Goal: Task Accomplishment & Management: Manage account settings

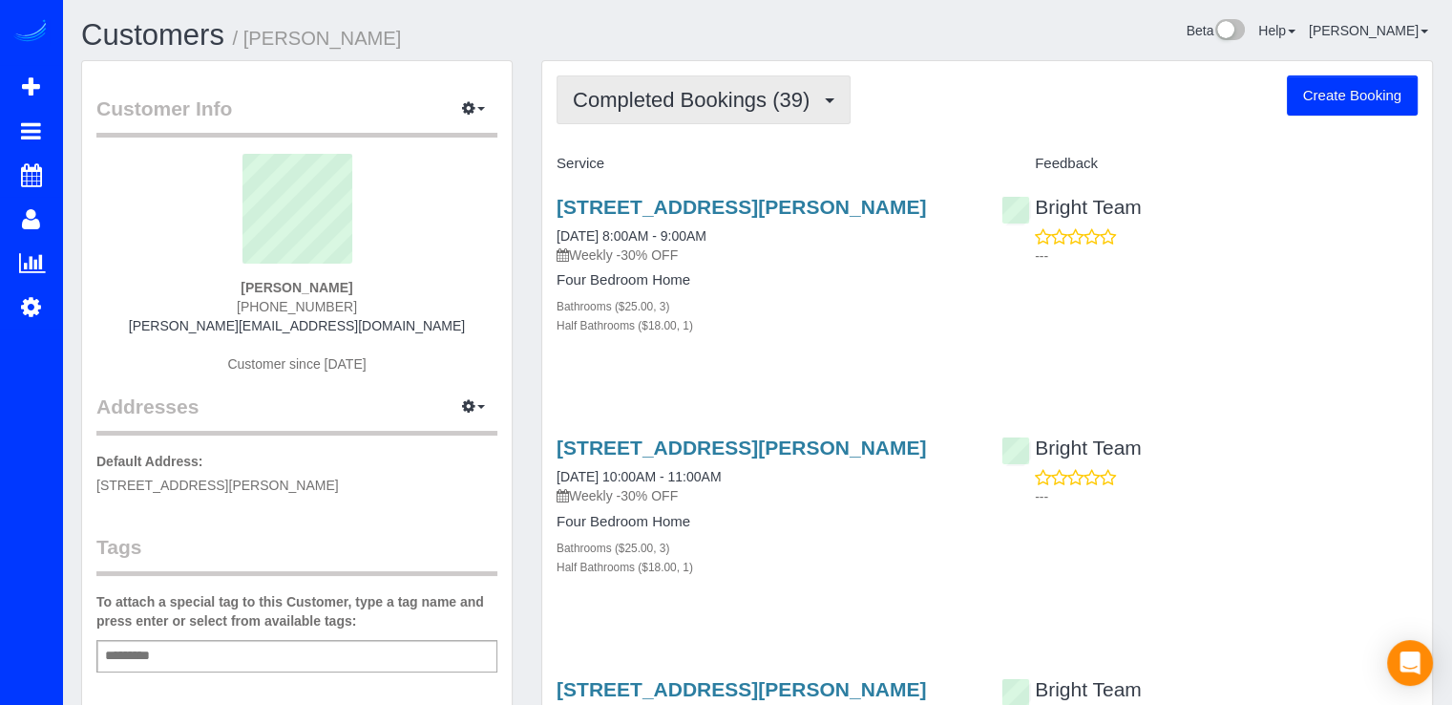
click at [775, 112] on button "Completed Bookings (39)" at bounding box center [704, 99] width 294 height 49
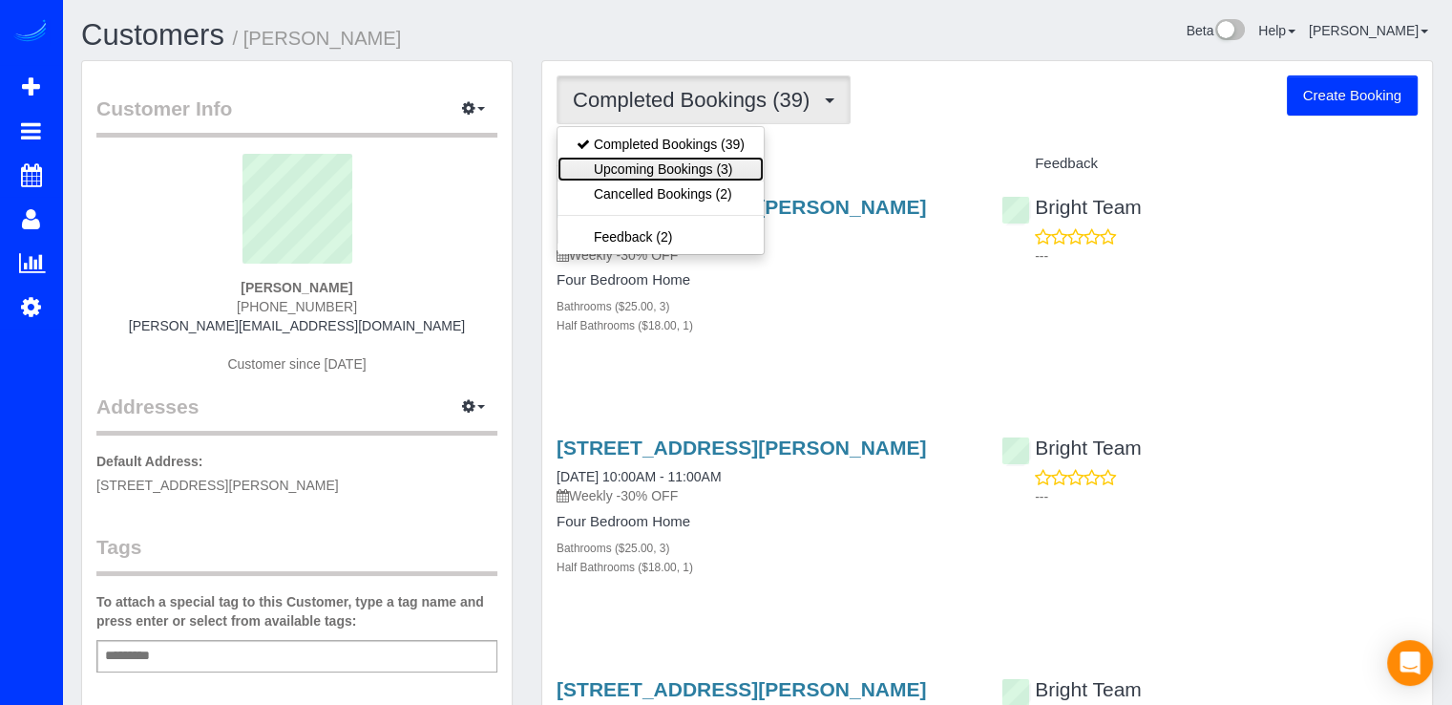
click at [749, 161] on link "Upcoming Bookings (3)" at bounding box center [661, 169] width 206 height 25
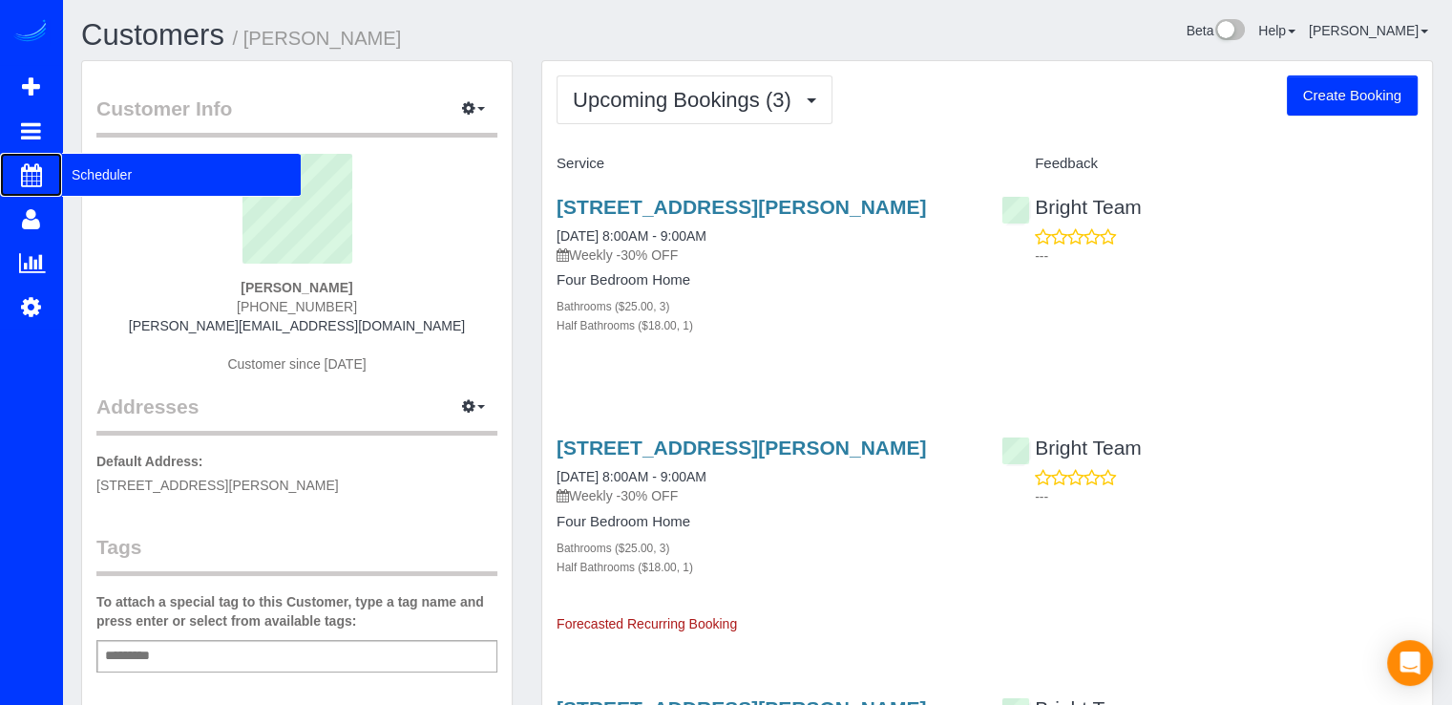
click at [119, 180] on span "Scheduler" at bounding box center [181, 175] width 239 height 44
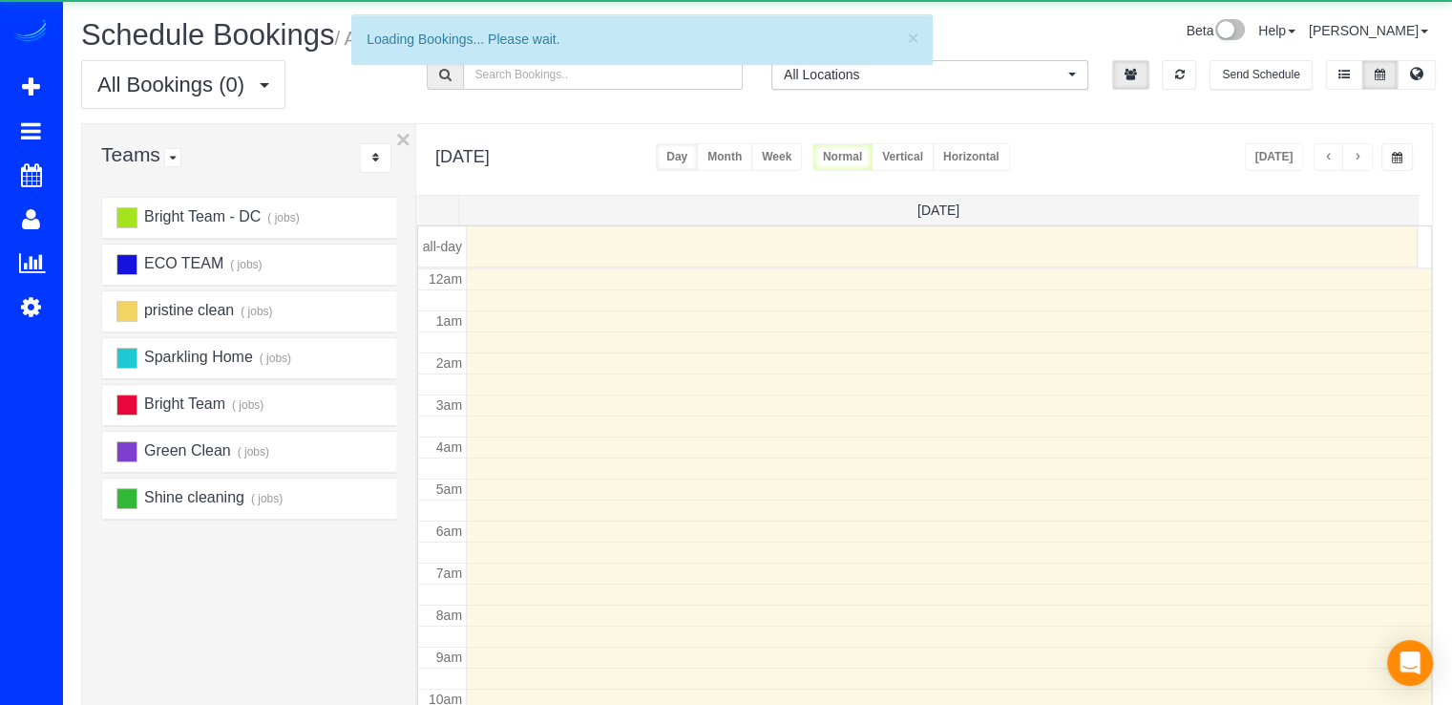
scroll to position [251, 0]
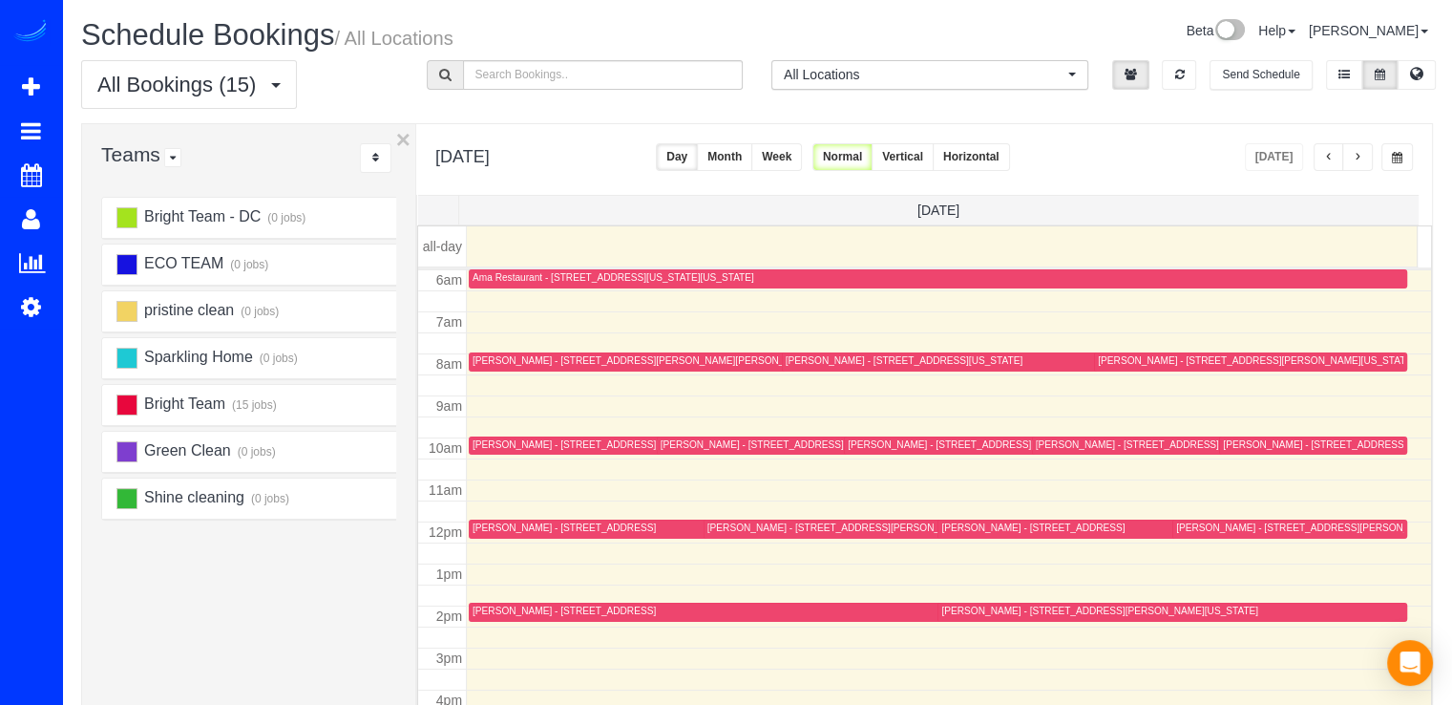
click at [752, 156] on button "Month" at bounding box center [724, 157] width 55 height 28
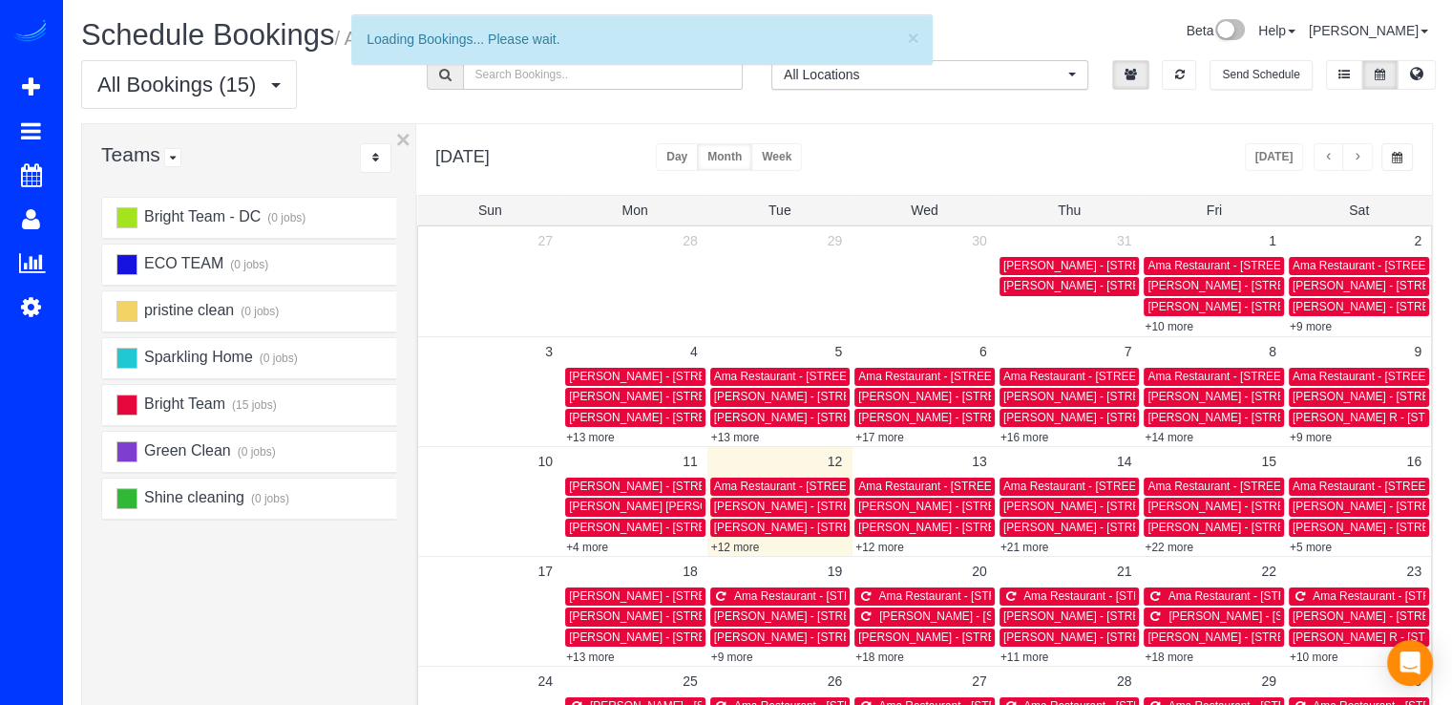
click at [92, 253] on link "Customers" at bounding box center [181, 261] width 239 height 38
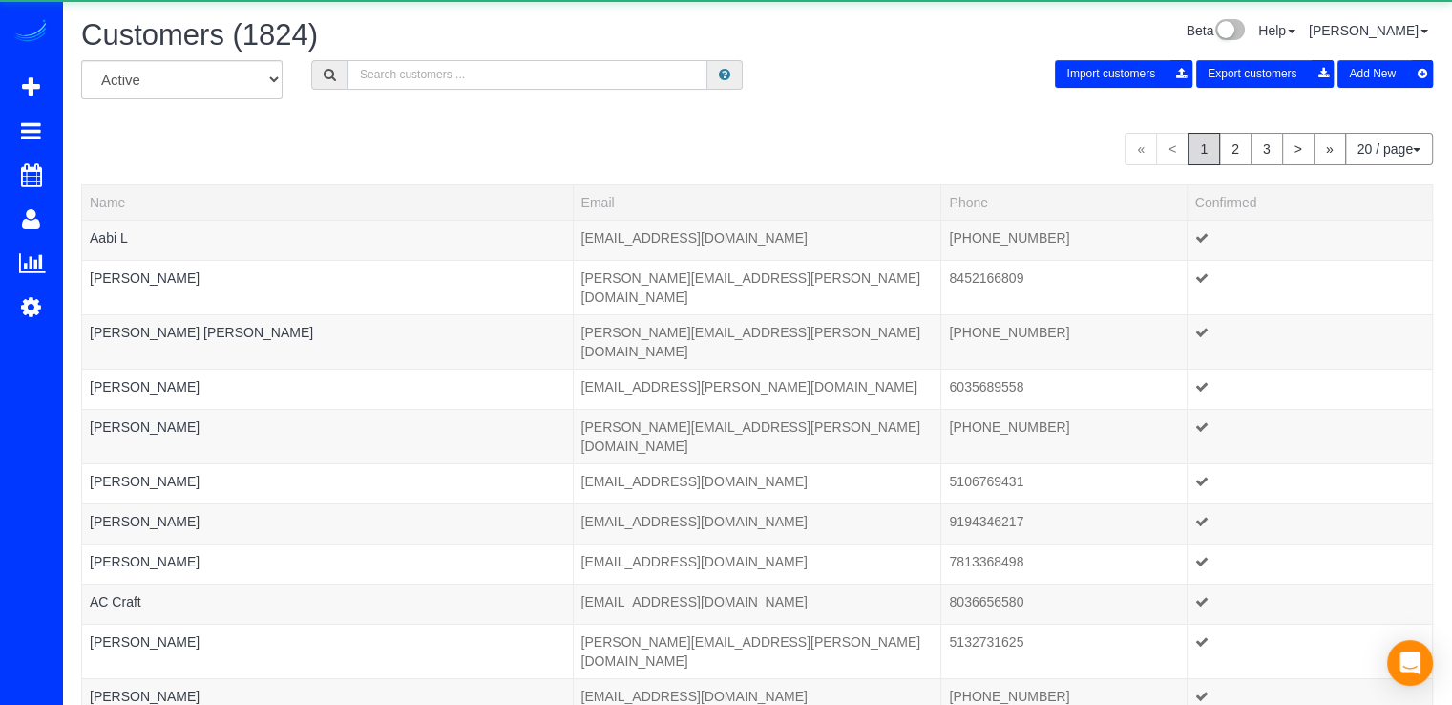
click at [494, 80] on input "text" at bounding box center [528, 75] width 360 height 30
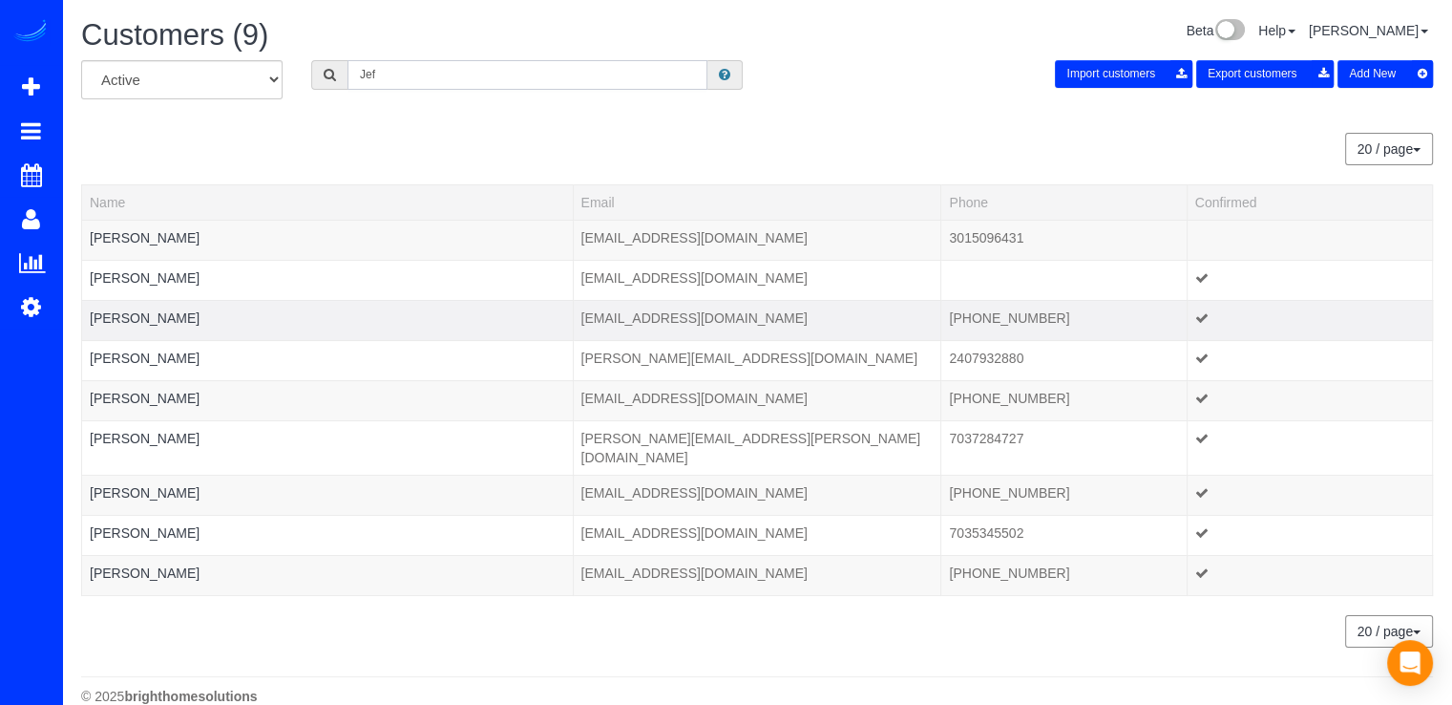
type input "Jef"
click at [126, 307] on td "Jeff Smith" at bounding box center [328, 320] width 492 height 40
click at [121, 313] on link "Jeff Smith" at bounding box center [145, 317] width 110 height 15
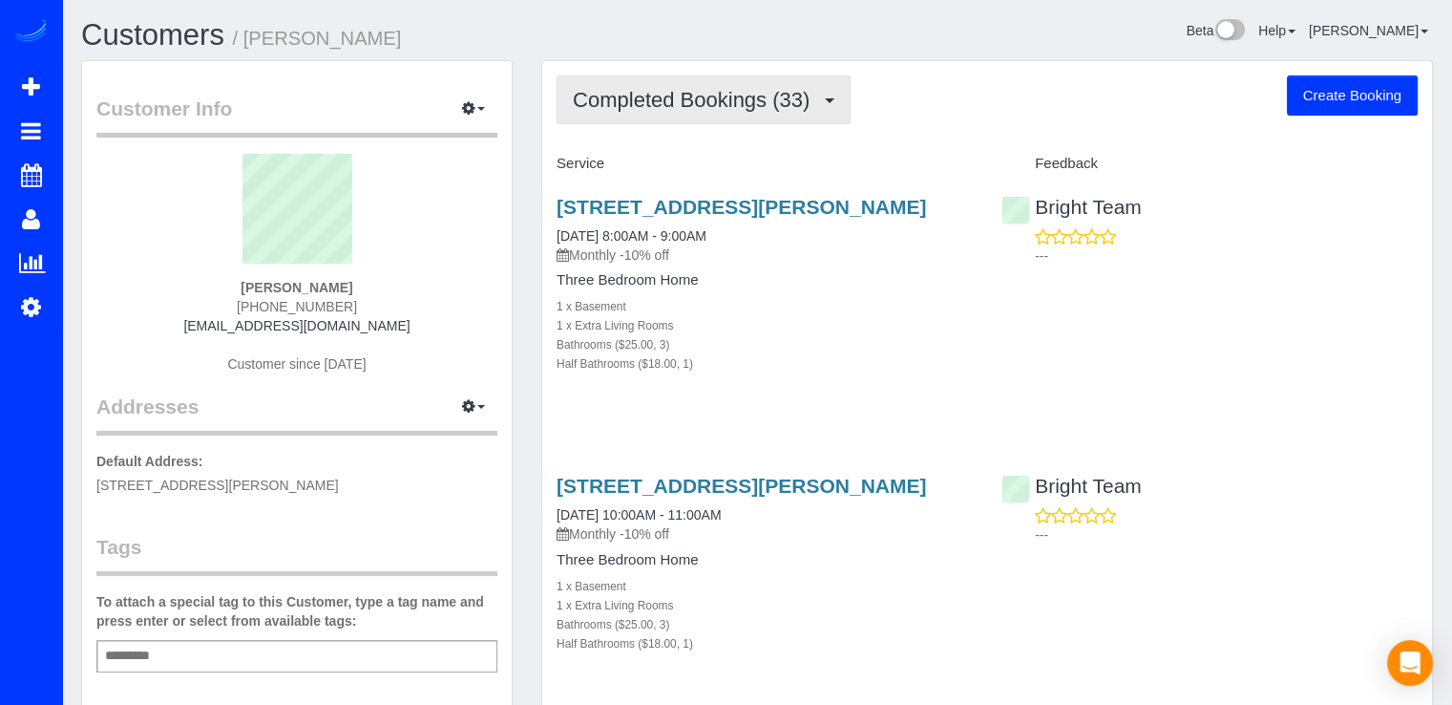
click at [762, 96] on span "Completed Bookings (33)" at bounding box center [696, 100] width 246 height 24
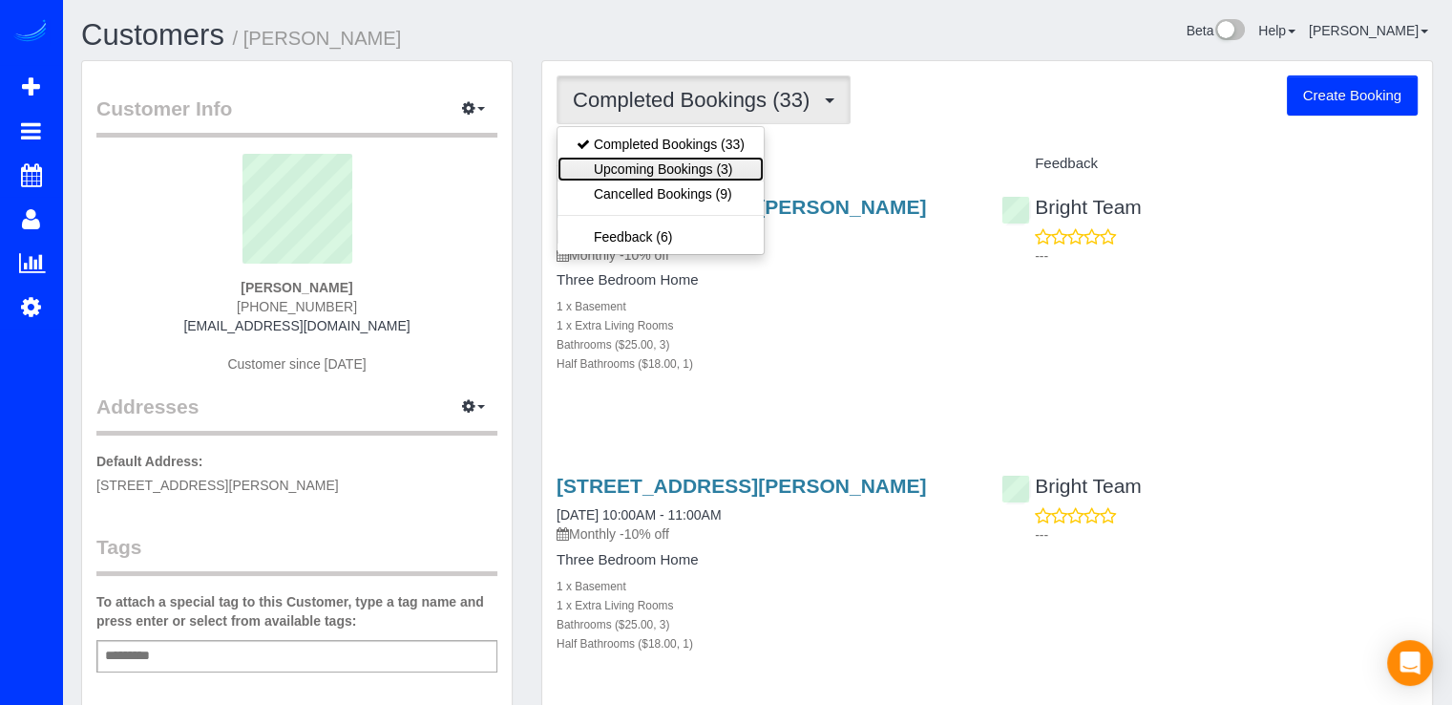
click at [718, 167] on link "Upcoming Bookings (3)" at bounding box center [661, 169] width 206 height 25
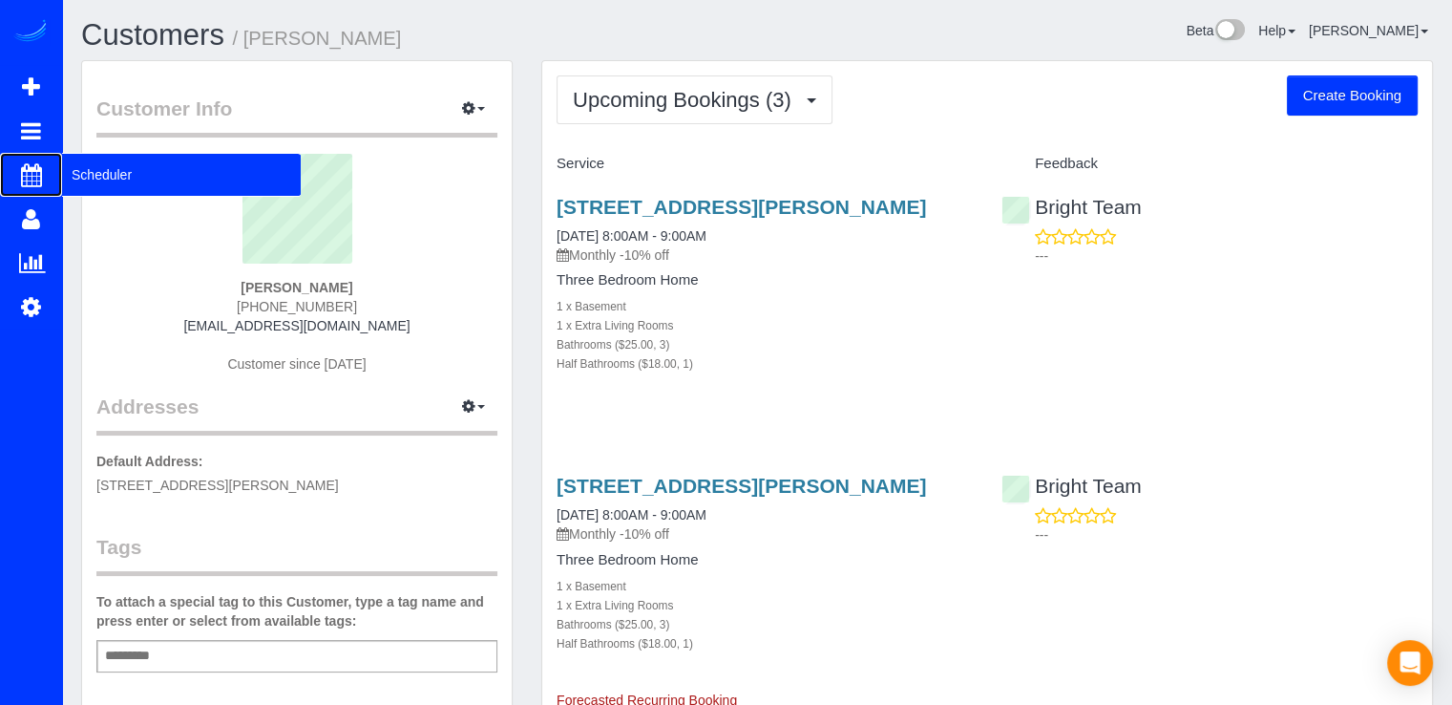
click at [92, 177] on span "Scheduler" at bounding box center [181, 175] width 239 height 44
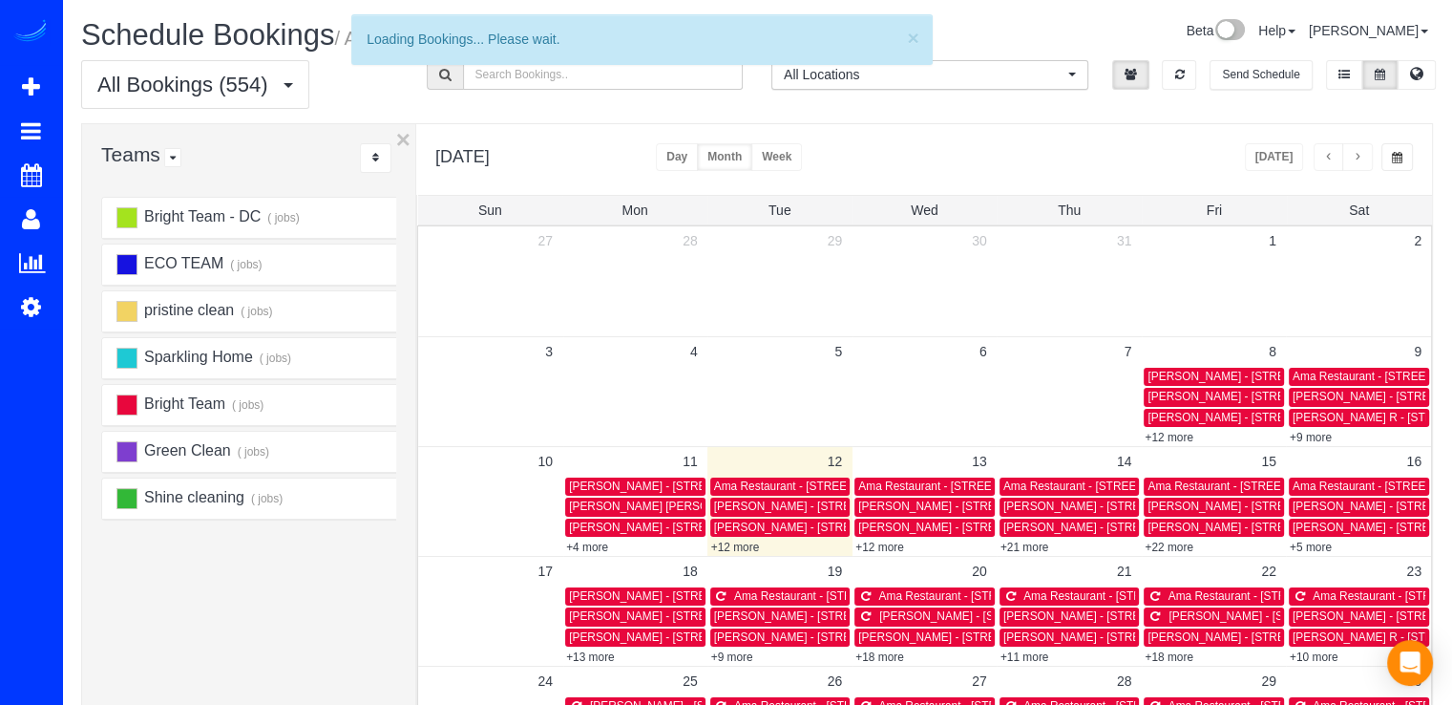
click at [1355, 156] on span "button" at bounding box center [1358, 157] width 10 height 11
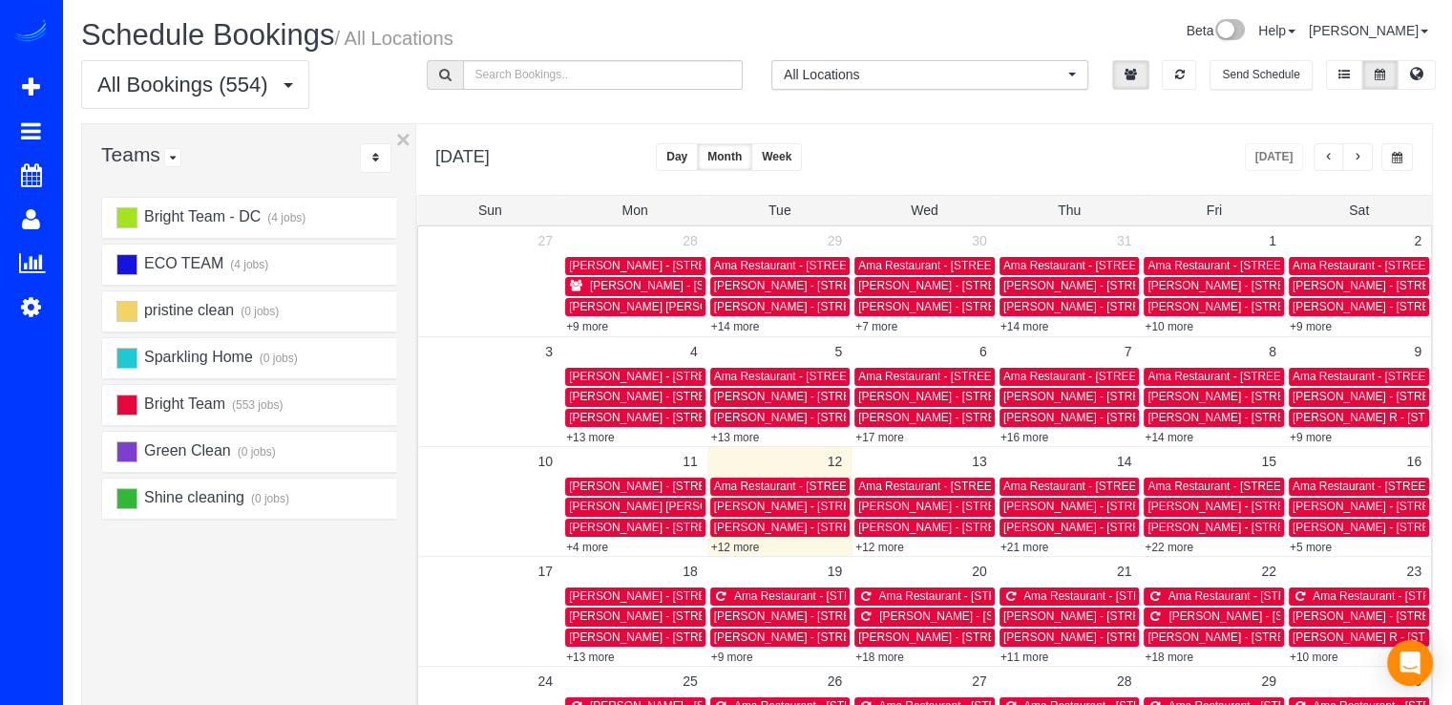
click at [1367, 161] on button "button" at bounding box center [1358, 157] width 31 height 28
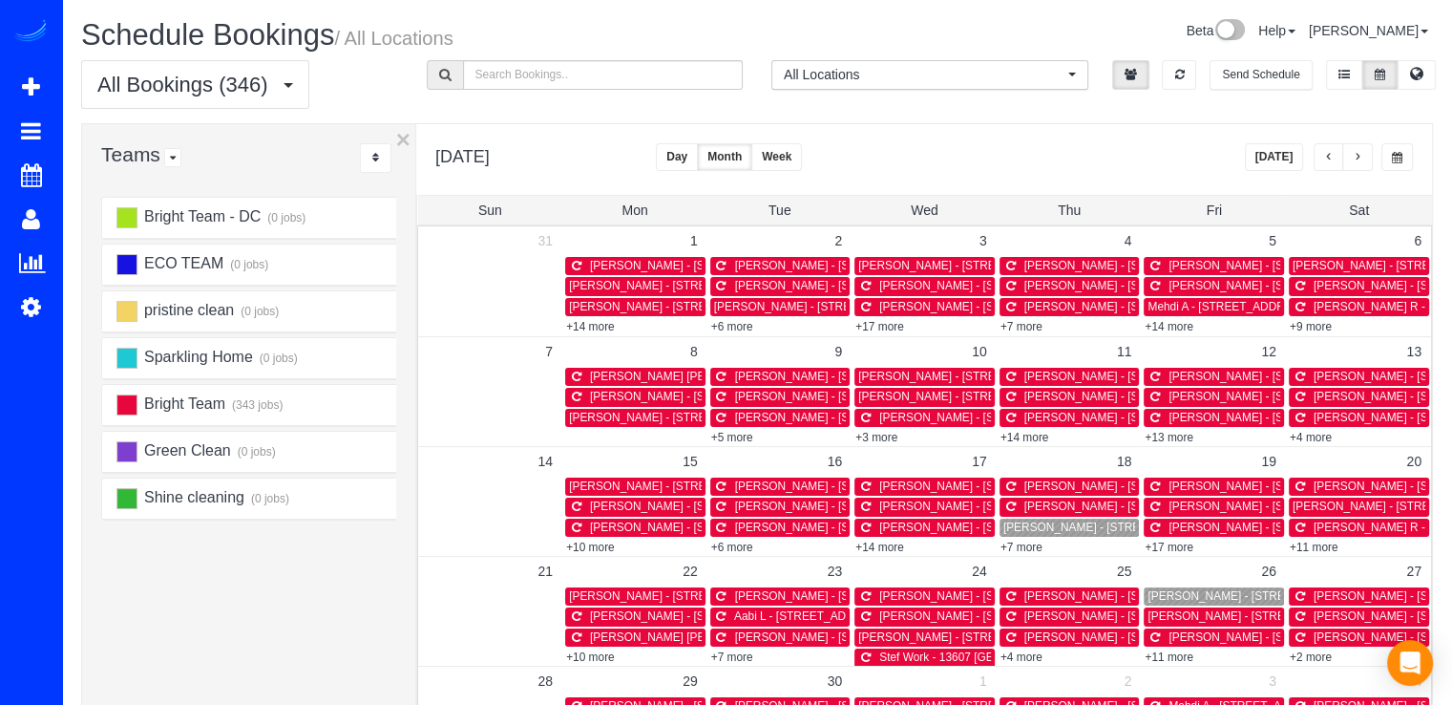
click at [1082, 209] on th "Thu" at bounding box center [1069, 210] width 145 height 29
click at [1071, 208] on span "Thu" at bounding box center [1069, 209] width 23 height 15
click at [1068, 205] on span "Thu" at bounding box center [1069, 209] width 23 height 15
click at [1215, 205] on span "Fri" at bounding box center [1214, 209] width 15 height 15
click at [698, 153] on button "Day" at bounding box center [677, 157] width 42 height 28
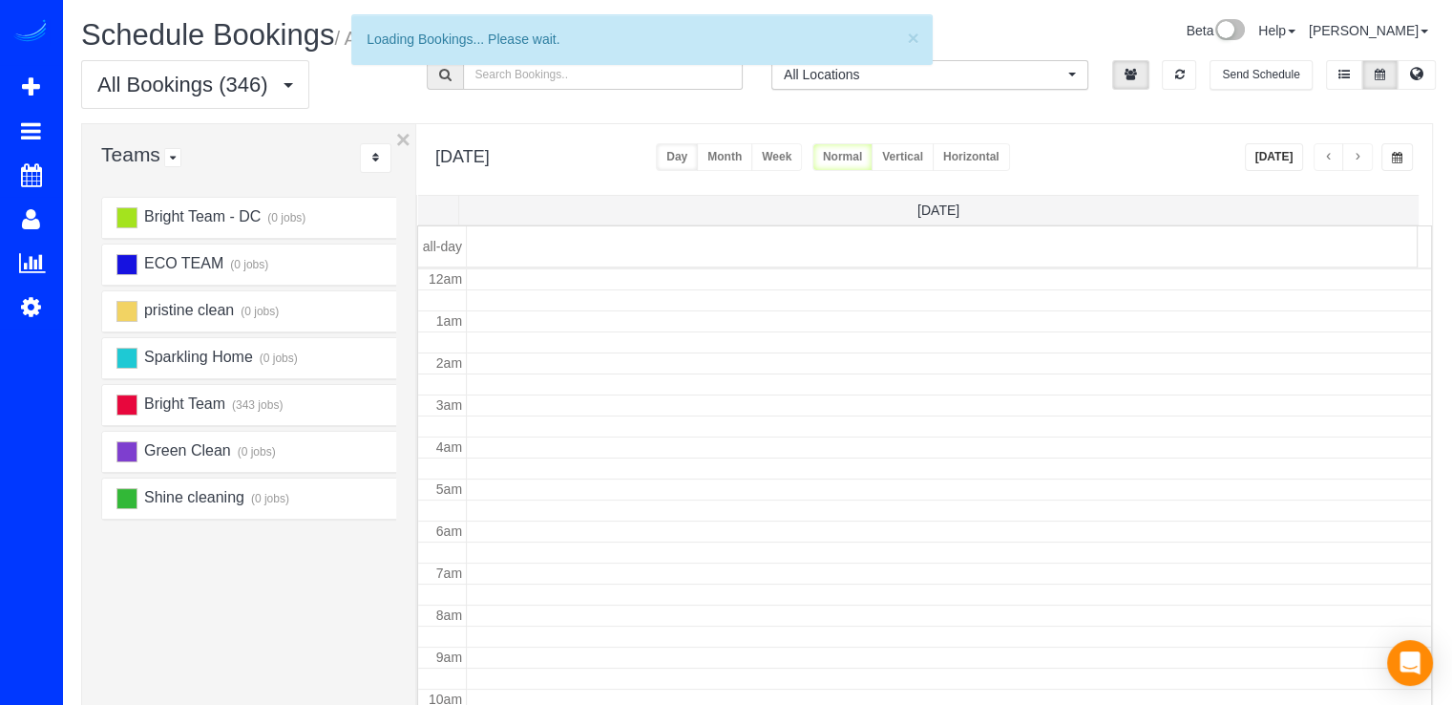
scroll to position [251, 0]
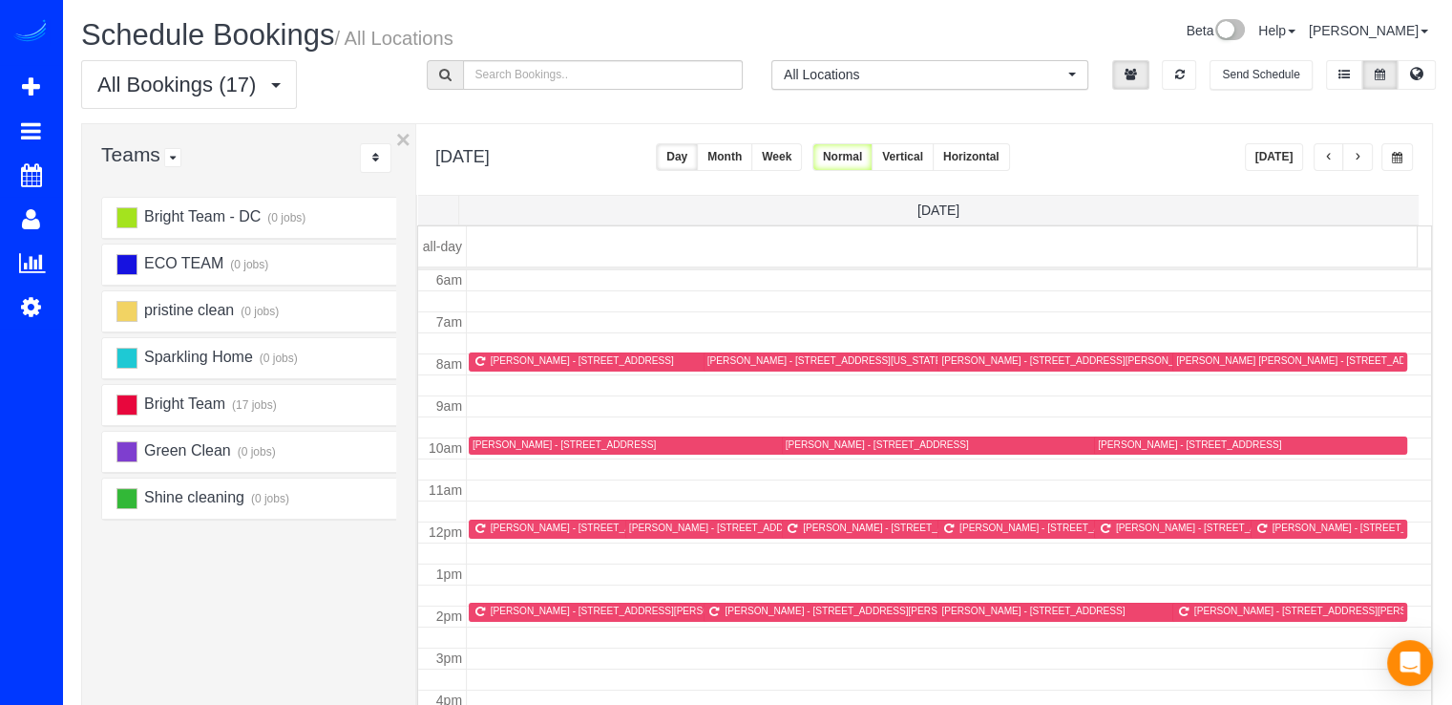
click at [1348, 154] on button "button" at bounding box center [1358, 157] width 31 height 28
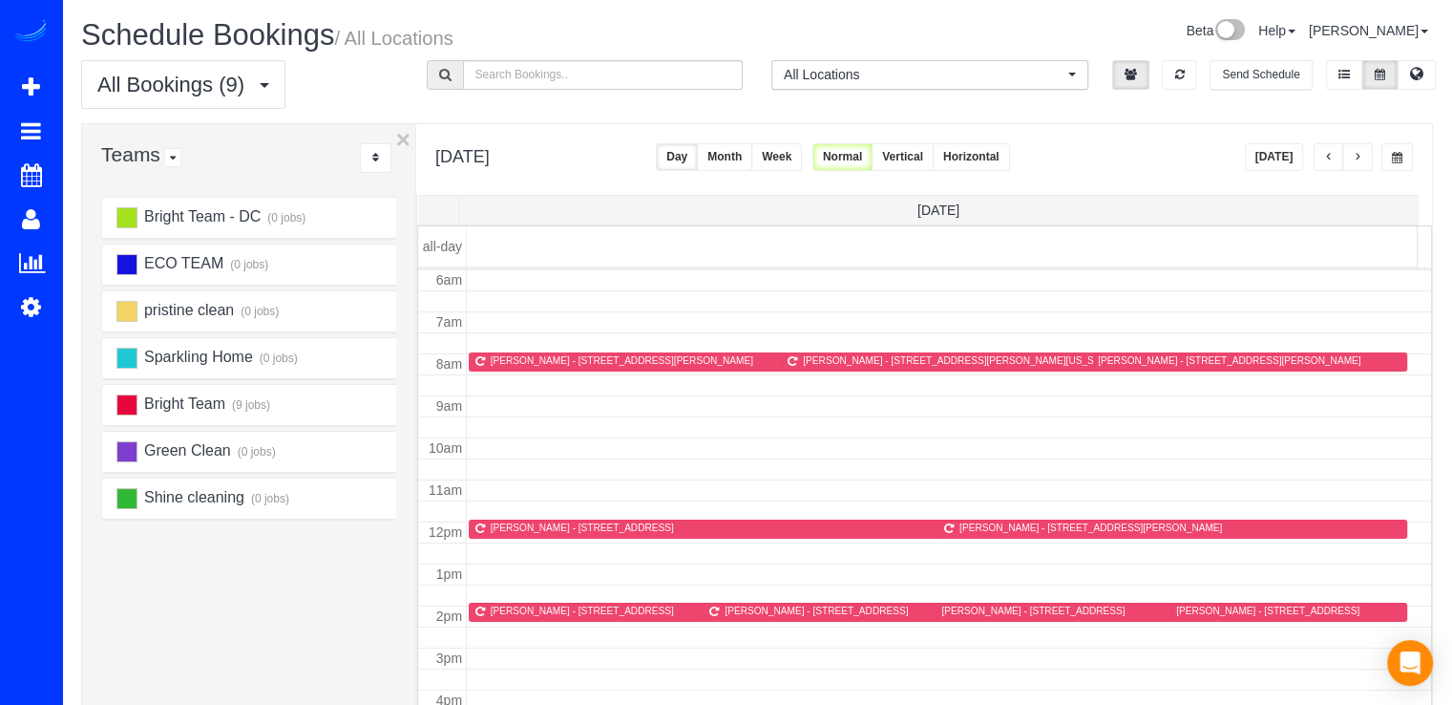
click at [1349, 154] on button "button" at bounding box center [1358, 157] width 31 height 28
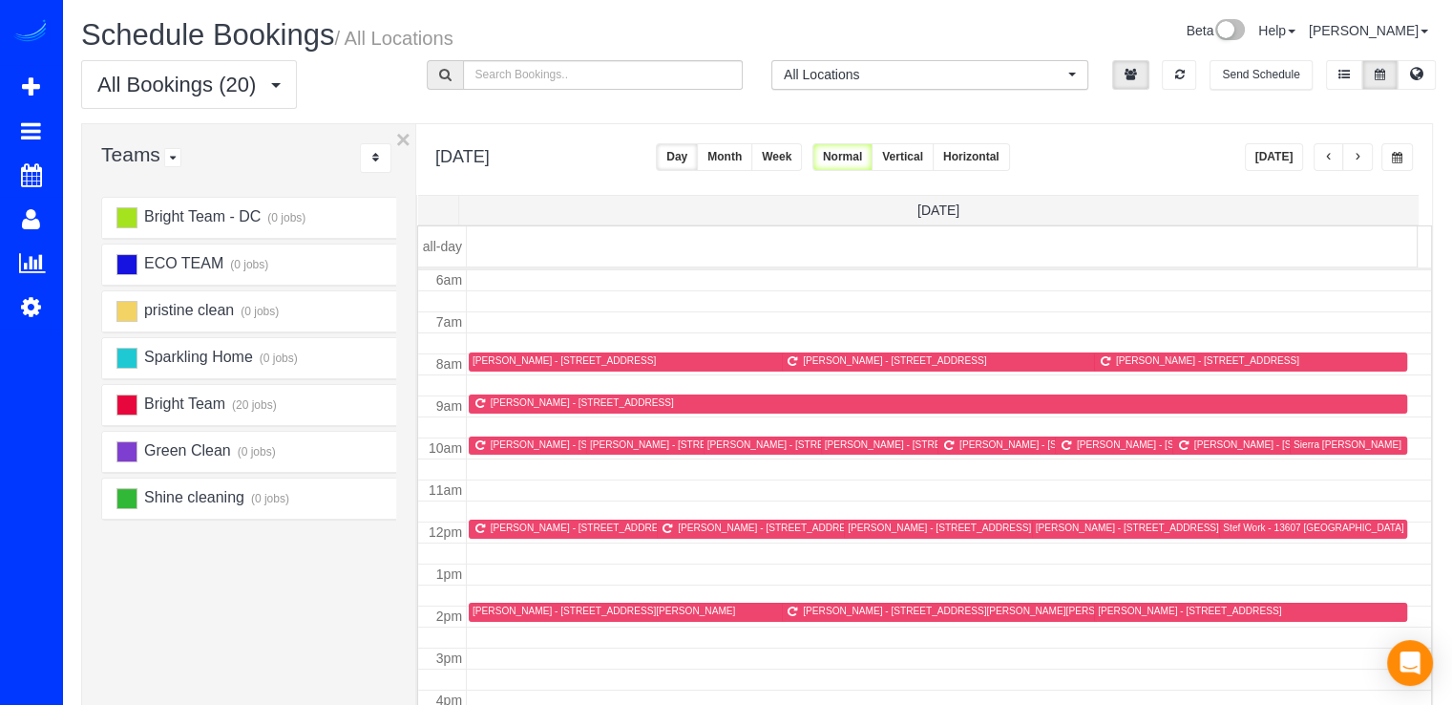
click at [1352, 154] on button "button" at bounding box center [1358, 157] width 31 height 28
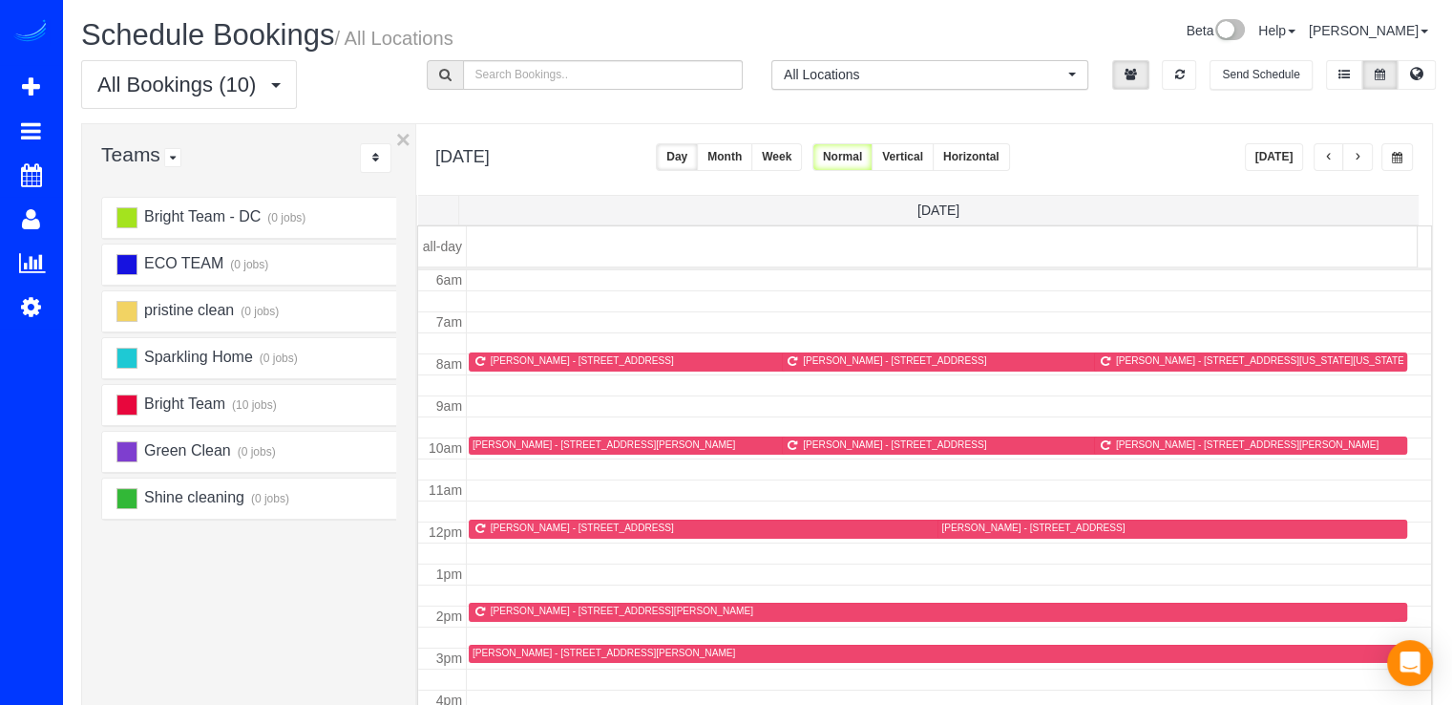
click at [1352, 154] on button "button" at bounding box center [1358, 157] width 31 height 28
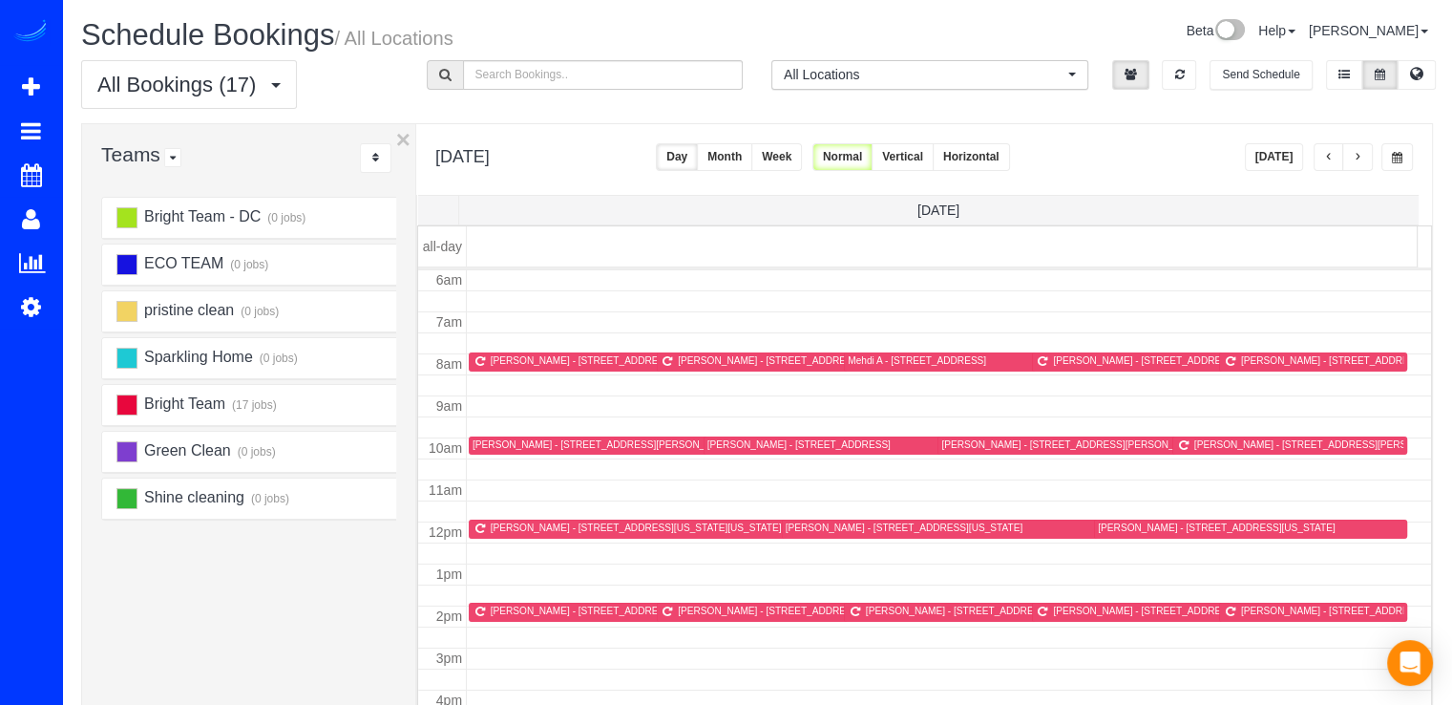
click at [1273, 154] on button "[DATE]" at bounding box center [1274, 157] width 59 height 28
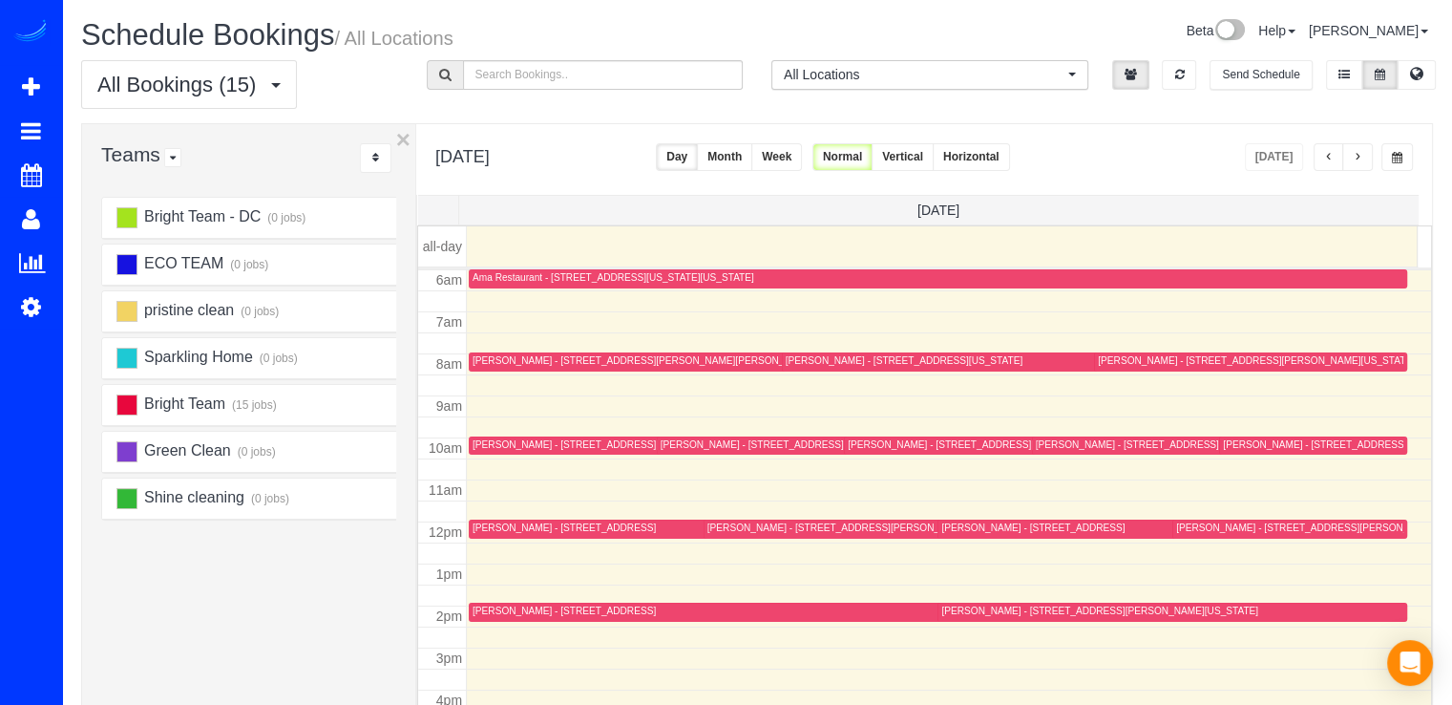
click at [1341, 155] on button "button" at bounding box center [1329, 157] width 31 height 28
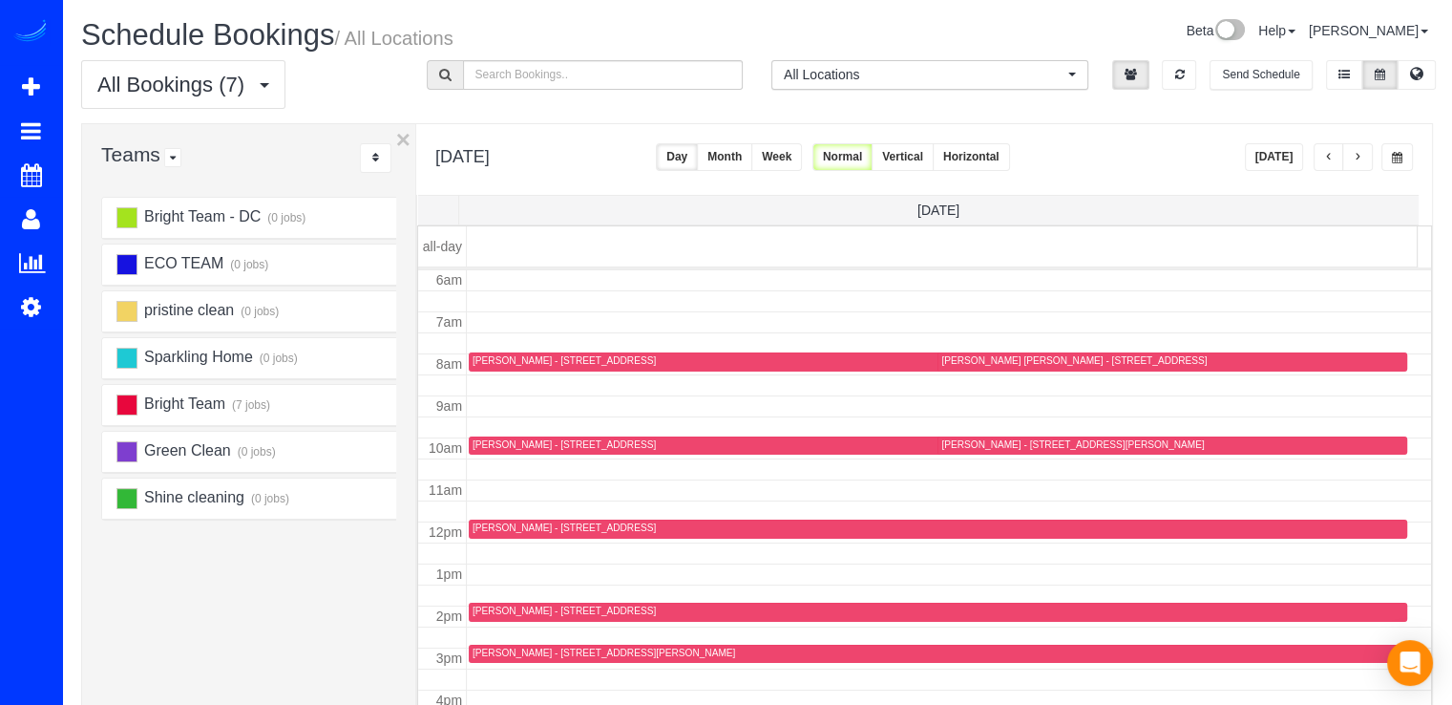
click at [1349, 153] on button "button" at bounding box center [1358, 157] width 31 height 28
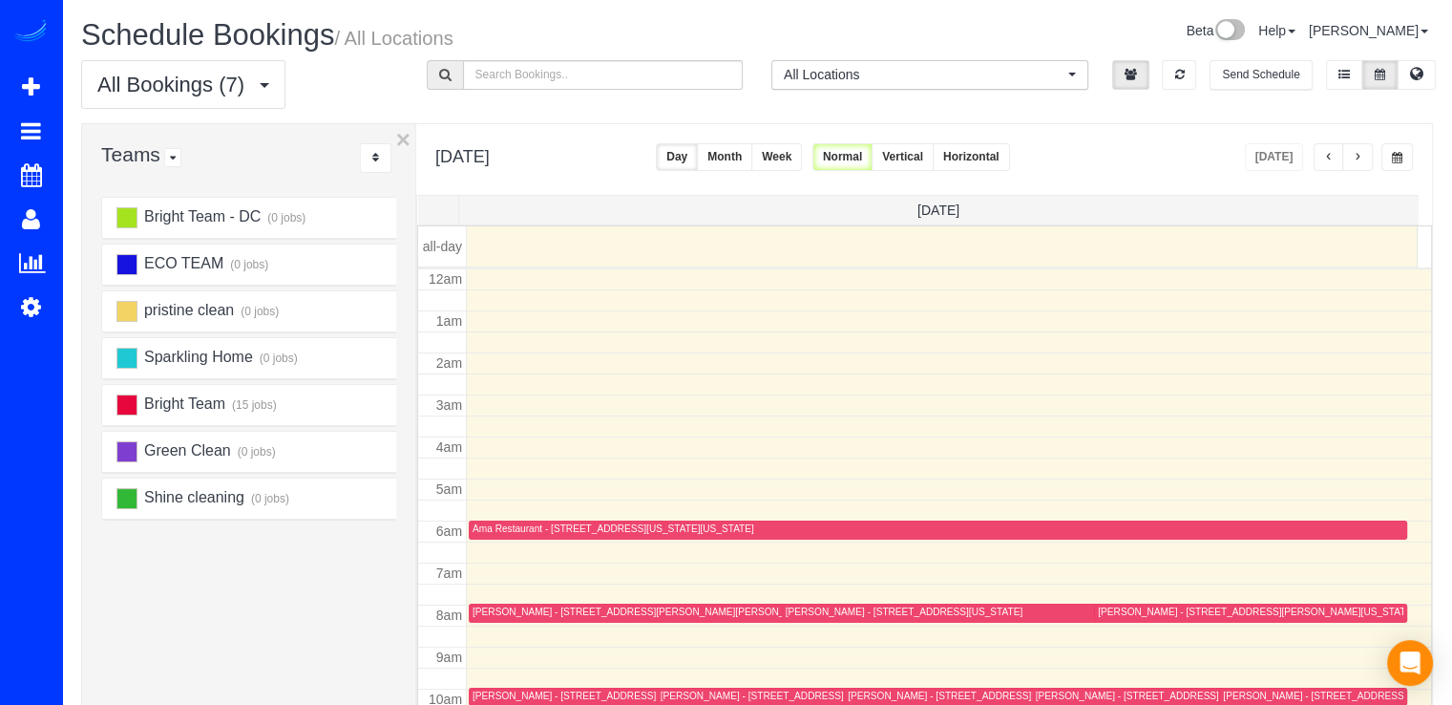
click at [1350, 153] on button "button" at bounding box center [1358, 157] width 31 height 28
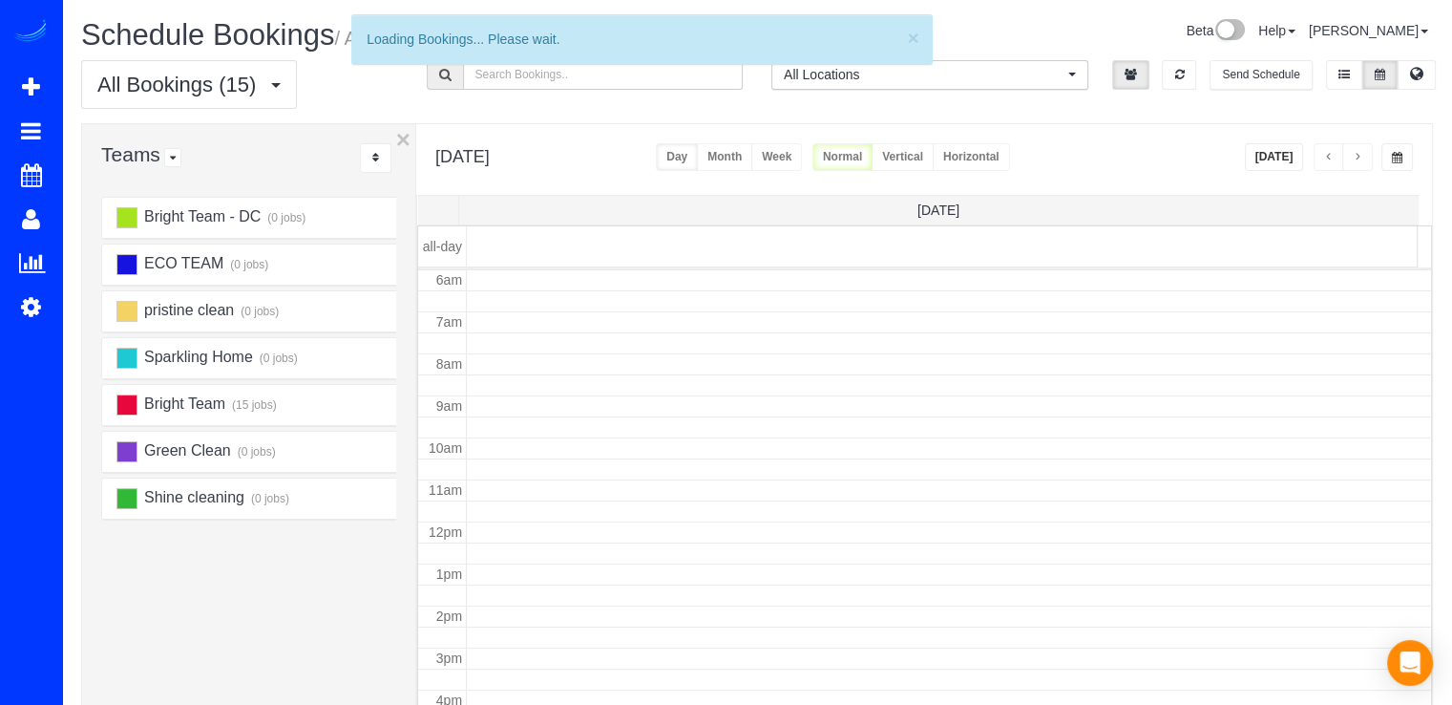
click at [1350, 153] on button "button" at bounding box center [1358, 157] width 31 height 28
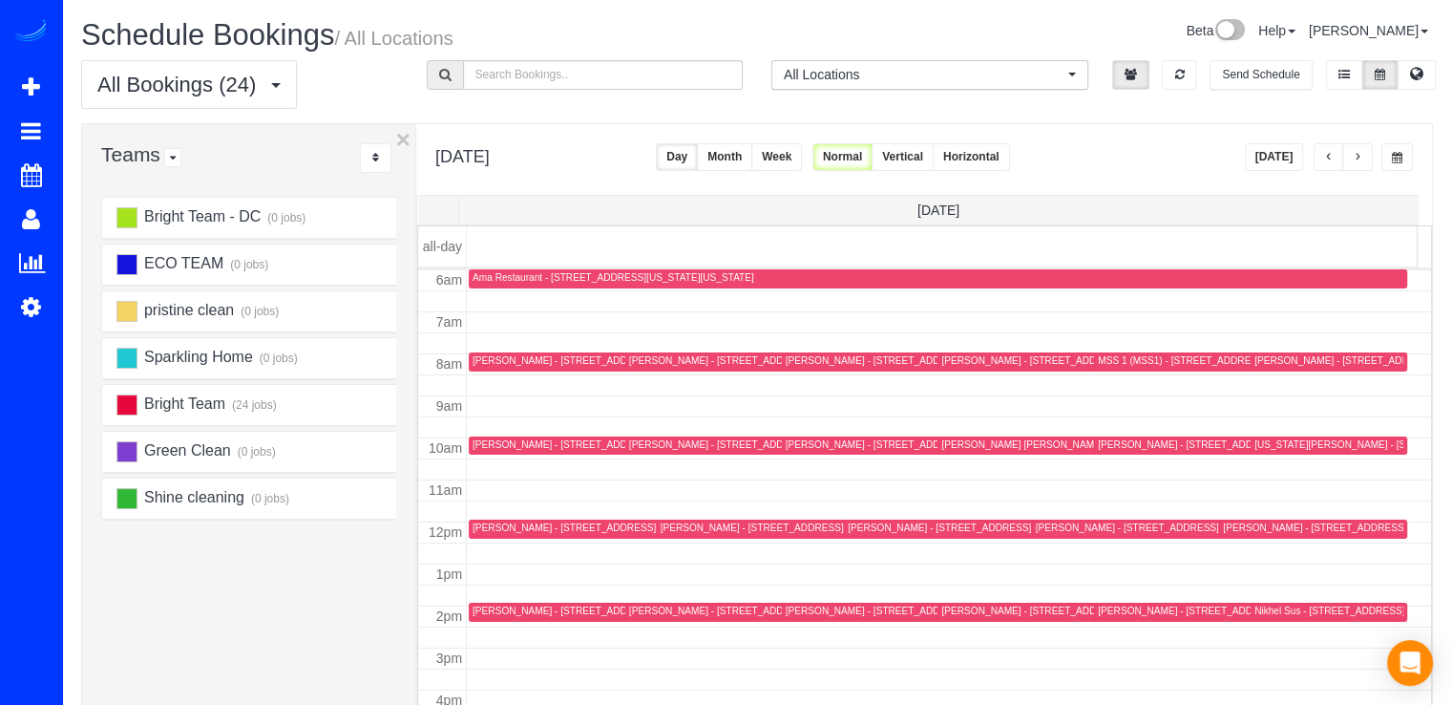
click at [1353, 153] on span "button" at bounding box center [1358, 157] width 10 height 11
click at [866, 352] on div at bounding box center [1022, 361] width 356 height 19
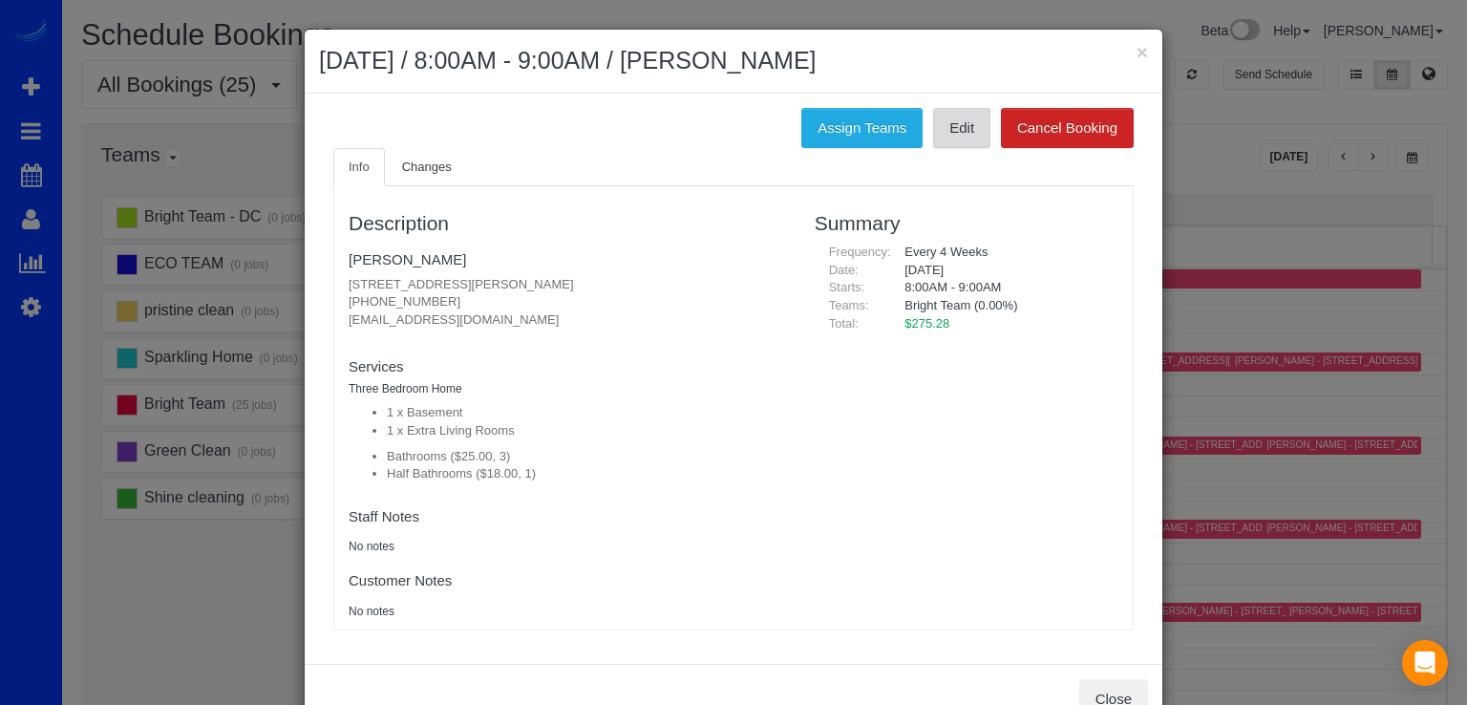
click at [946, 140] on link "Edit" at bounding box center [961, 128] width 57 height 40
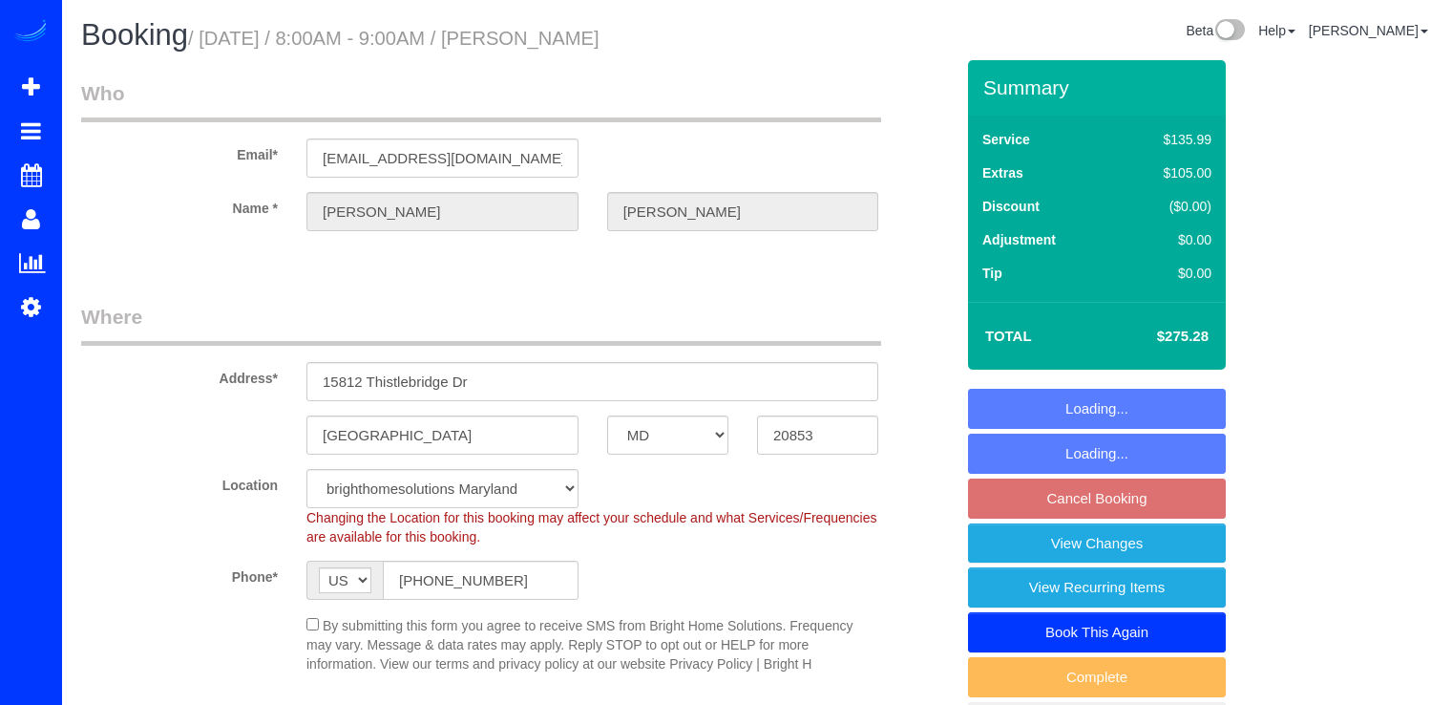
select select "MD"
select select "3"
select select "1"
select select "spot1"
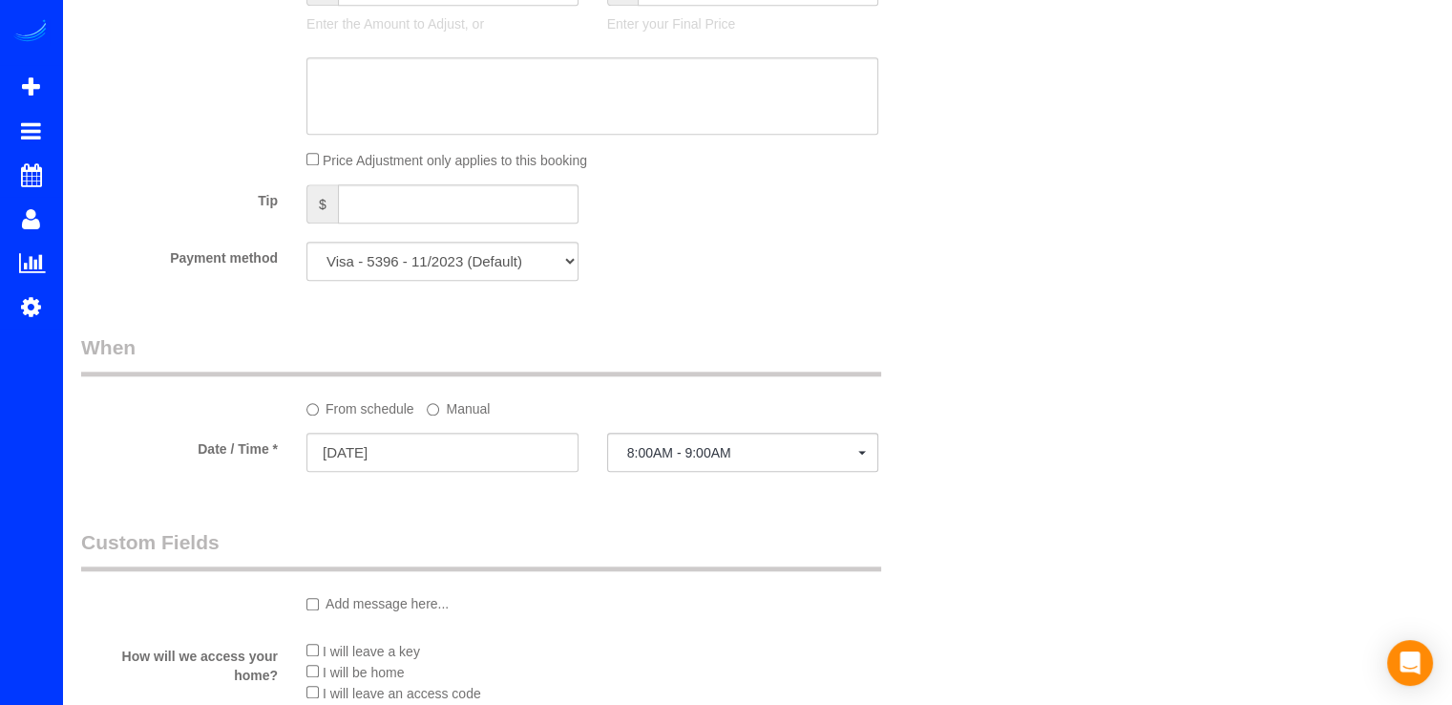
scroll to position [1719, 0]
click at [455, 444] on input "08/15/2025" at bounding box center [443, 448] width 272 height 39
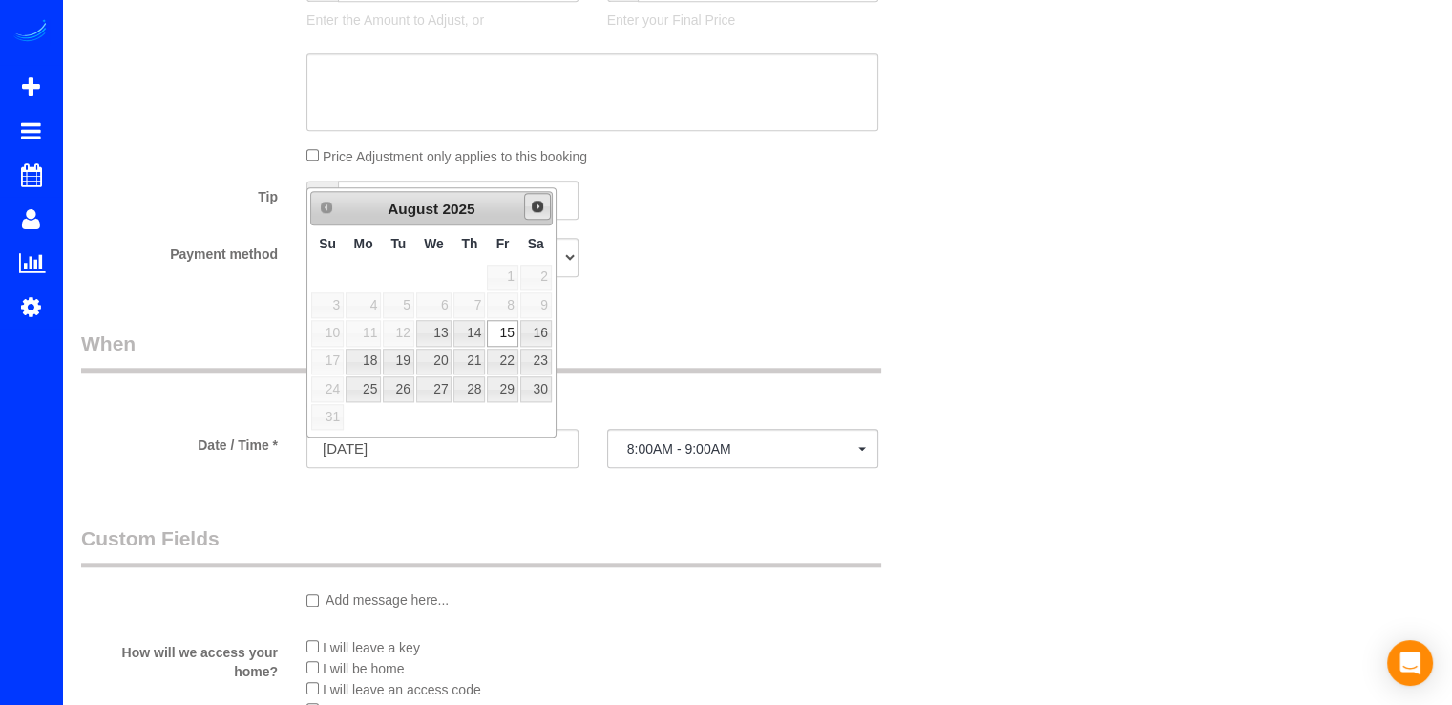
click at [535, 201] on span "Next" at bounding box center [537, 206] width 15 height 15
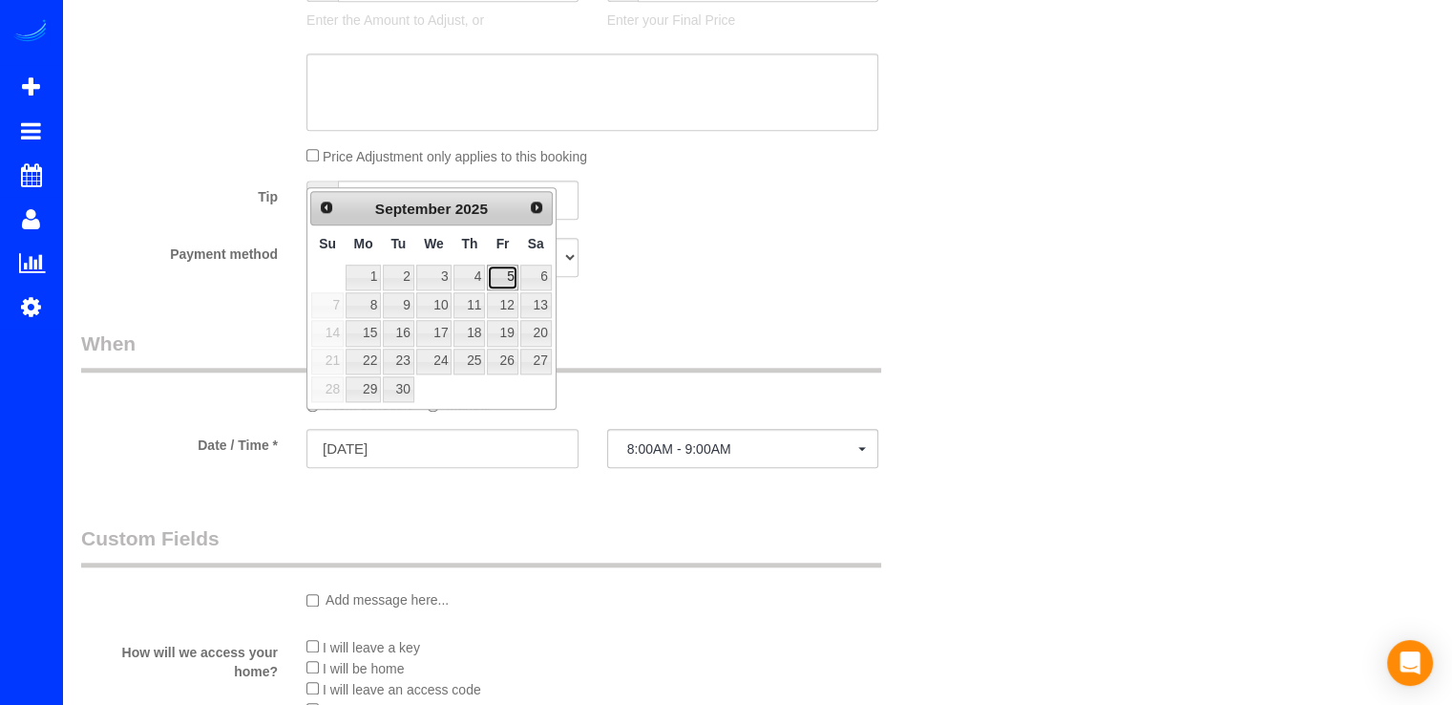
click at [513, 282] on link "5" at bounding box center [502, 277] width 31 height 26
type input "09/05/2025"
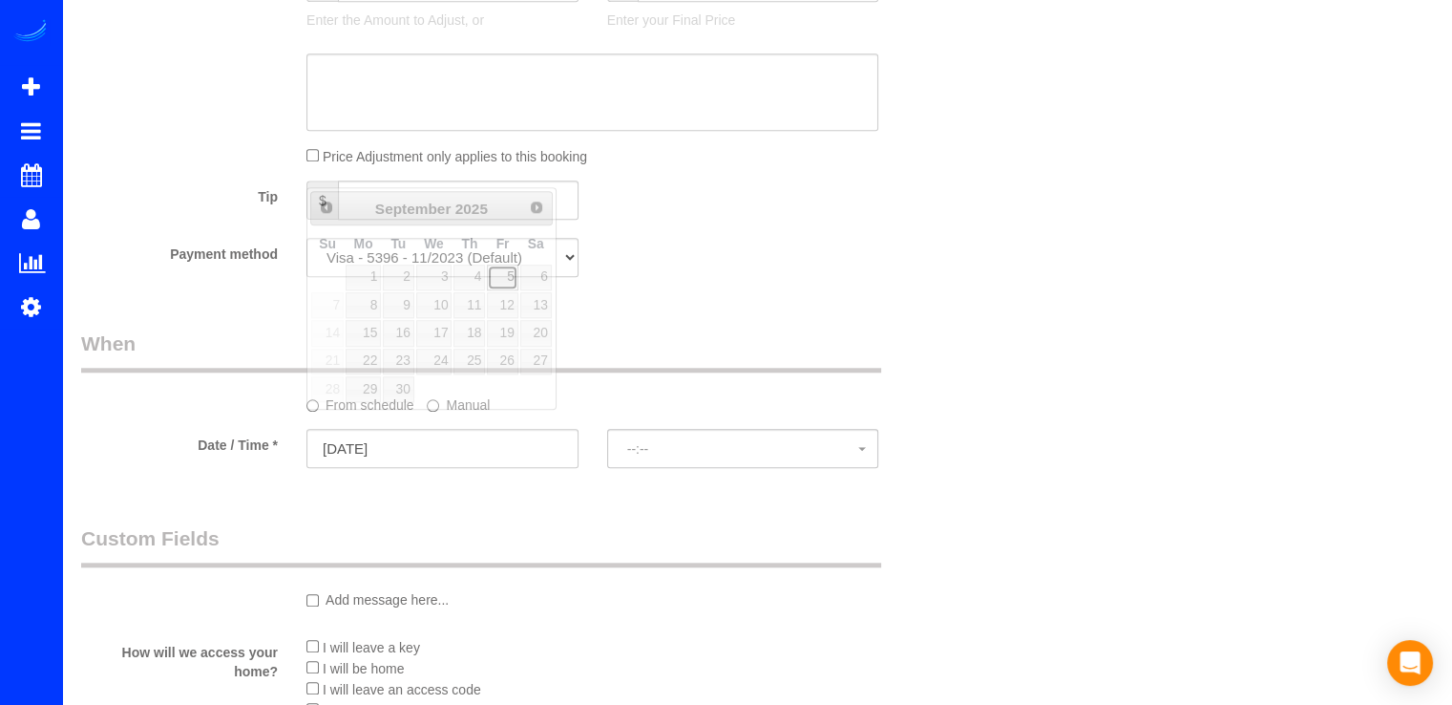
select select "spot20"
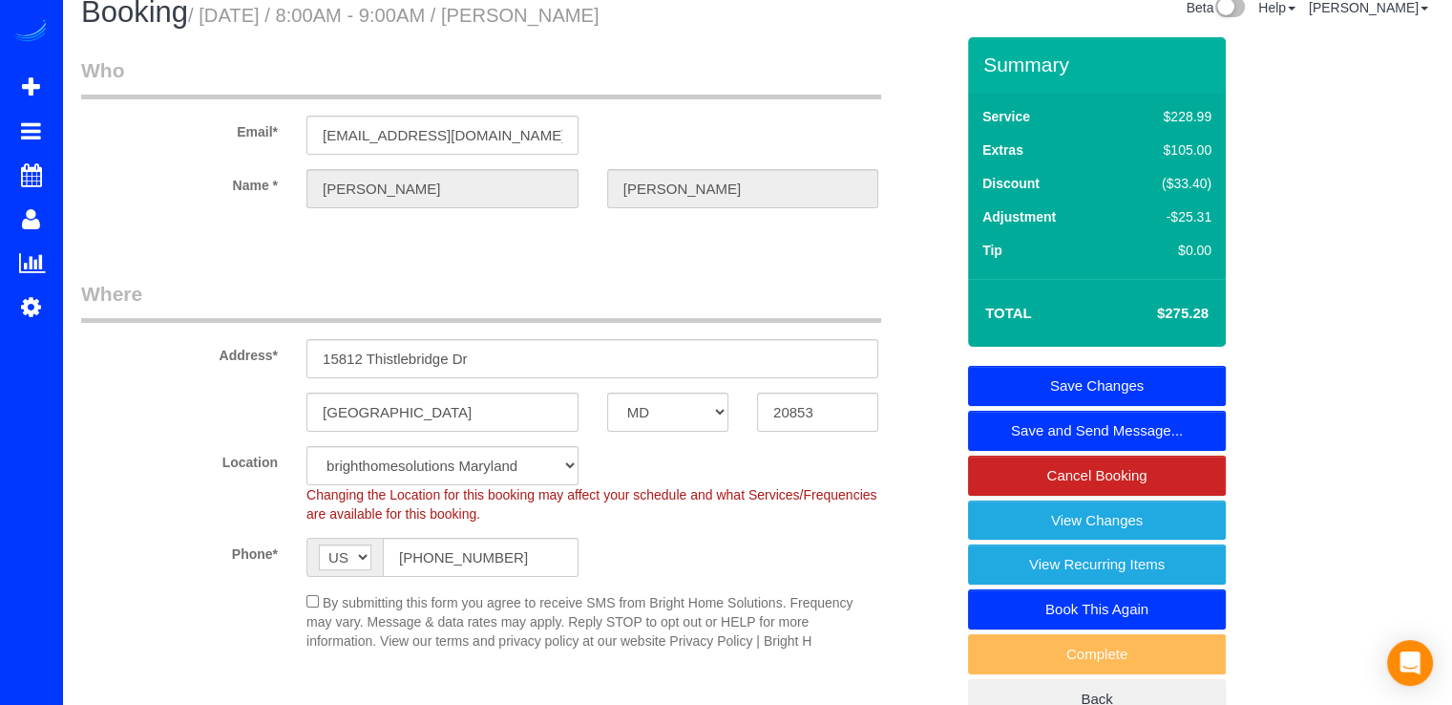
scroll to position [0, 0]
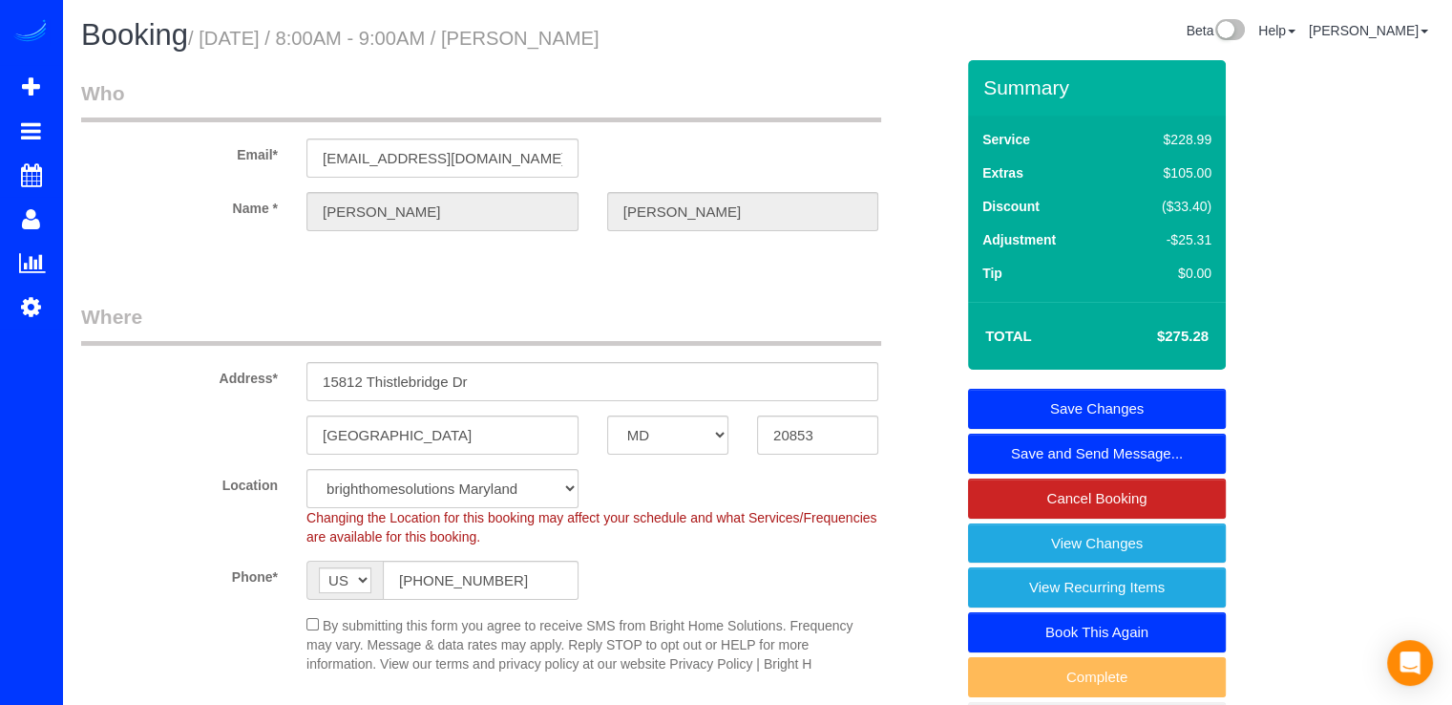
click at [1115, 398] on link "Save Changes" at bounding box center [1097, 409] width 258 height 40
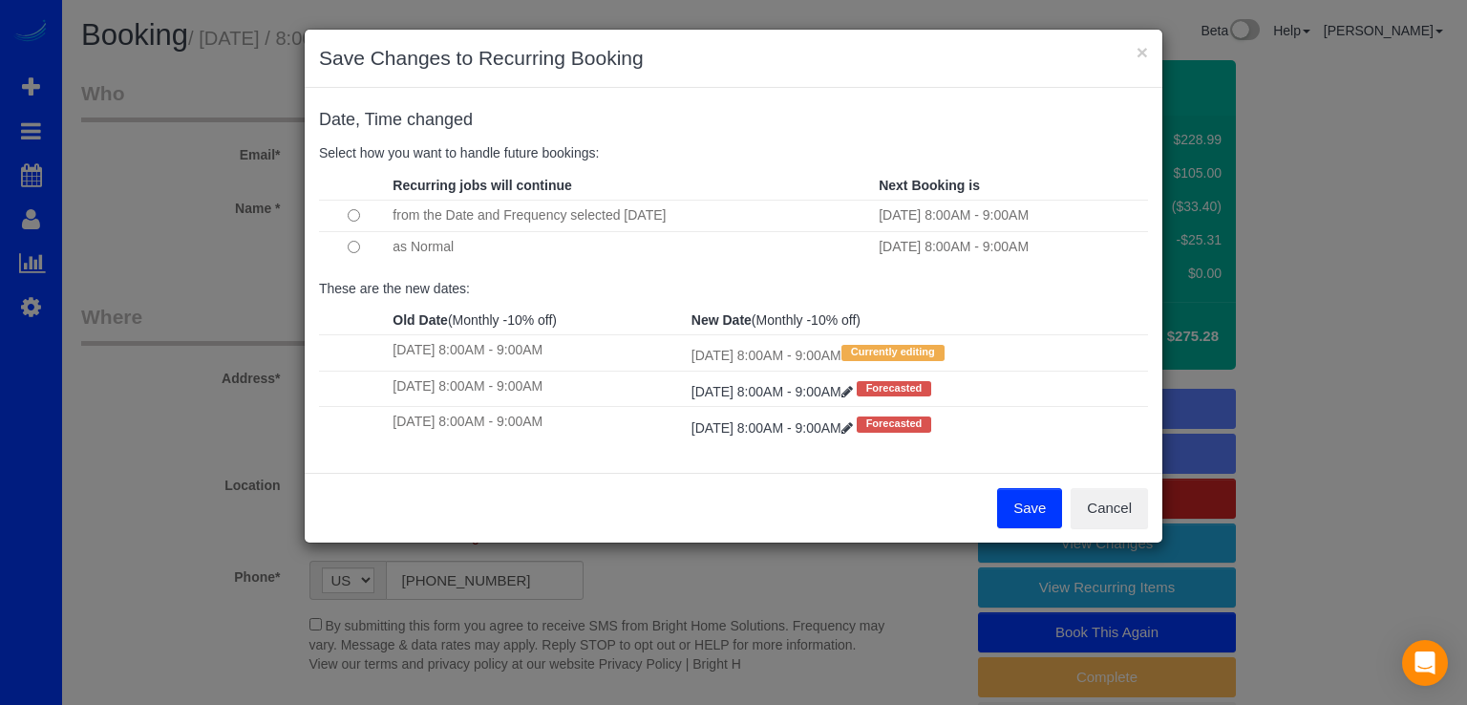
click at [1014, 504] on button "Save" at bounding box center [1029, 508] width 65 height 40
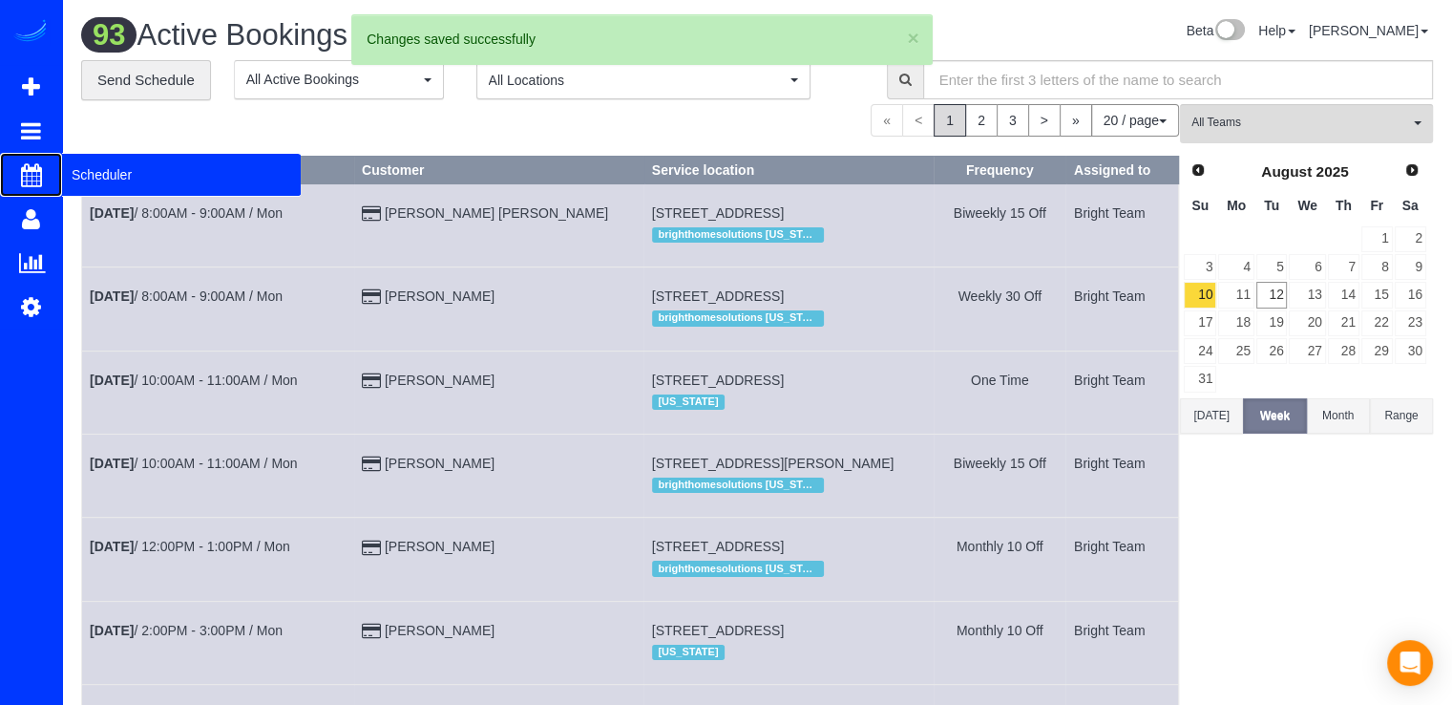
click at [95, 169] on span "Scheduler" at bounding box center [181, 175] width 239 height 44
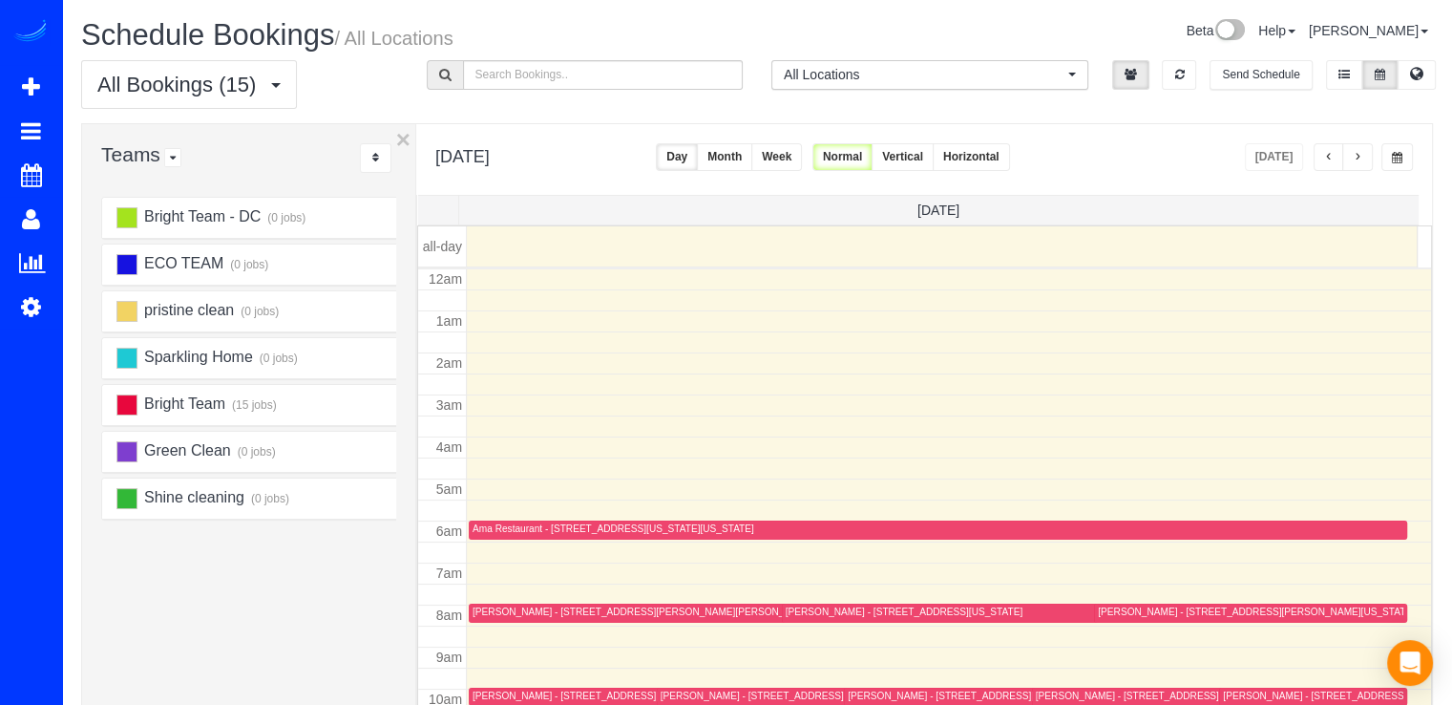
scroll to position [251, 0]
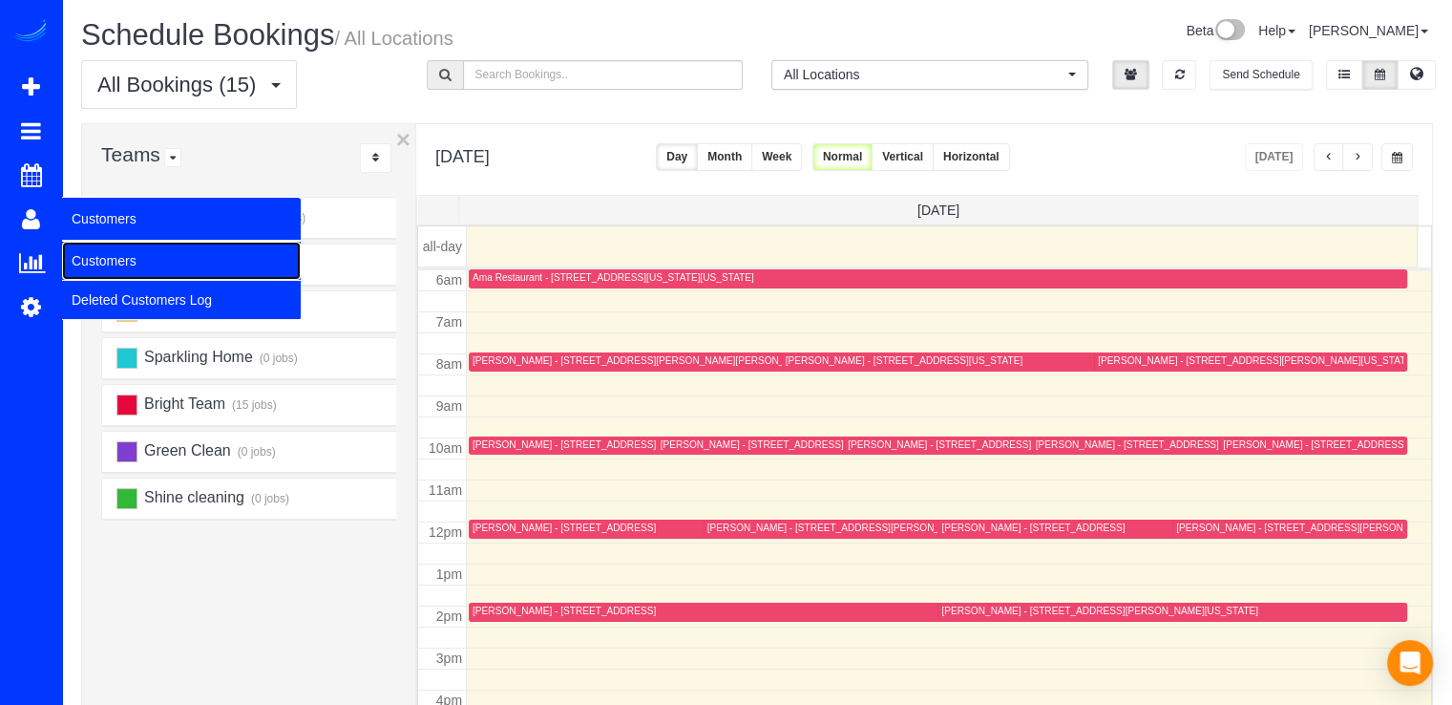
click at [94, 247] on link "Customers" at bounding box center [181, 261] width 239 height 38
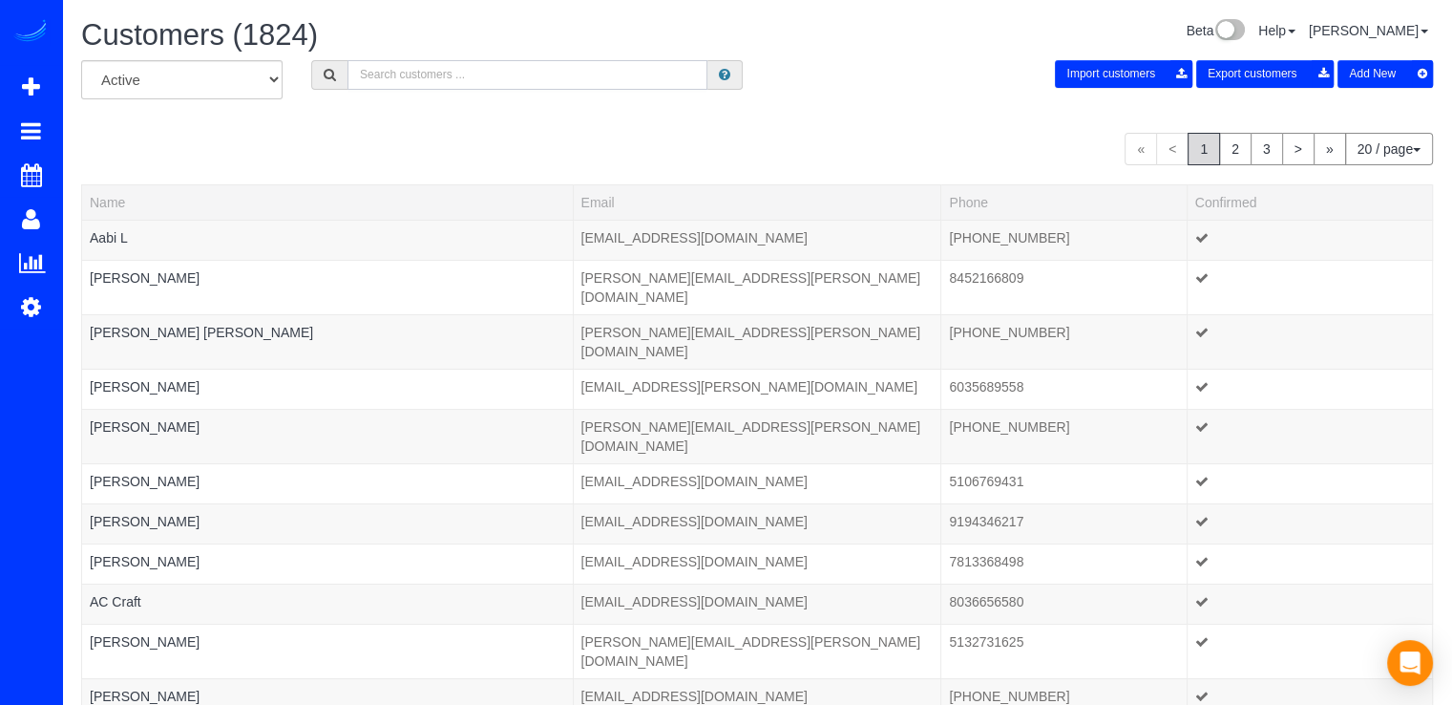
click at [447, 78] on input "text" at bounding box center [528, 75] width 360 height 30
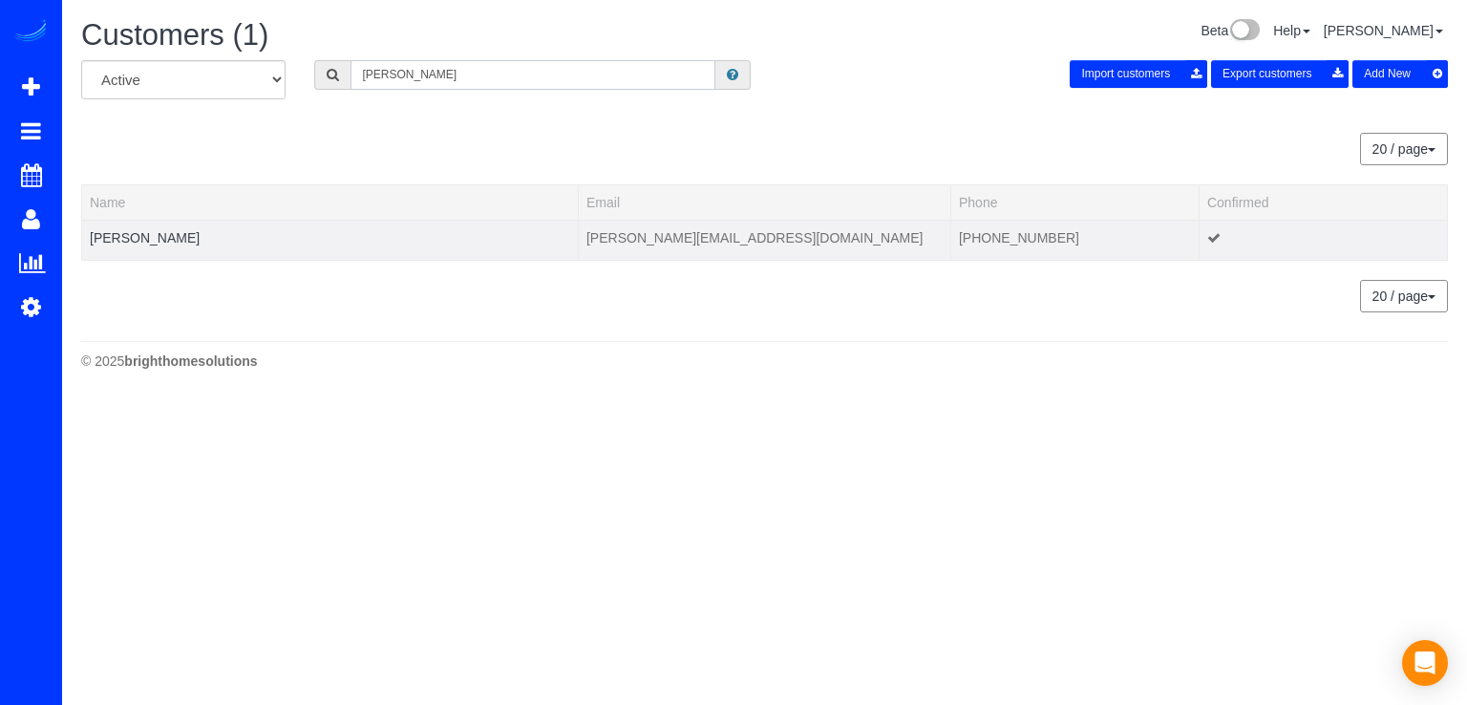
type input "Nancy Stern"
click at [150, 244] on td "Nancy Stern" at bounding box center [330, 240] width 497 height 40
click at [149, 234] on link "Nancy Stern" at bounding box center [145, 237] width 110 height 15
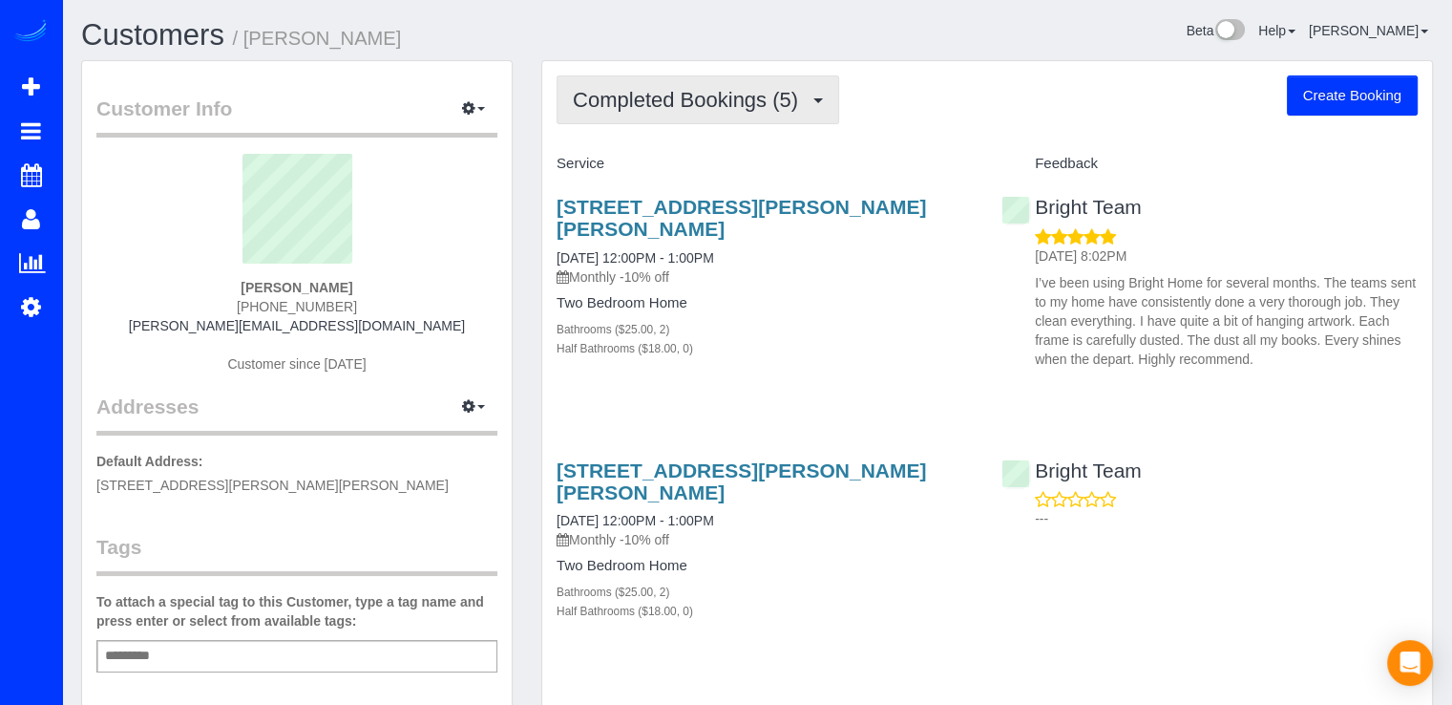
click at [745, 115] on button "Completed Bookings (5)" at bounding box center [698, 99] width 283 height 49
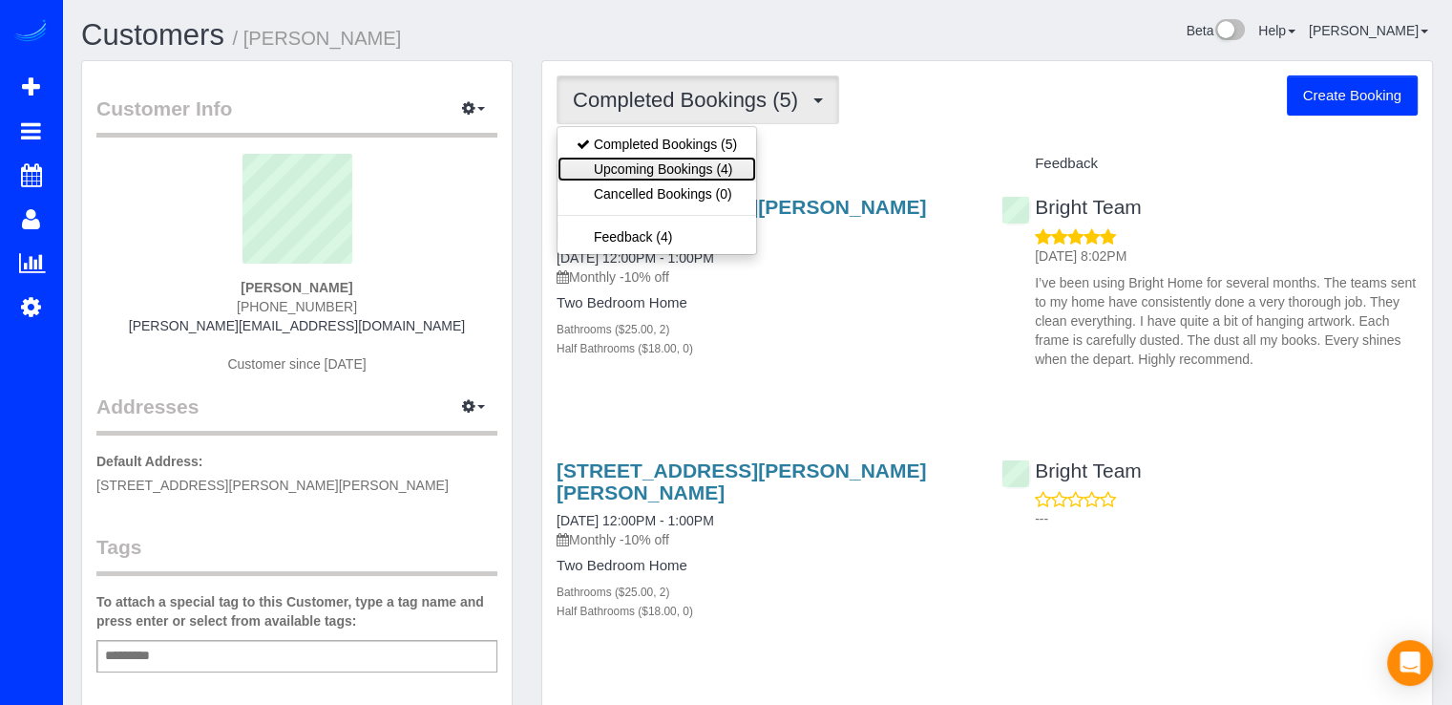
click at [700, 167] on link "Upcoming Bookings (4)" at bounding box center [657, 169] width 199 height 25
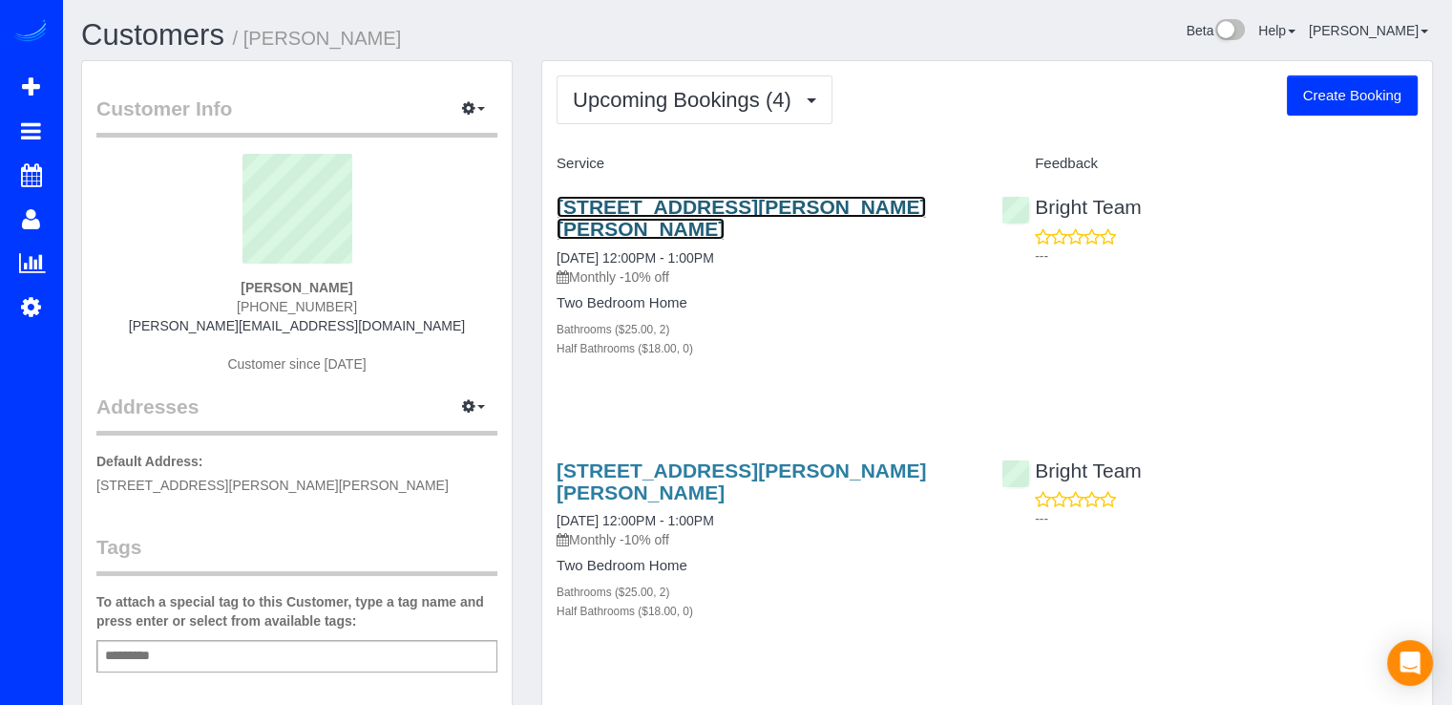
click at [643, 200] on link "4440 Willard Ave, Apt 1416, Chevy Chase, MD 20815" at bounding box center [742, 218] width 370 height 44
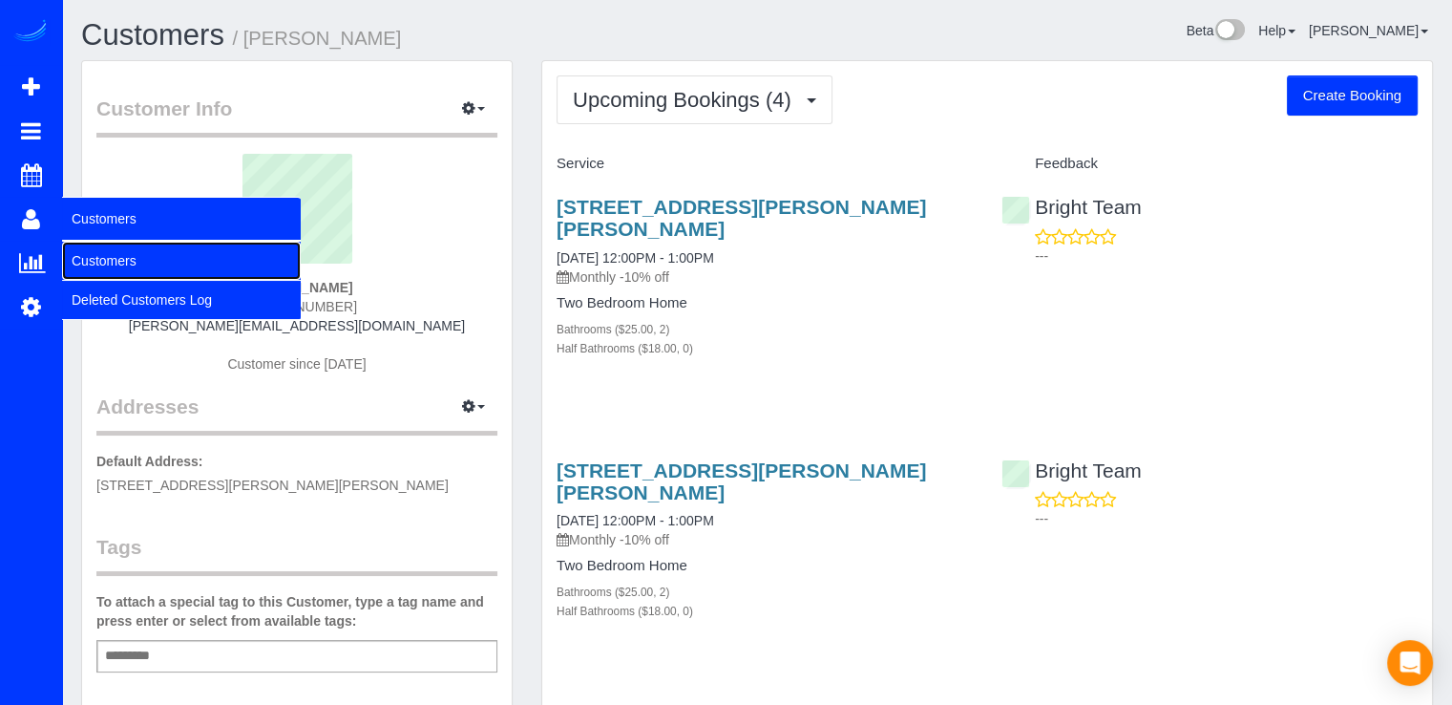
click at [132, 256] on link "Customers" at bounding box center [181, 261] width 239 height 38
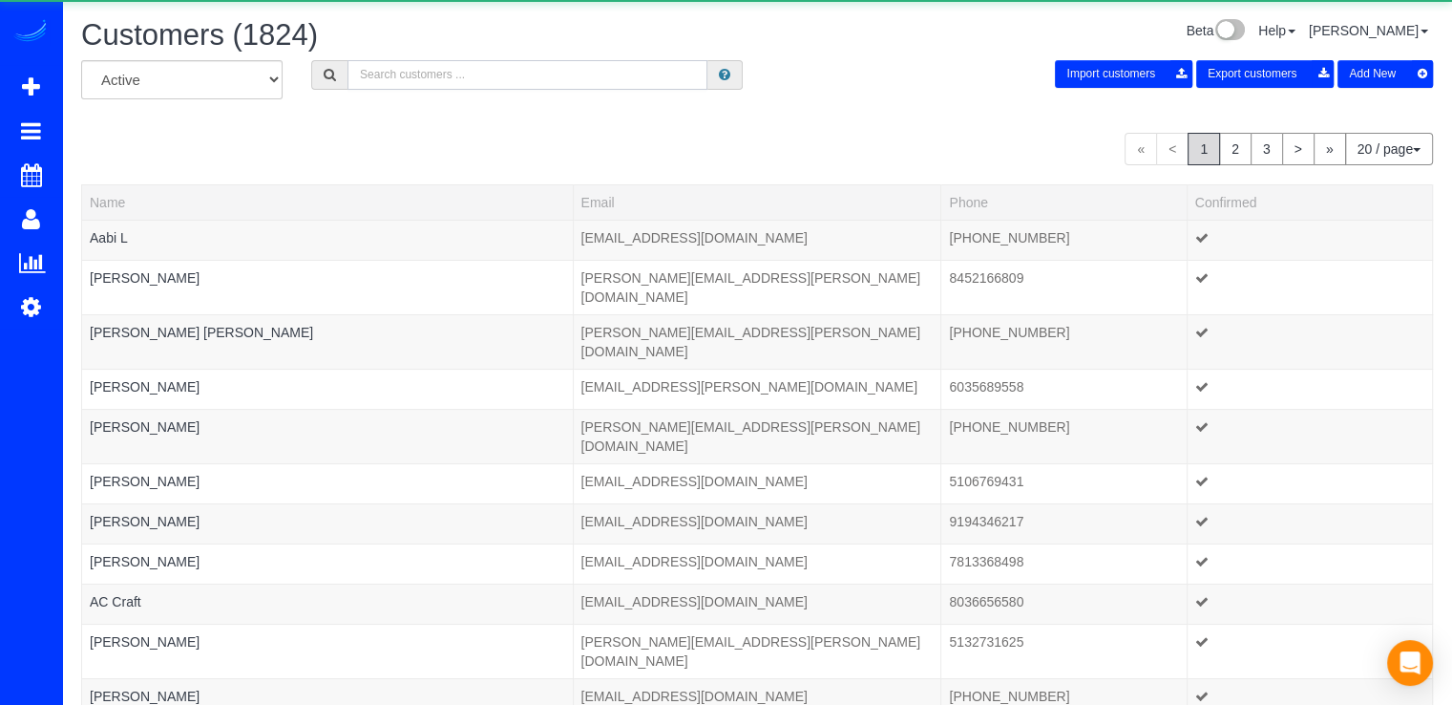
click at [594, 81] on input "text" at bounding box center [528, 75] width 360 height 30
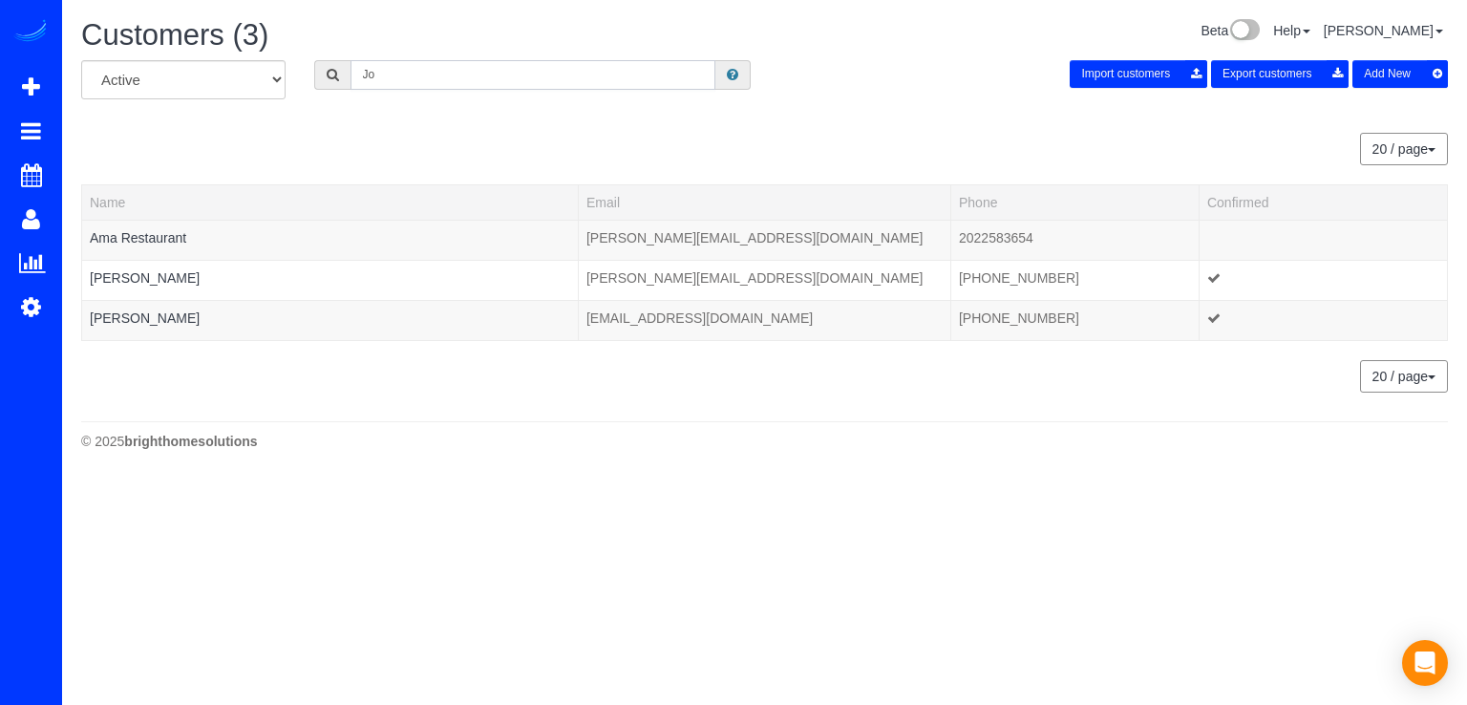
type input "J"
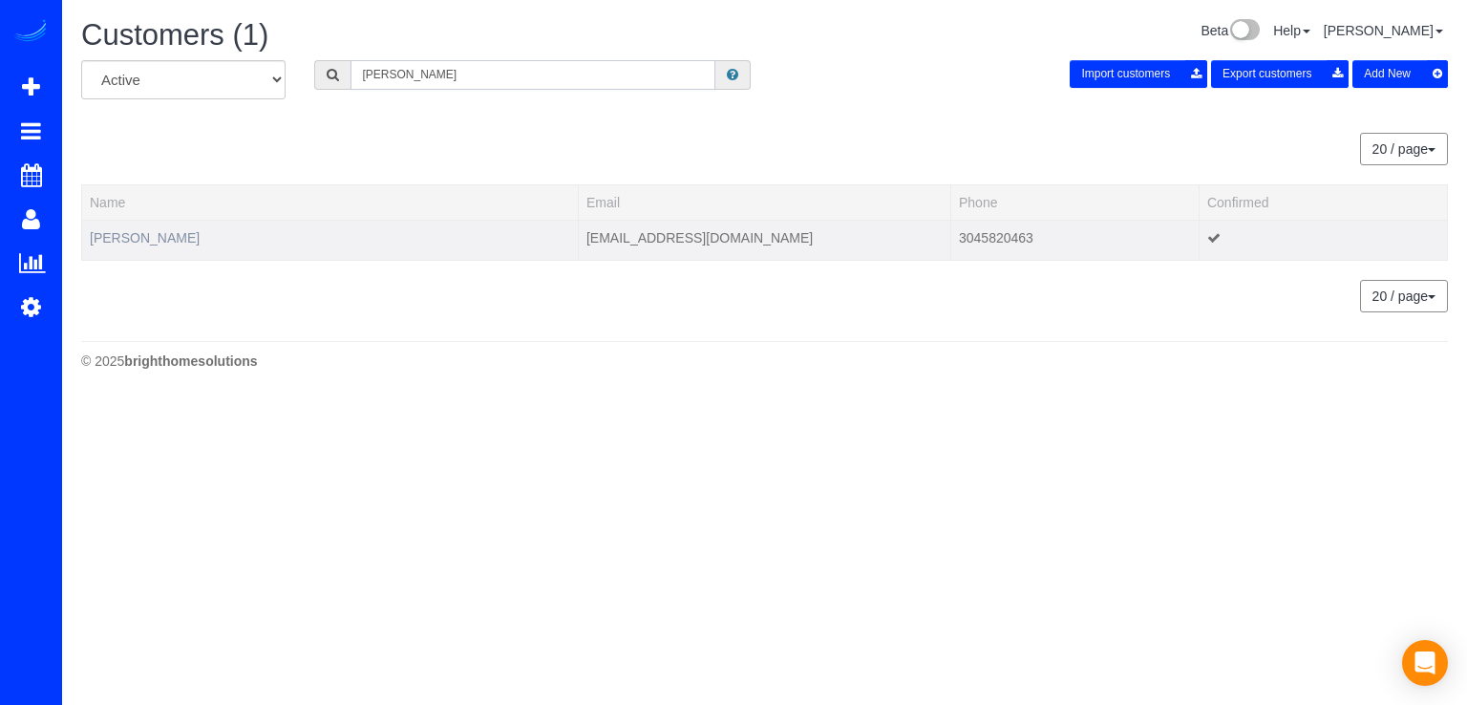
type input "Dailey"
click at [153, 239] on link "Joanna Dailey" at bounding box center [145, 237] width 110 height 15
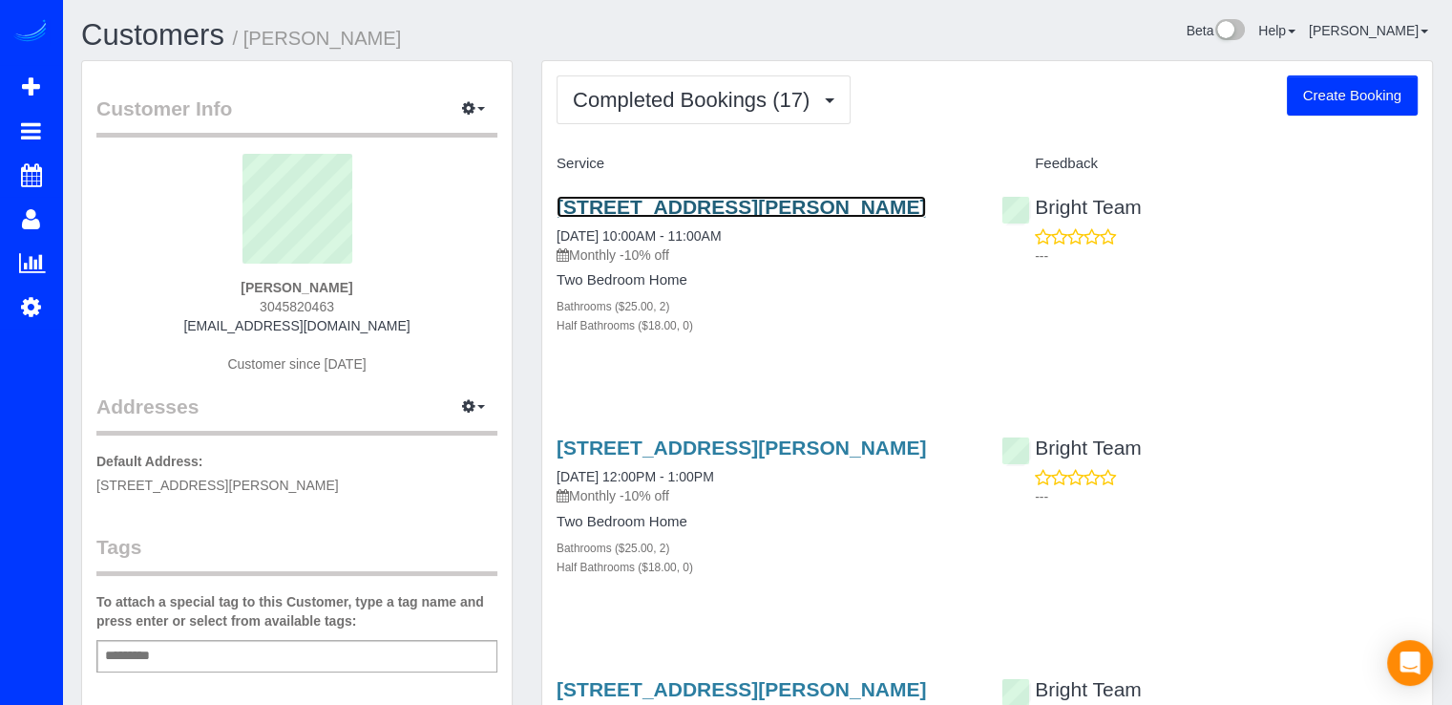
click at [696, 209] on link "8455 Fenton Street, 518, Silver Spring, MD 20910" at bounding box center [742, 207] width 370 height 22
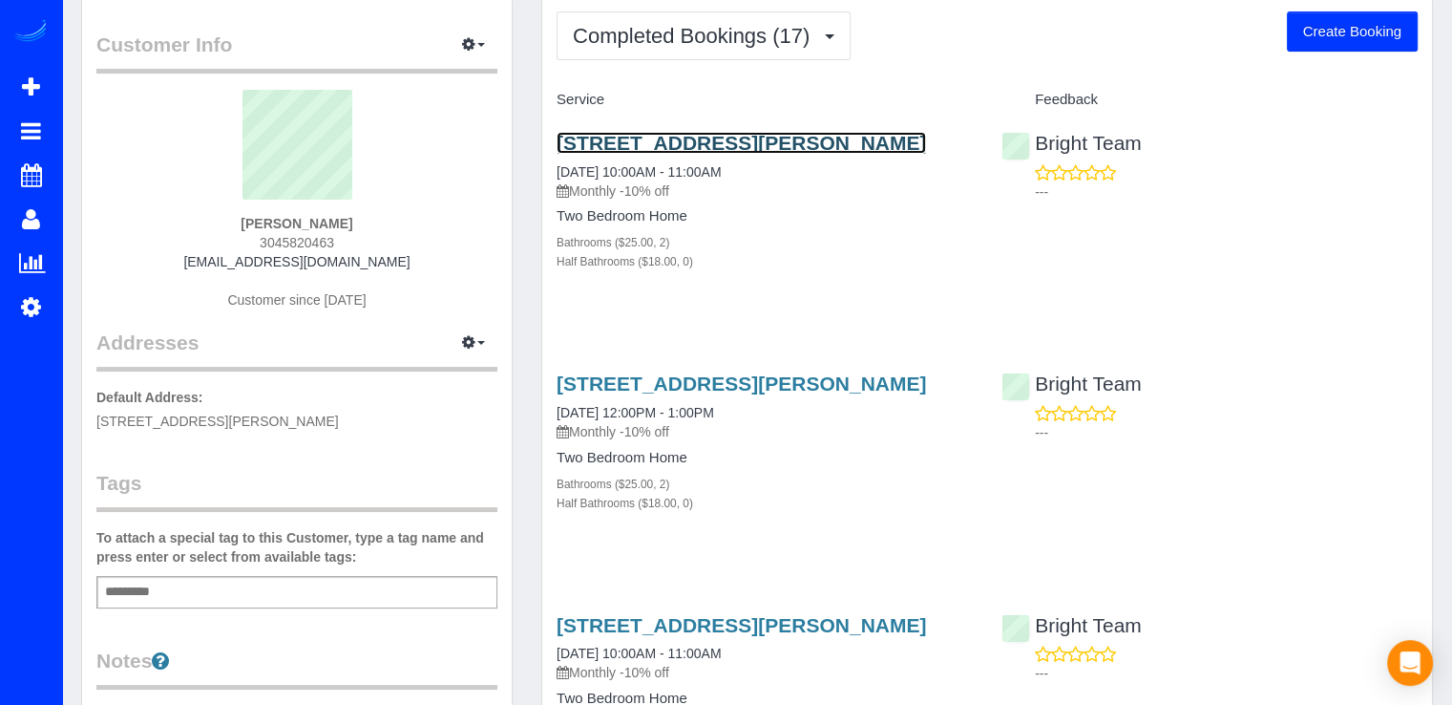
scroll to position [95, 0]
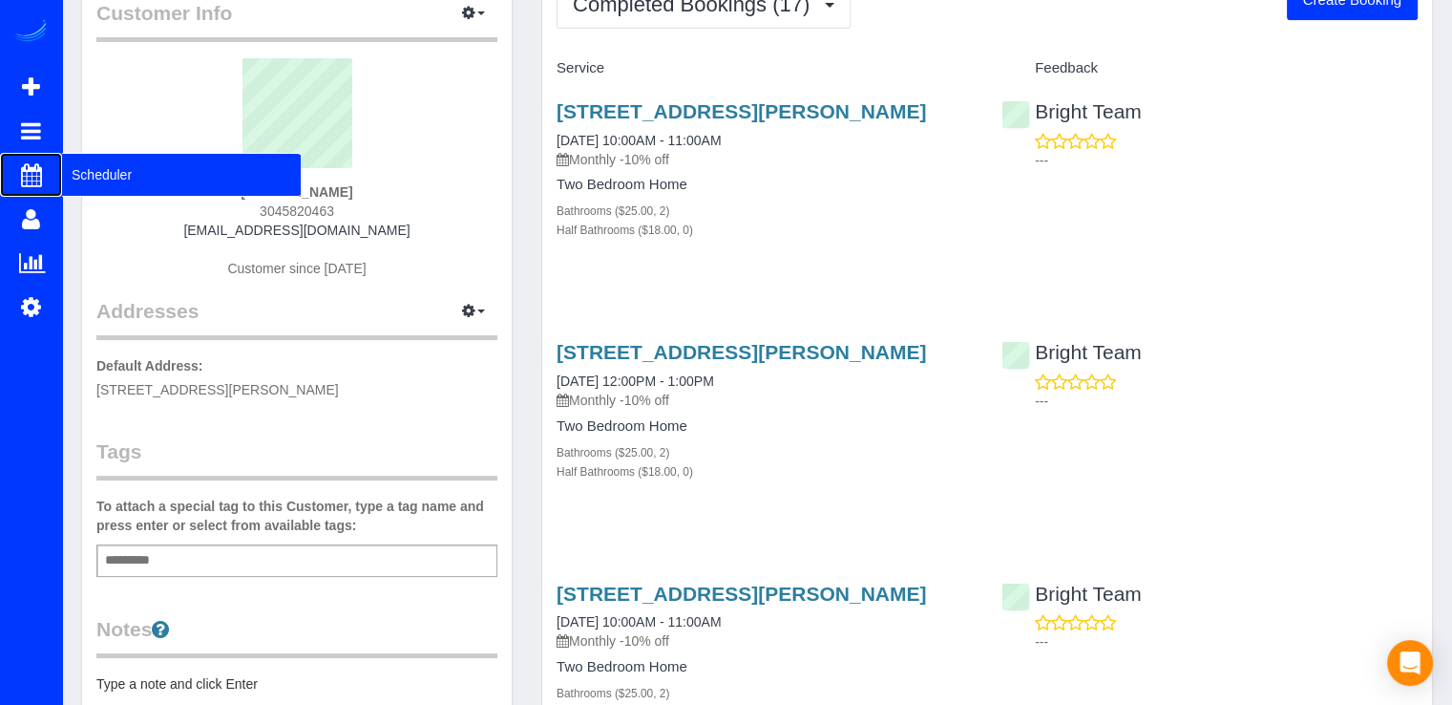
click at [122, 168] on span "Scheduler" at bounding box center [181, 175] width 239 height 44
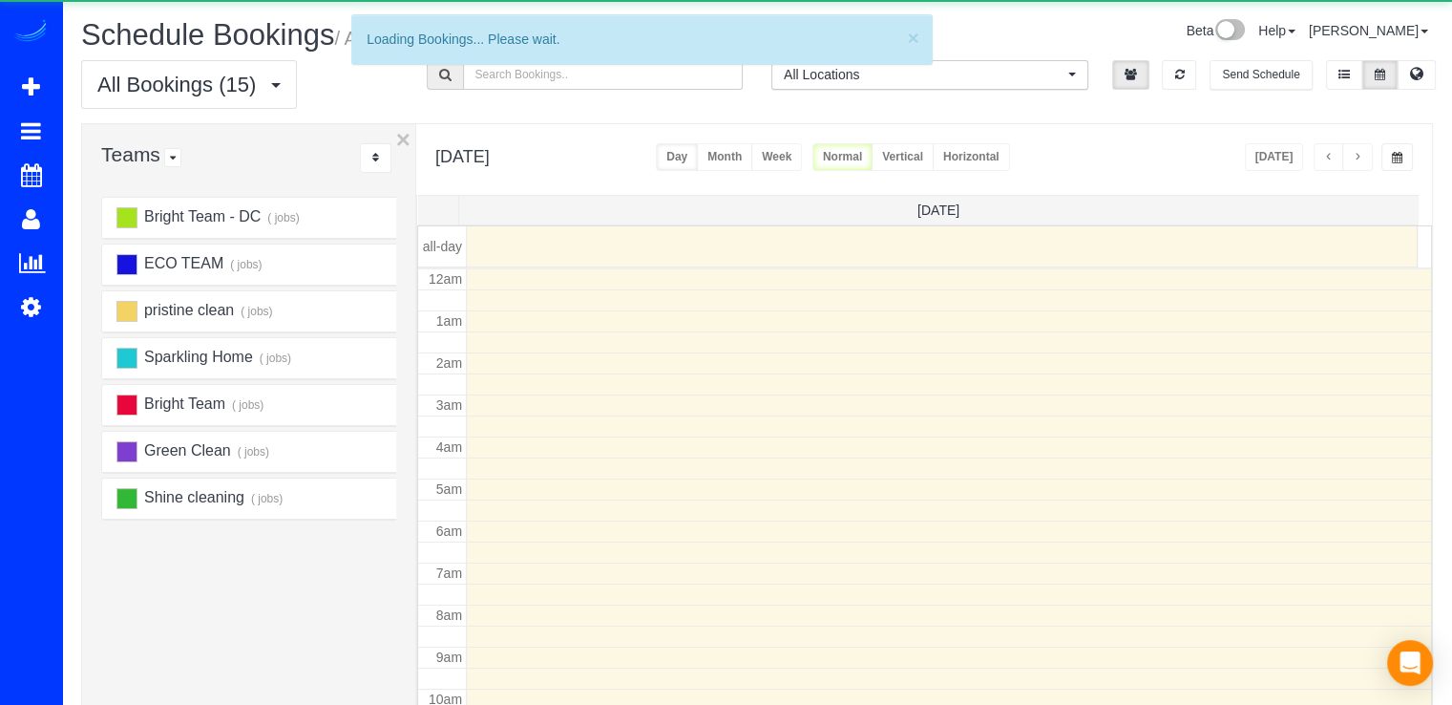
scroll to position [251, 0]
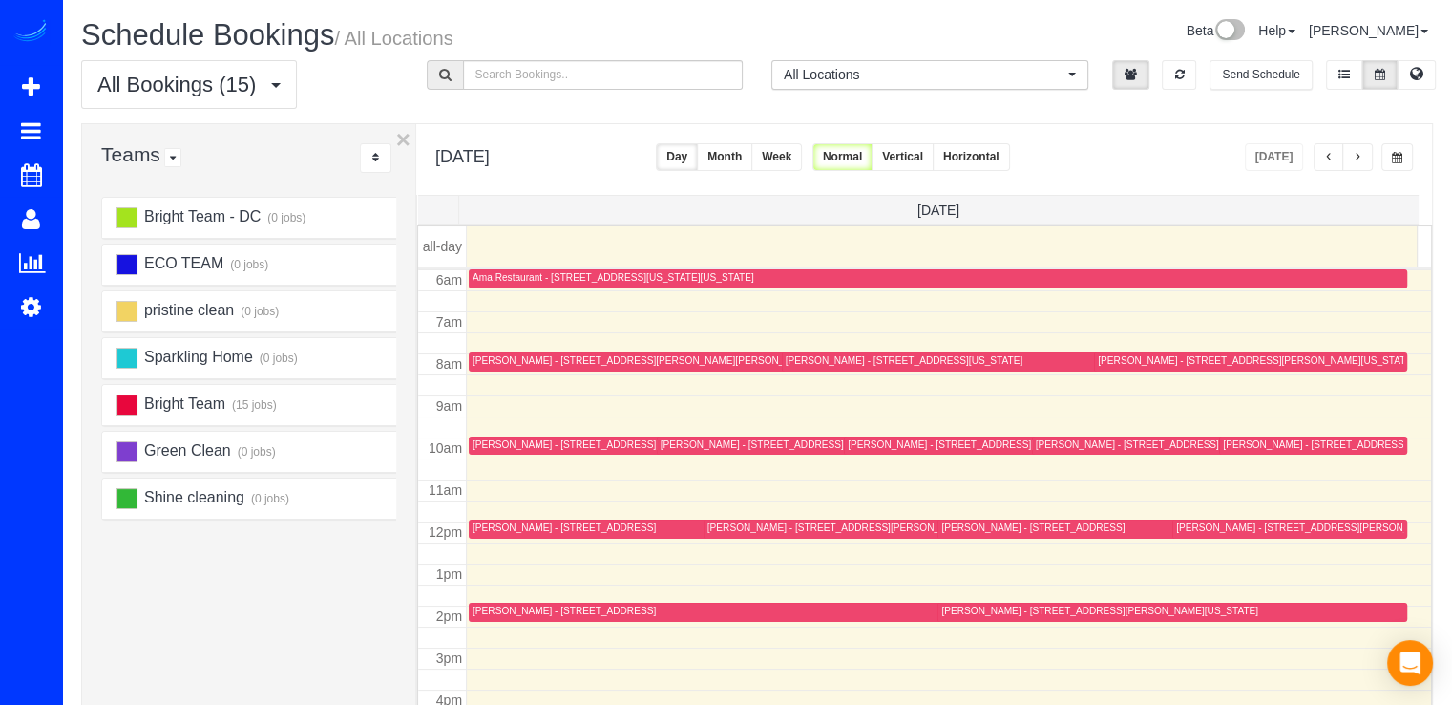
click at [1364, 150] on button "button" at bounding box center [1358, 157] width 31 height 28
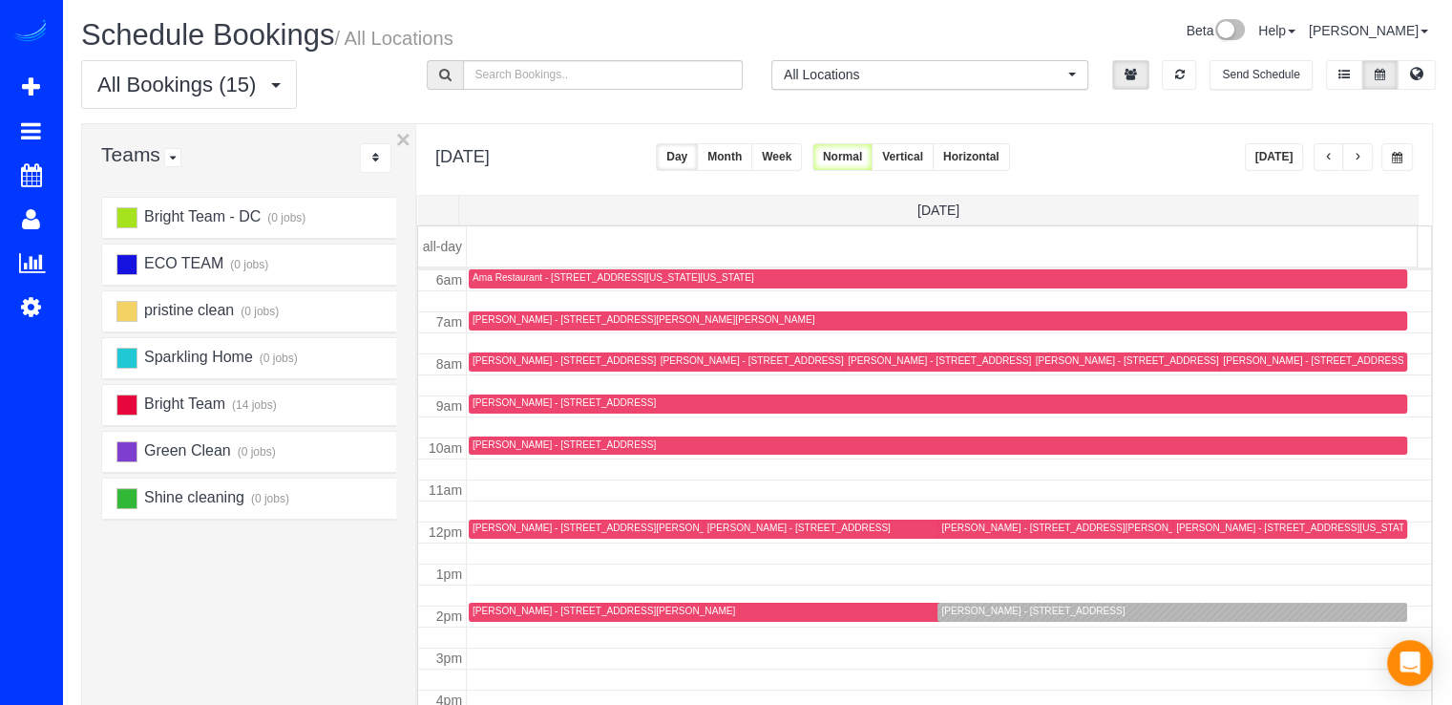
click at [1364, 150] on button "button" at bounding box center [1358, 157] width 31 height 28
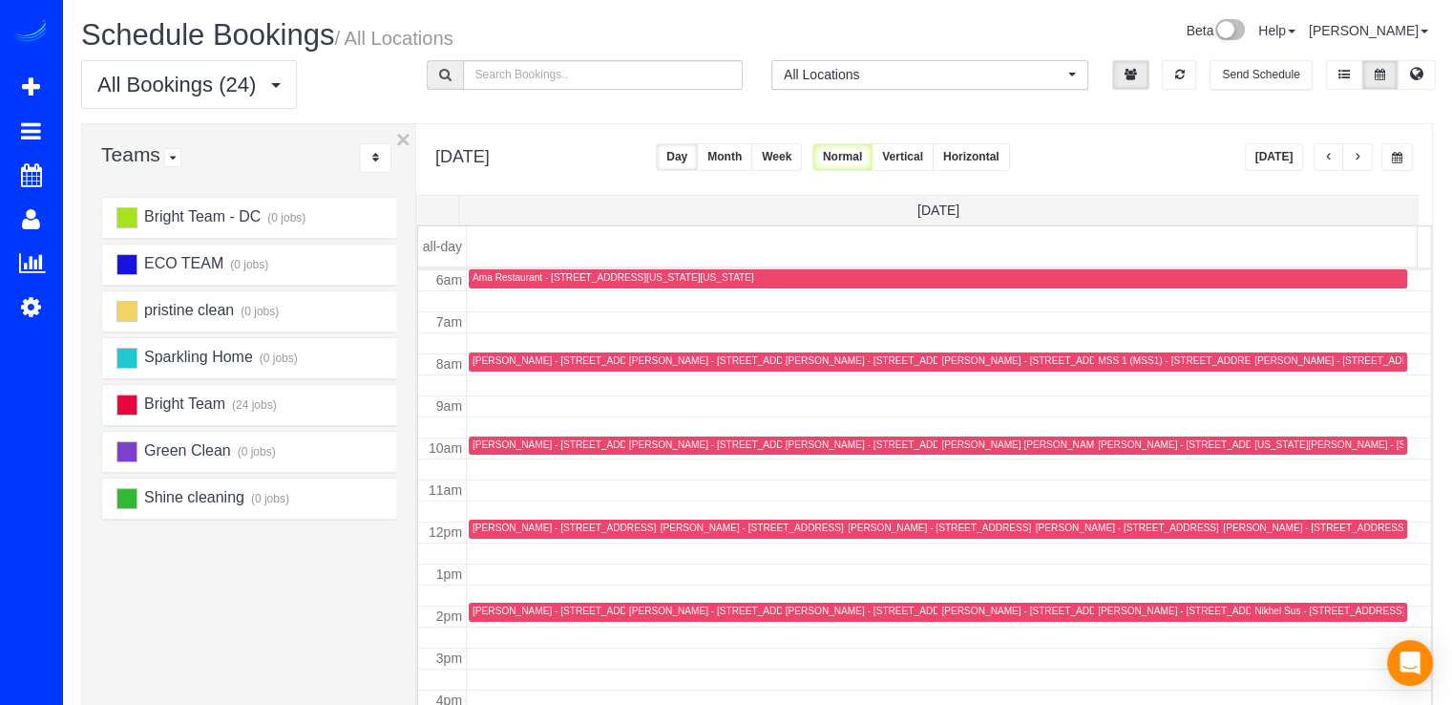
click at [1364, 150] on button "button" at bounding box center [1358, 157] width 31 height 28
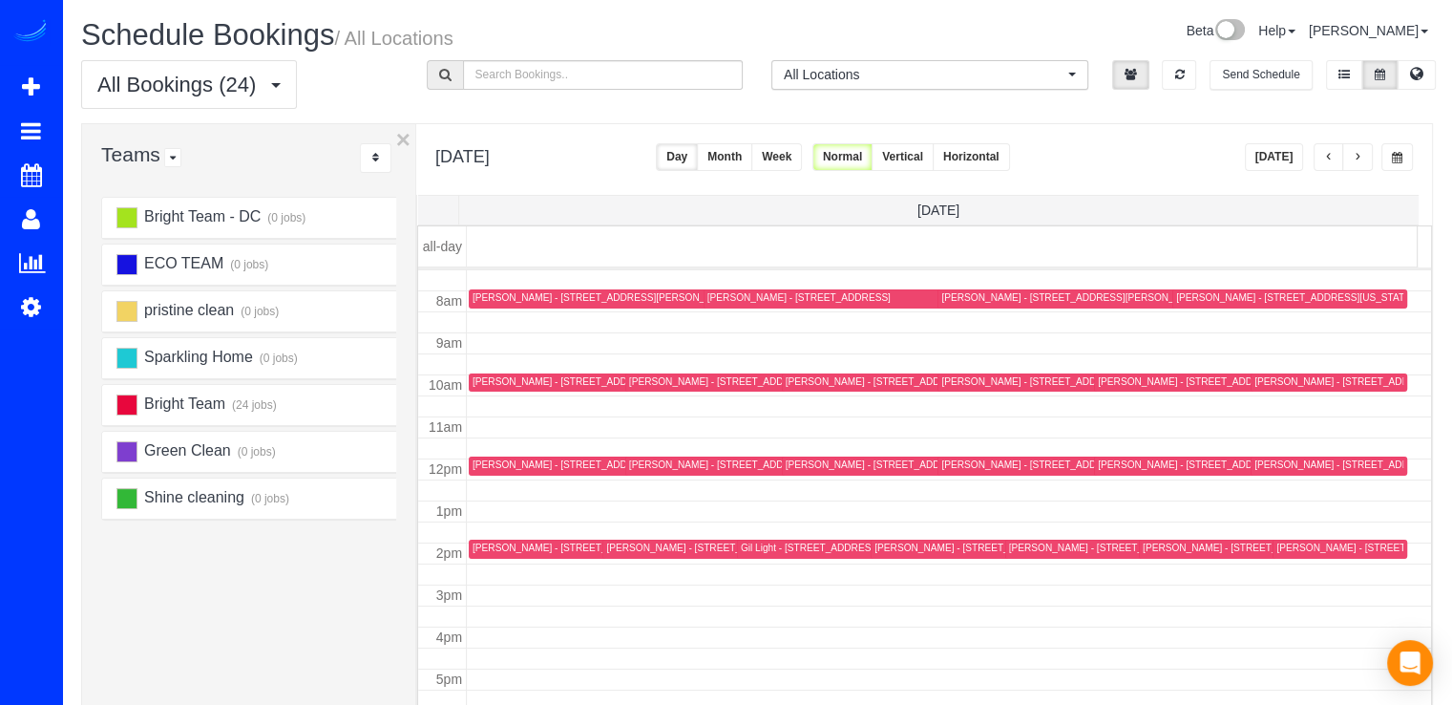
scroll to position [285, 0]
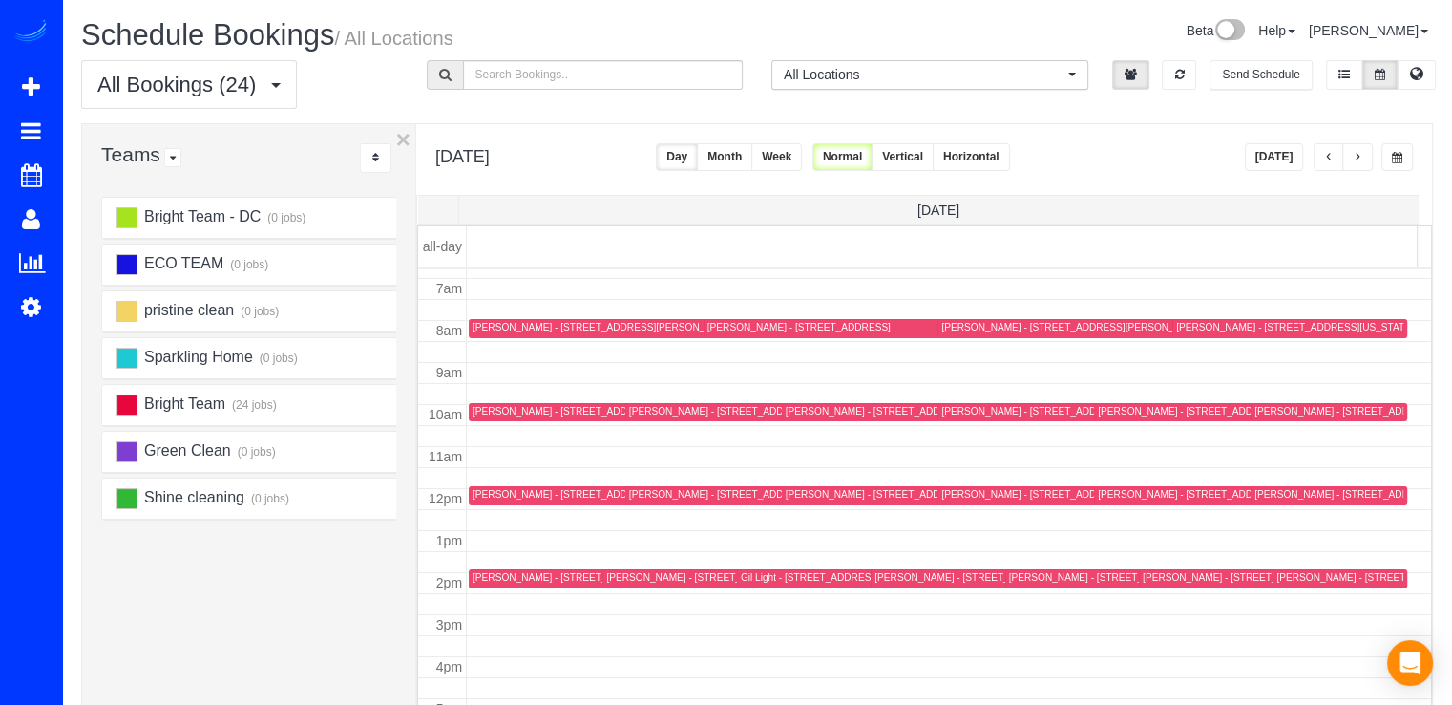
click at [1276, 150] on button "[DATE]" at bounding box center [1274, 157] width 59 height 28
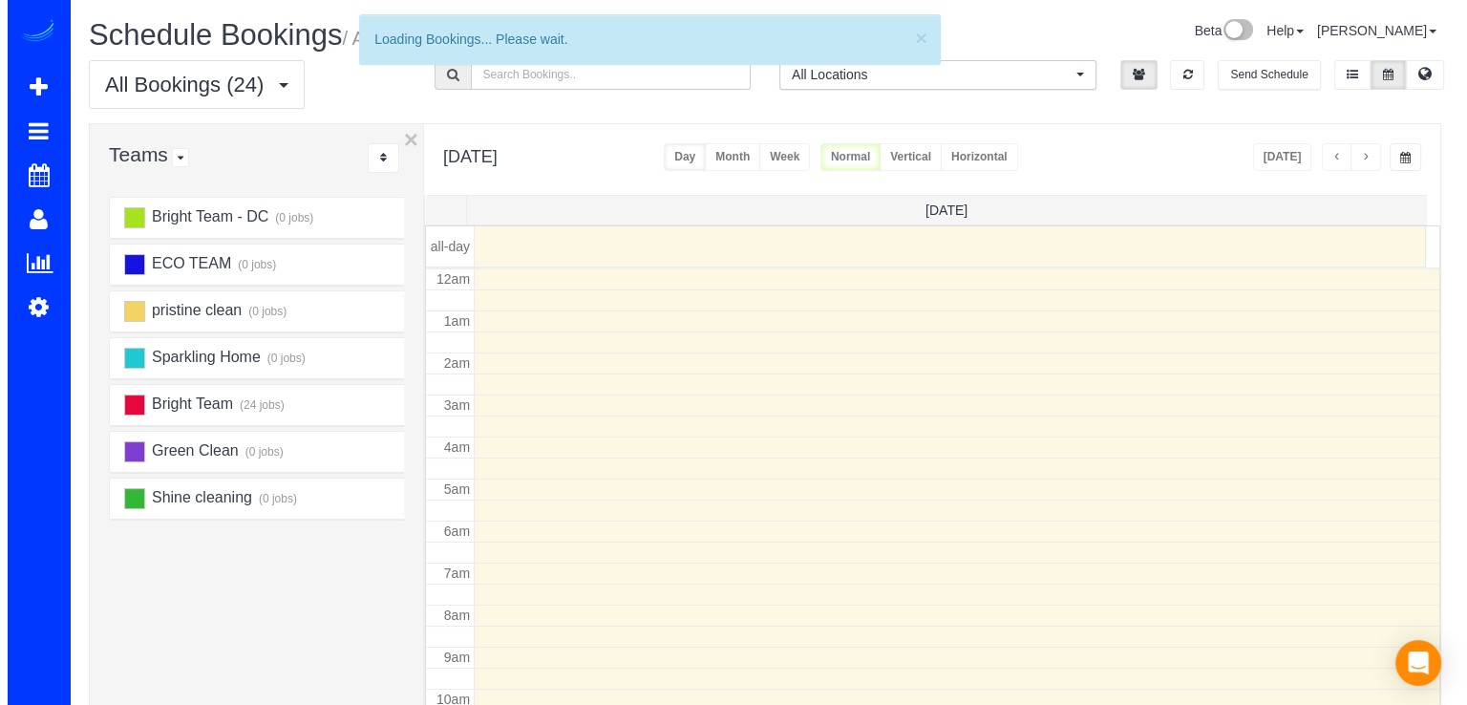
scroll to position [251, 0]
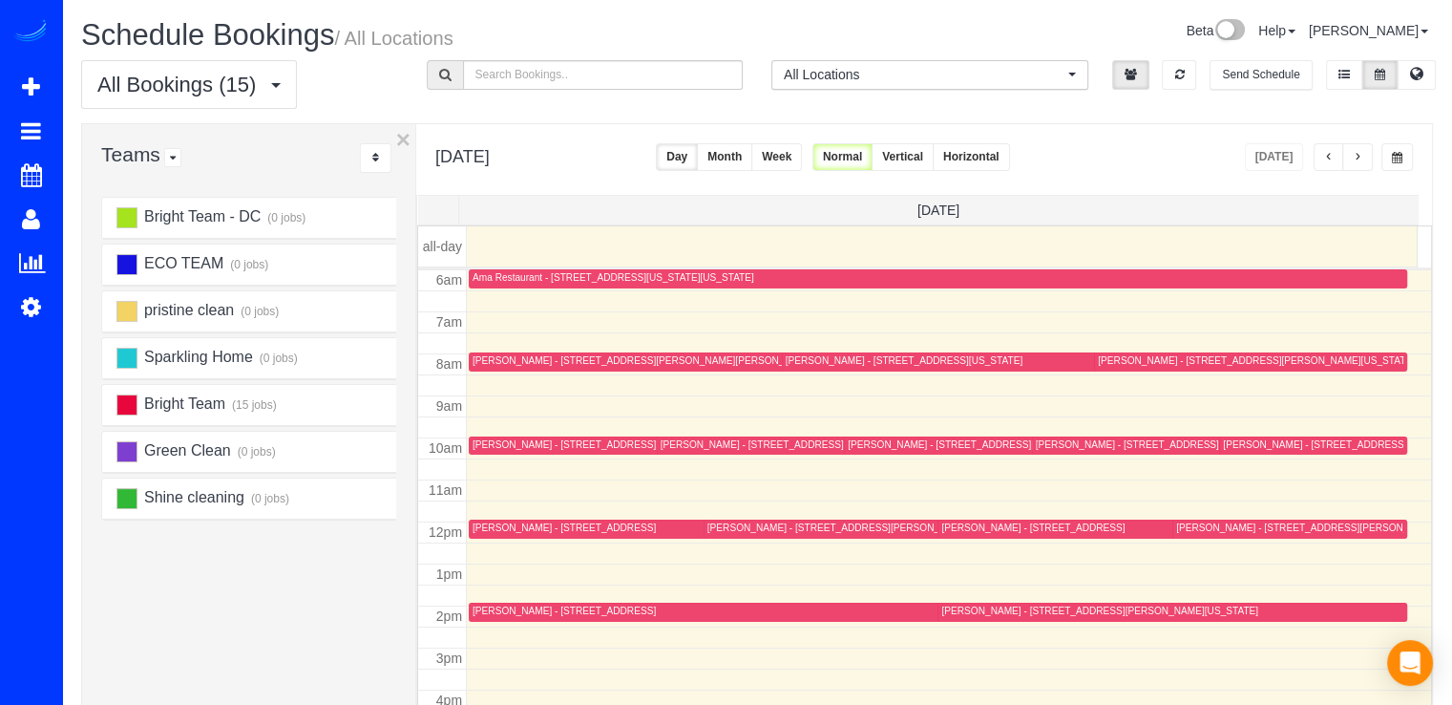
click at [719, 527] on div "Anna Ivanova - 6304 Wilson Ln, Bethesda, MD 20817" at bounding box center [839, 527] width 263 height 12
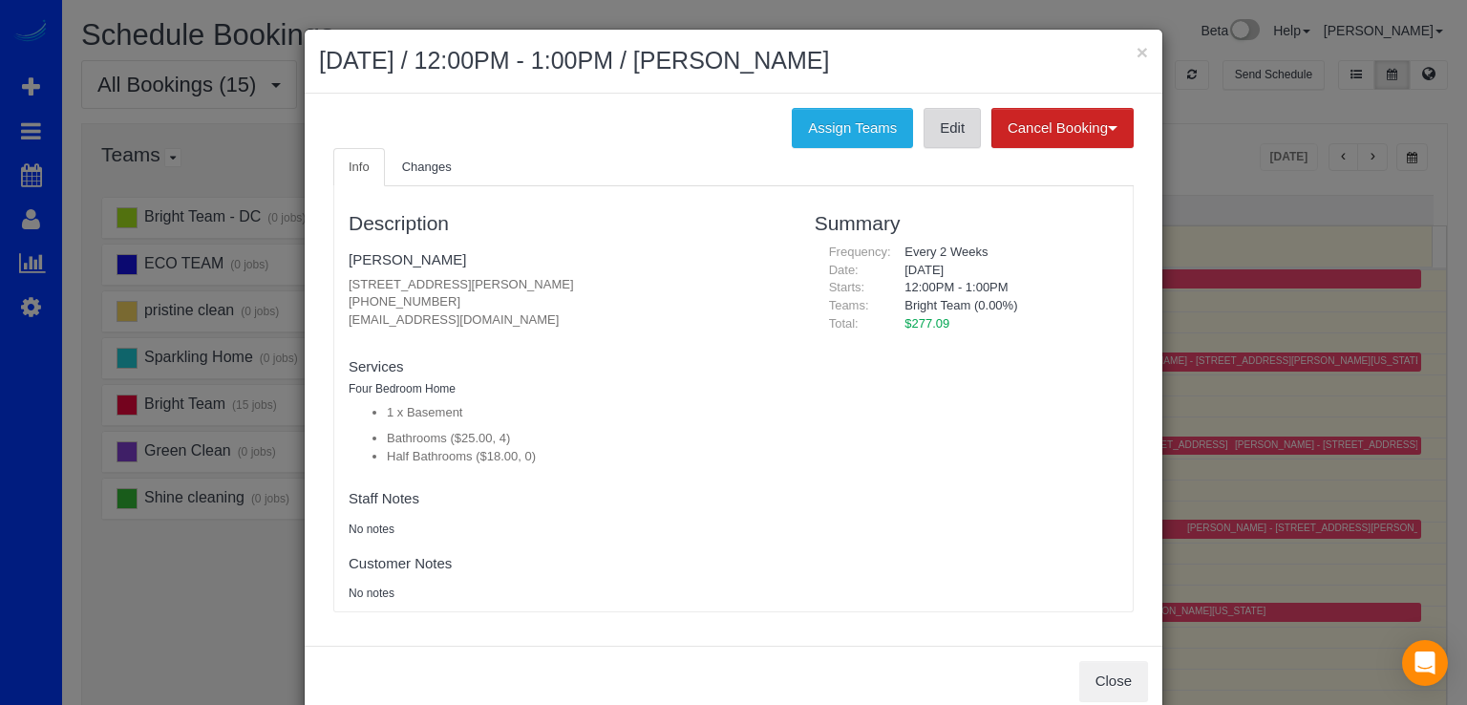
click at [947, 135] on link "Edit" at bounding box center [951, 128] width 57 height 40
click at [380, 251] on link "Anna Ivanova" at bounding box center [407, 259] width 117 height 16
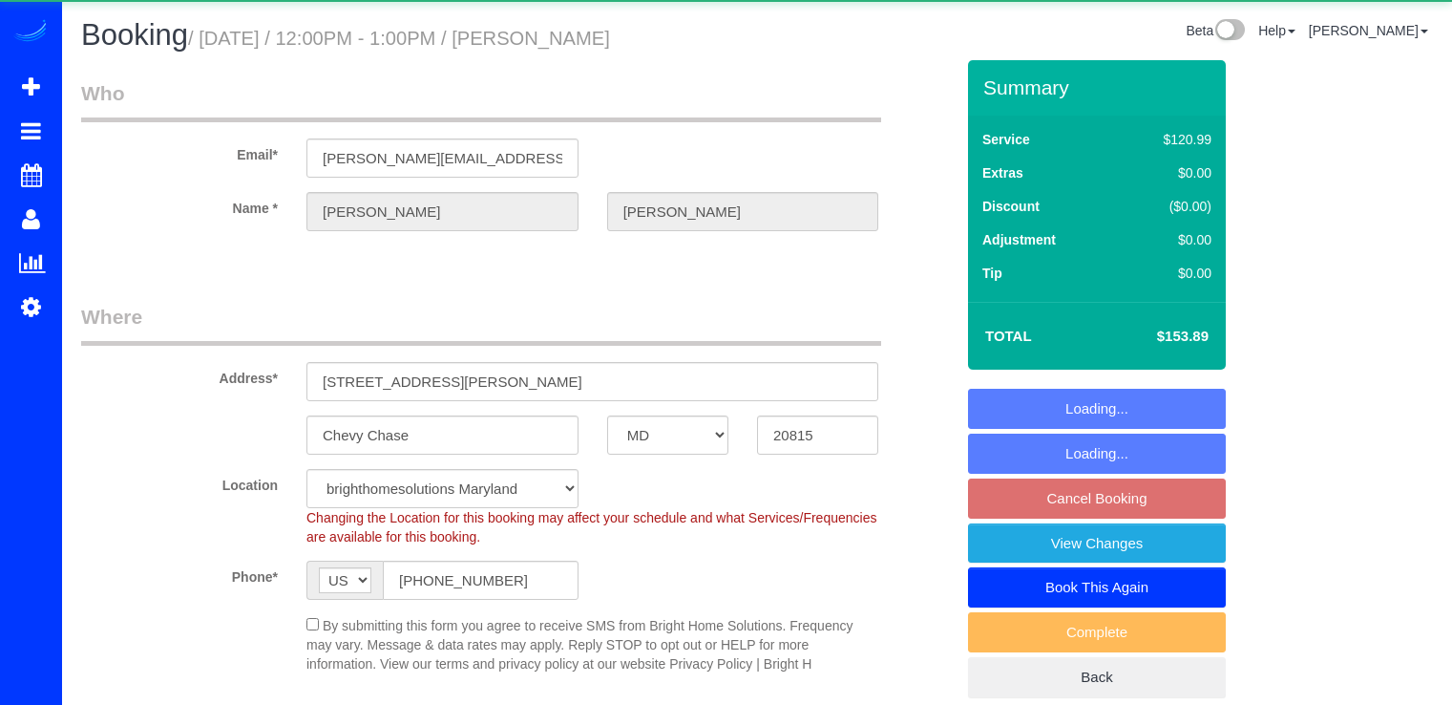
select select "MD"
select select "2"
select select "spot2"
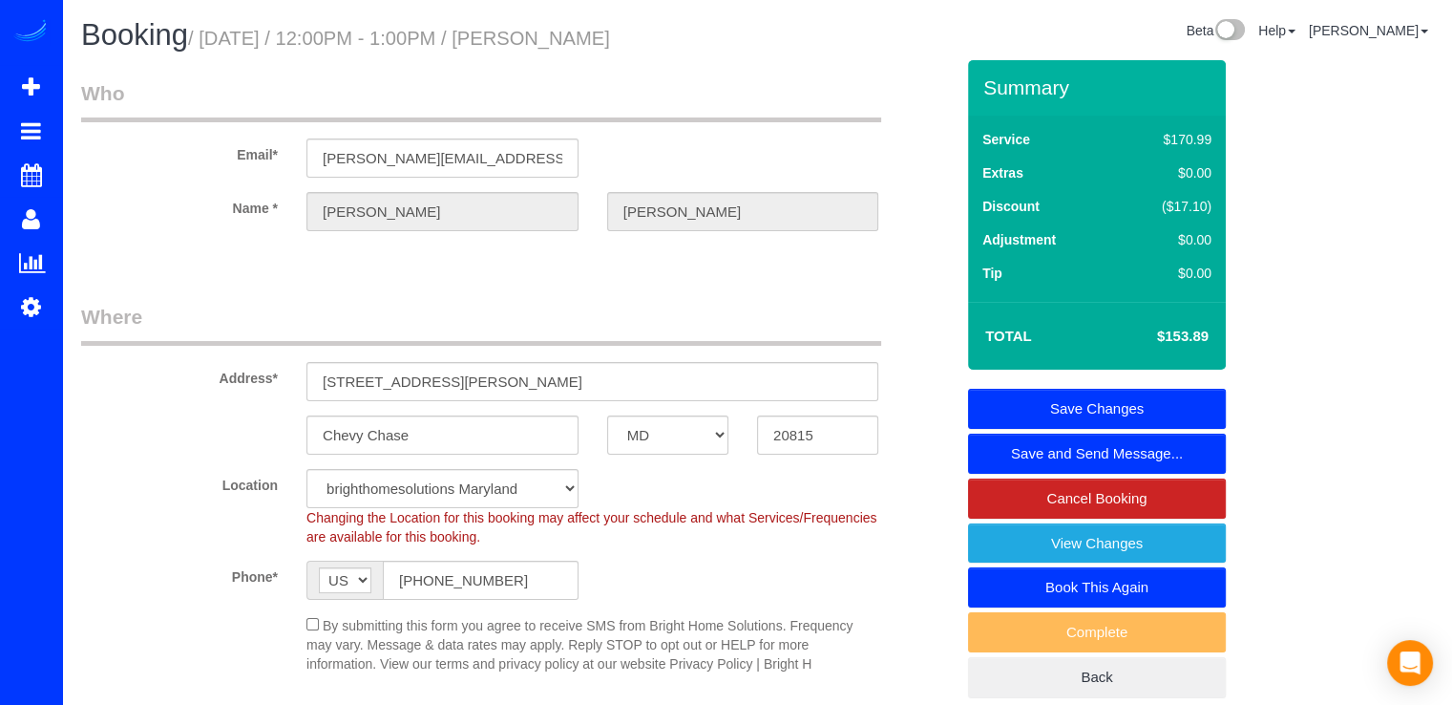
click at [1073, 398] on link "Save Changes" at bounding box center [1097, 409] width 258 height 40
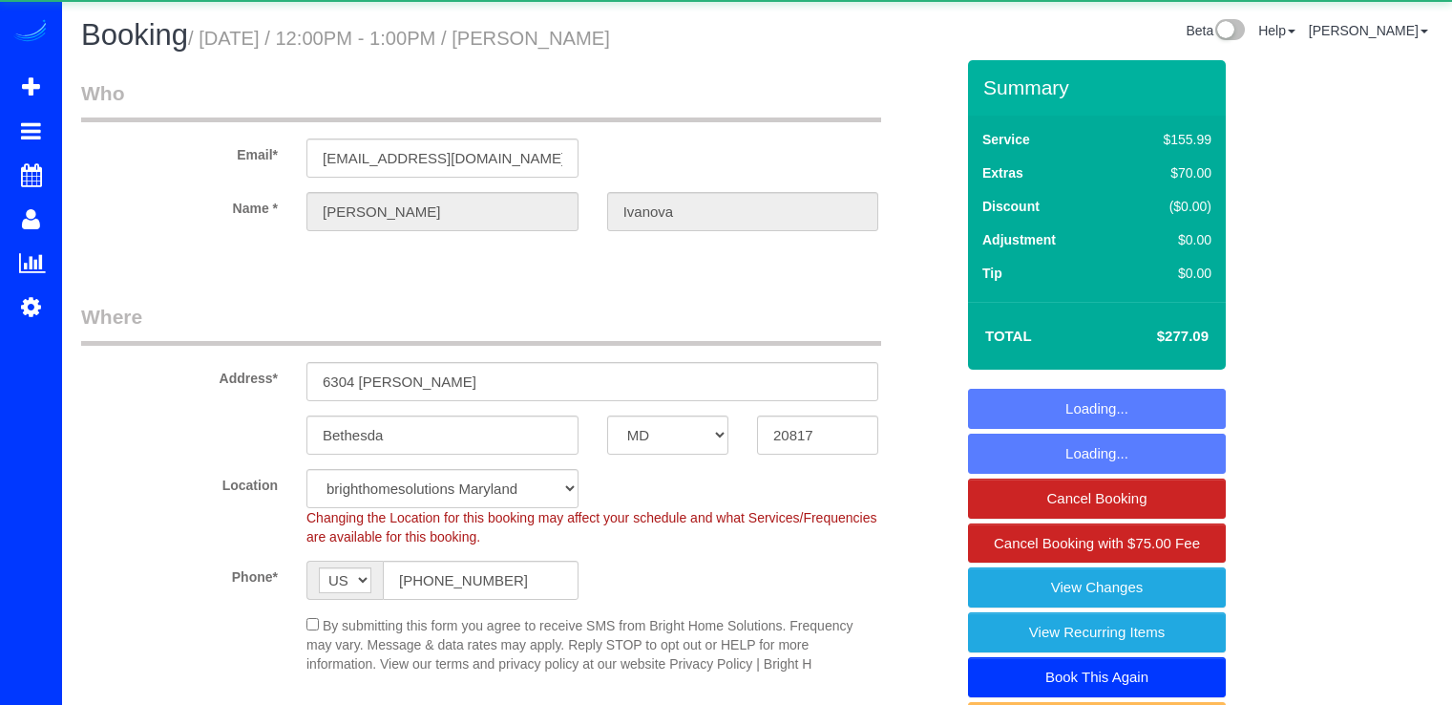
select select "MD"
select select "4"
select select "string:fspay-a9456e8e-efc9-4dd1-b773-ab4b456470c3"
select select "spot1"
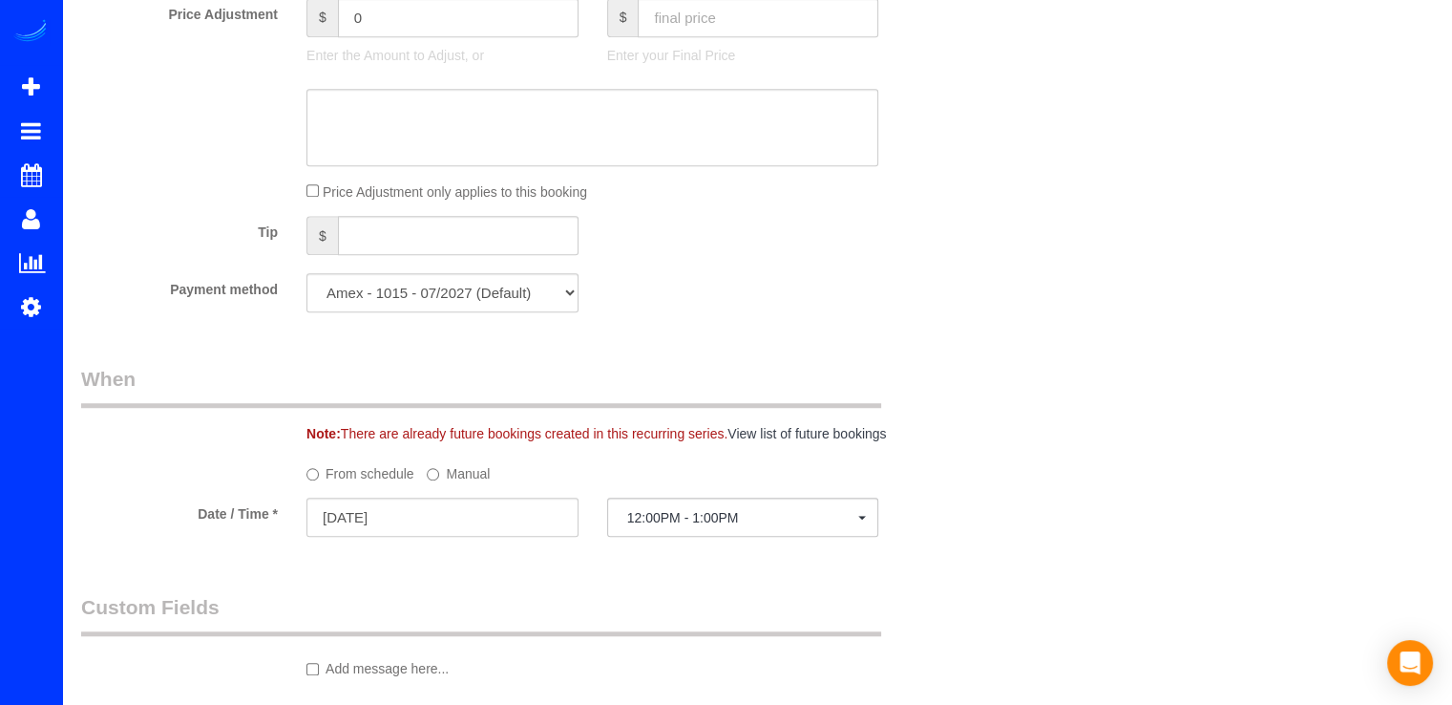
scroll to position [1337, 0]
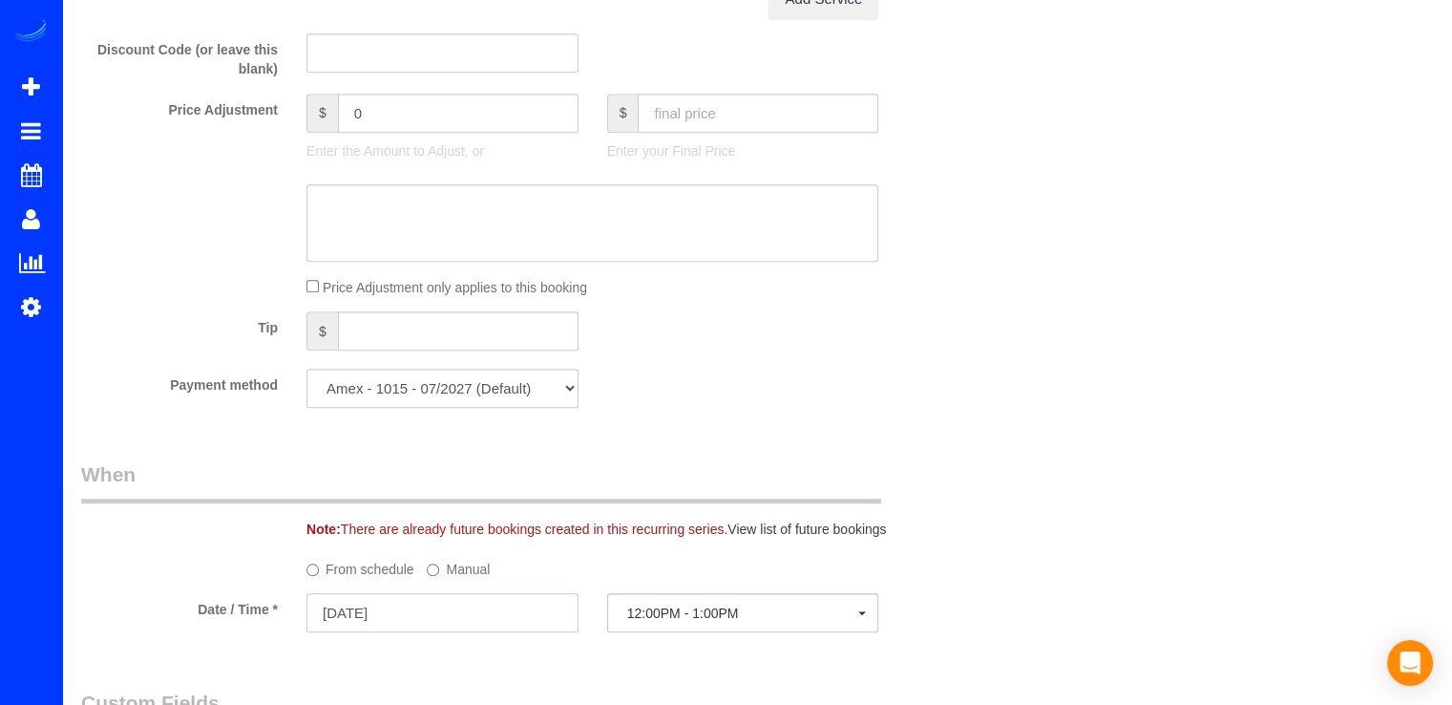
click at [419, 616] on input "[DATE]" at bounding box center [443, 612] width 272 height 39
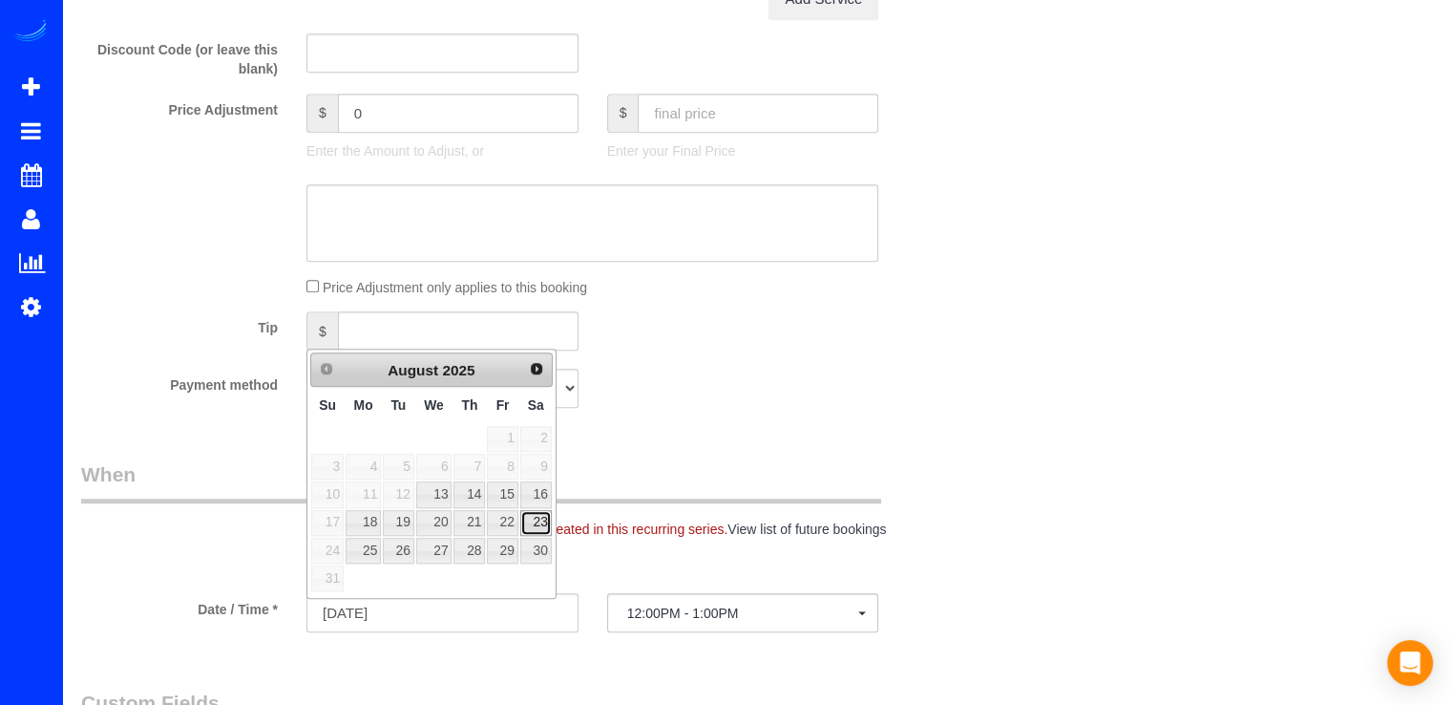
click at [539, 521] on link "23" at bounding box center [536, 523] width 32 height 26
type input "[DATE]"
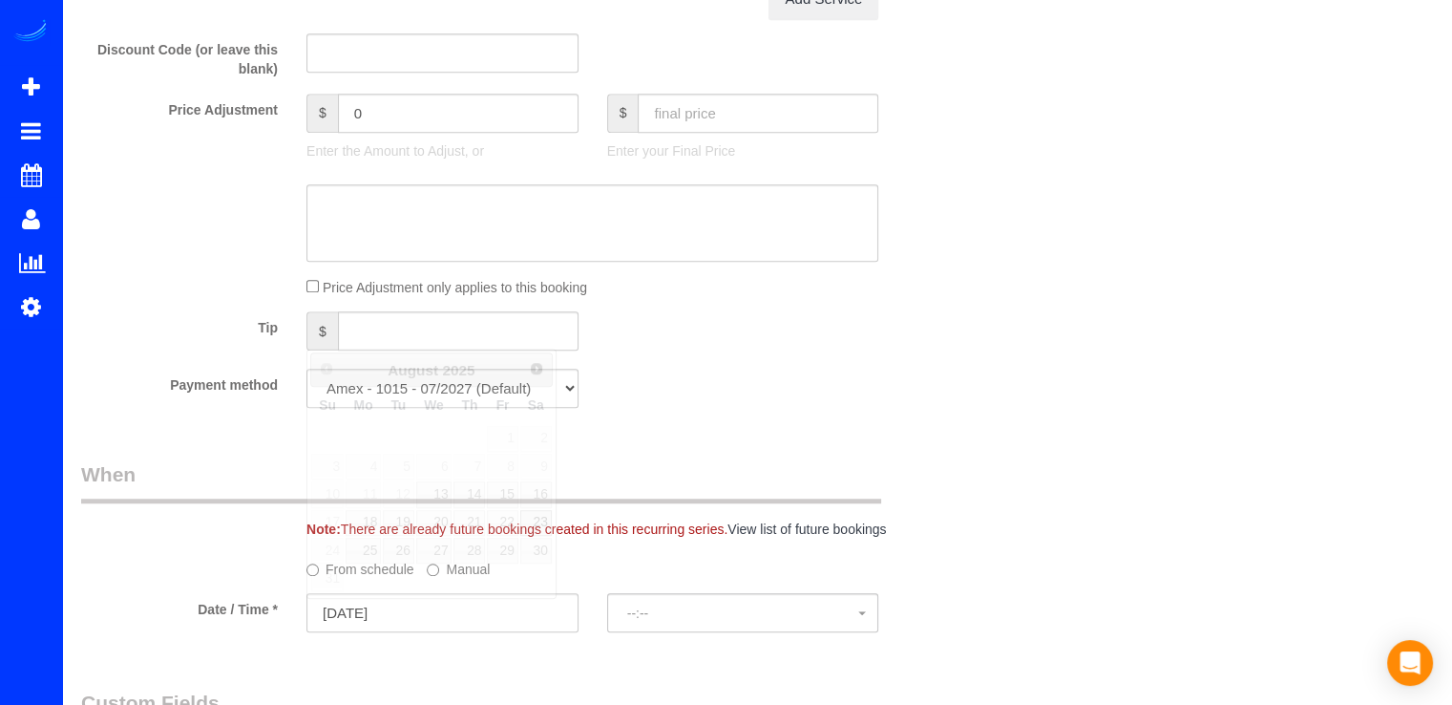
select select "spot18"
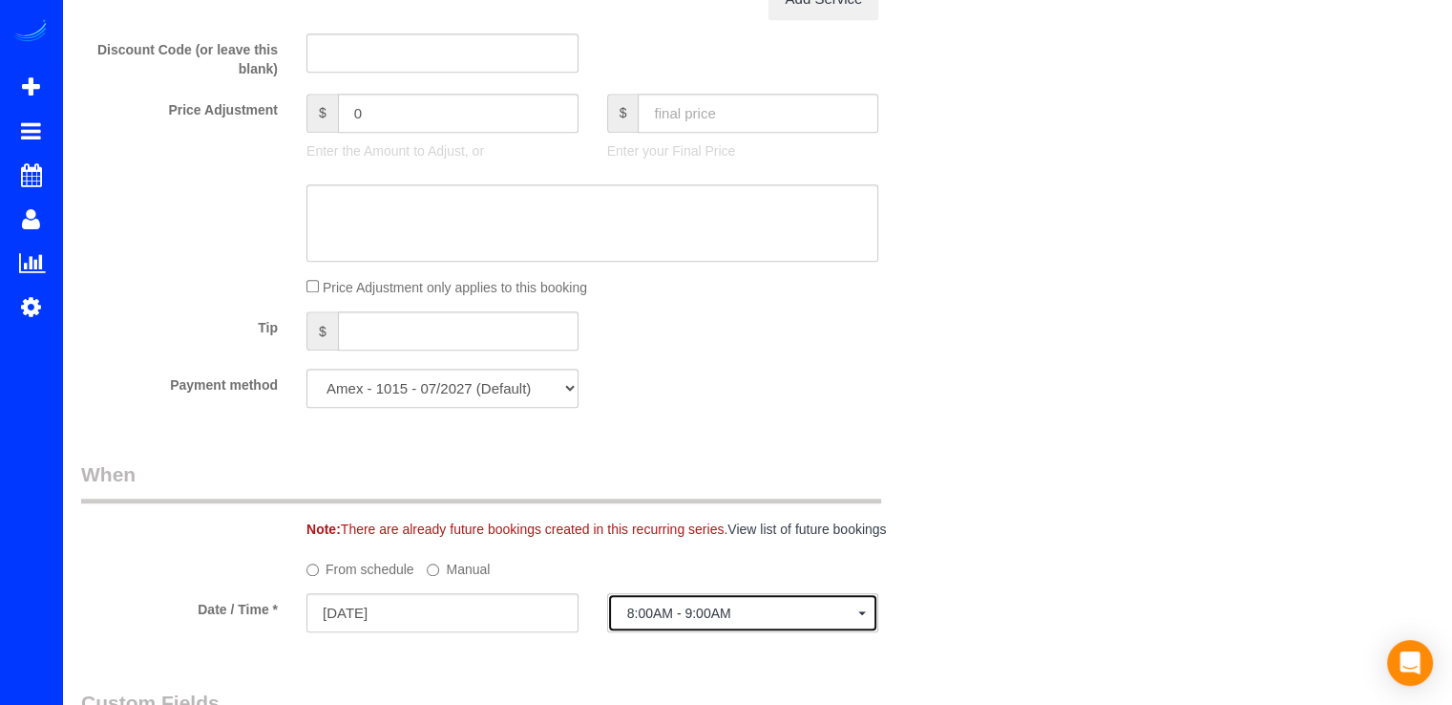
click at [721, 624] on button "8:00AM - 9:00AM" at bounding box center [743, 612] width 272 height 39
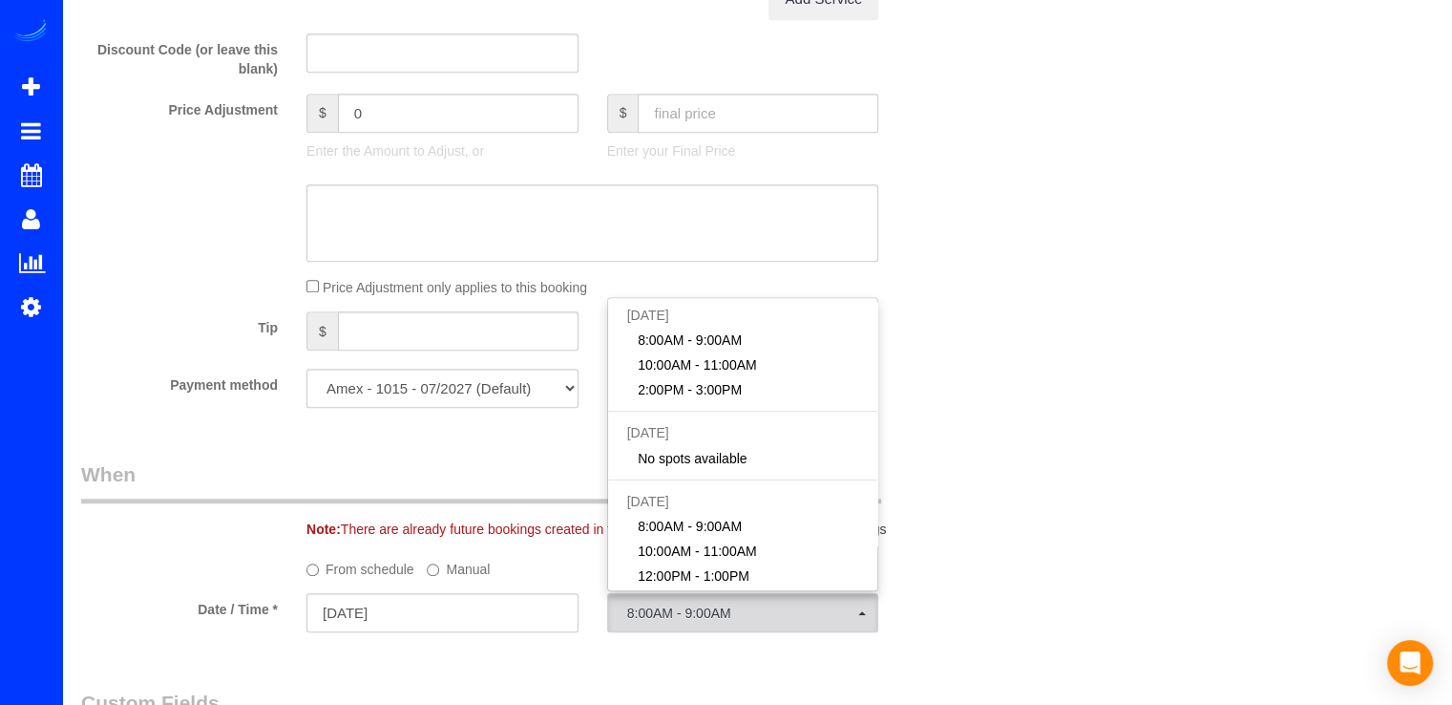
click at [1066, 402] on div "Who Email* aivanova@imf.org Name * Anna Ivanova Where Address* 6304 Wilson ln B…" at bounding box center [757, 188] width 1352 height 2930
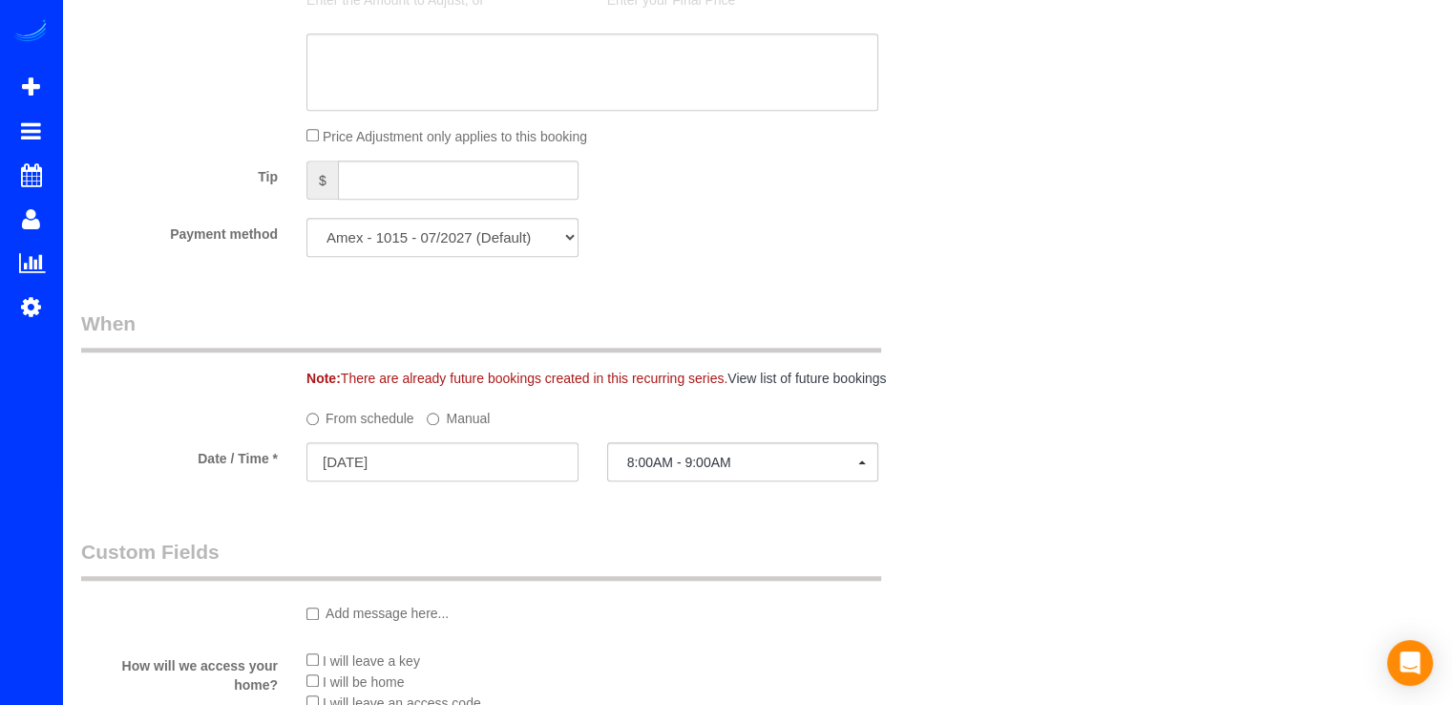
scroll to position [1528, 0]
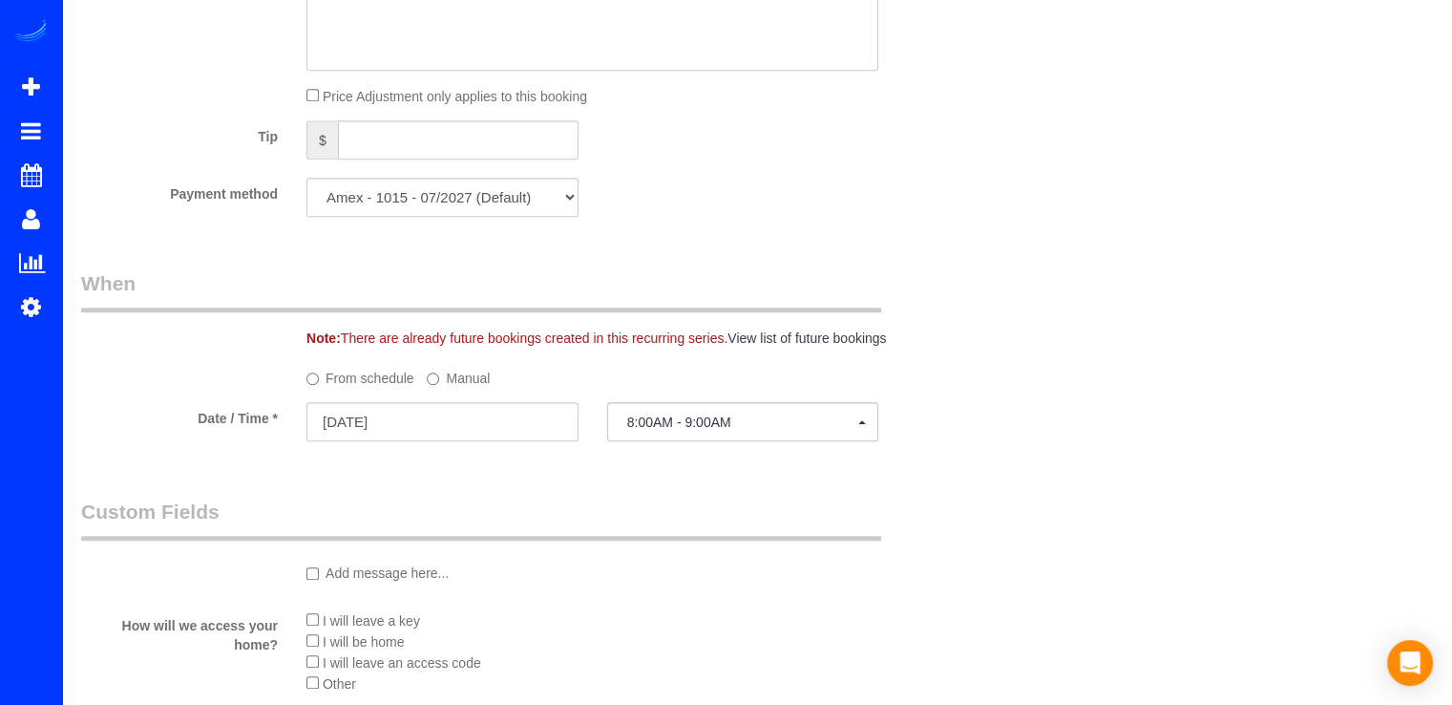
click at [453, 383] on label "Manual" at bounding box center [458, 375] width 63 height 26
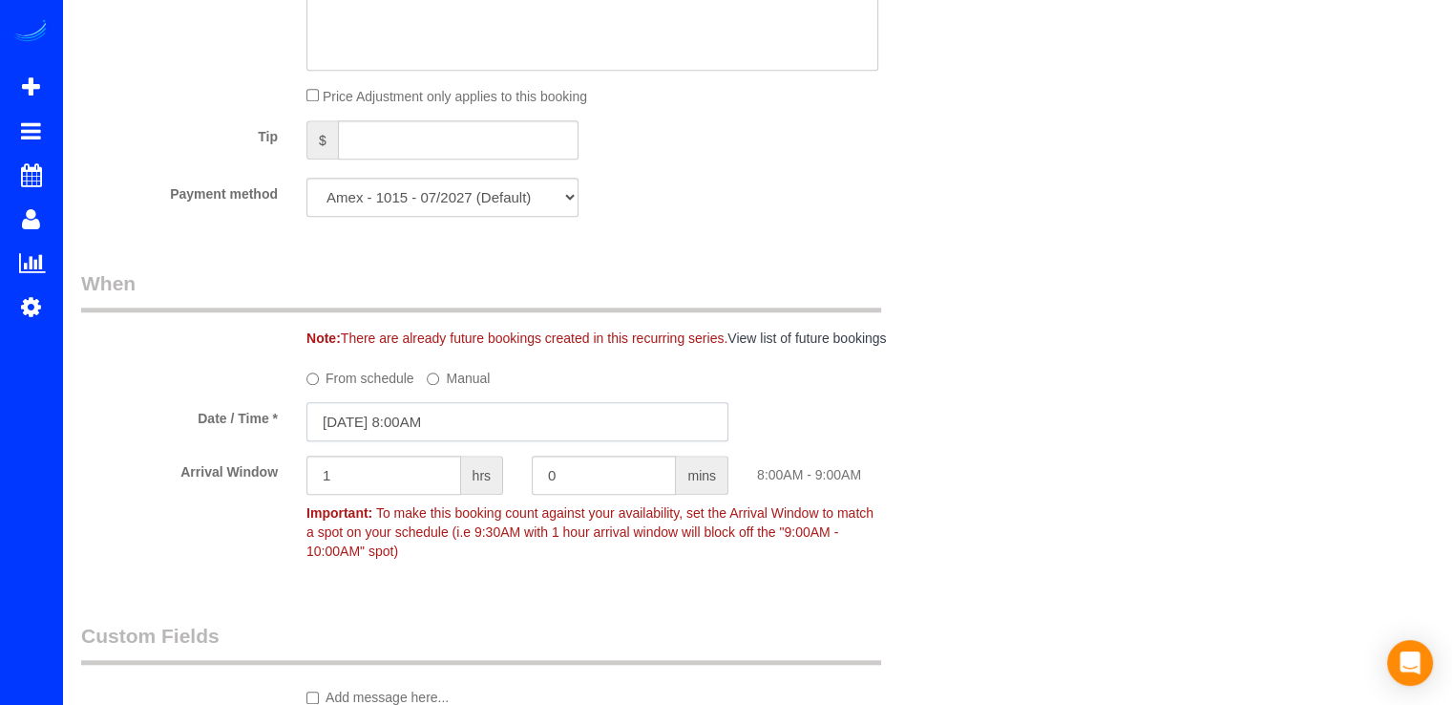
click at [571, 425] on input "08/23/2025 8:00AM" at bounding box center [518, 421] width 422 height 39
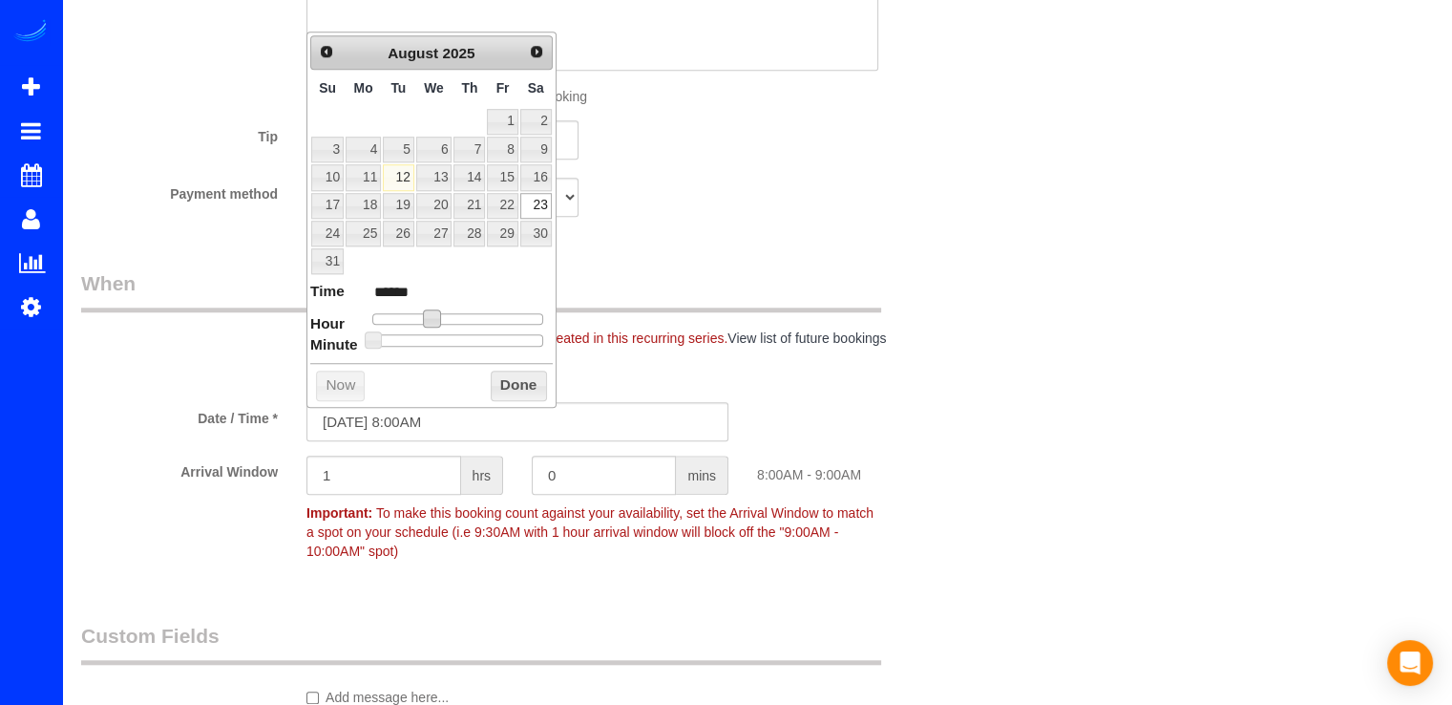
type input "08/23/2025 9:00AM"
type input "******"
type input "08/23/2025 12:00PM"
type input "*******"
drag, startPoint x: 435, startPoint y: 309, endPoint x: 466, endPoint y: 312, distance: 30.7
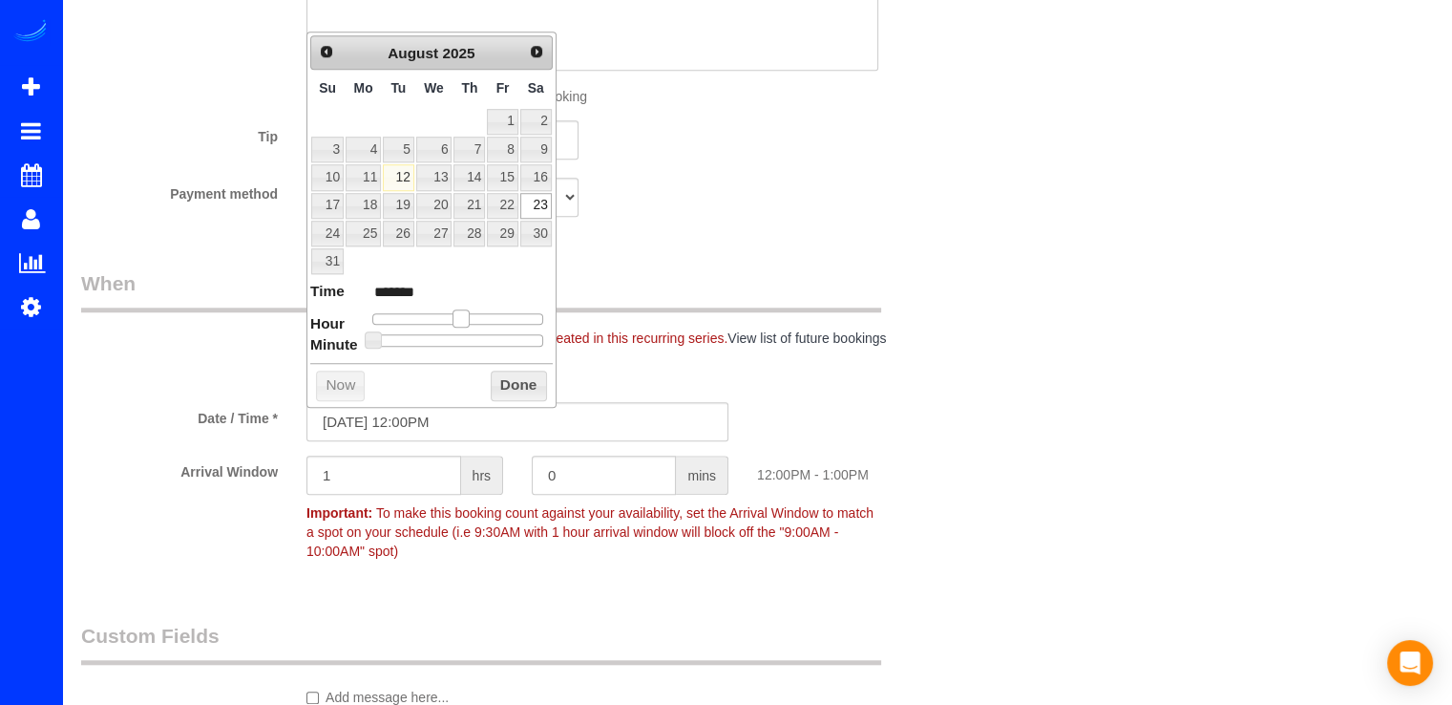
click at [466, 312] on span at bounding box center [461, 317] width 17 height 17
click at [506, 391] on button "Done" at bounding box center [519, 385] width 56 height 31
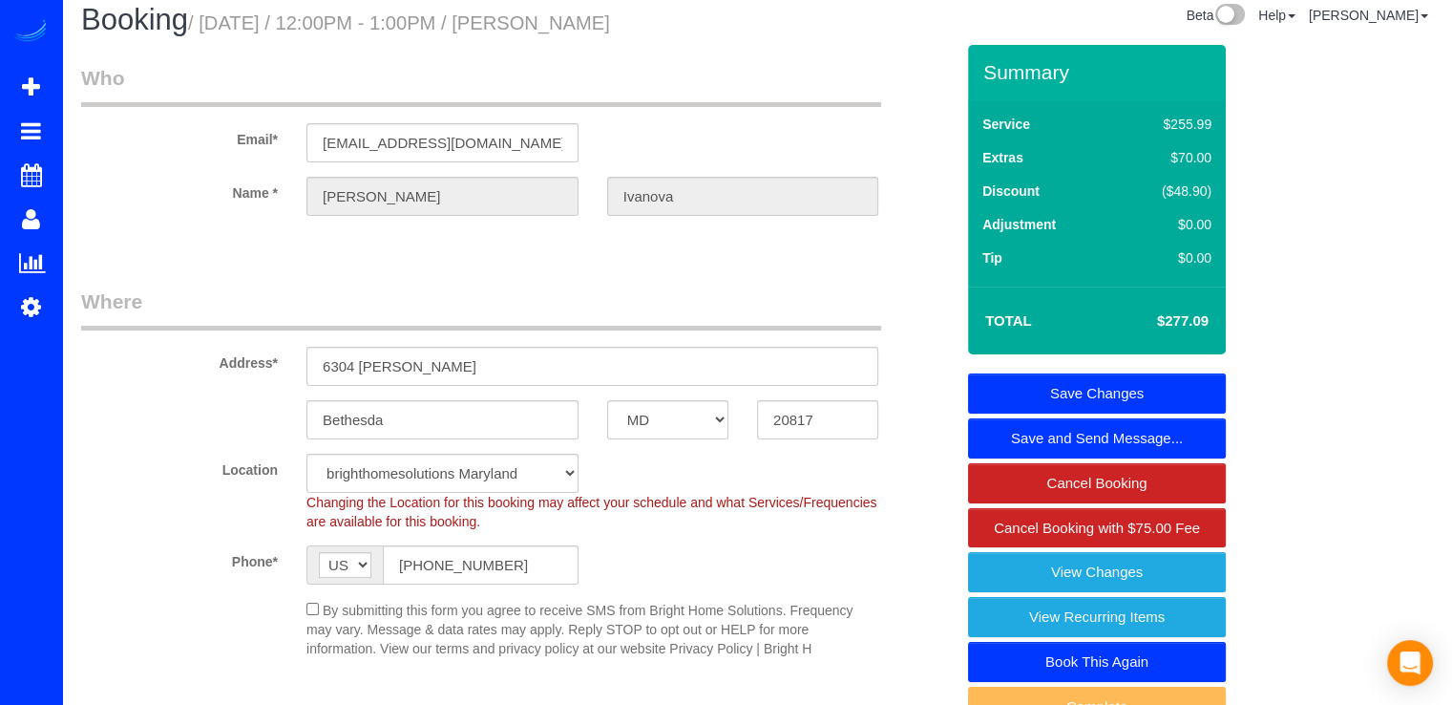
scroll to position [0, 0]
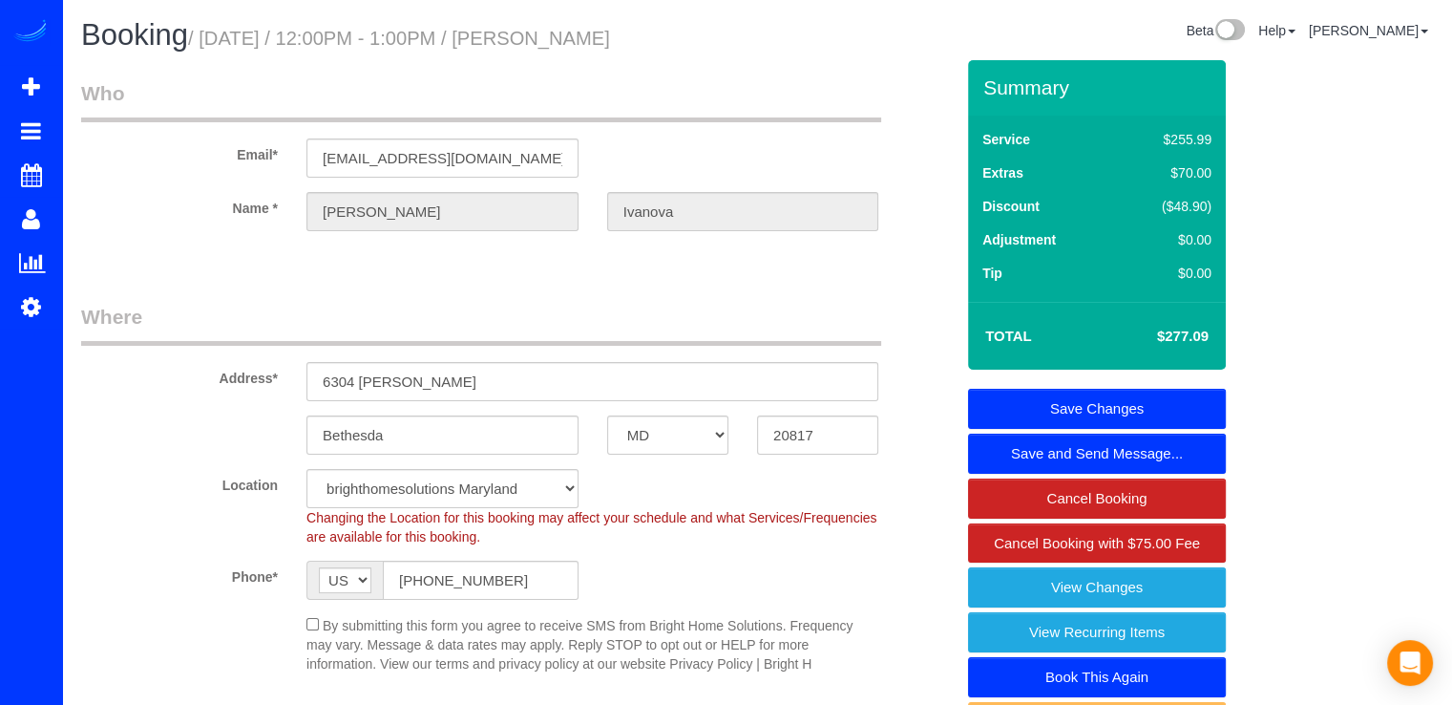
click at [1207, 405] on link "Save Changes" at bounding box center [1097, 409] width 258 height 40
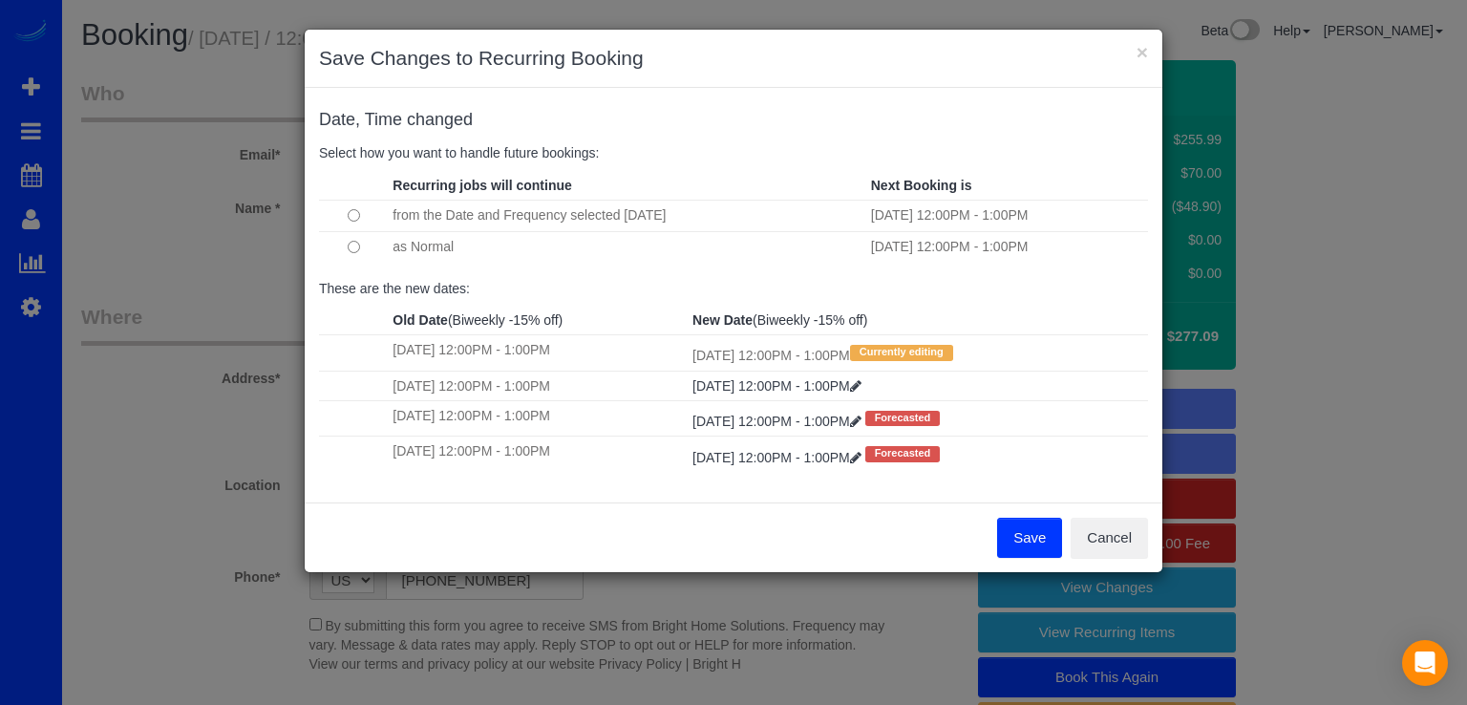
click at [1023, 543] on button "Save" at bounding box center [1029, 538] width 65 height 40
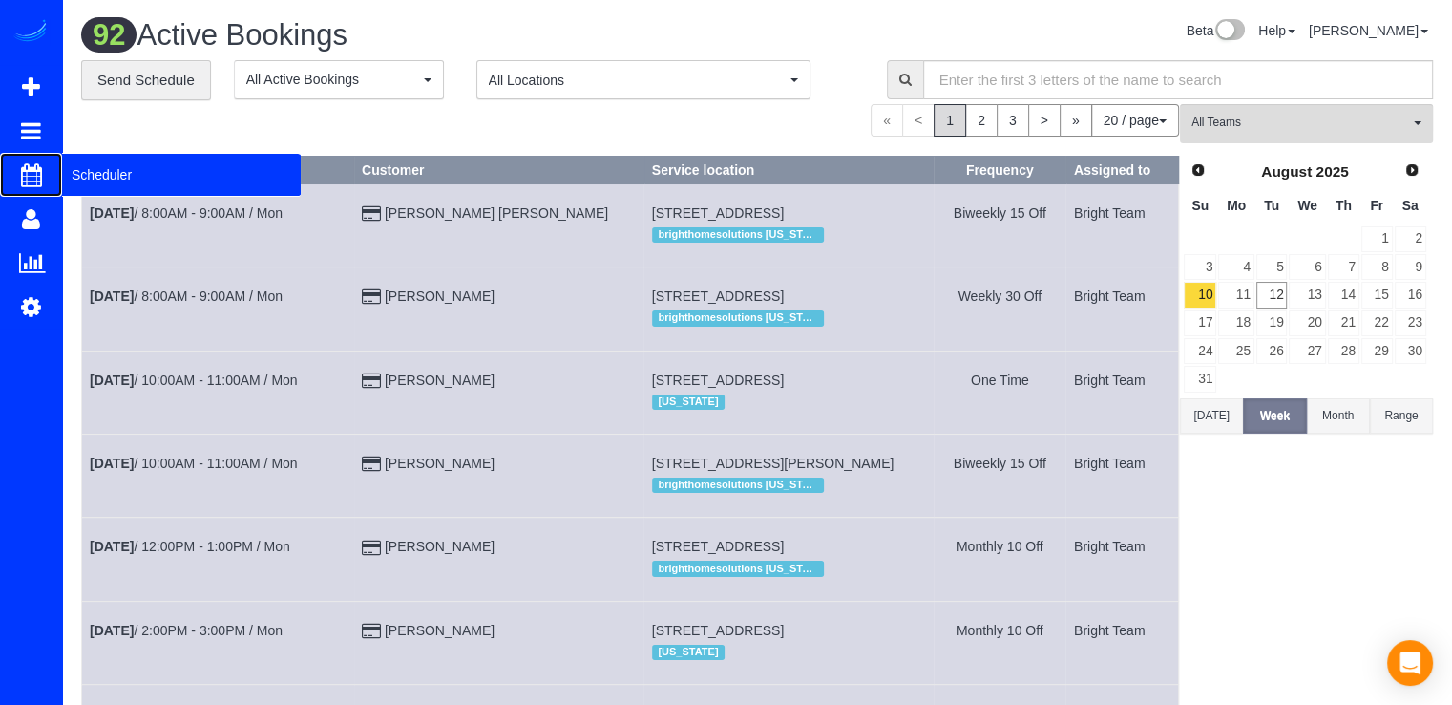
click at [64, 177] on span "Scheduler" at bounding box center [181, 175] width 239 height 44
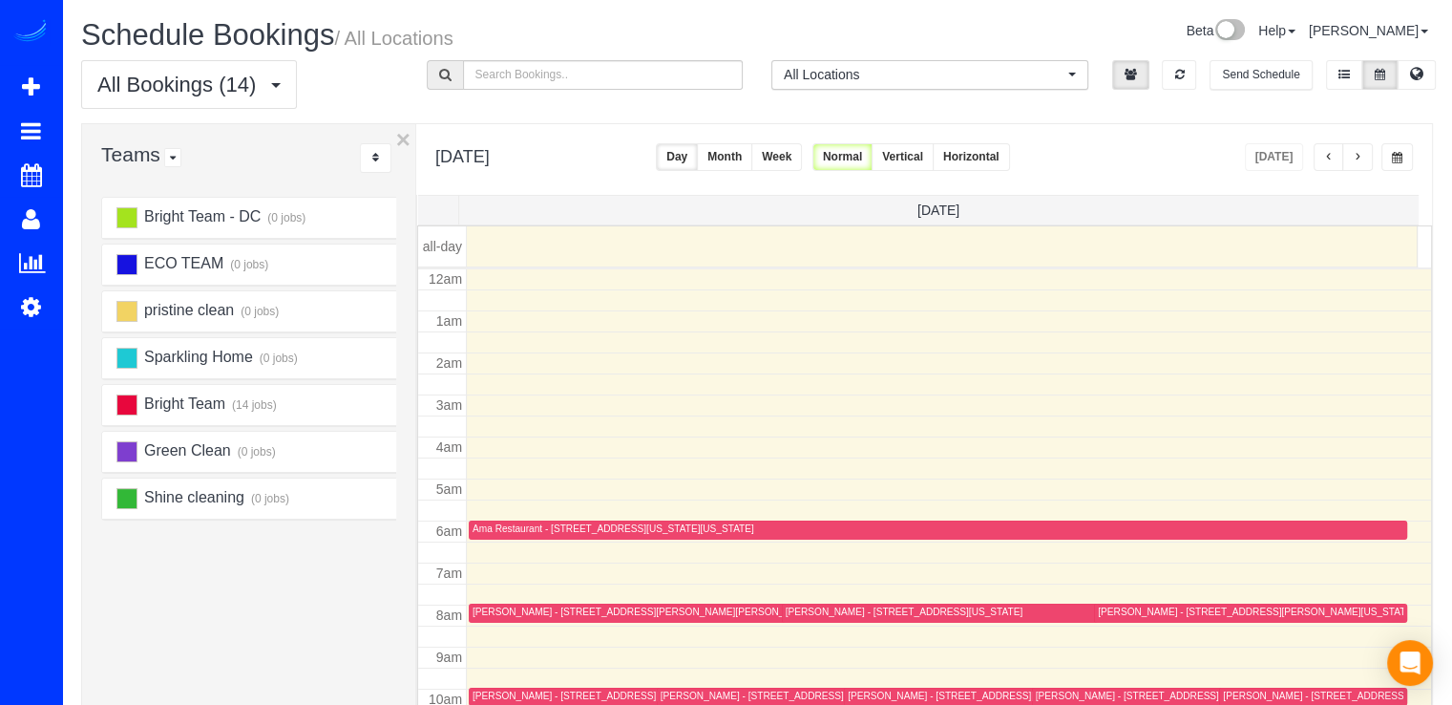
scroll to position [251, 0]
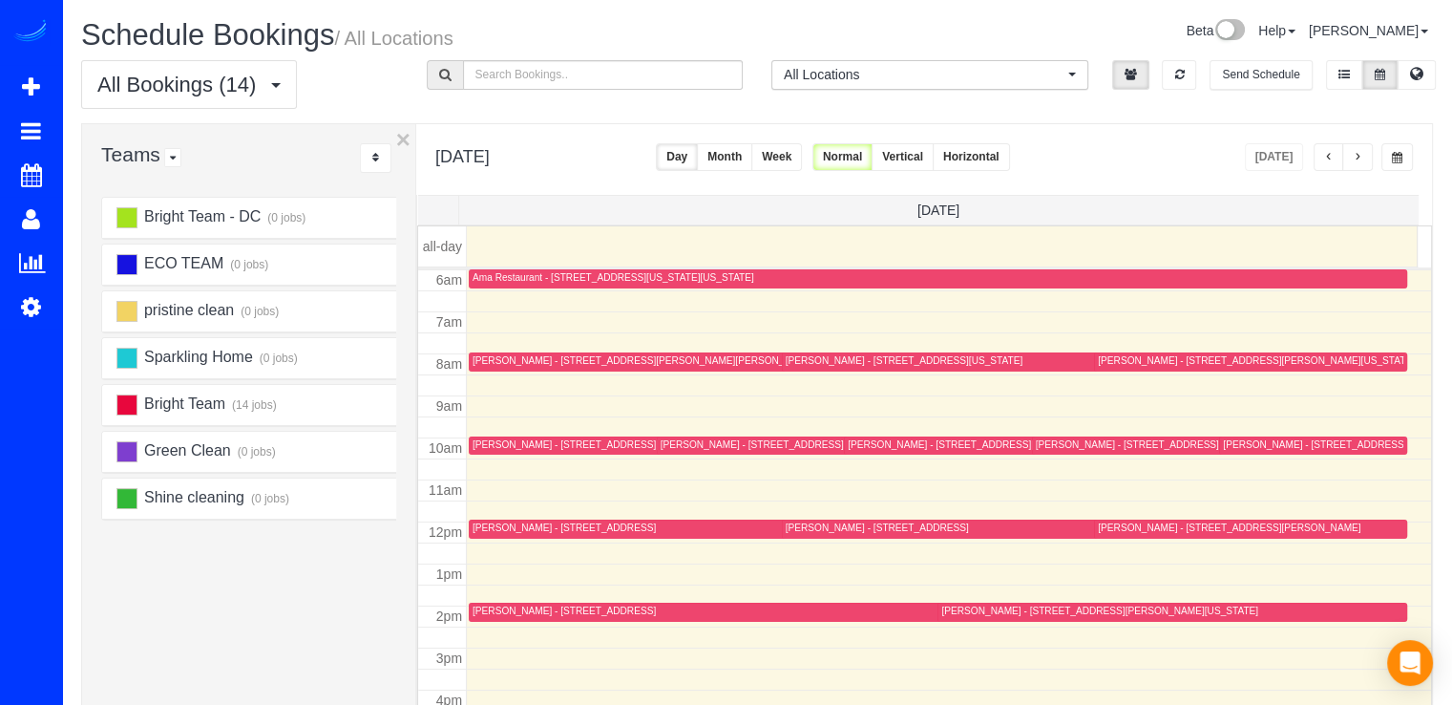
click at [1354, 150] on button "button" at bounding box center [1358, 157] width 31 height 28
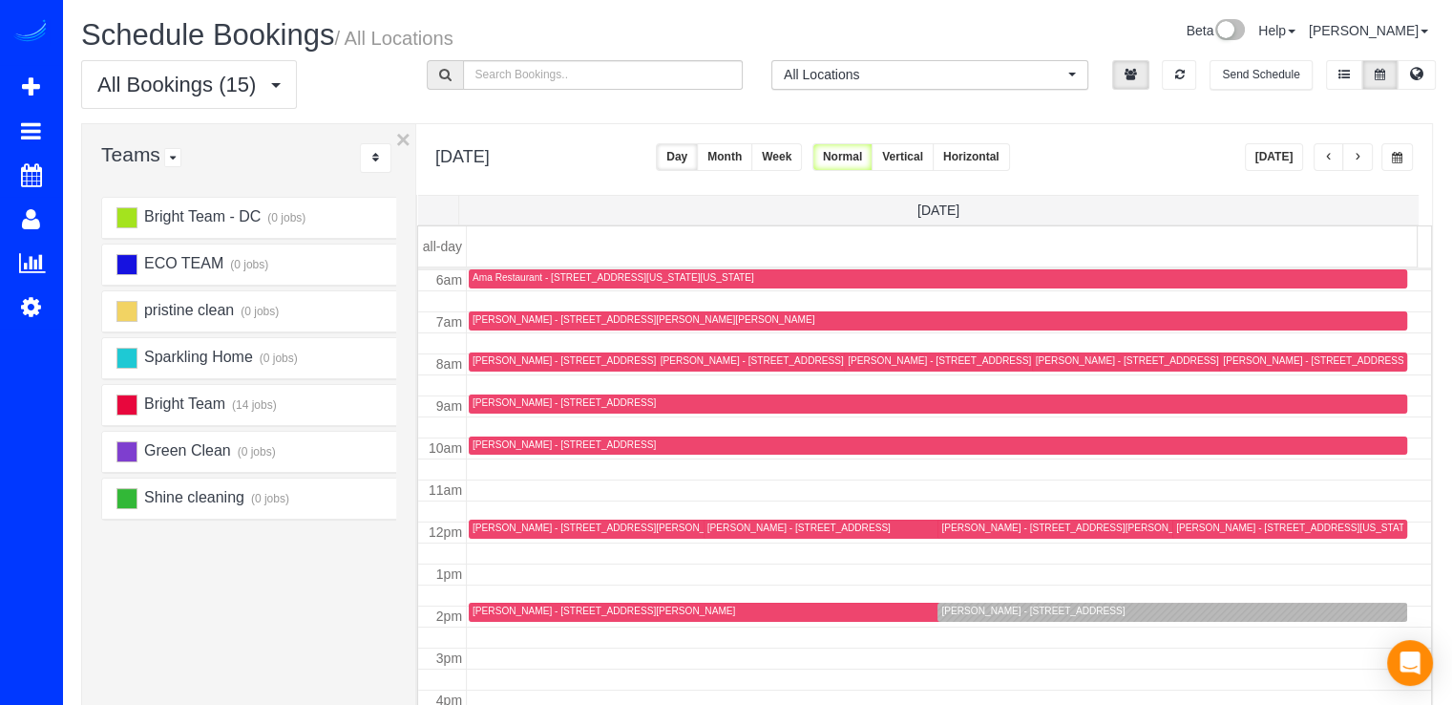
click at [1363, 160] on span "button" at bounding box center [1358, 157] width 10 height 11
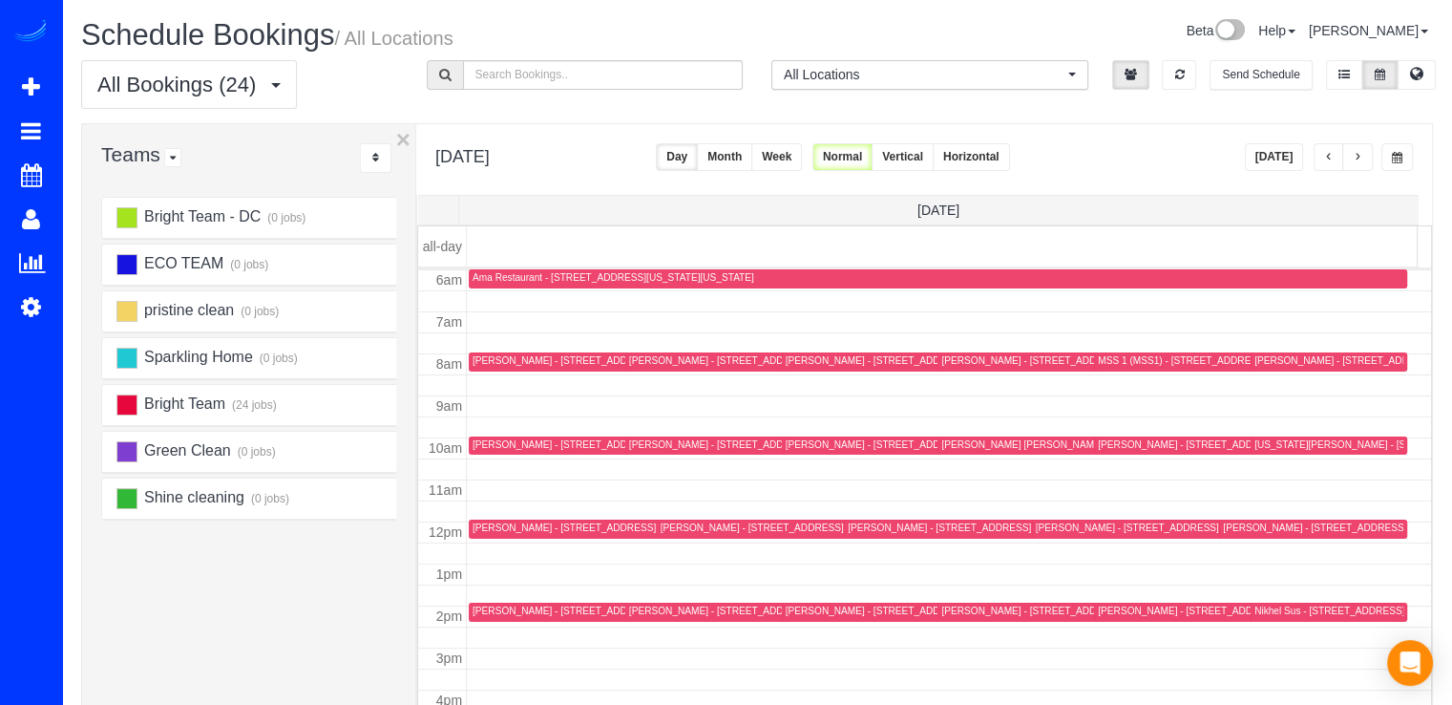
click at [1363, 159] on span "button" at bounding box center [1358, 157] width 10 height 11
click at [1325, 161] on span "button" at bounding box center [1329, 157] width 10 height 11
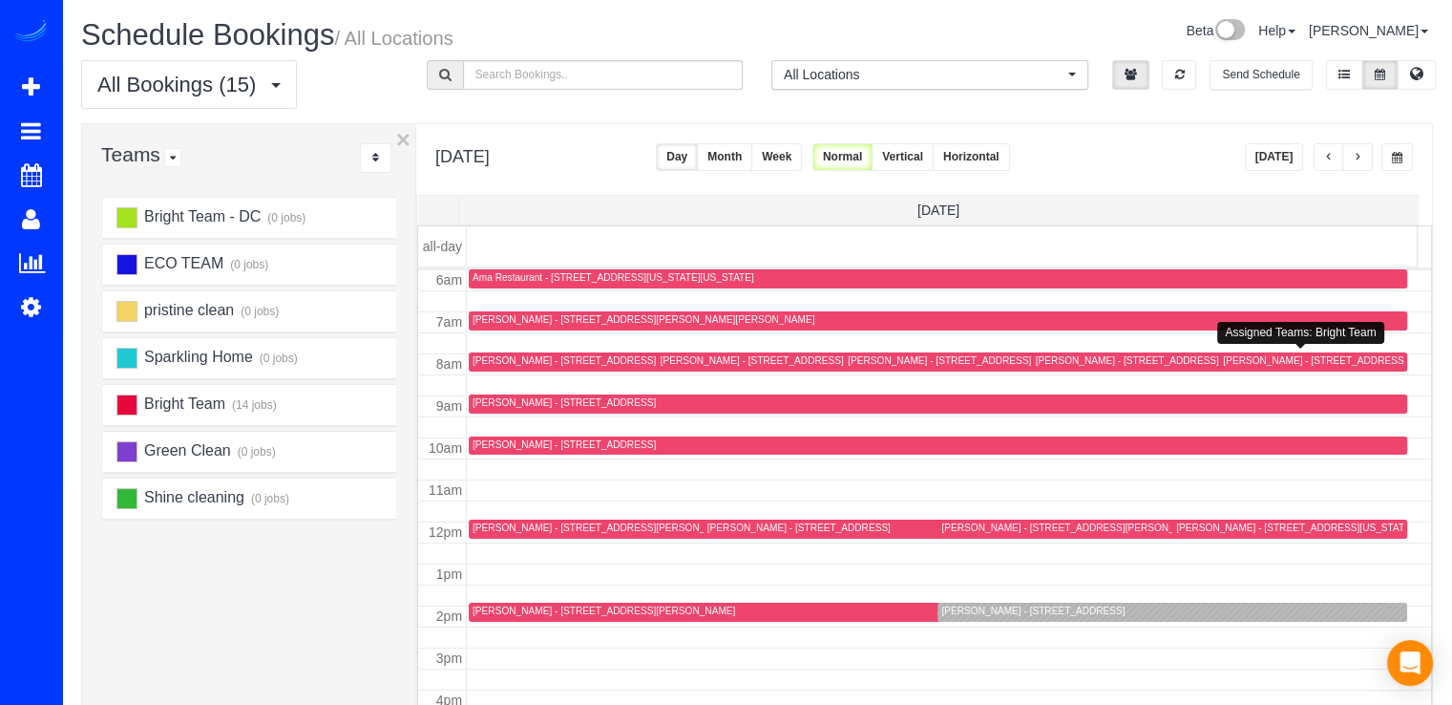
click at [1250, 356] on div "Michael Brille - 8503 Rayburn Rd, Bethesda, MD 20817" at bounding box center [1354, 360] width 263 height 12
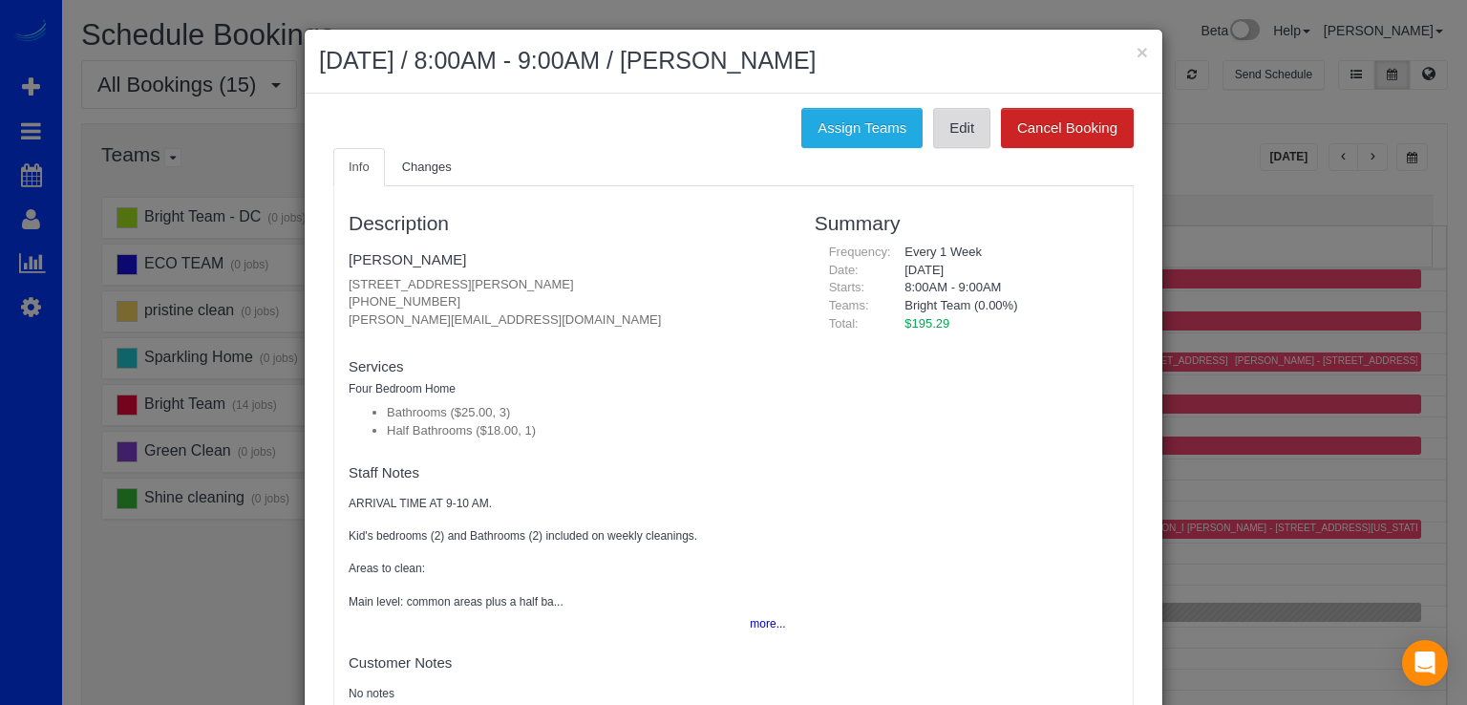
click at [962, 135] on link "Edit" at bounding box center [961, 128] width 57 height 40
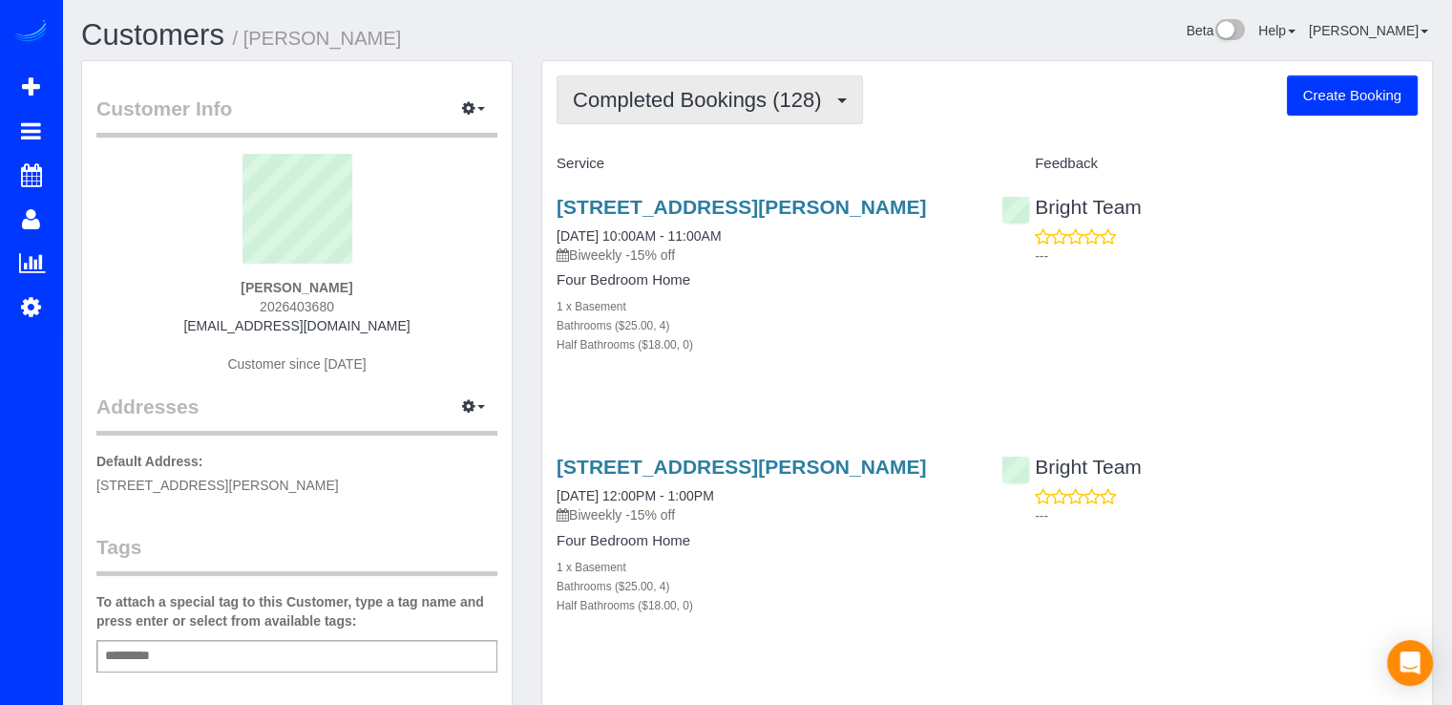
click at [737, 121] on button "Completed Bookings (128)" at bounding box center [710, 99] width 307 height 49
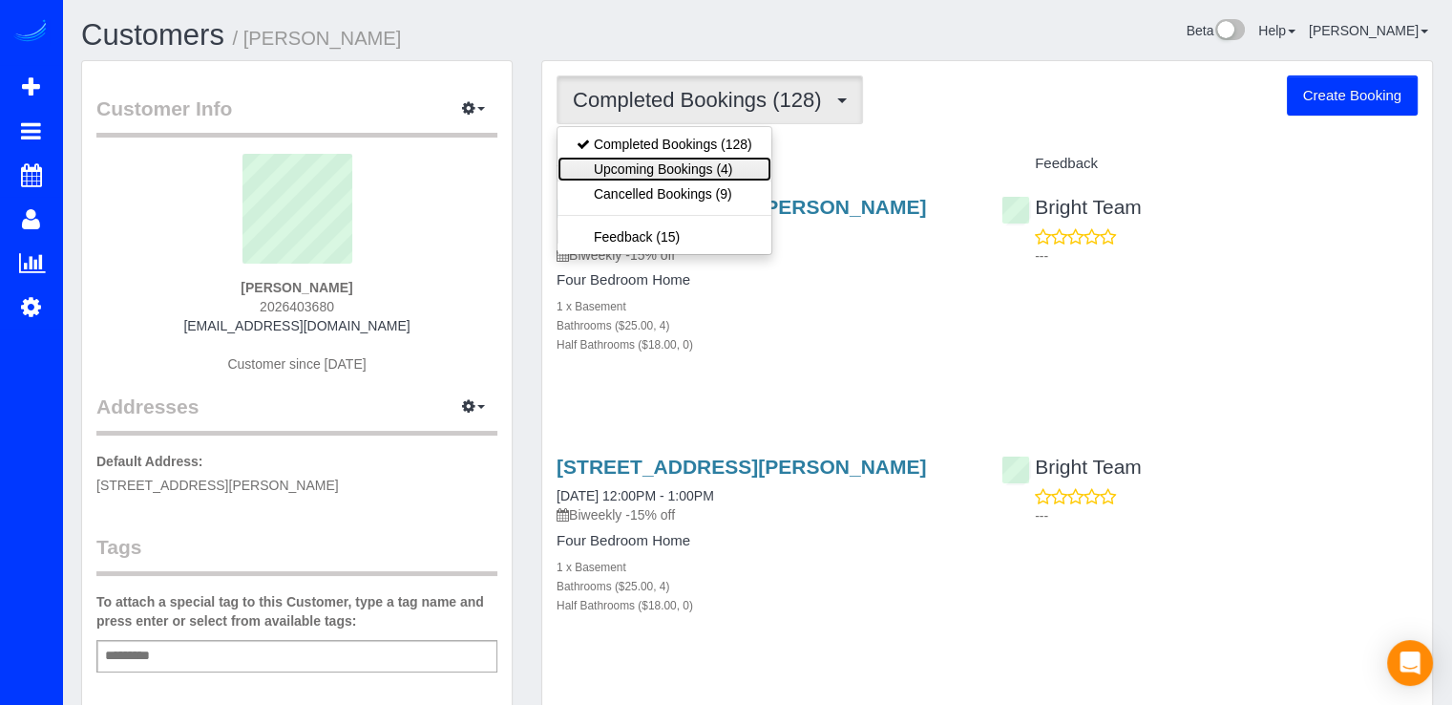
click at [703, 161] on link "Upcoming Bookings (4)" at bounding box center [665, 169] width 214 height 25
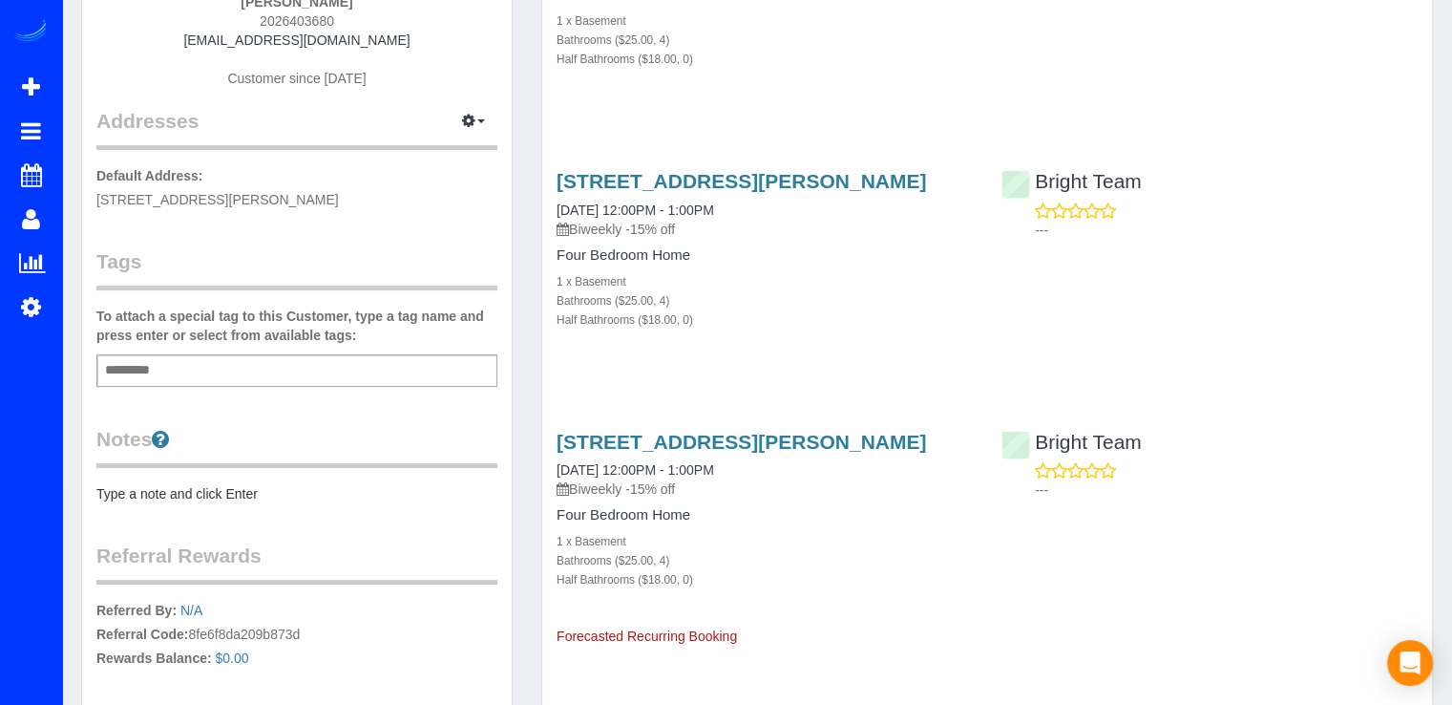
scroll to position [286, 0]
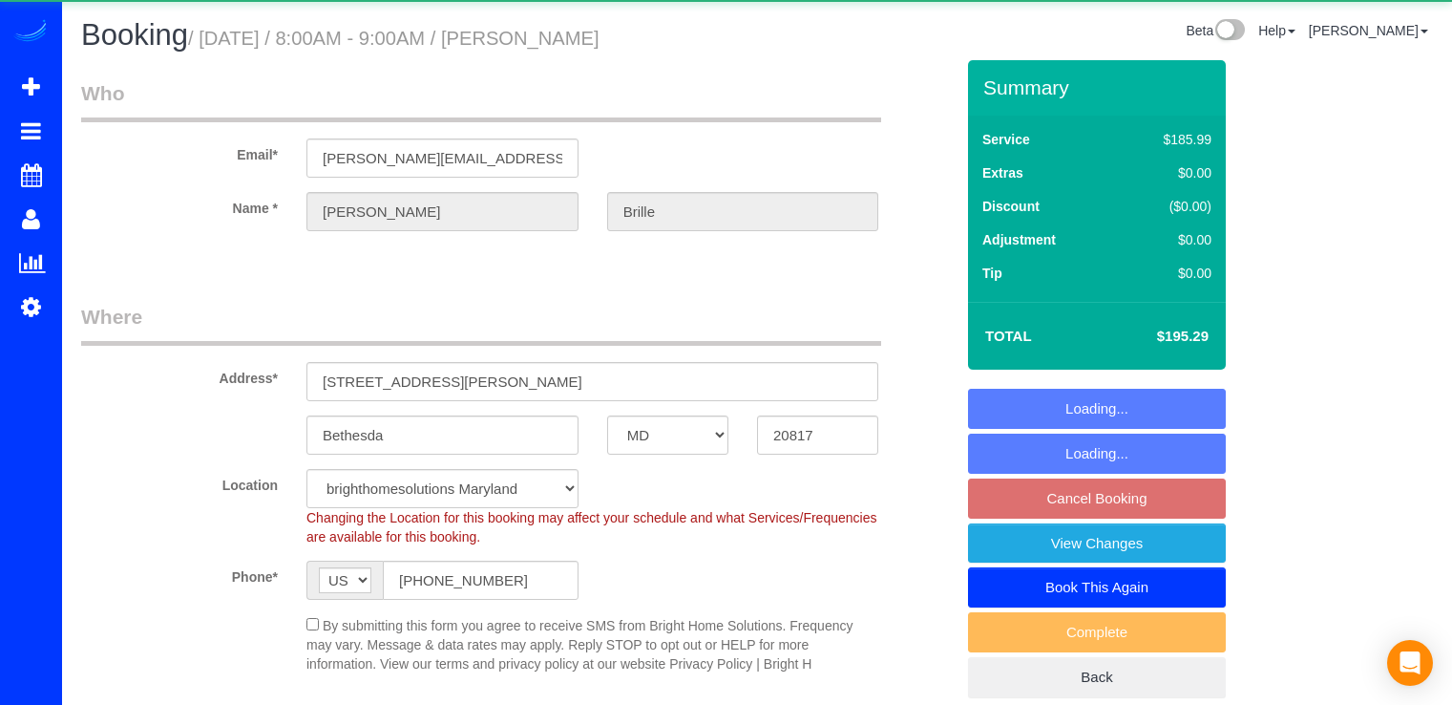
select select "MD"
select select "3"
select select "1"
select select "spot1"
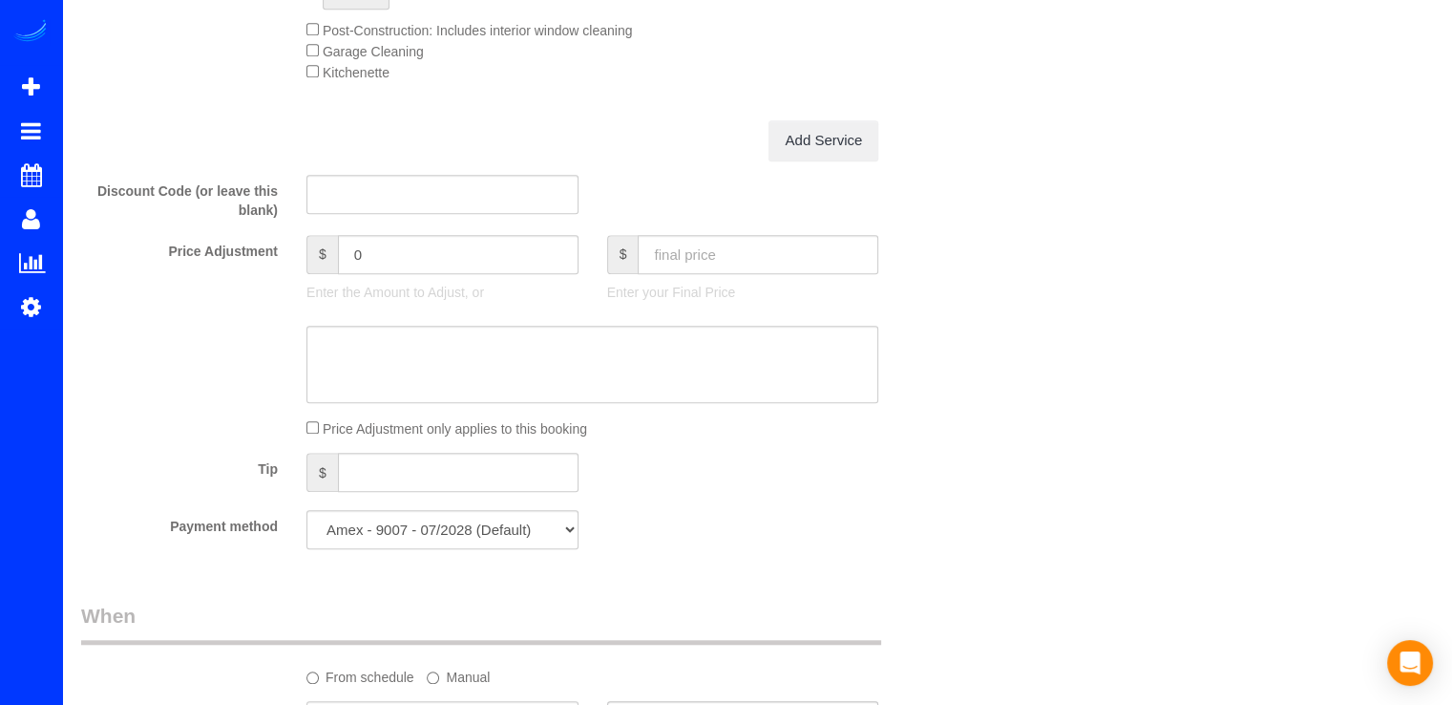
scroll to position [1814, 0]
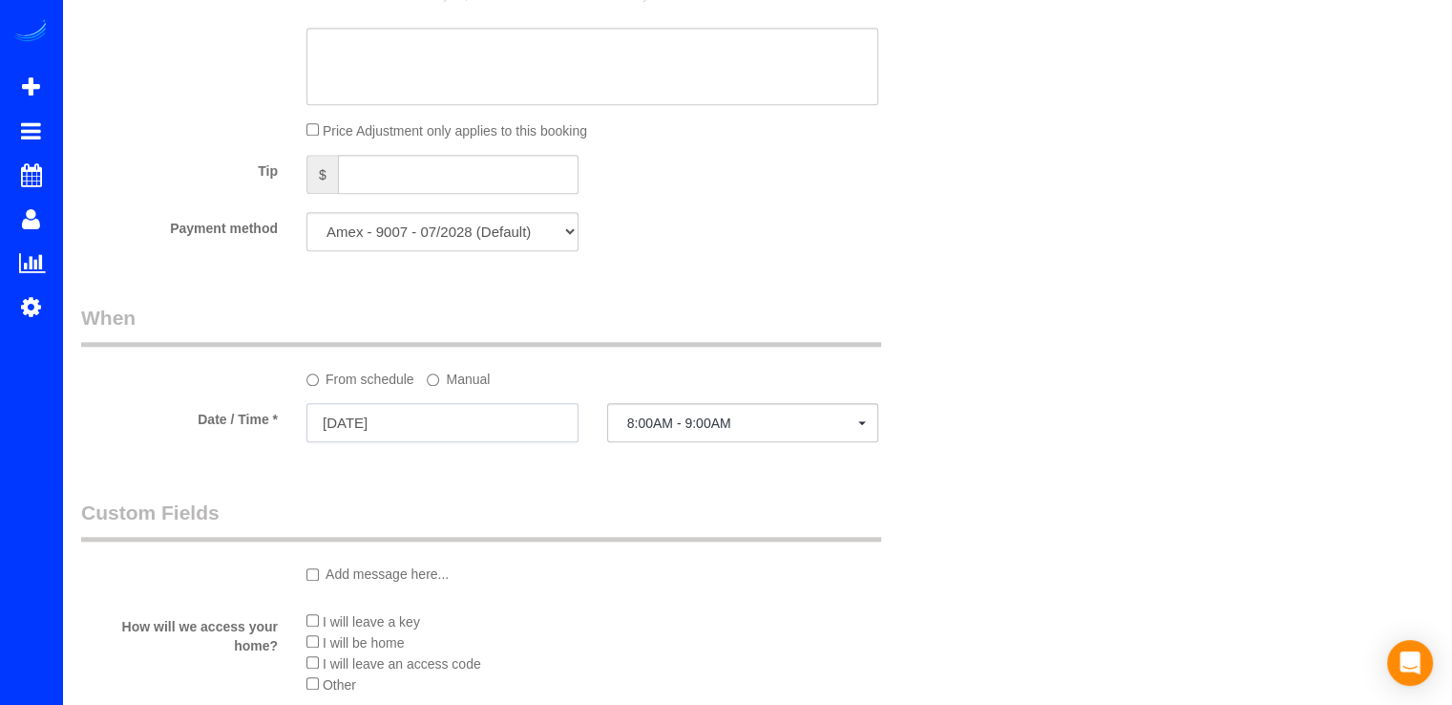
click at [388, 440] on input "[DATE]" at bounding box center [443, 422] width 272 height 39
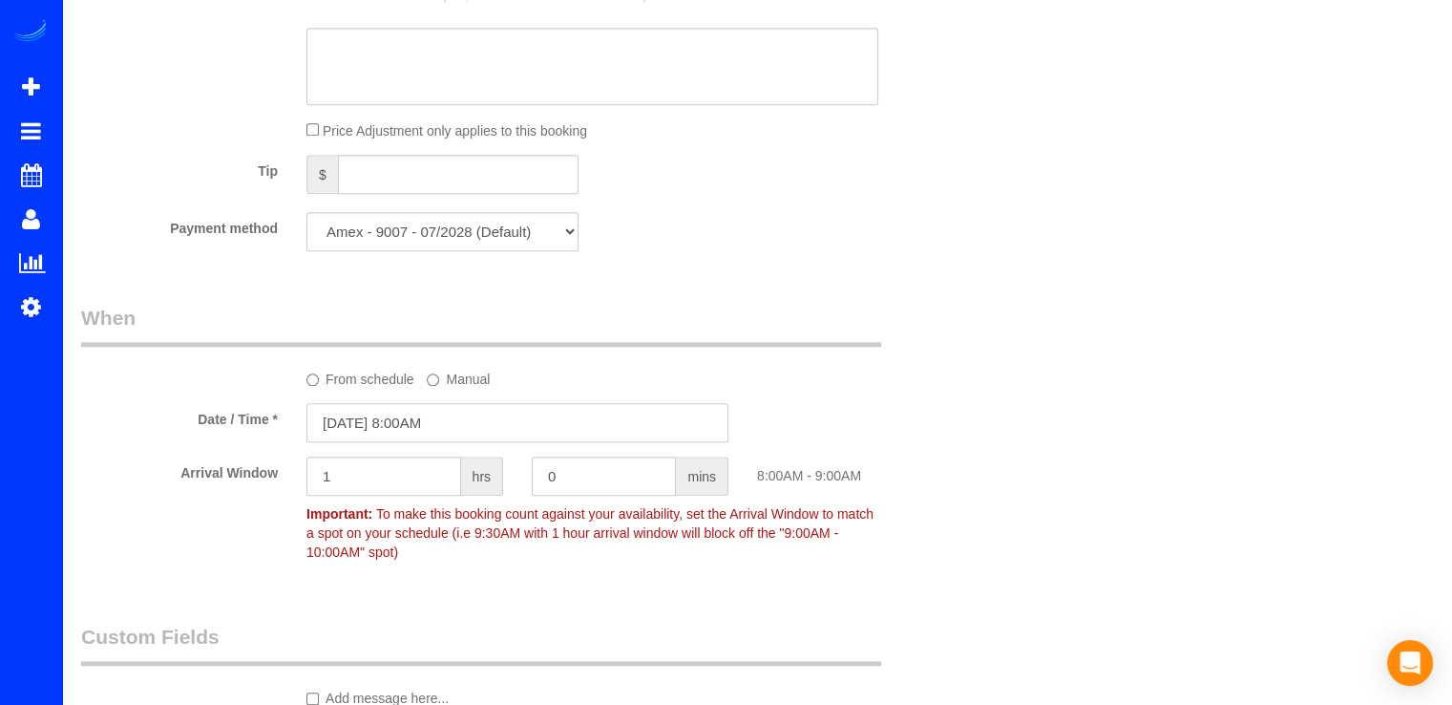
click at [397, 438] on input "[DATE] 8:00AM" at bounding box center [518, 422] width 422 height 39
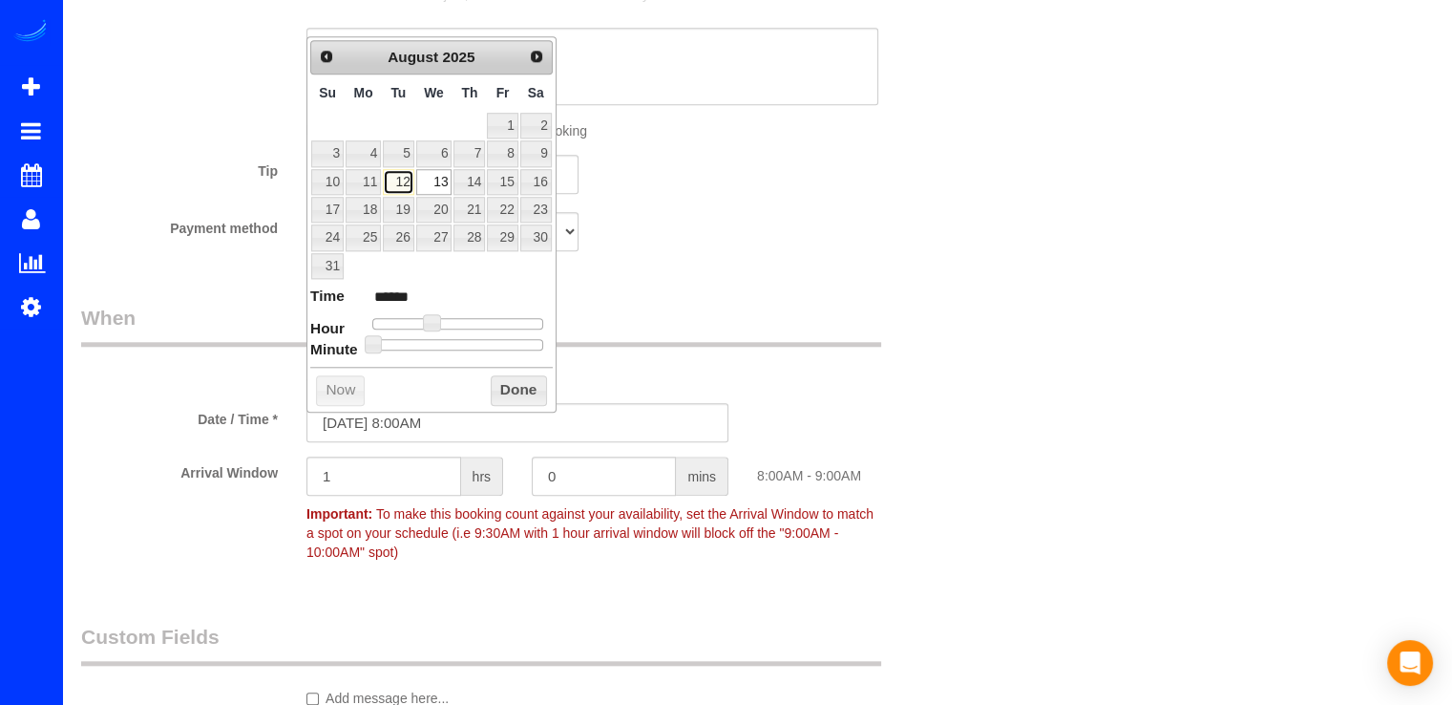
click at [396, 179] on link "12" at bounding box center [398, 182] width 31 height 26
type input "08/12/2025 9:00AM"
type input "******"
type input "08/12/2025 10:00AM"
type input "*******"
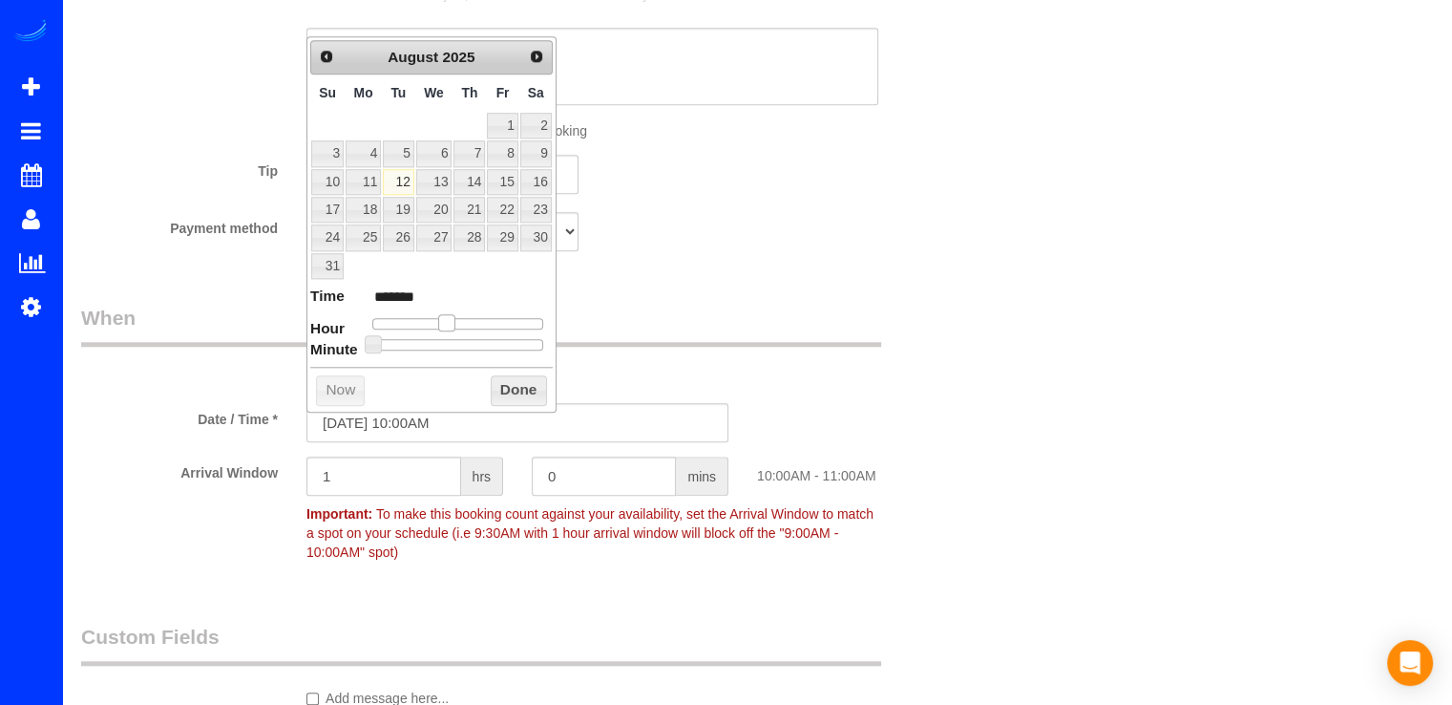
type input "08/12/2025 11:00AM"
type input "*******"
type input "08/12/2025 12:00PM"
type input "*******"
drag, startPoint x: 434, startPoint y: 321, endPoint x: 463, endPoint y: 314, distance: 30.3
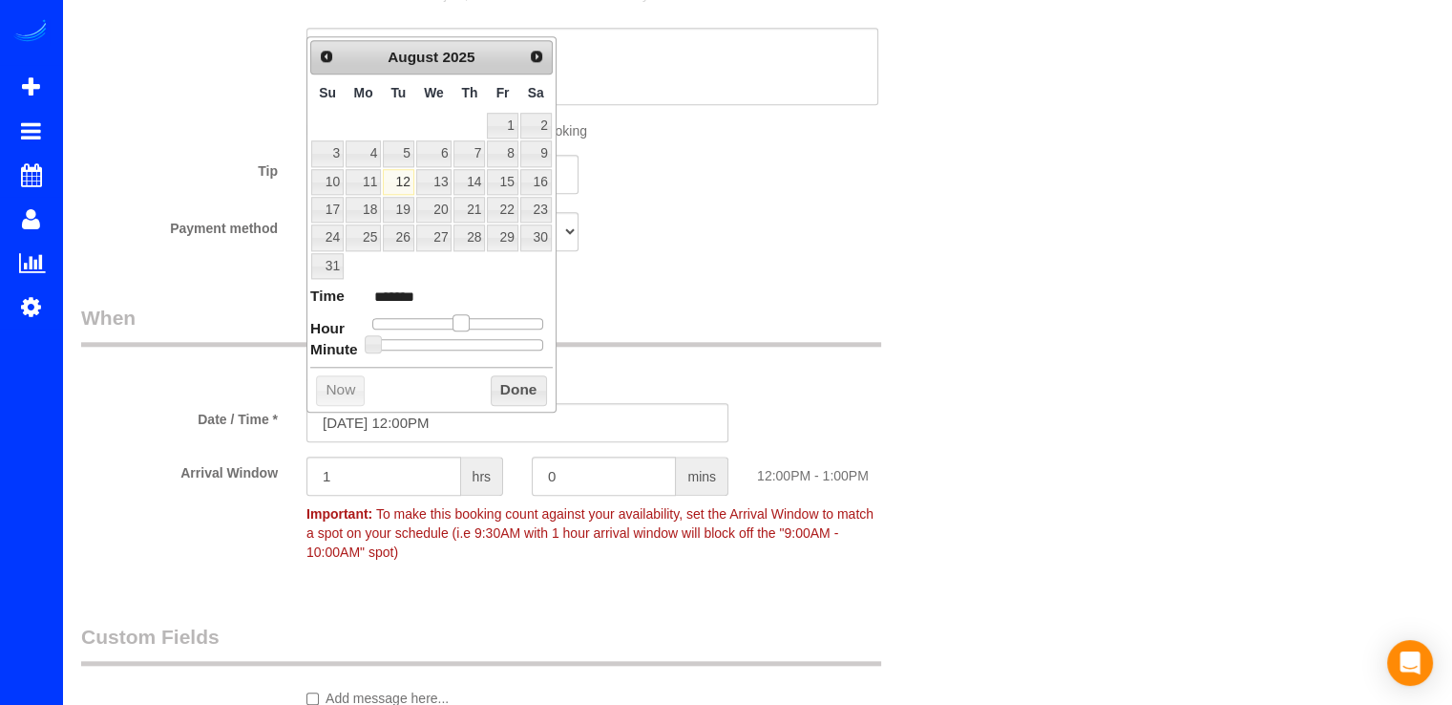
click at [463, 314] on span at bounding box center [461, 322] width 17 height 17
click at [516, 381] on button "Done" at bounding box center [519, 390] width 56 height 31
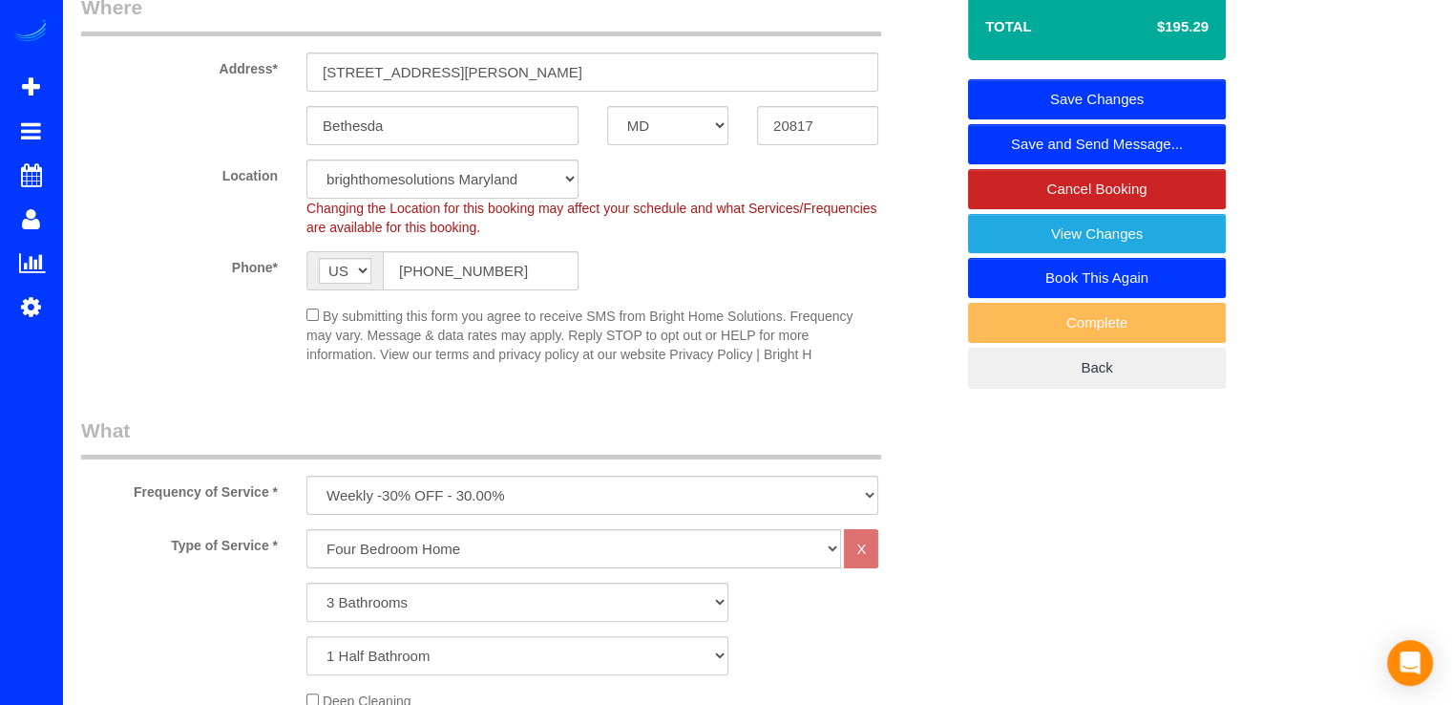
scroll to position [0, 0]
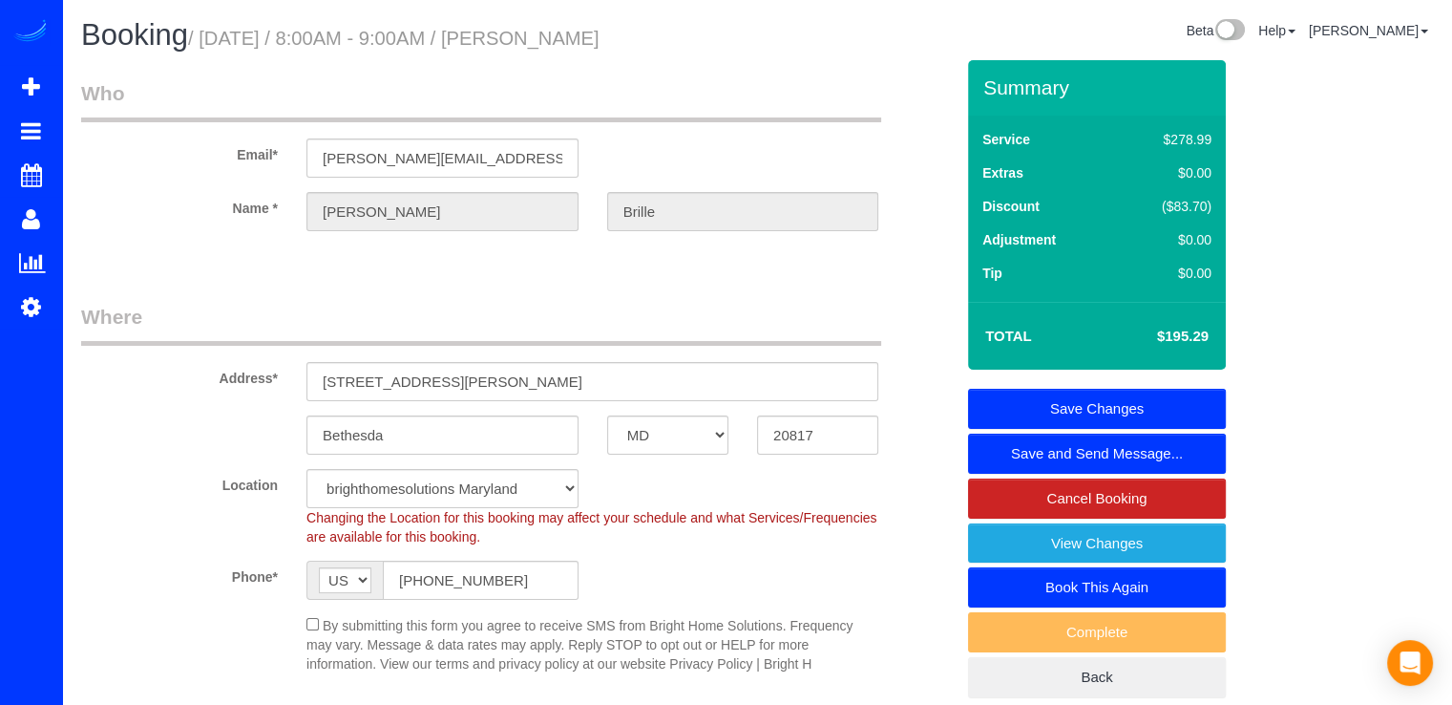
click at [1139, 394] on link "Save Changes" at bounding box center [1097, 409] width 258 height 40
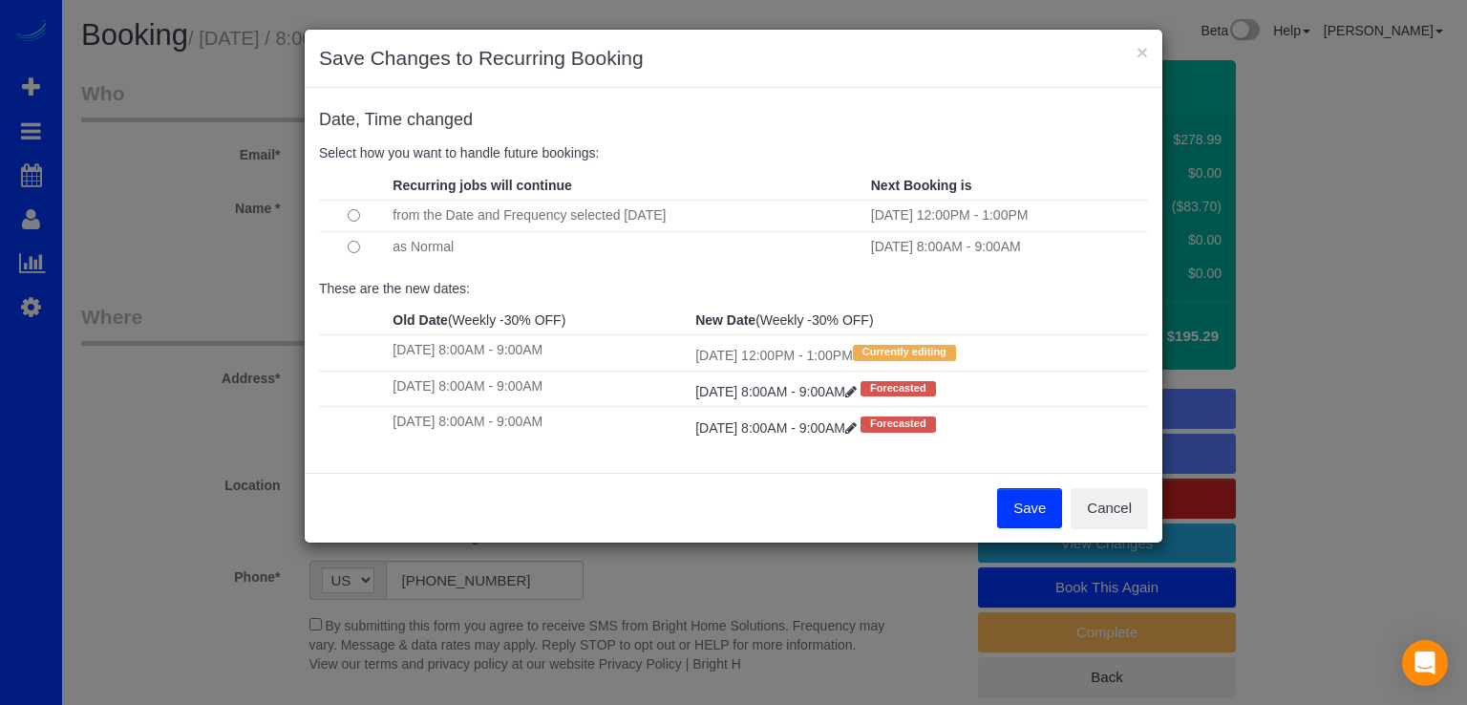
click at [1023, 505] on button "Save" at bounding box center [1029, 508] width 65 height 40
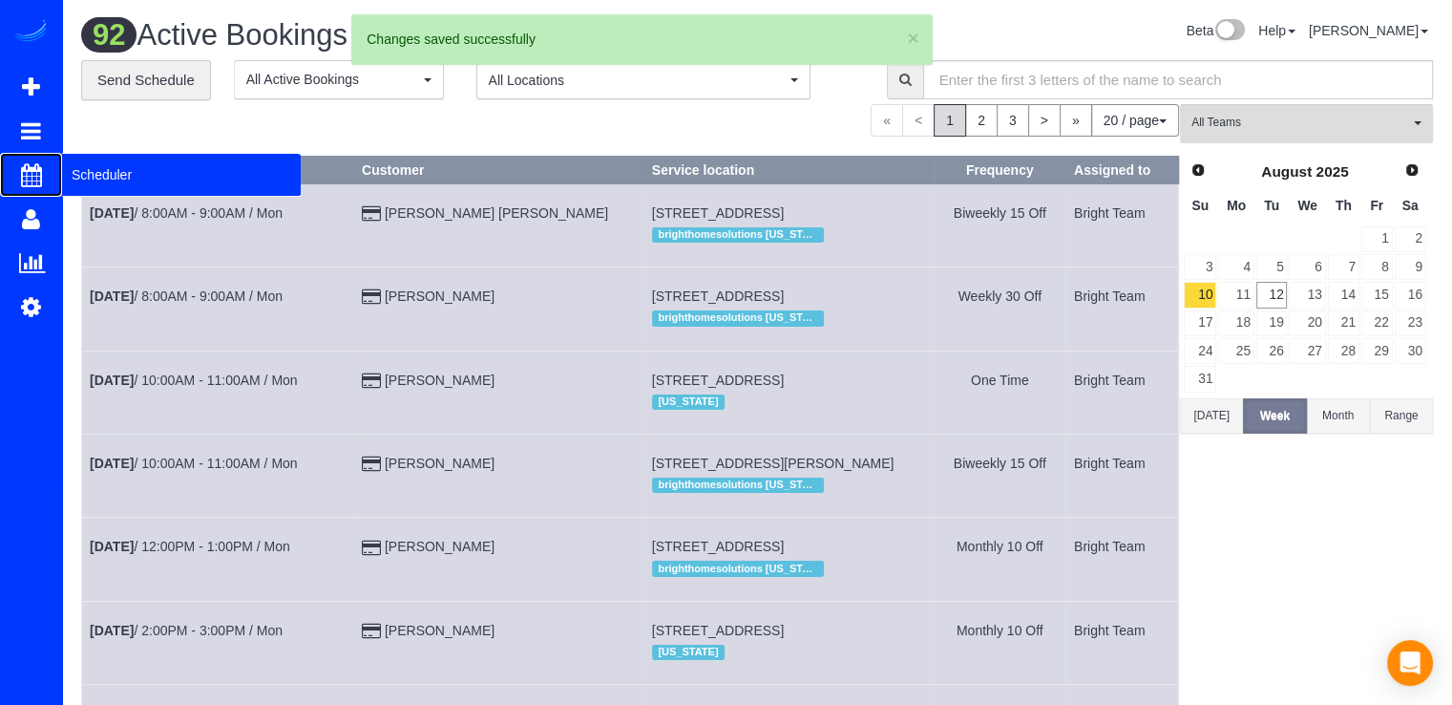
click at [108, 177] on span "Scheduler" at bounding box center [181, 175] width 239 height 44
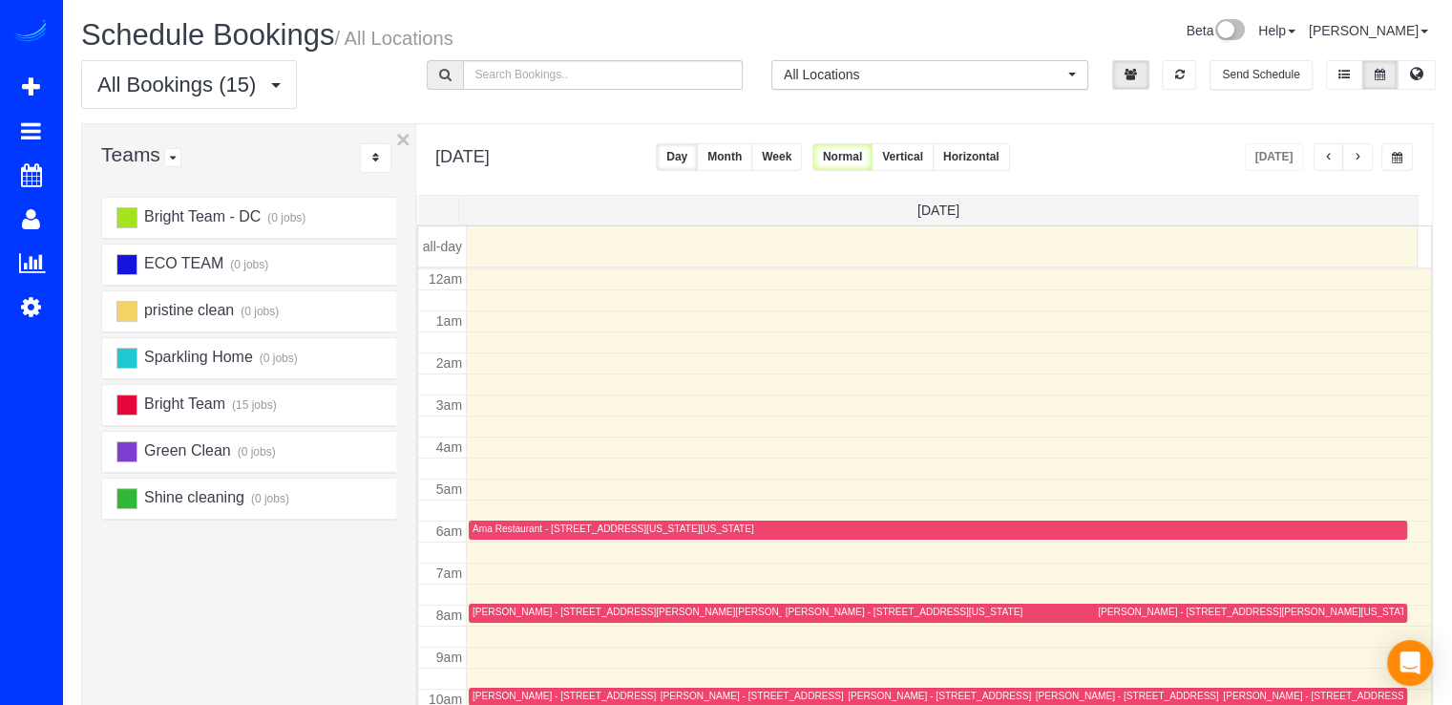
scroll to position [251, 0]
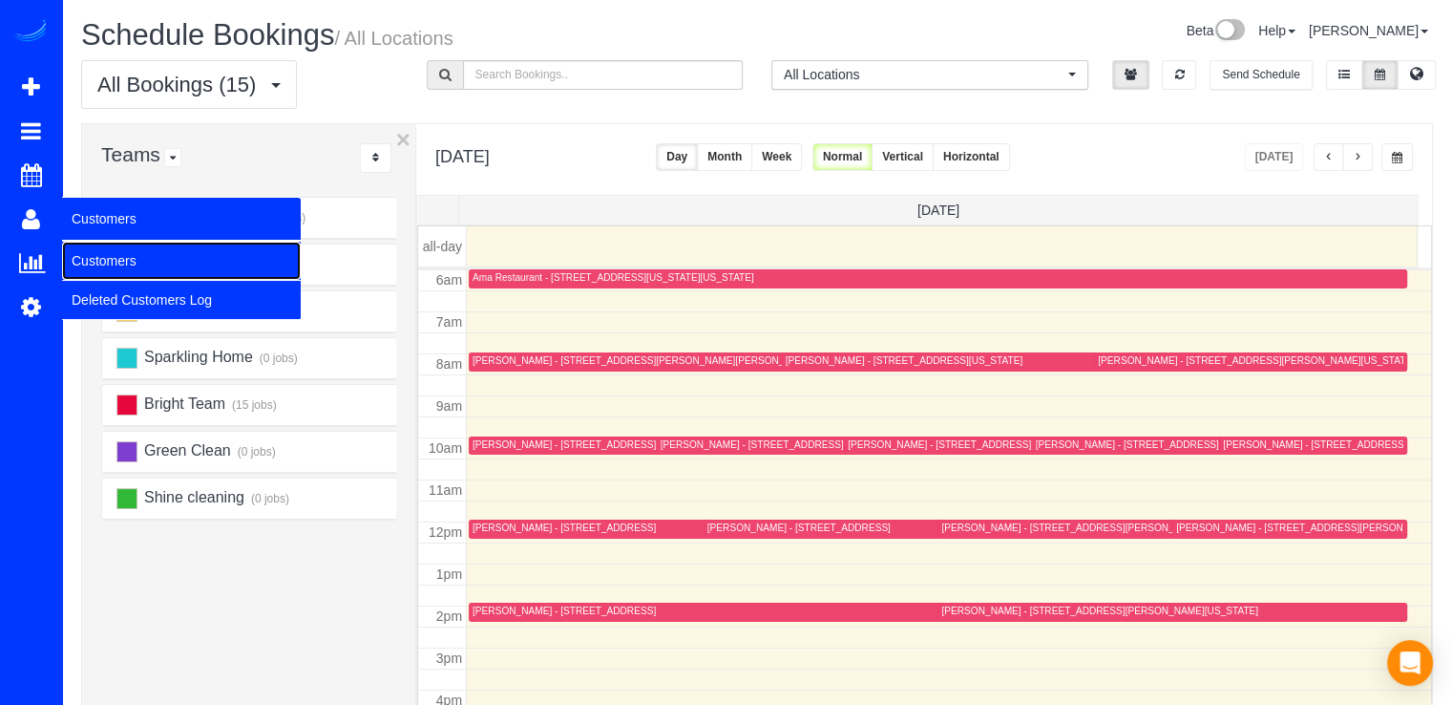
click at [114, 268] on link "Customers" at bounding box center [181, 261] width 239 height 38
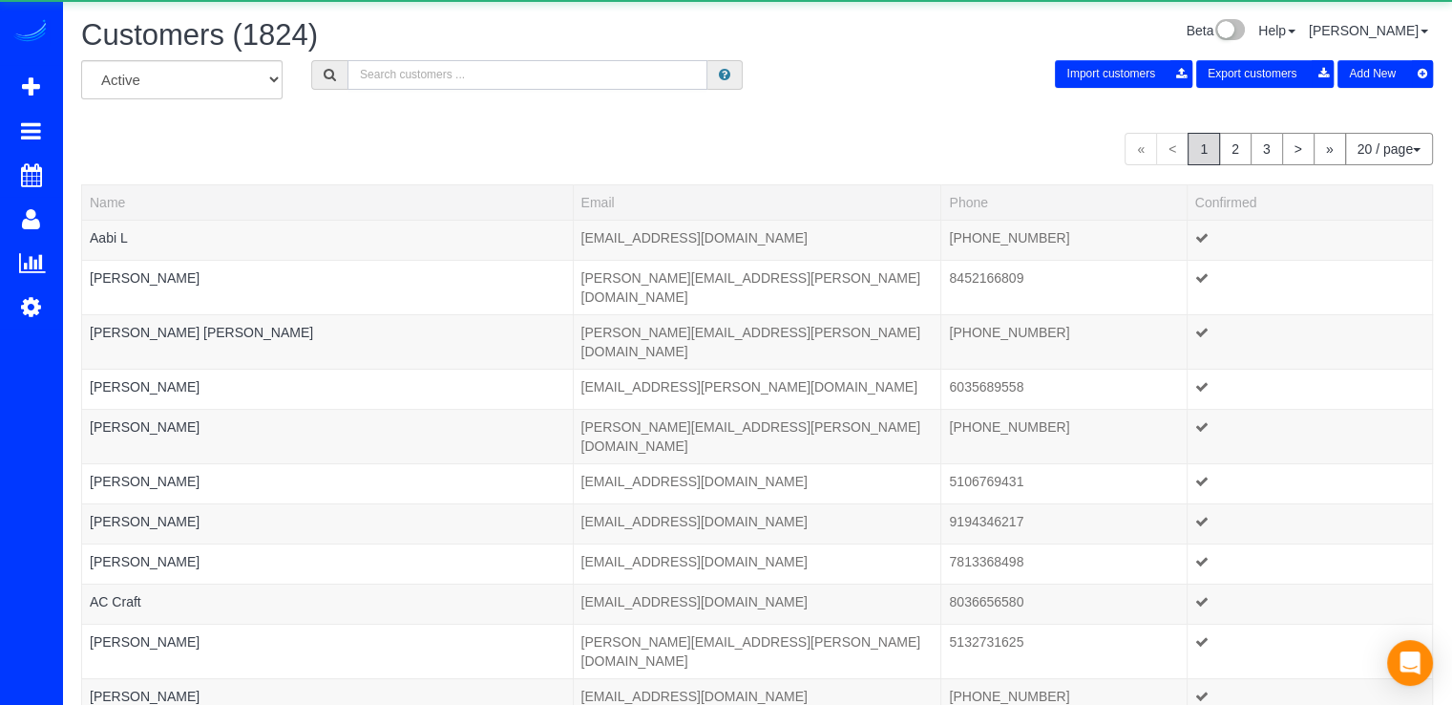
click at [427, 66] on input "text" at bounding box center [528, 75] width 360 height 30
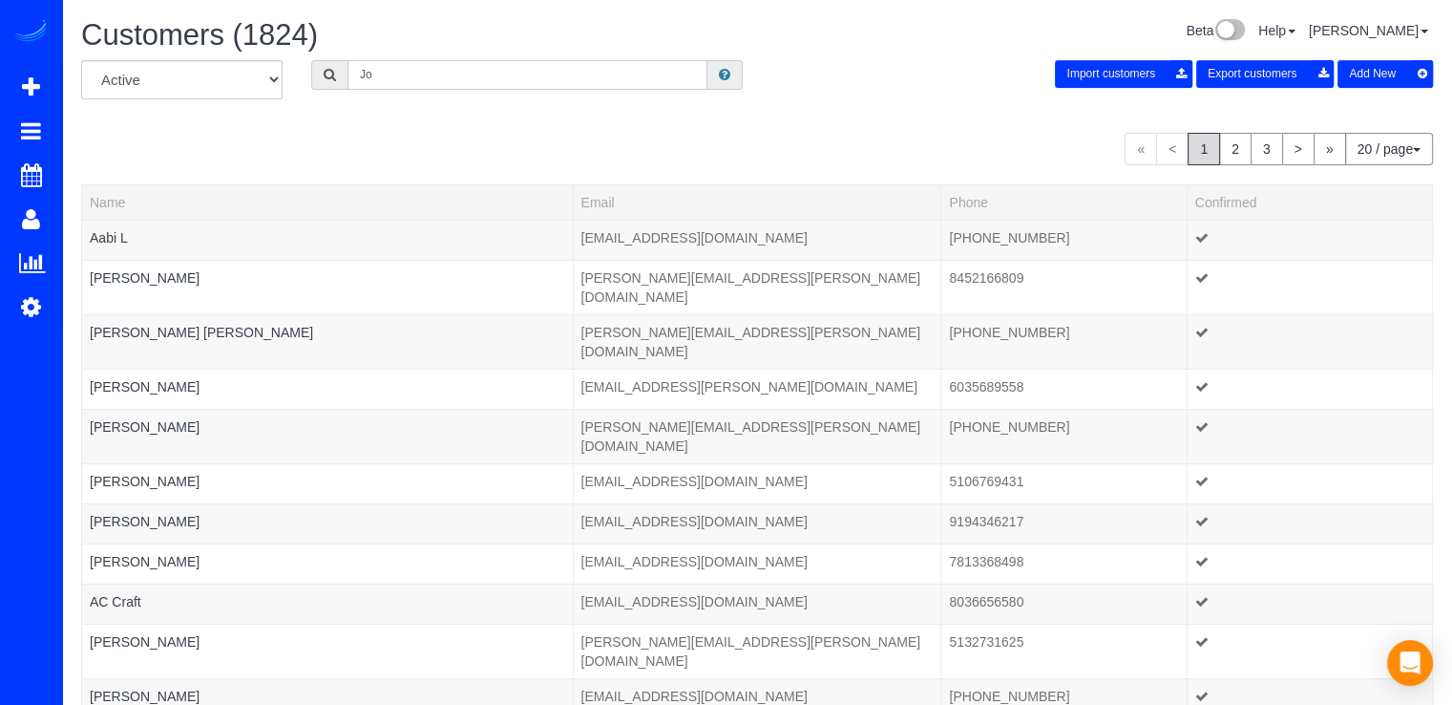
type input "J"
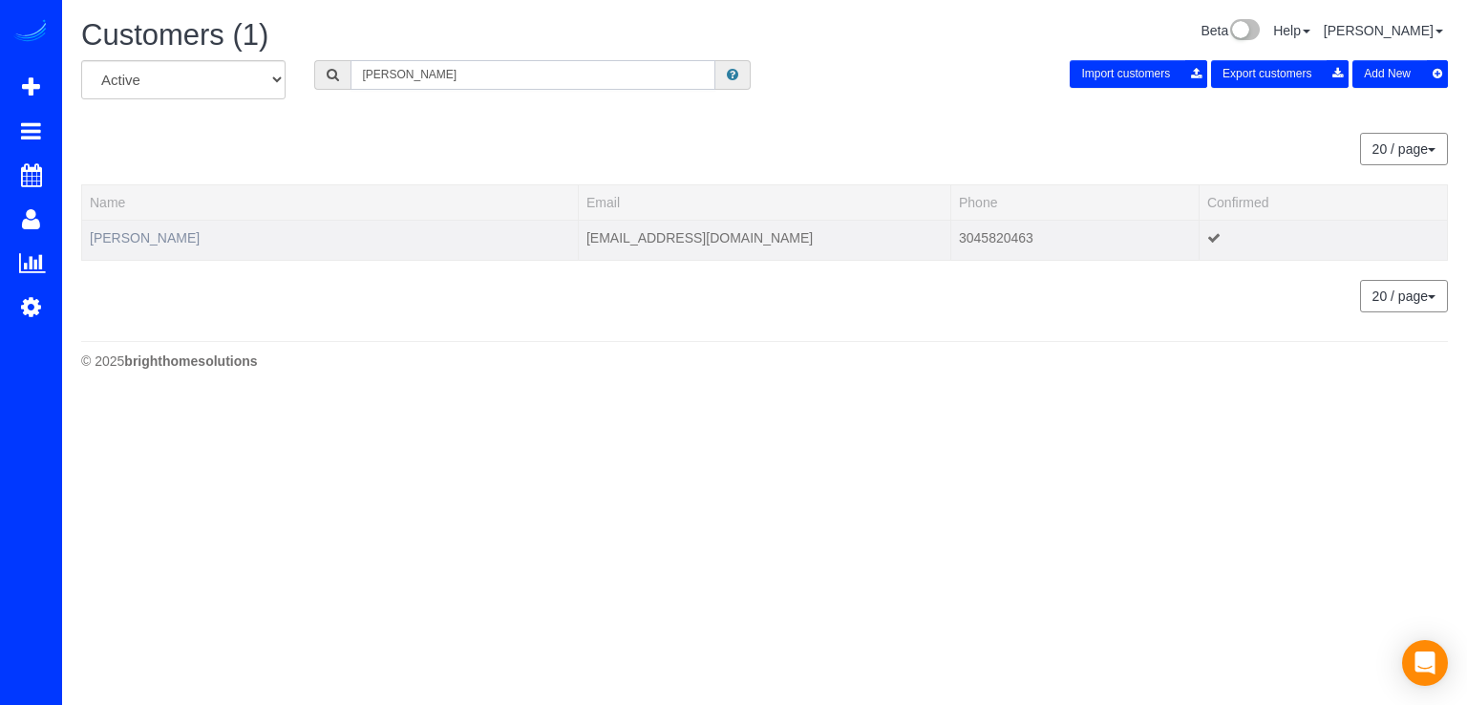
type input "Dailey"
click at [148, 242] on link "Joanna Dailey" at bounding box center [145, 237] width 110 height 15
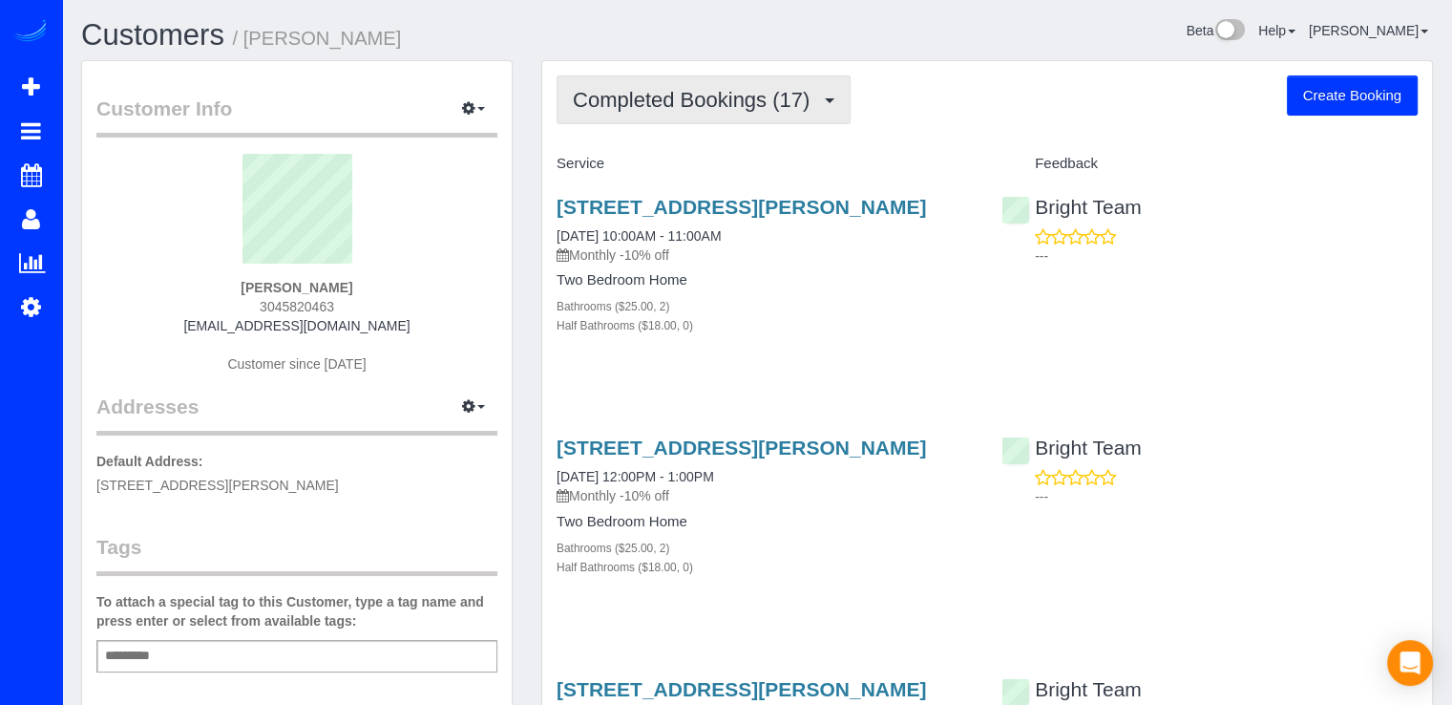
click at [736, 101] on span "Completed Bookings (17)" at bounding box center [696, 100] width 246 height 24
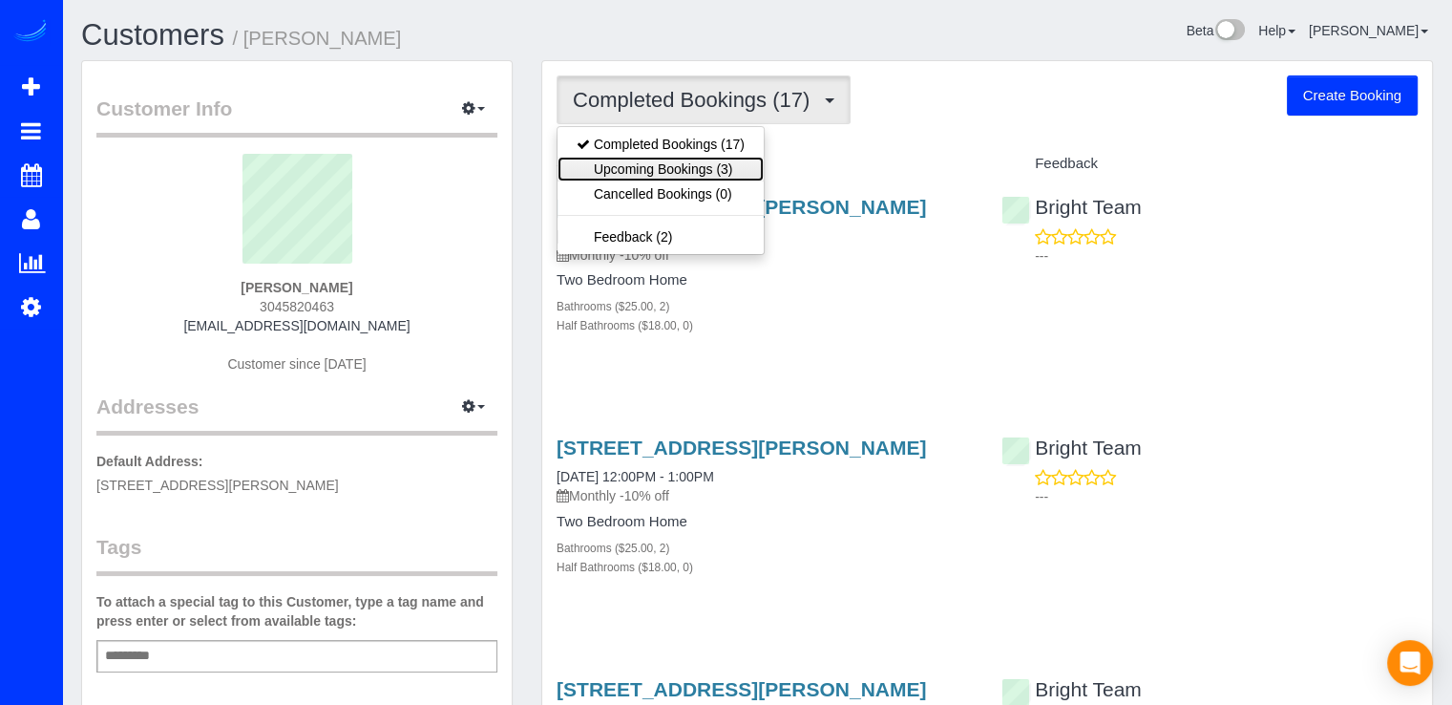
click at [709, 159] on link "Upcoming Bookings (3)" at bounding box center [661, 169] width 206 height 25
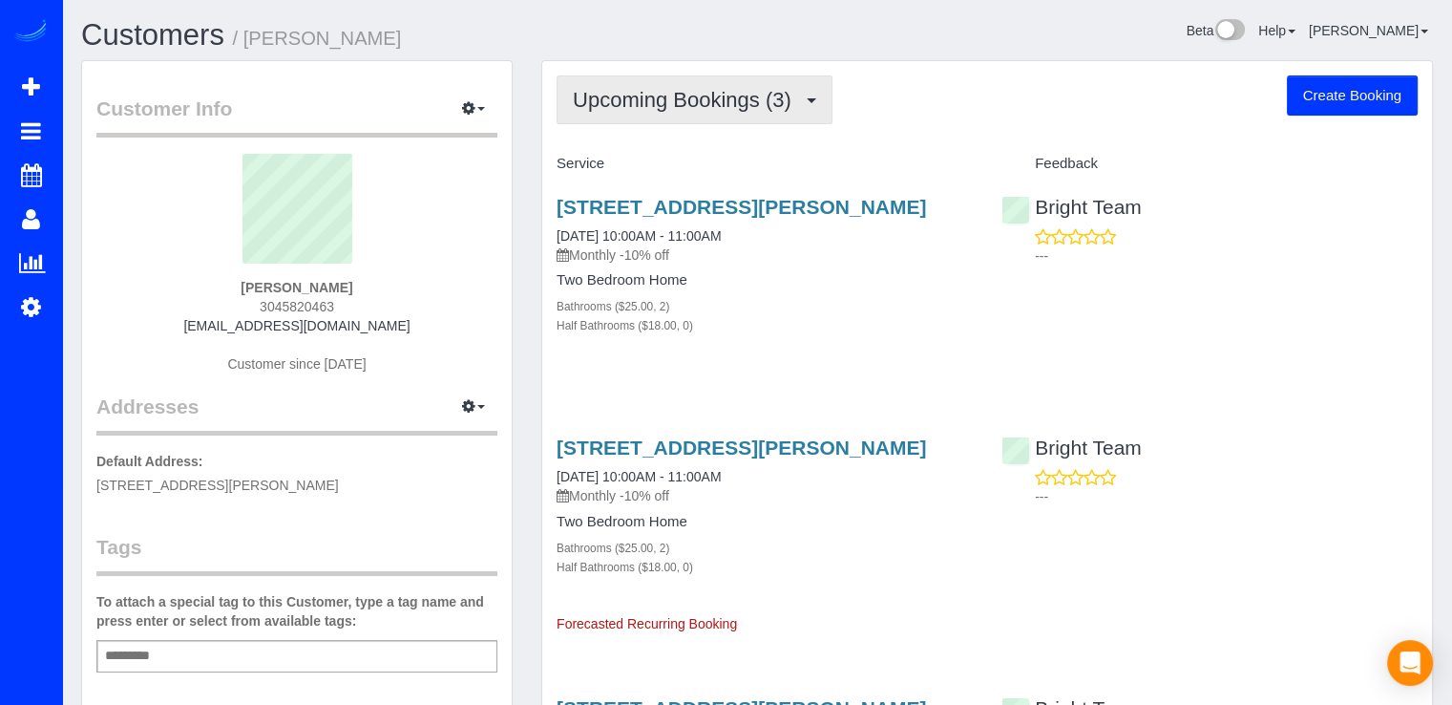
click at [693, 104] on span "Upcoming Bookings (3)" at bounding box center [687, 100] width 228 height 24
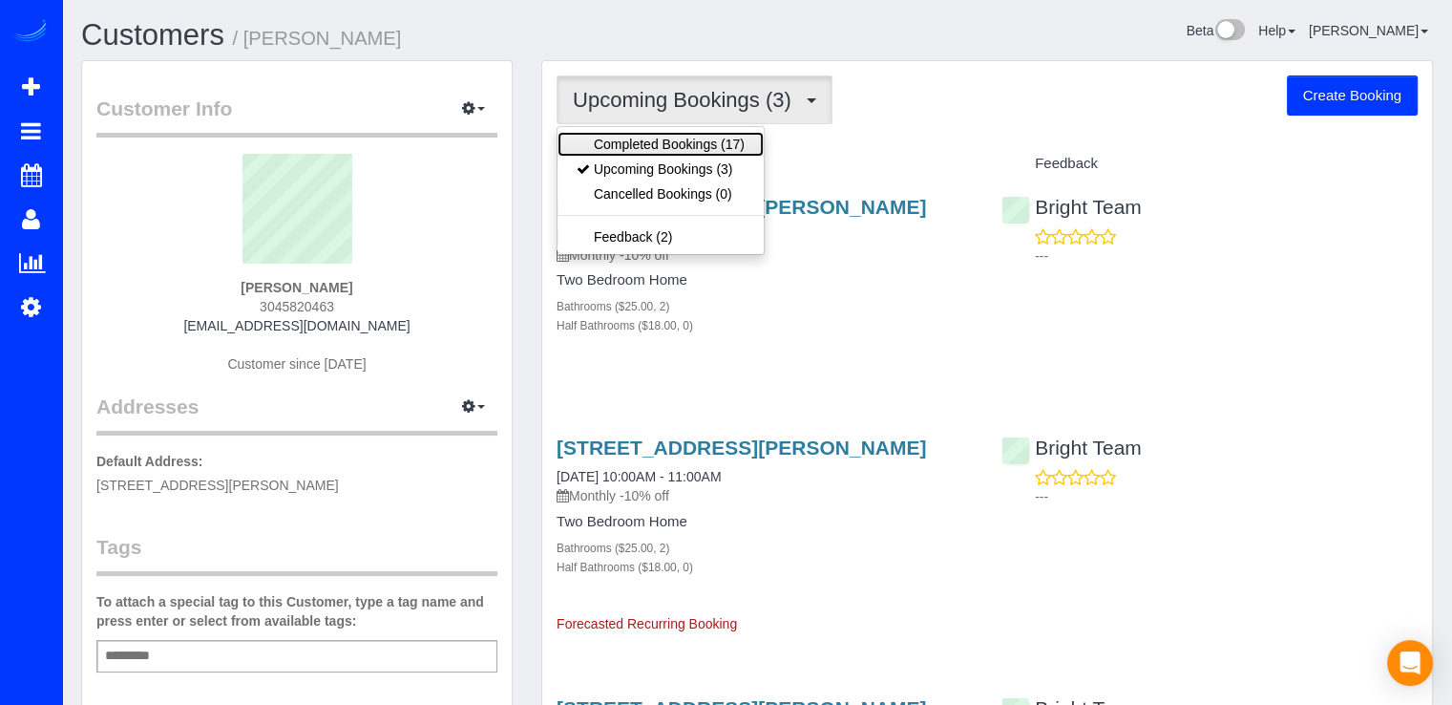
click at [659, 142] on link "Completed Bookings (17)" at bounding box center [661, 144] width 206 height 25
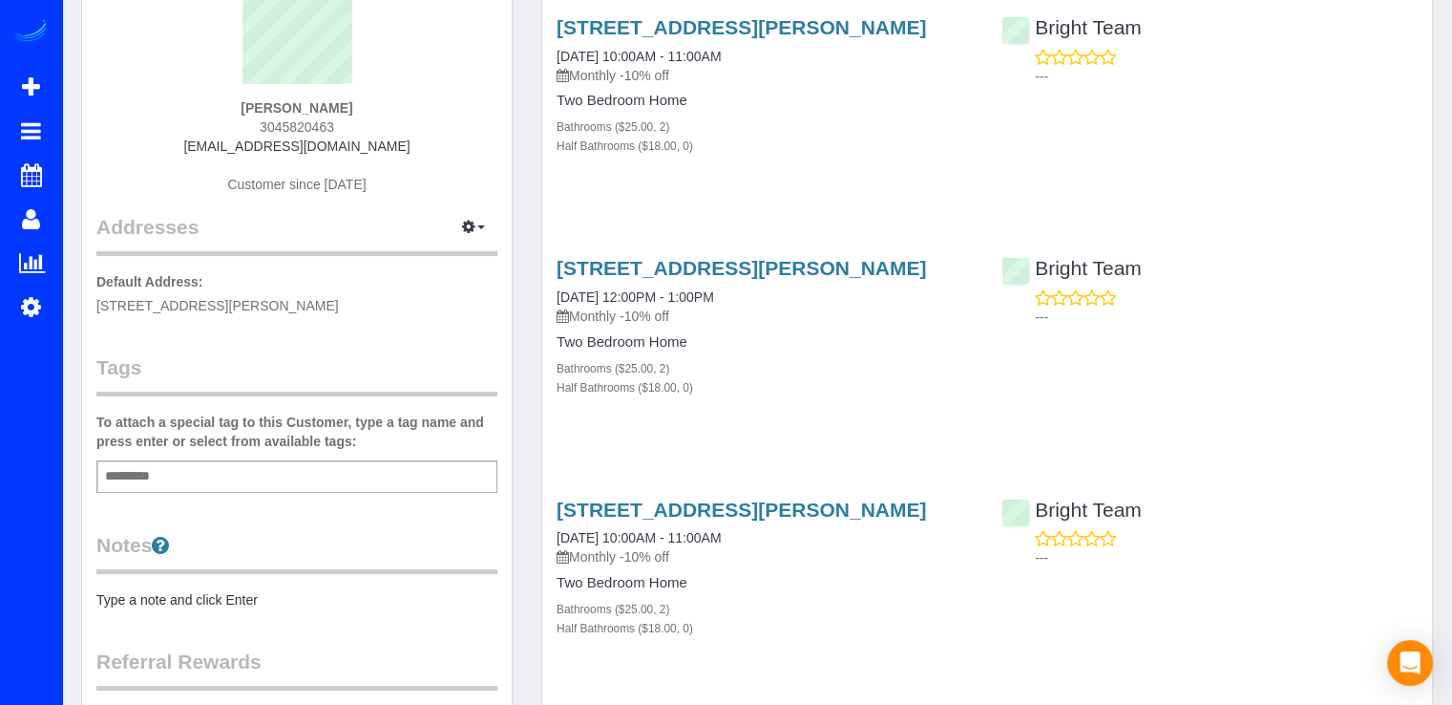
scroll to position [95, 0]
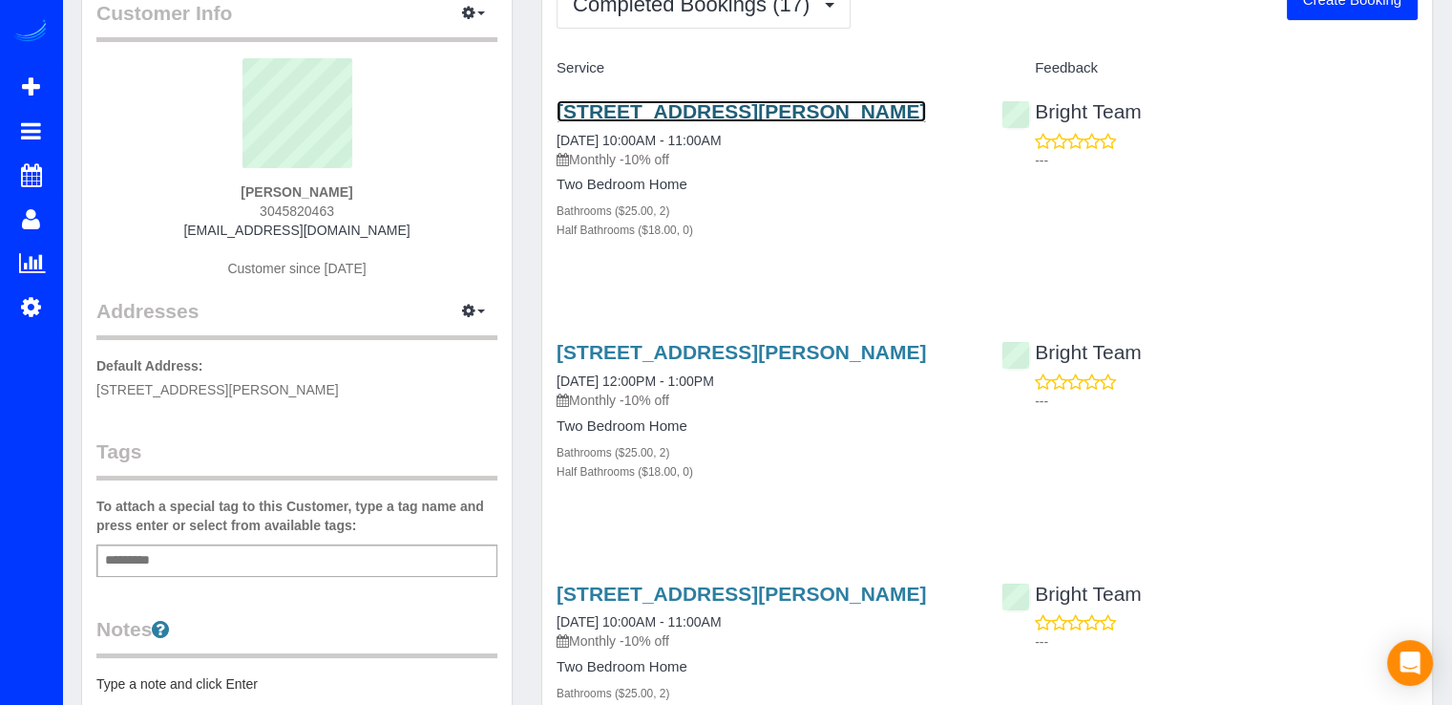
click at [697, 116] on link "8455 Fenton Street, 518, Silver Spring, MD 20910" at bounding box center [742, 111] width 370 height 22
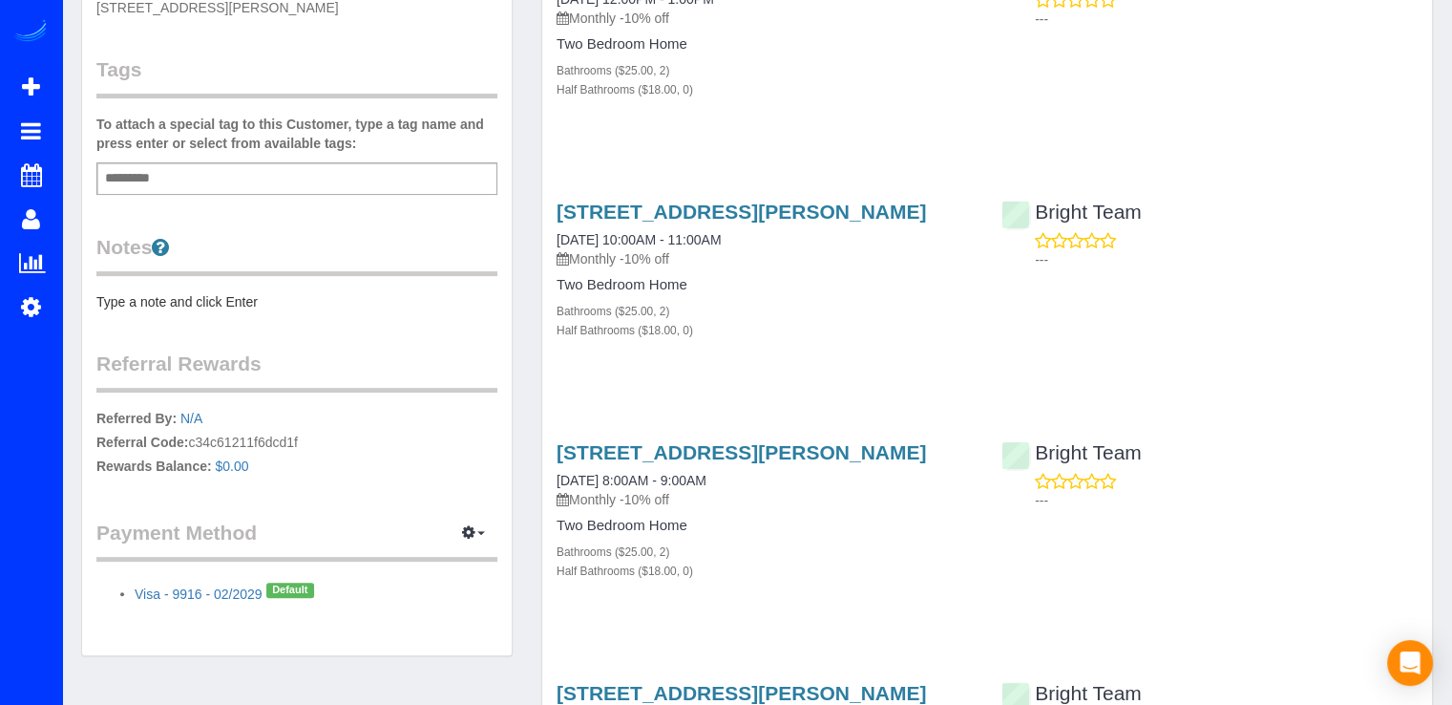
scroll to position [0, 0]
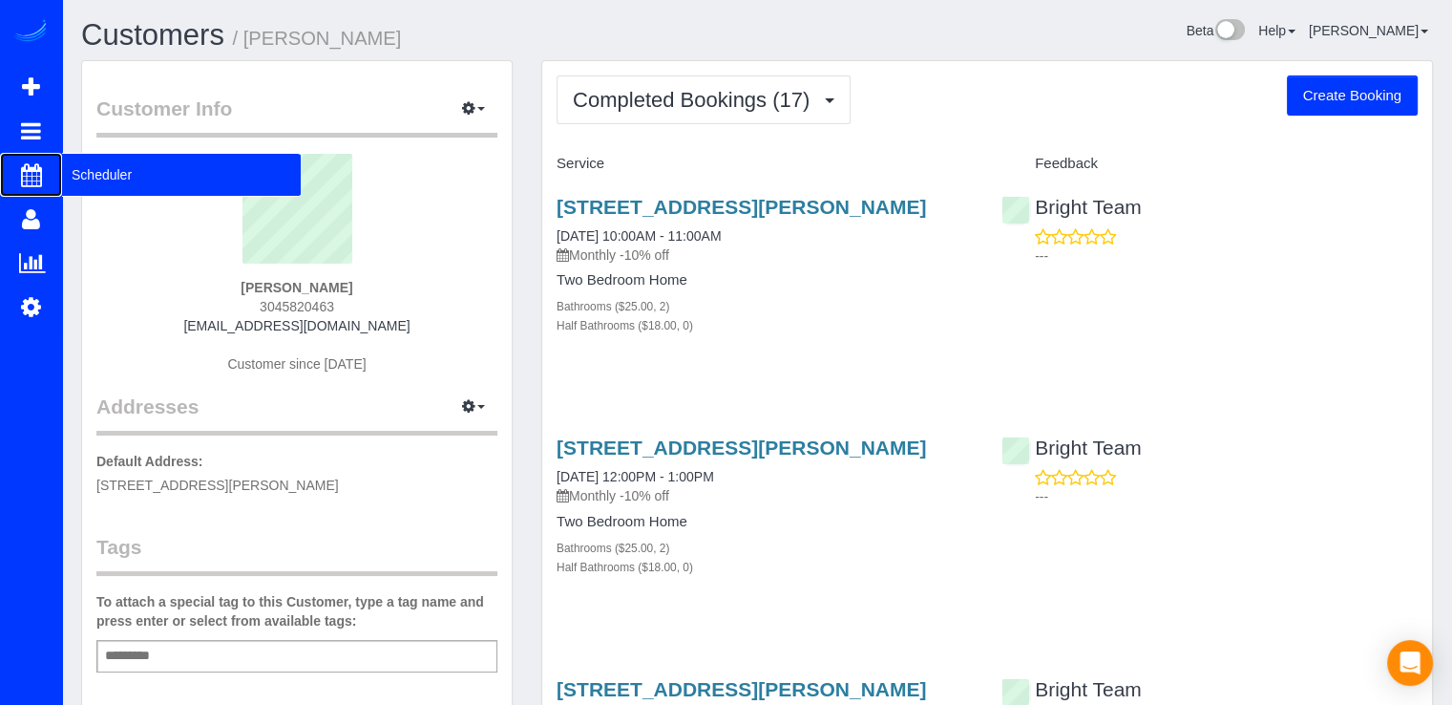
click at [70, 173] on span "Scheduler" at bounding box center [181, 175] width 239 height 44
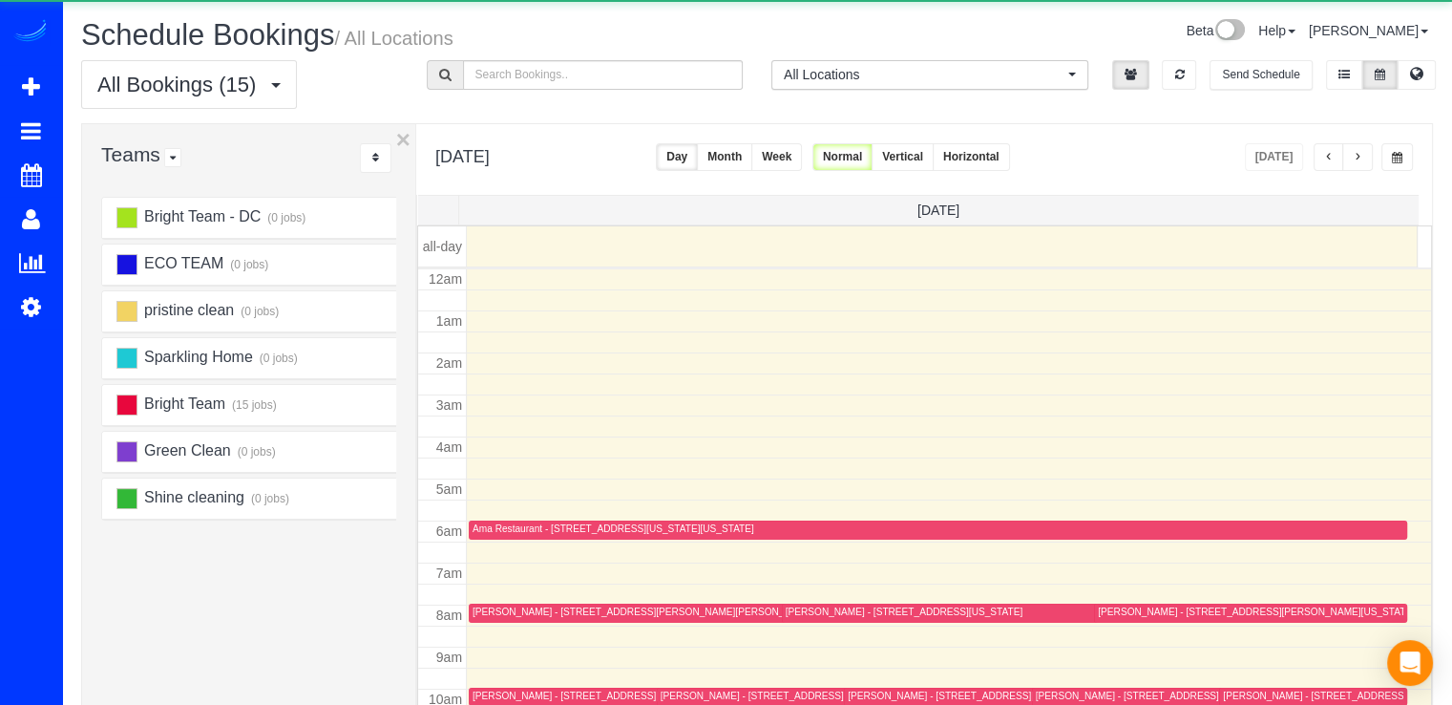
scroll to position [251, 0]
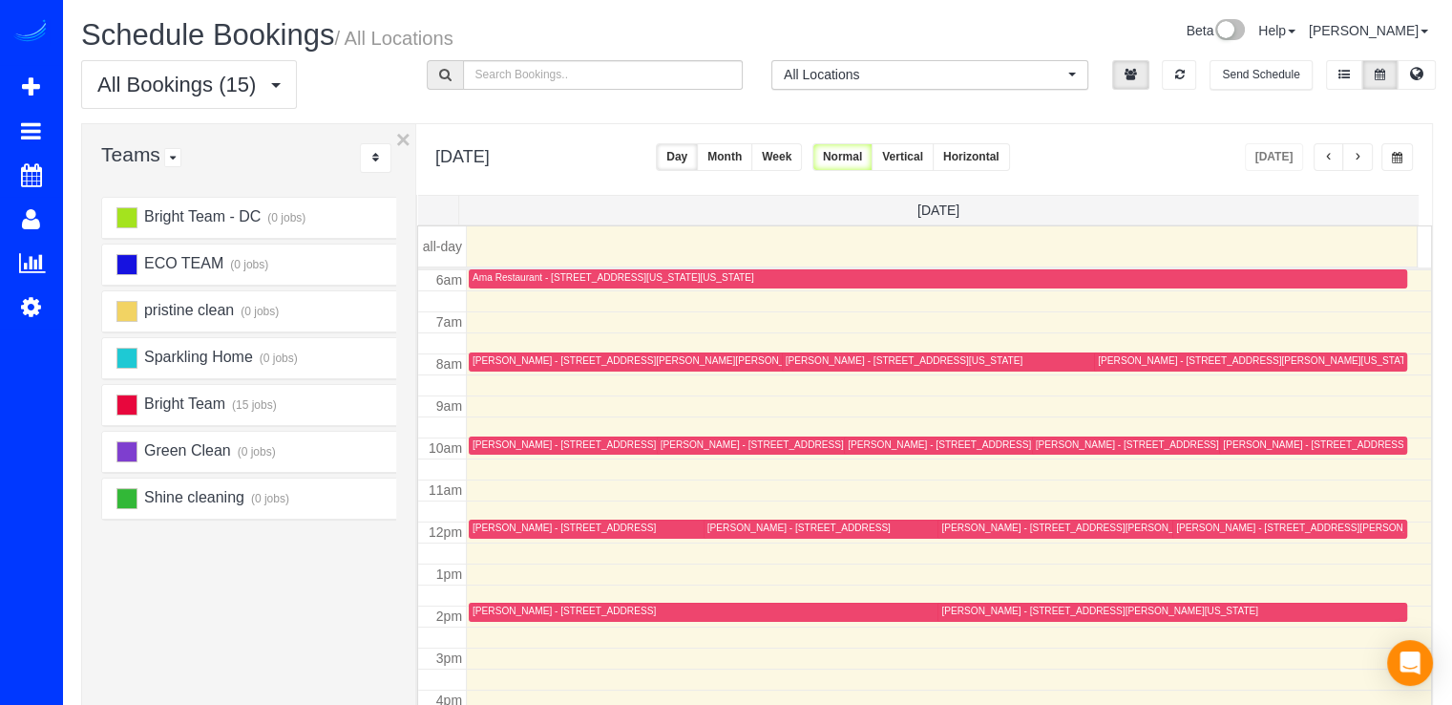
click at [1364, 152] on button "button" at bounding box center [1358, 157] width 31 height 28
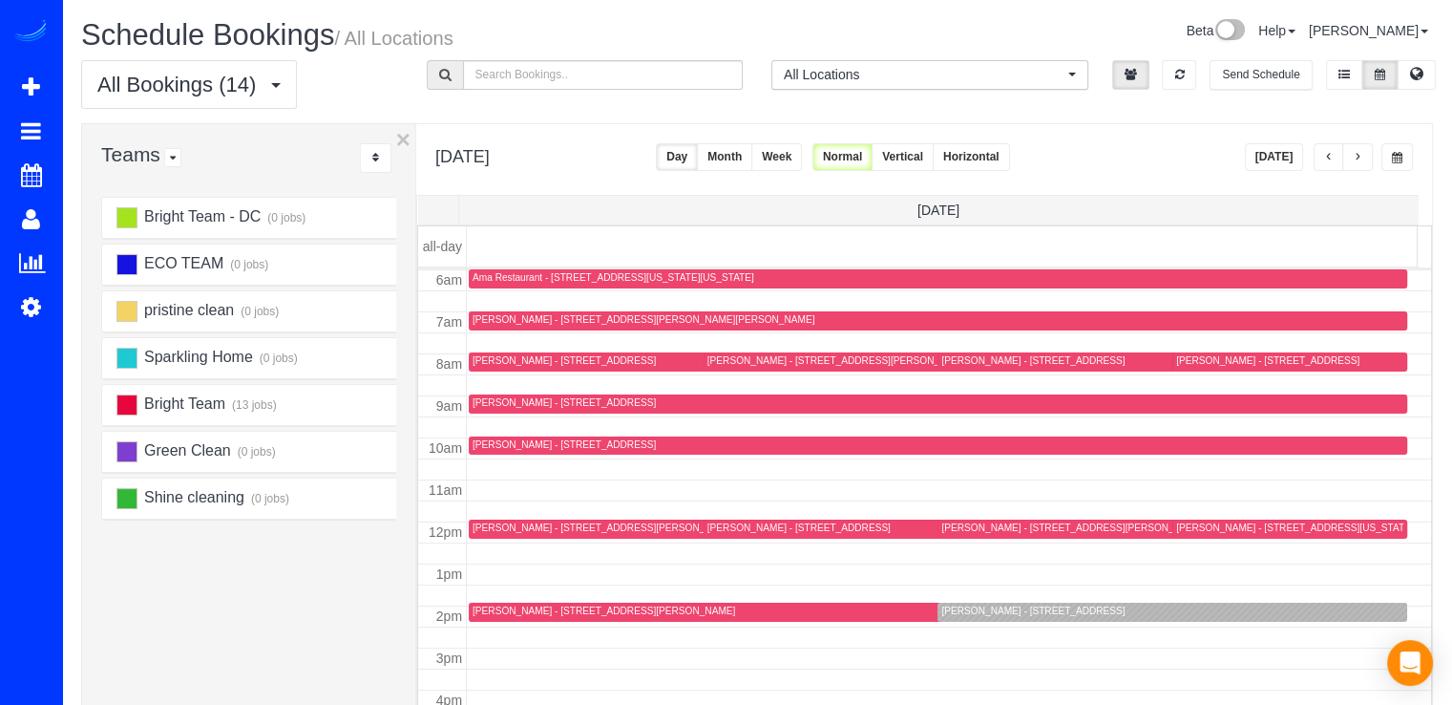
click at [1364, 152] on button "button" at bounding box center [1358, 157] width 31 height 28
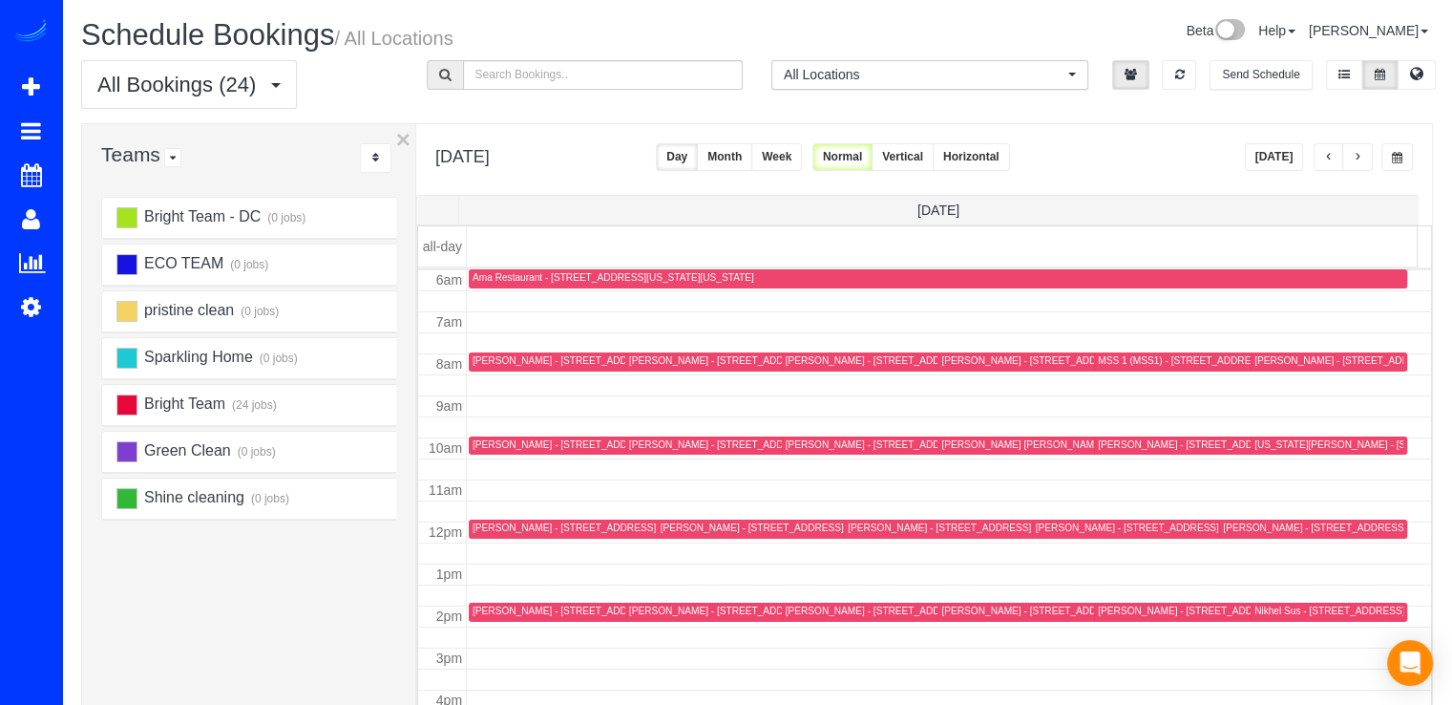
click at [1364, 154] on button "button" at bounding box center [1358, 157] width 31 height 28
click at [1334, 164] on button "button" at bounding box center [1329, 157] width 31 height 28
click at [503, 441] on div "Joanna Dailey - 8455 Fenton Street, 518, Silver Spring, MD 20910" at bounding box center [604, 444] width 263 height 12
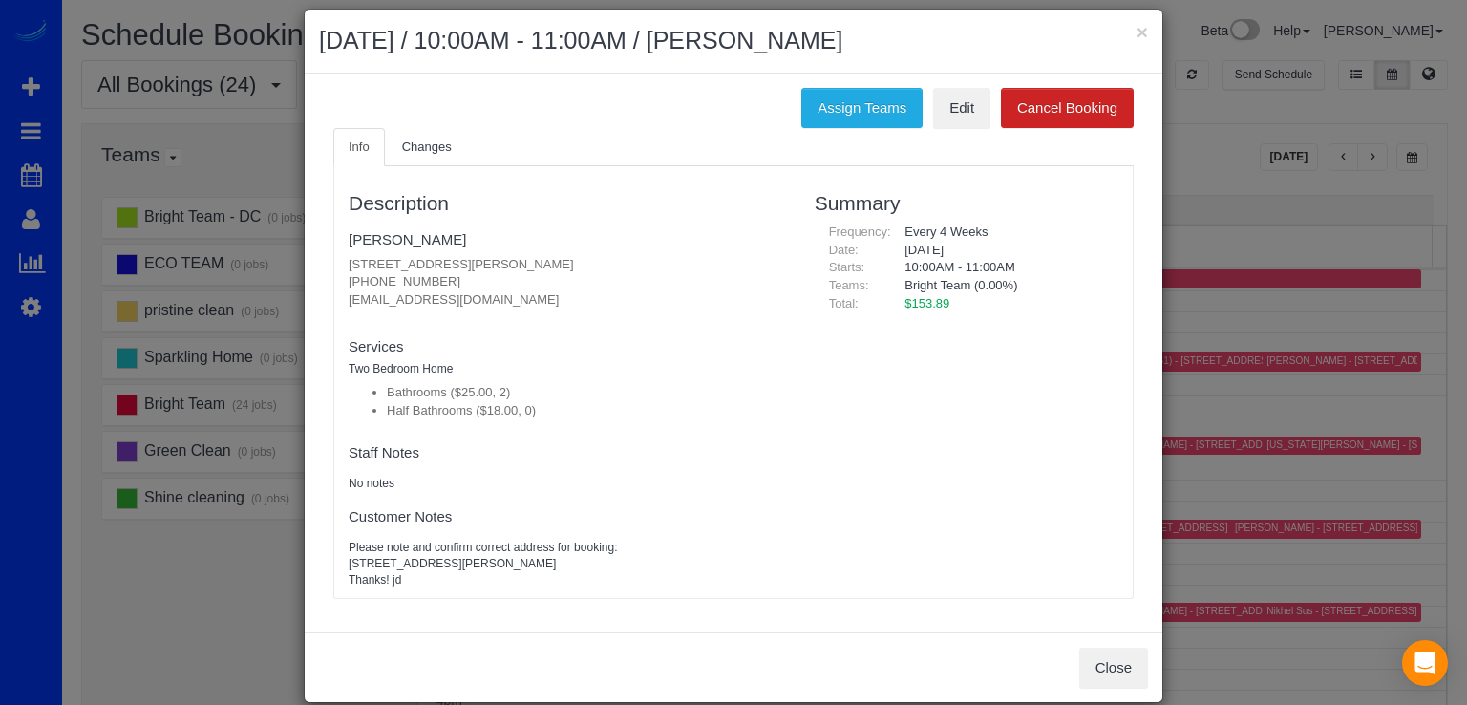
scroll to position [0, 0]
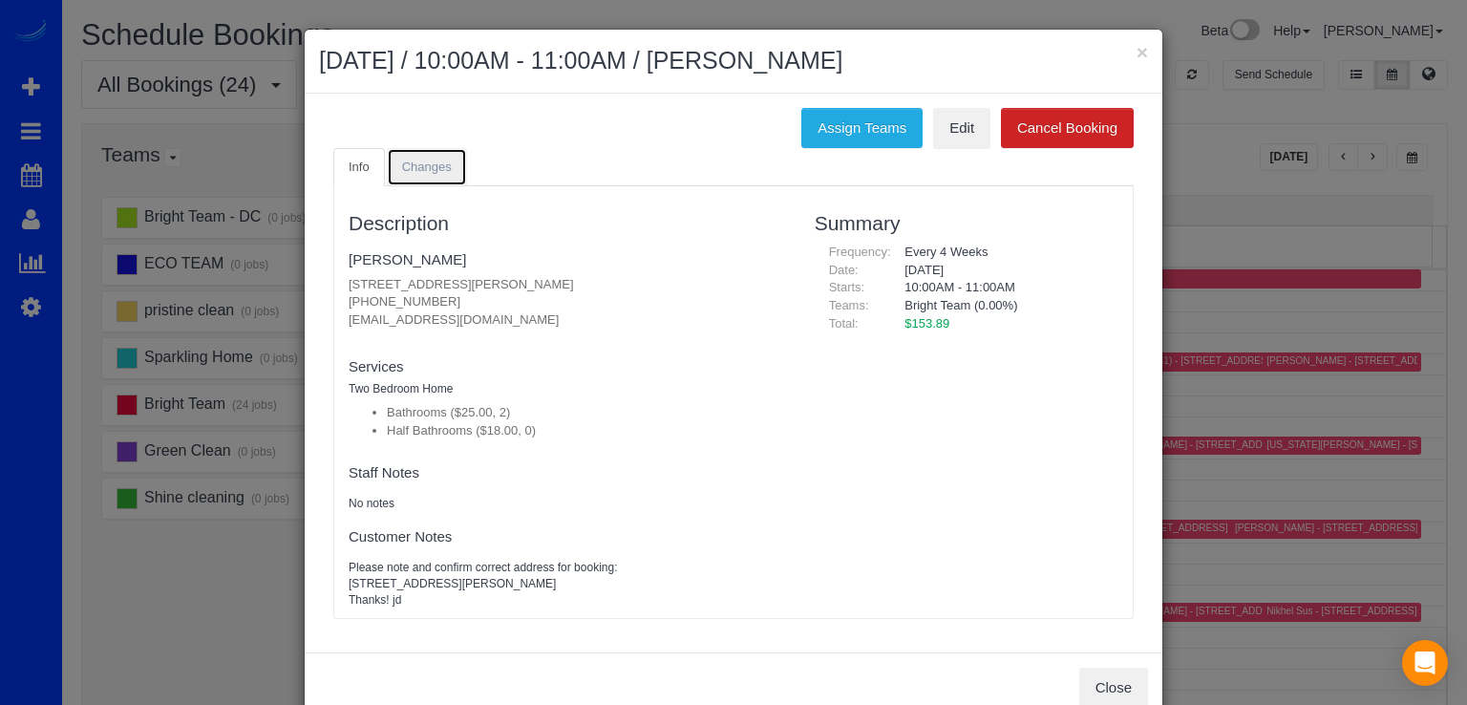
click at [443, 181] on link "Changes" at bounding box center [427, 167] width 80 height 39
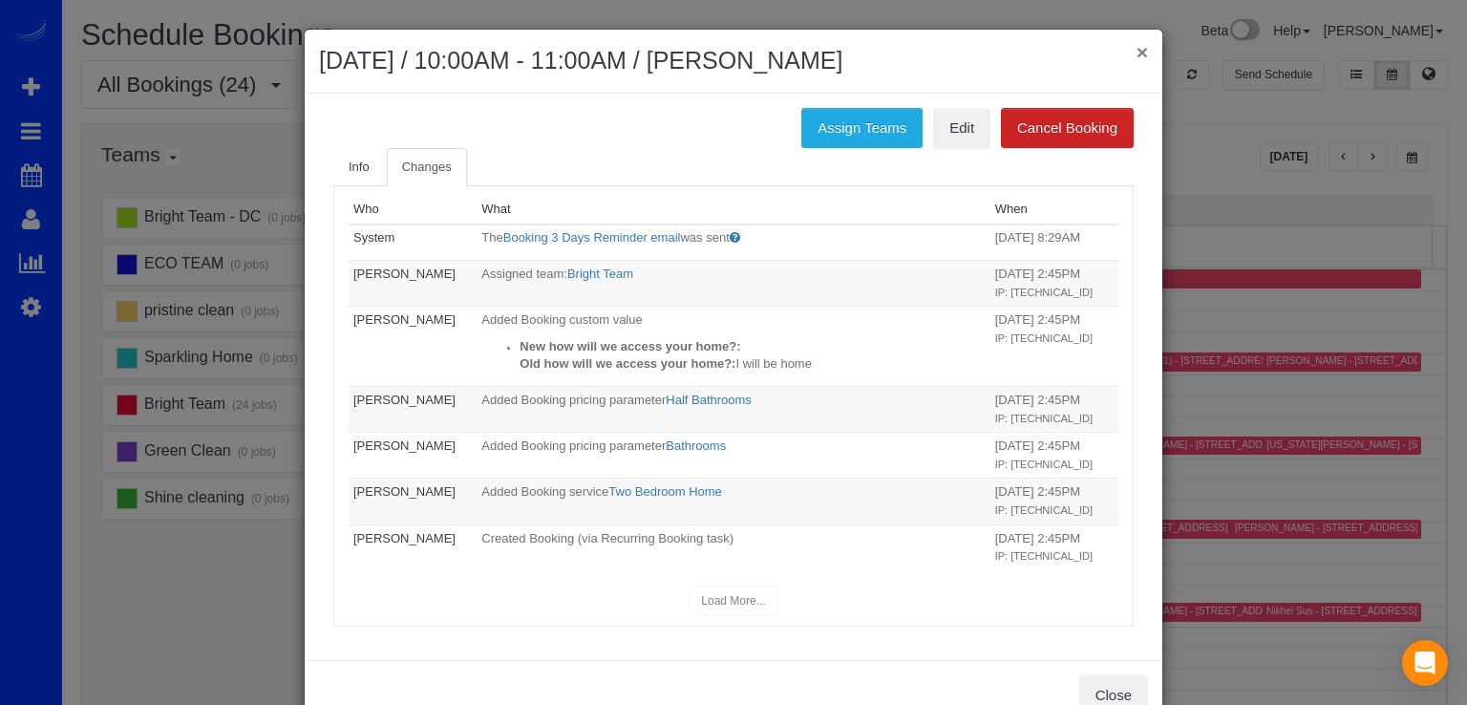
click at [1136, 44] on button "×" at bounding box center [1141, 52] width 11 height 20
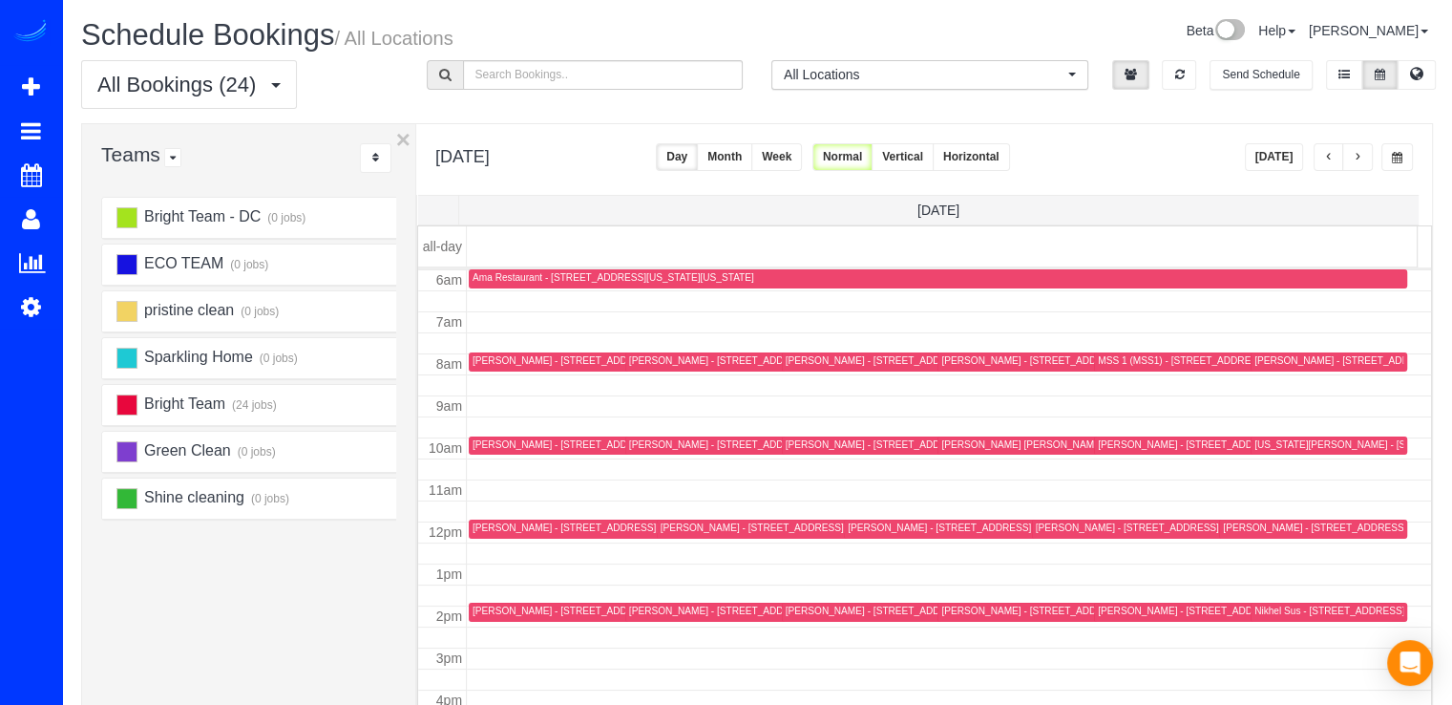
click at [1266, 150] on button "Today" at bounding box center [1274, 157] width 59 height 28
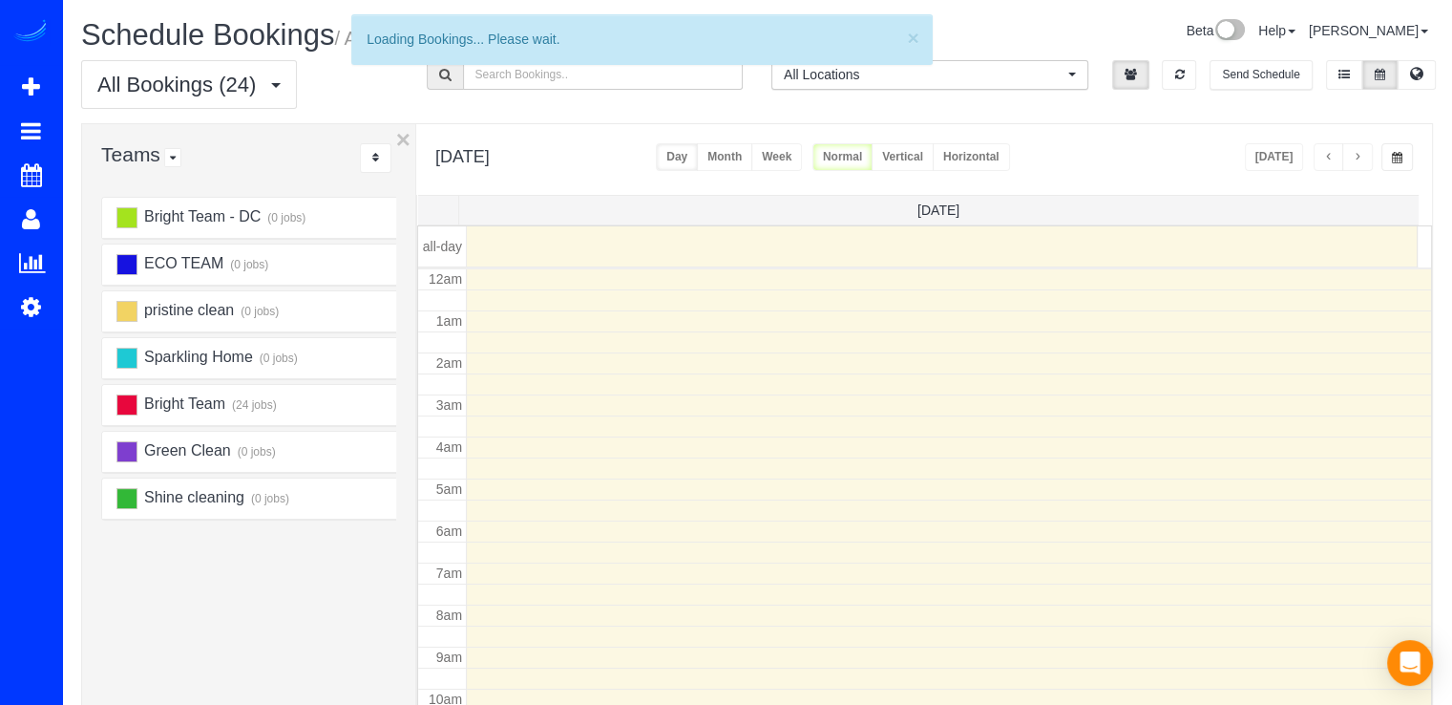
scroll to position [251, 0]
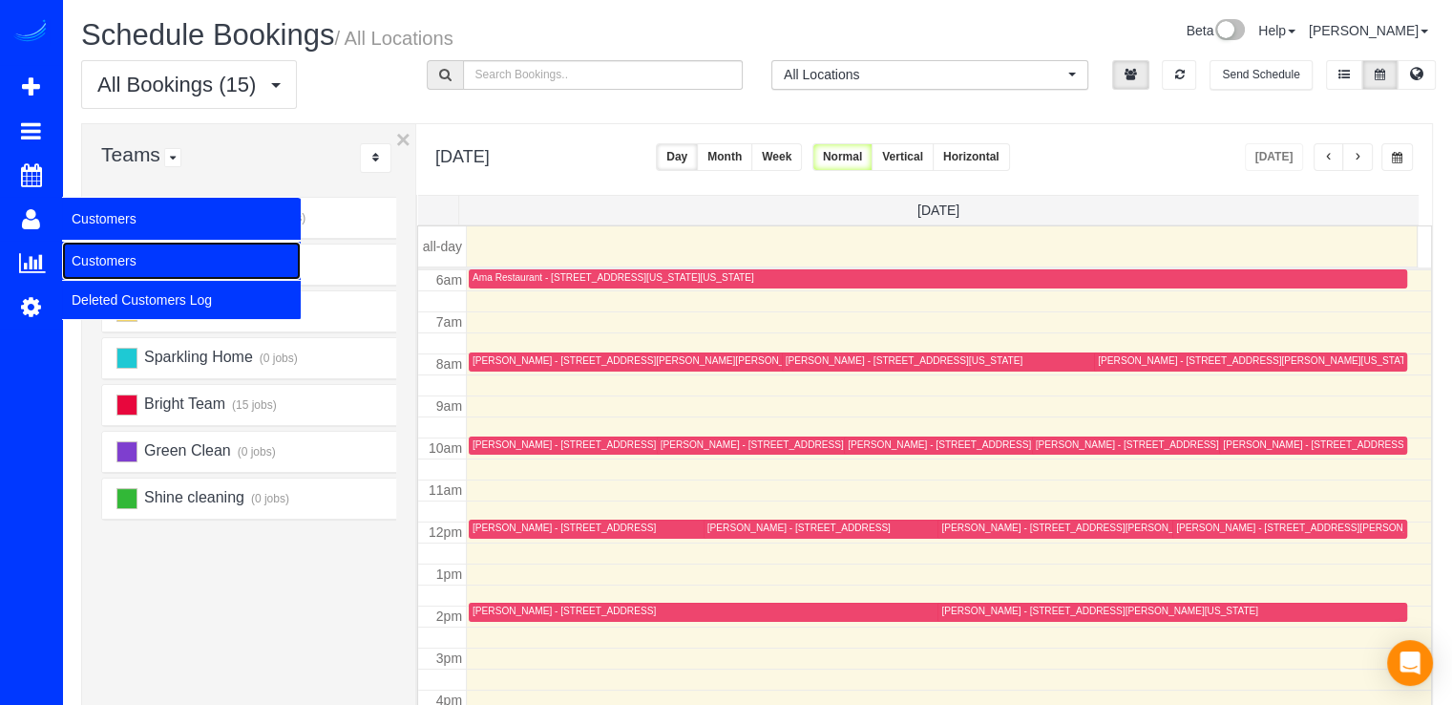
click at [107, 256] on link "Customers" at bounding box center [181, 261] width 239 height 38
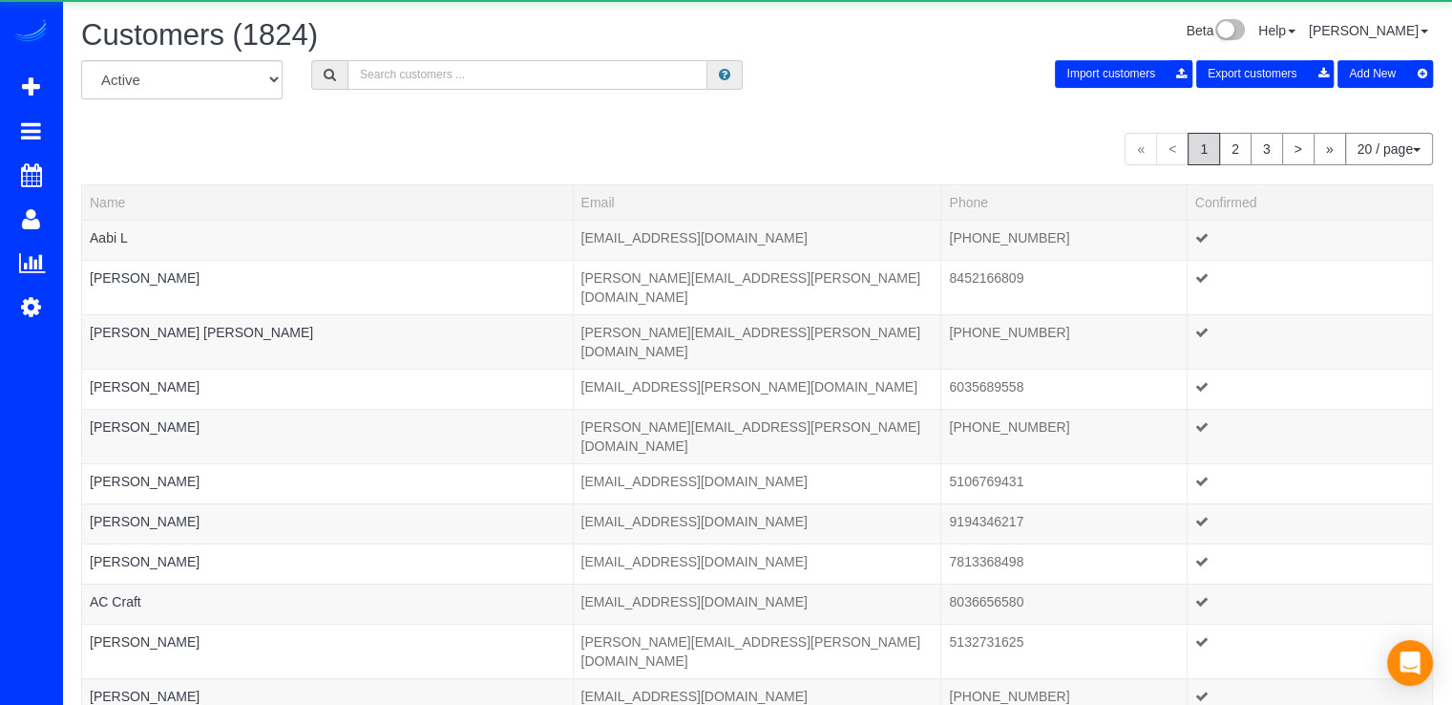
click at [425, 79] on input "text" at bounding box center [528, 75] width 360 height 30
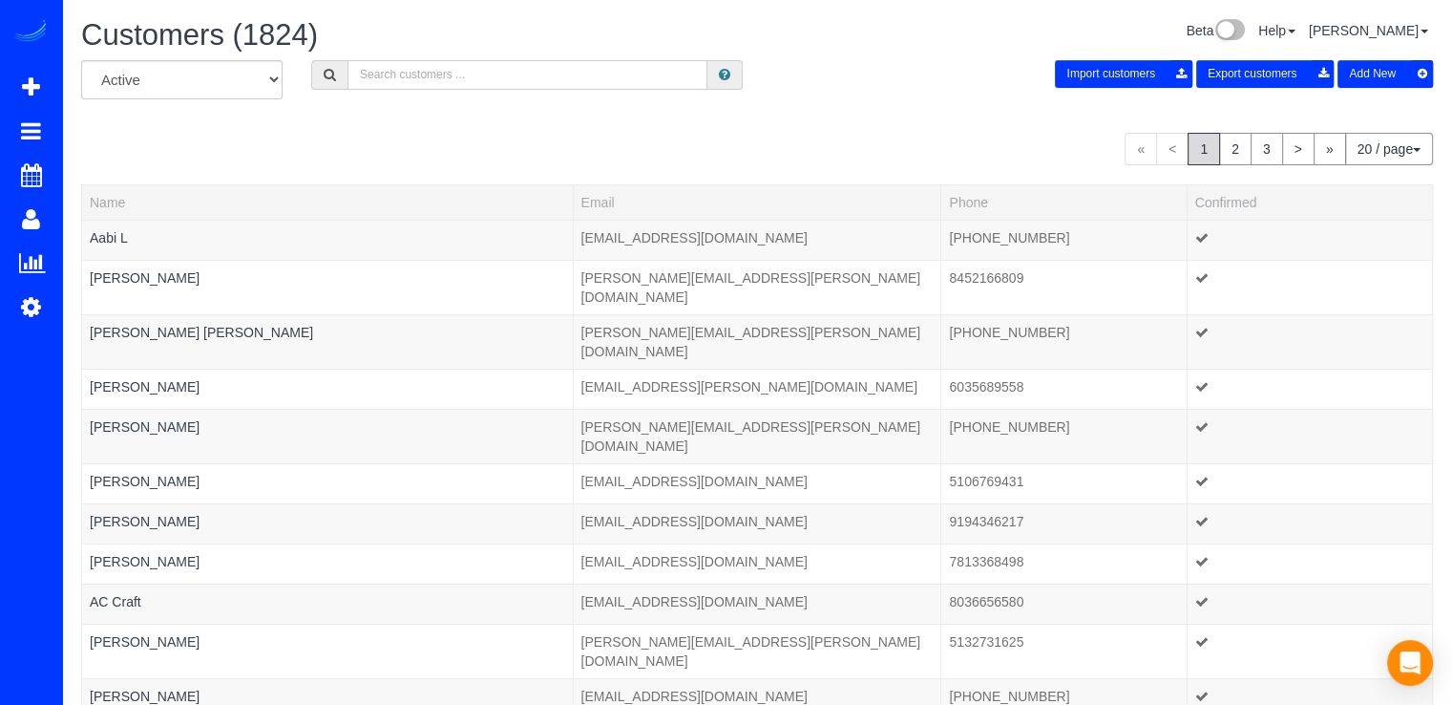
click at [425, 79] on input "text" at bounding box center [528, 75] width 360 height 30
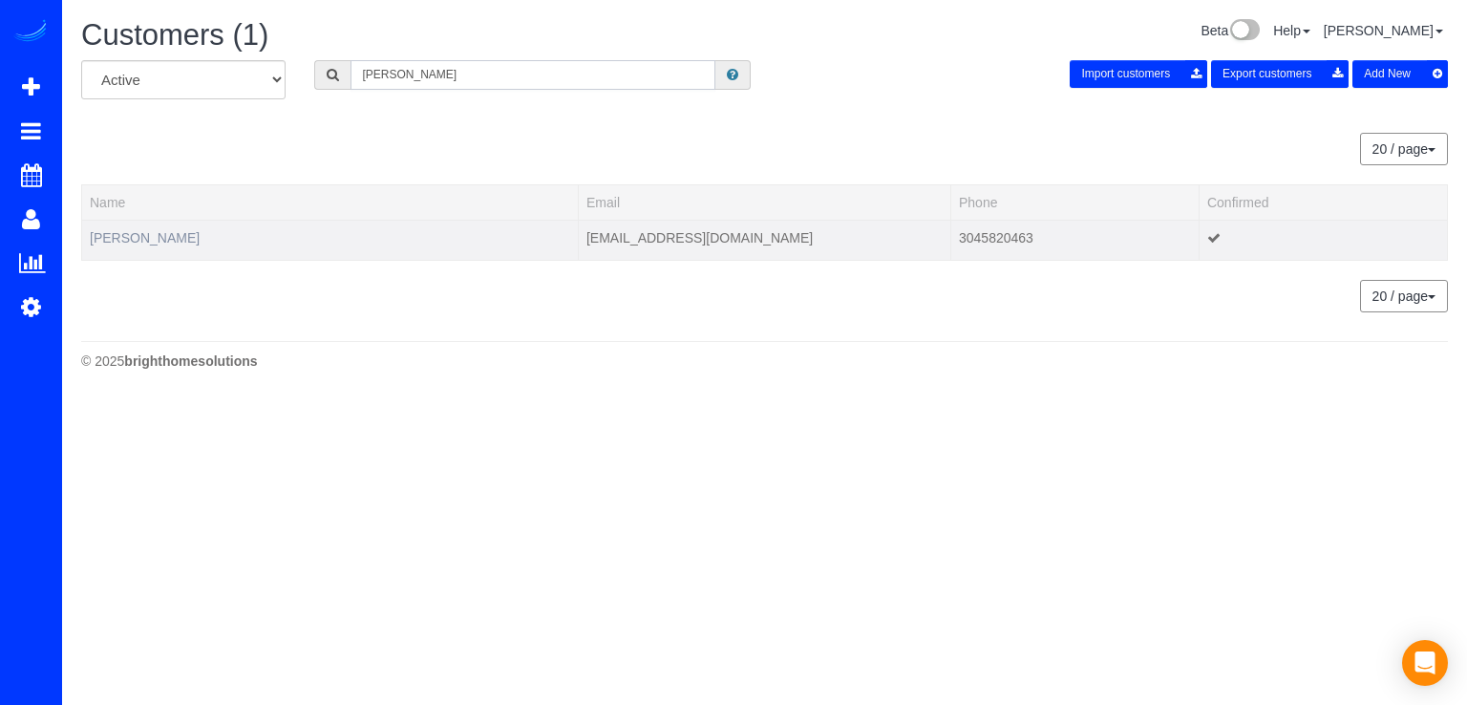
type input "dailey"
click at [128, 240] on link "Joanna Dailey" at bounding box center [145, 237] width 110 height 15
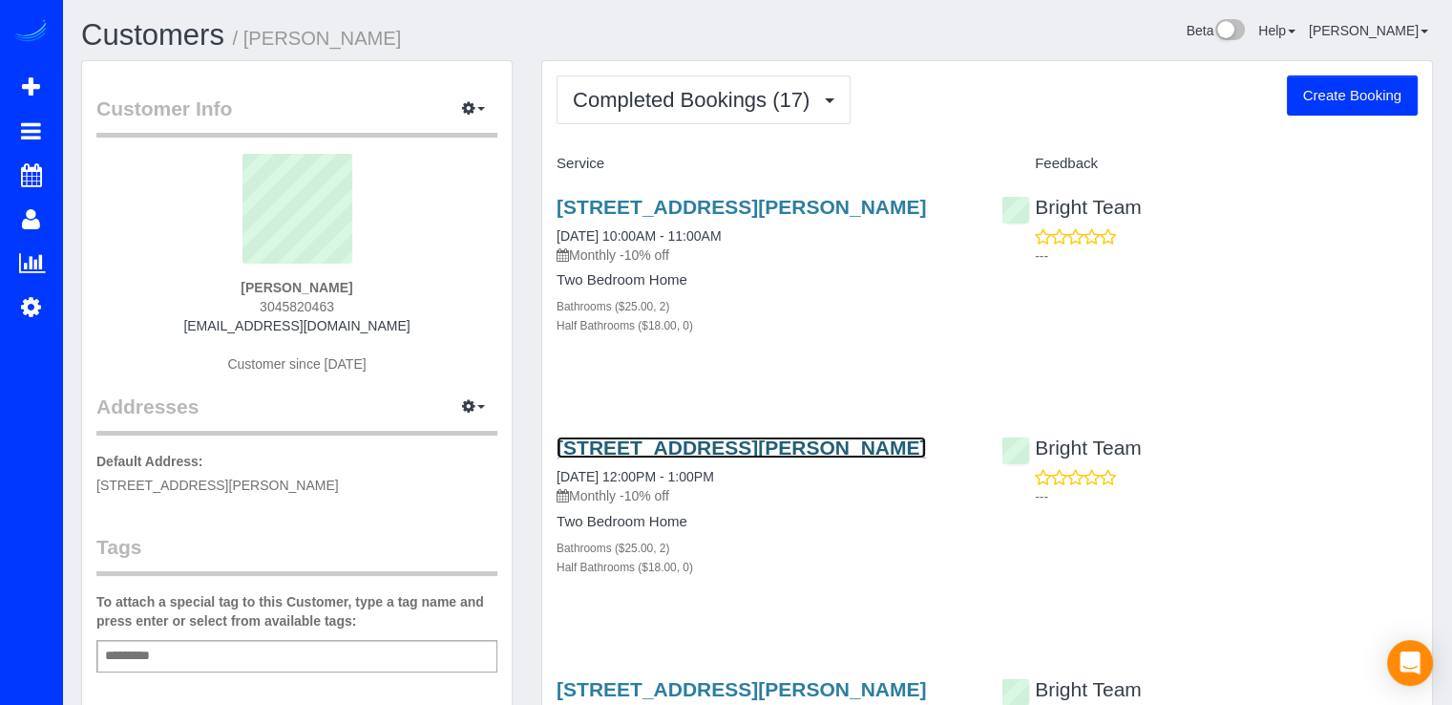
click at [649, 458] on link "8455 Fenton Street, 518, Silver Spring, MD 20910" at bounding box center [742, 447] width 370 height 22
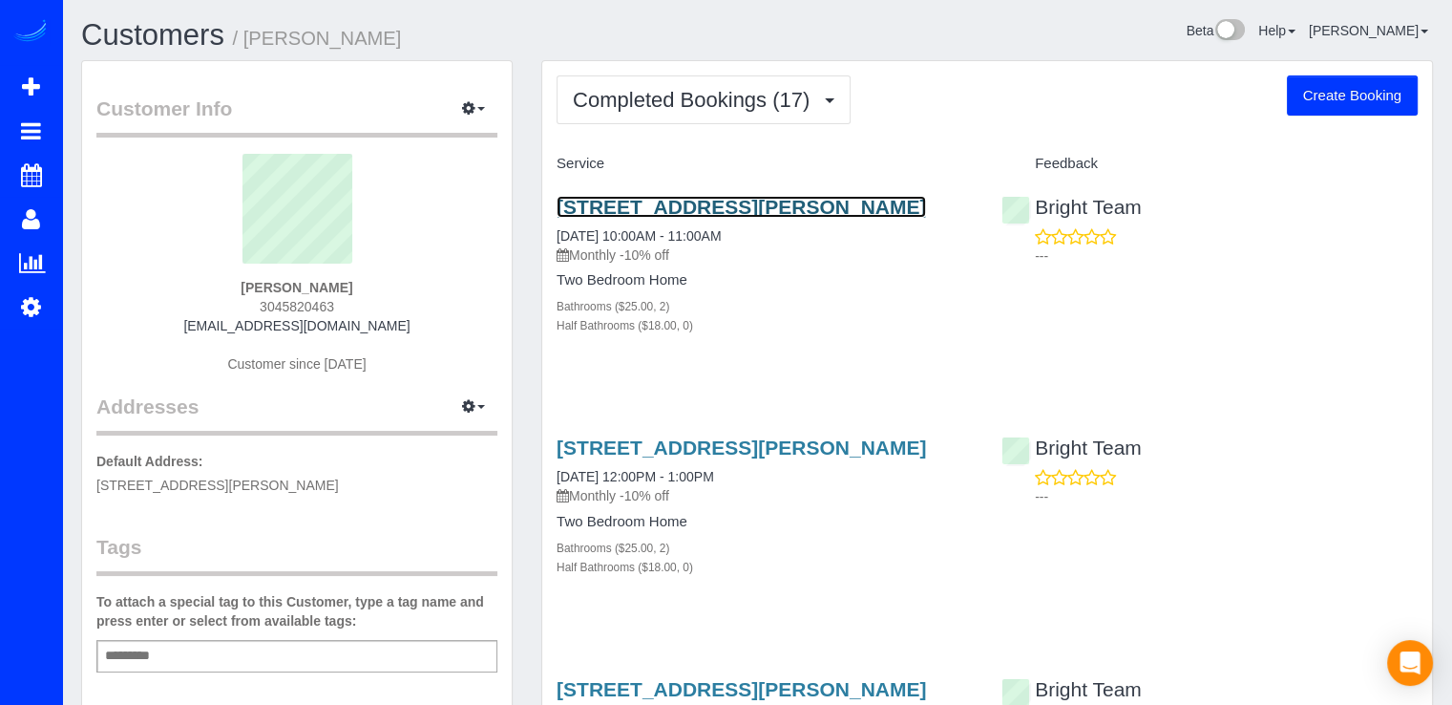
click at [645, 207] on link "8455 Fenton Street, 518, Silver Spring, MD 20910" at bounding box center [742, 207] width 370 height 22
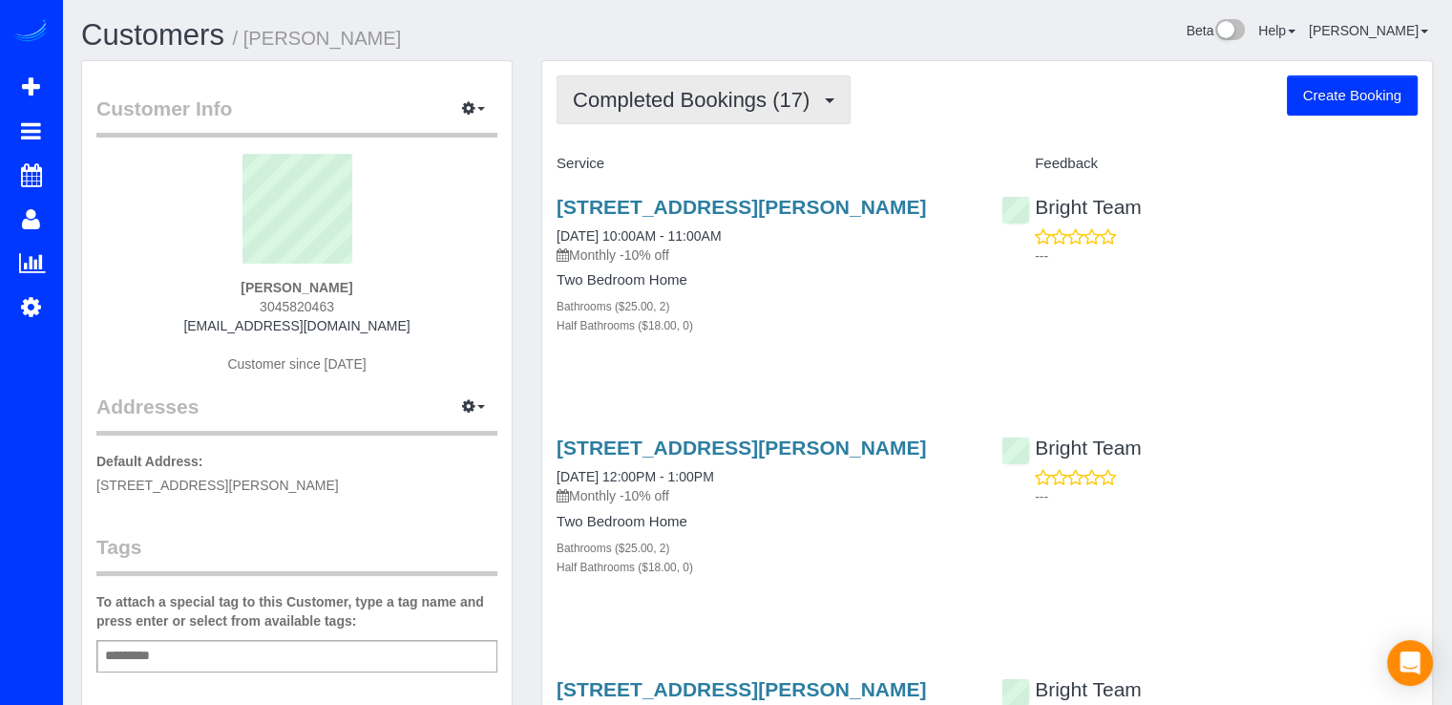
click at [733, 102] on span "Completed Bookings (17)" at bounding box center [696, 100] width 246 height 24
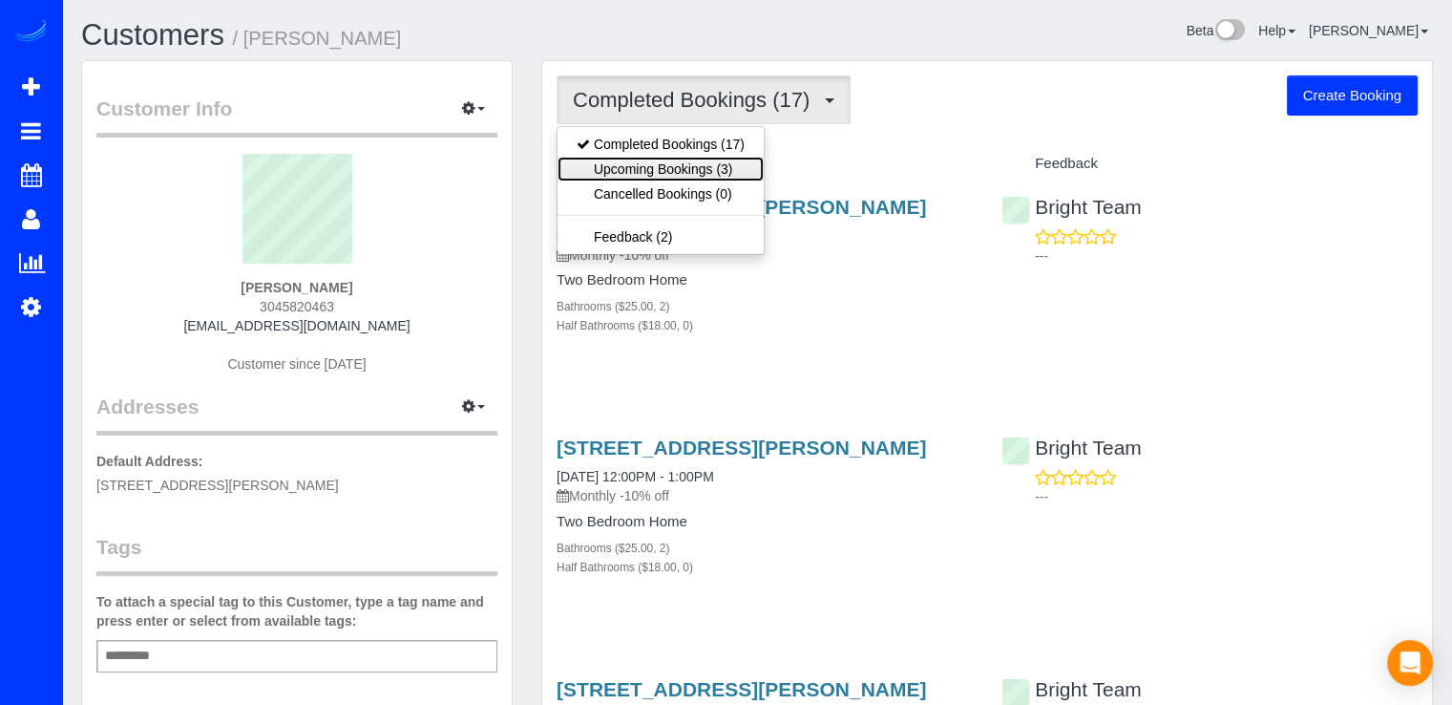
click at [684, 169] on link "Upcoming Bookings (3)" at bounding box center [661, 169] width 206 height 25
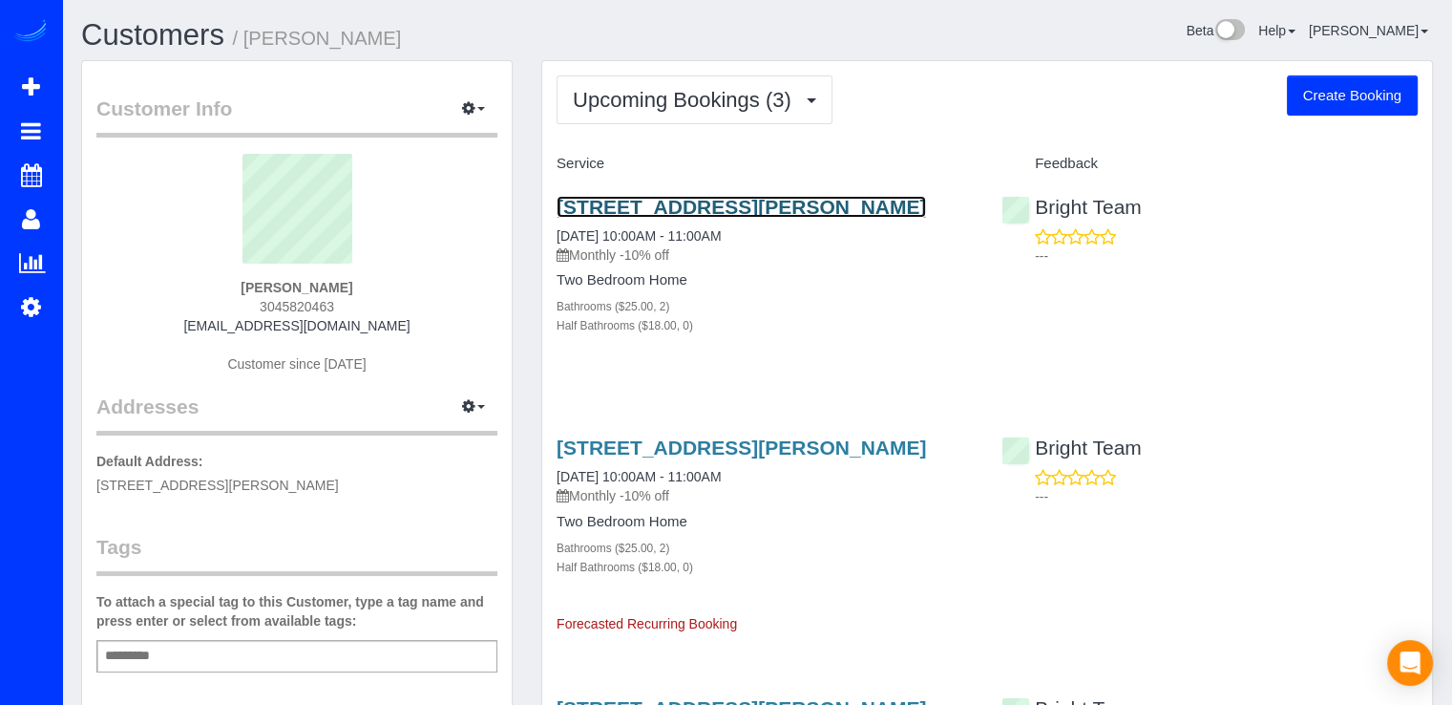
click at [640, 207] on link "8455 Fenton Street, 518, Silver Spring, MD 20910" at bounding box center [742, 207] width 370 height 22
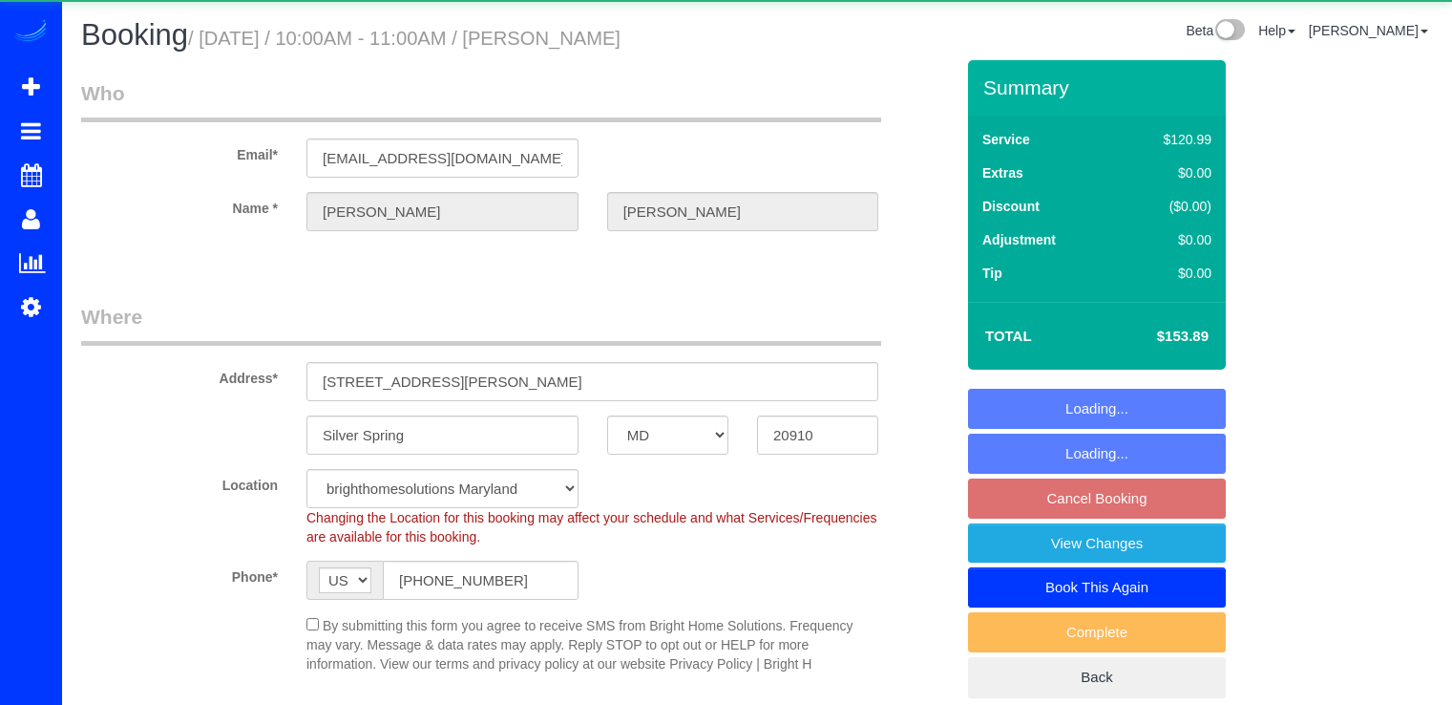
select select "MD"
select select "2"
select select "spot2"
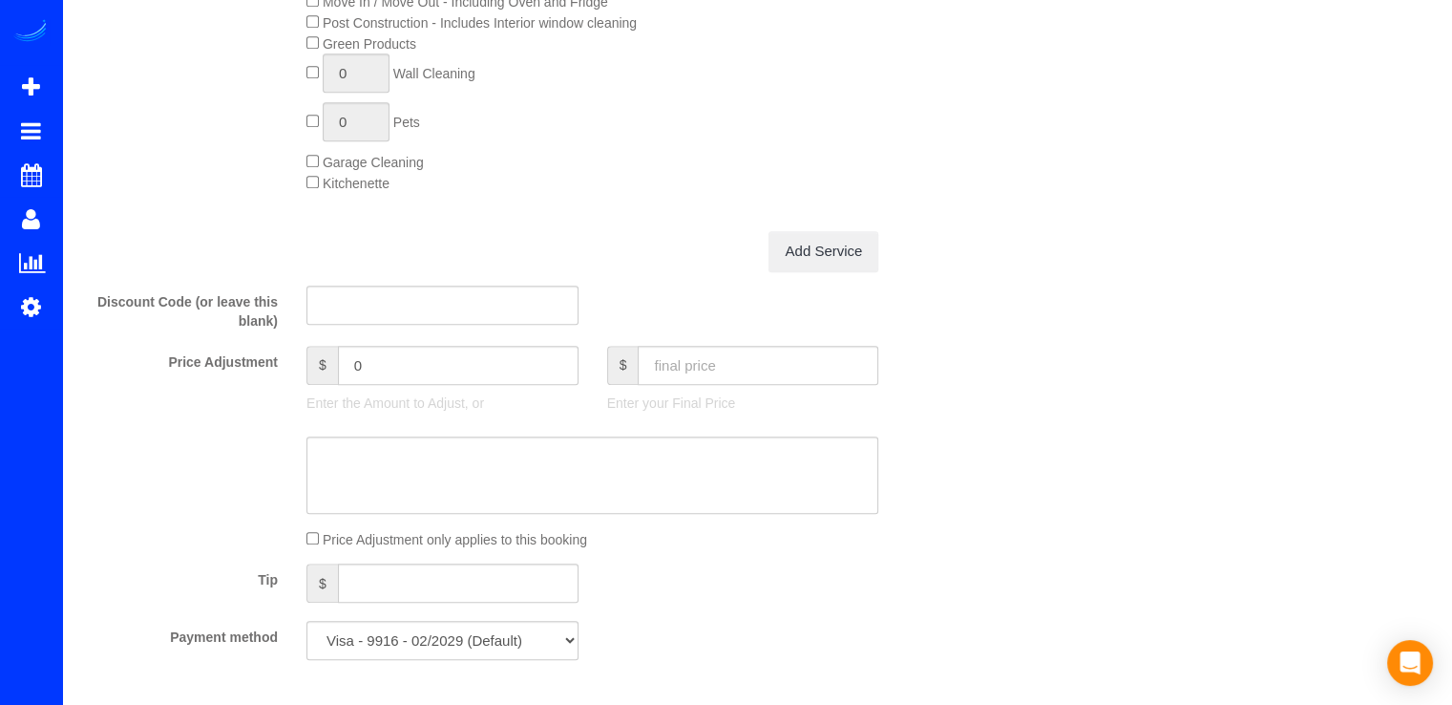
scroll to position [1528, 0]
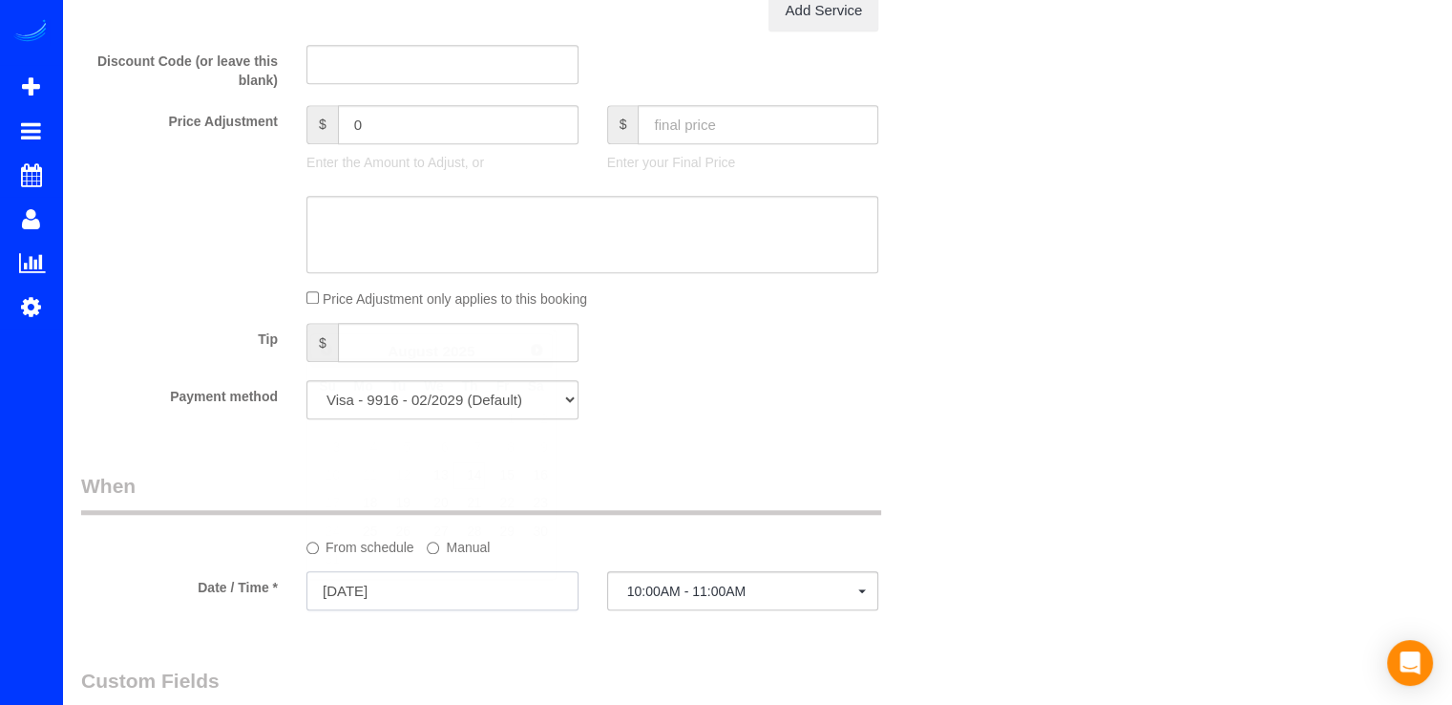
click at [403, 582] on input "[DATE]" at bounding box center [443, 590] width 272 height 39
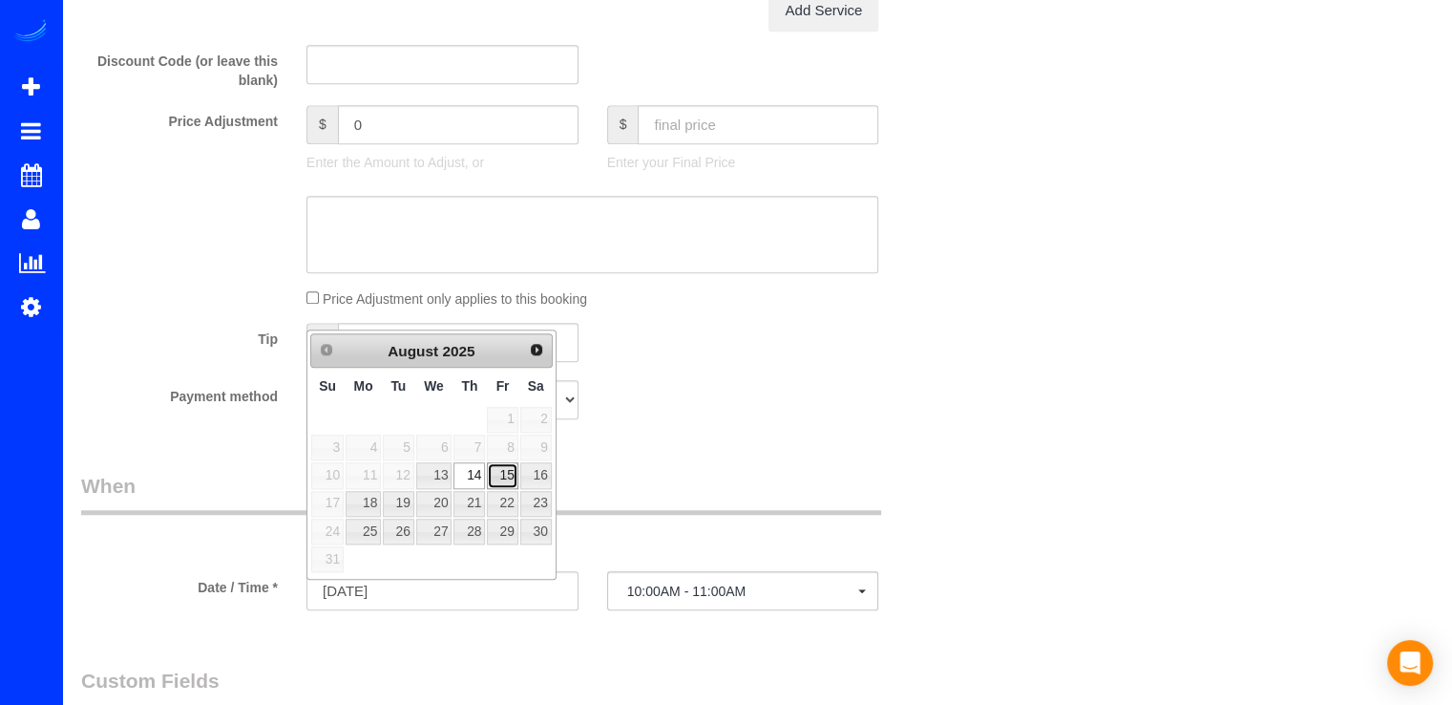
click at [500, 464] on link "15" at bounding box center [502, 475] width 31 height 26
type input "[DATE]"
select select "spot5"
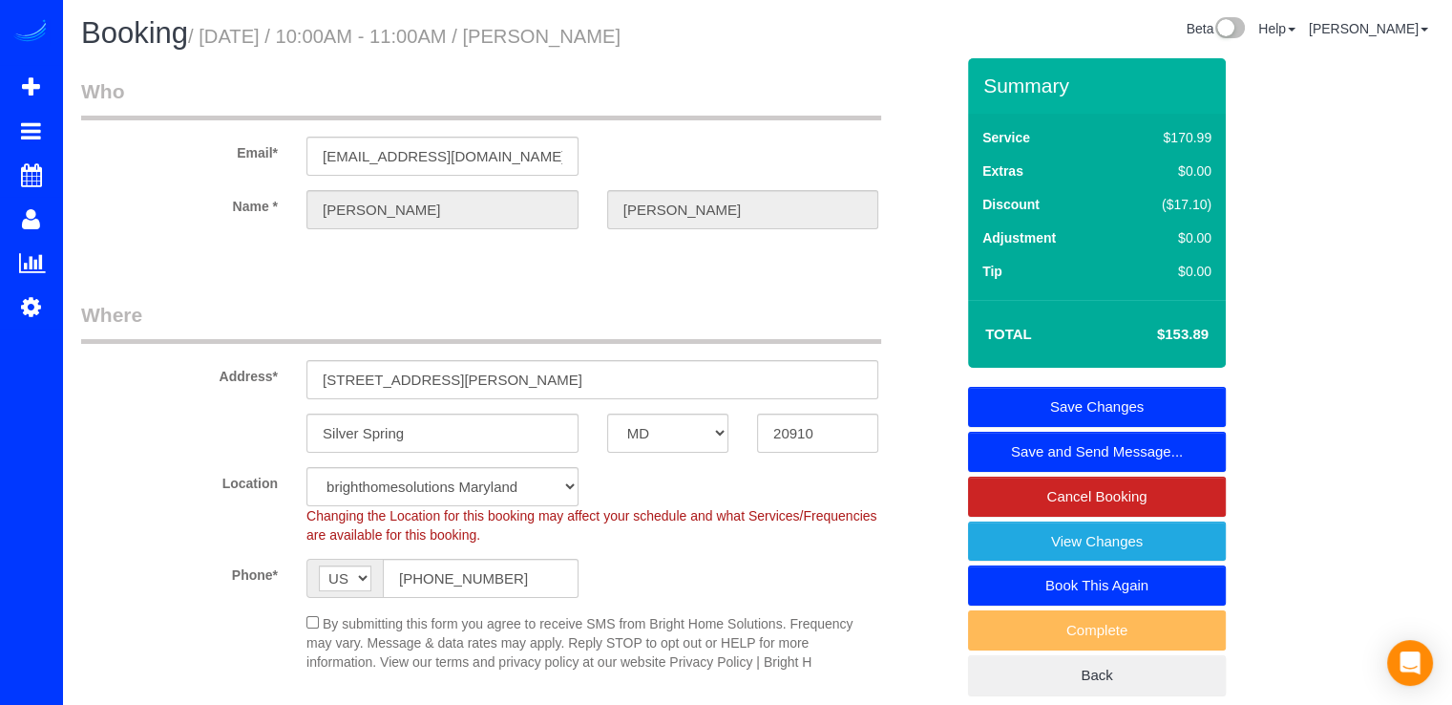
scroll to position [0, 0]
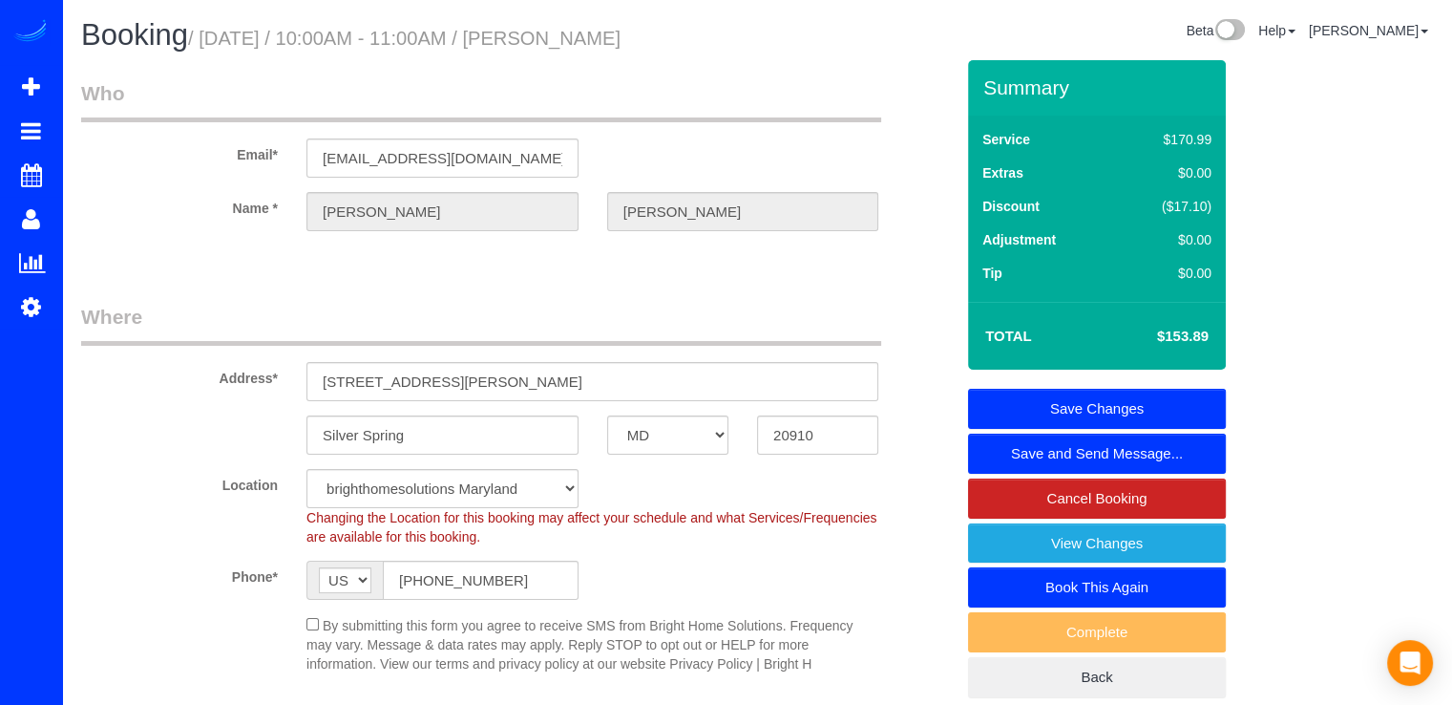
click at [1164, 408] on link "Save Changes" at bounding box center [1097, 409] width 258 height 40
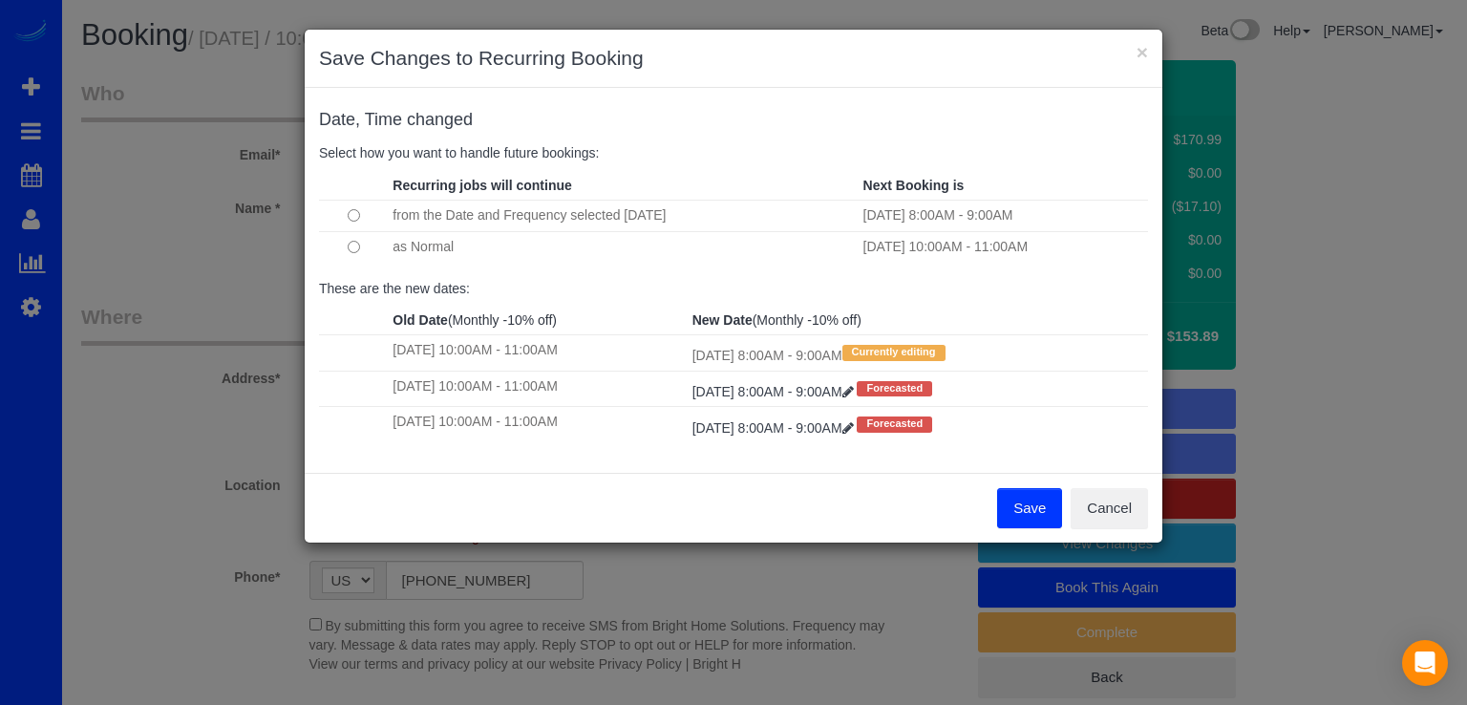
click at [1016, 508] on button "Save" at bounding box center [1029, 508] width 65 height 40
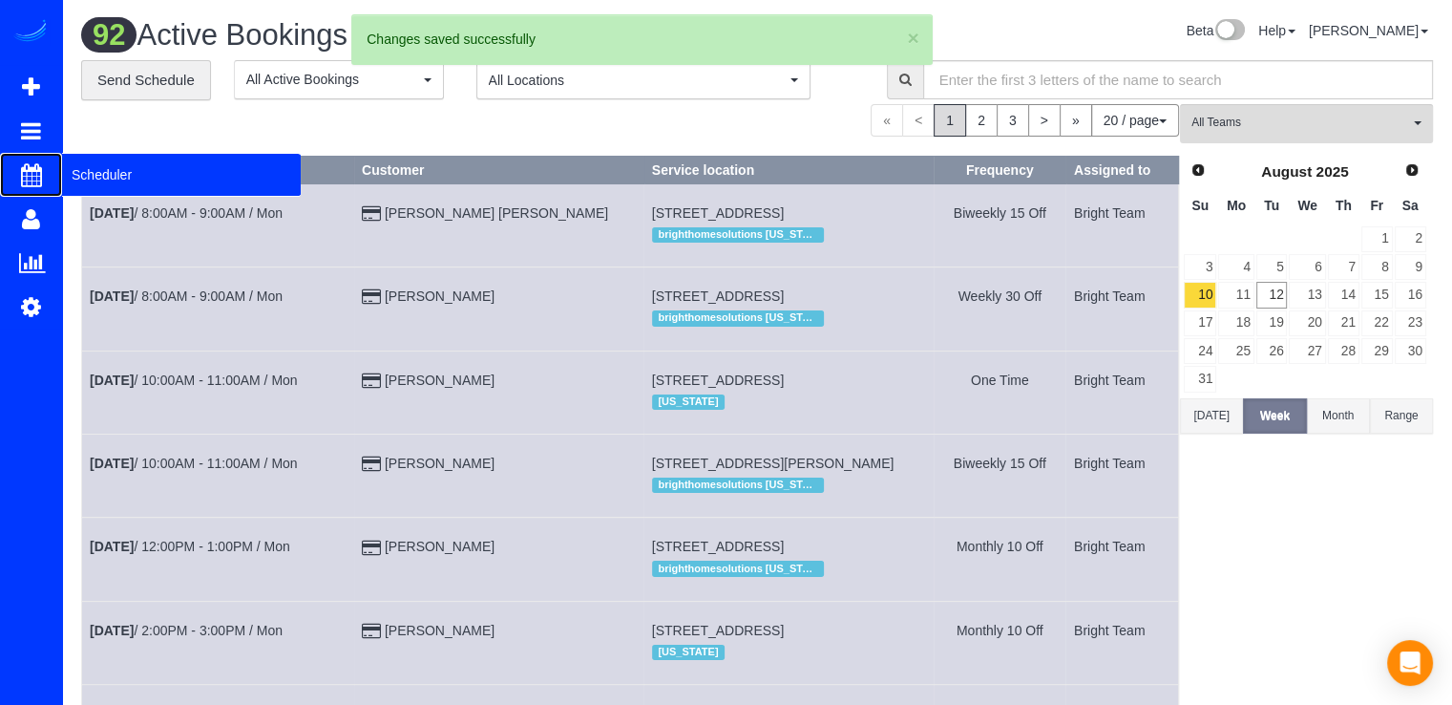
click at [92, 180] on span "Scheduler" at bounding box center [181, 175] width 239 height 44
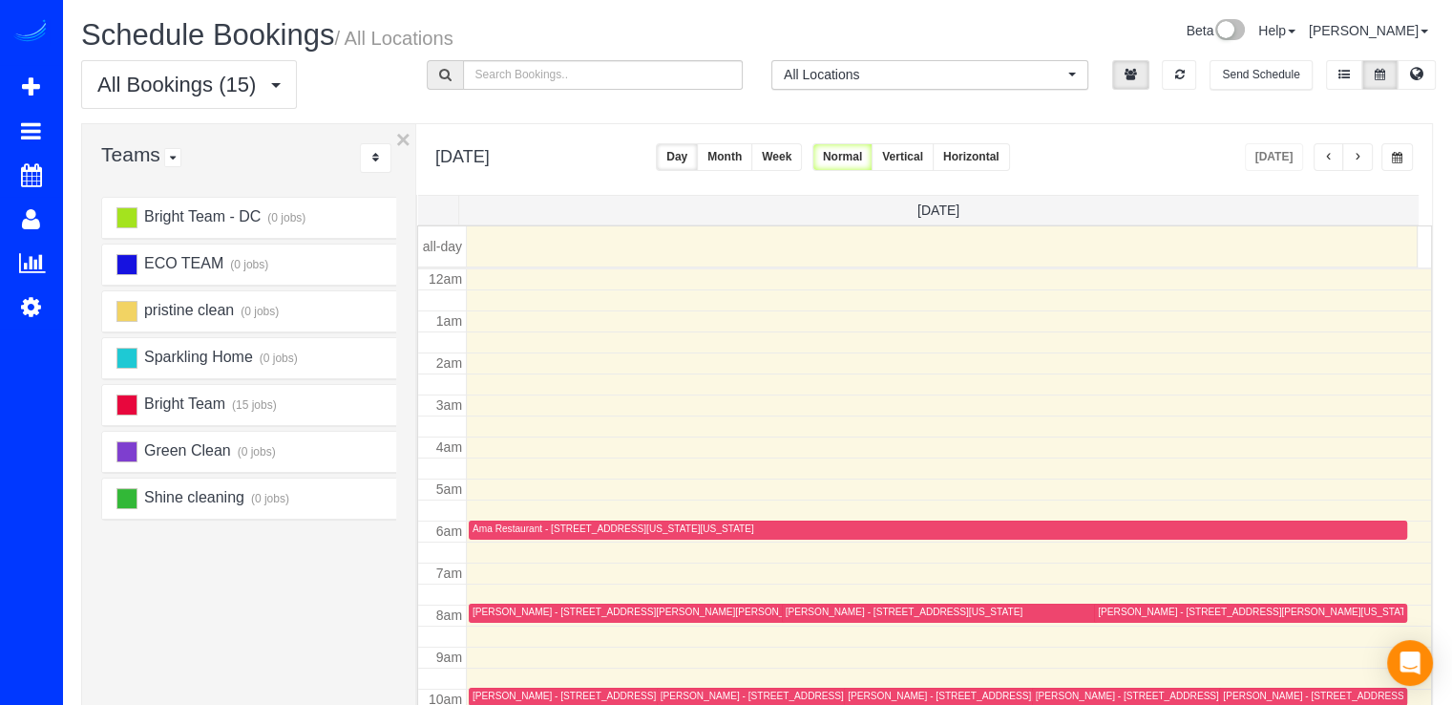
scroll to position [251, 0]
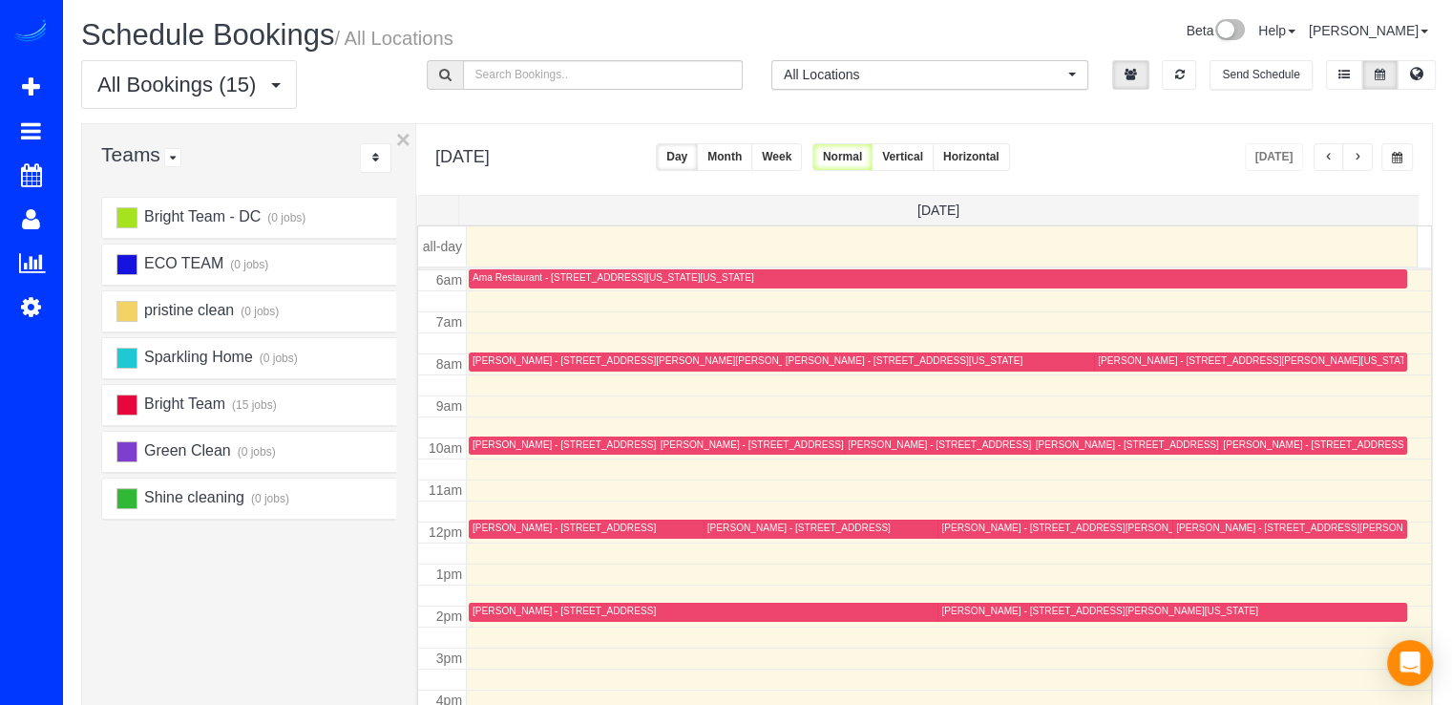
click at [1360, 169] on button "button" at bounding box center [1358, 157] width 31 height 28
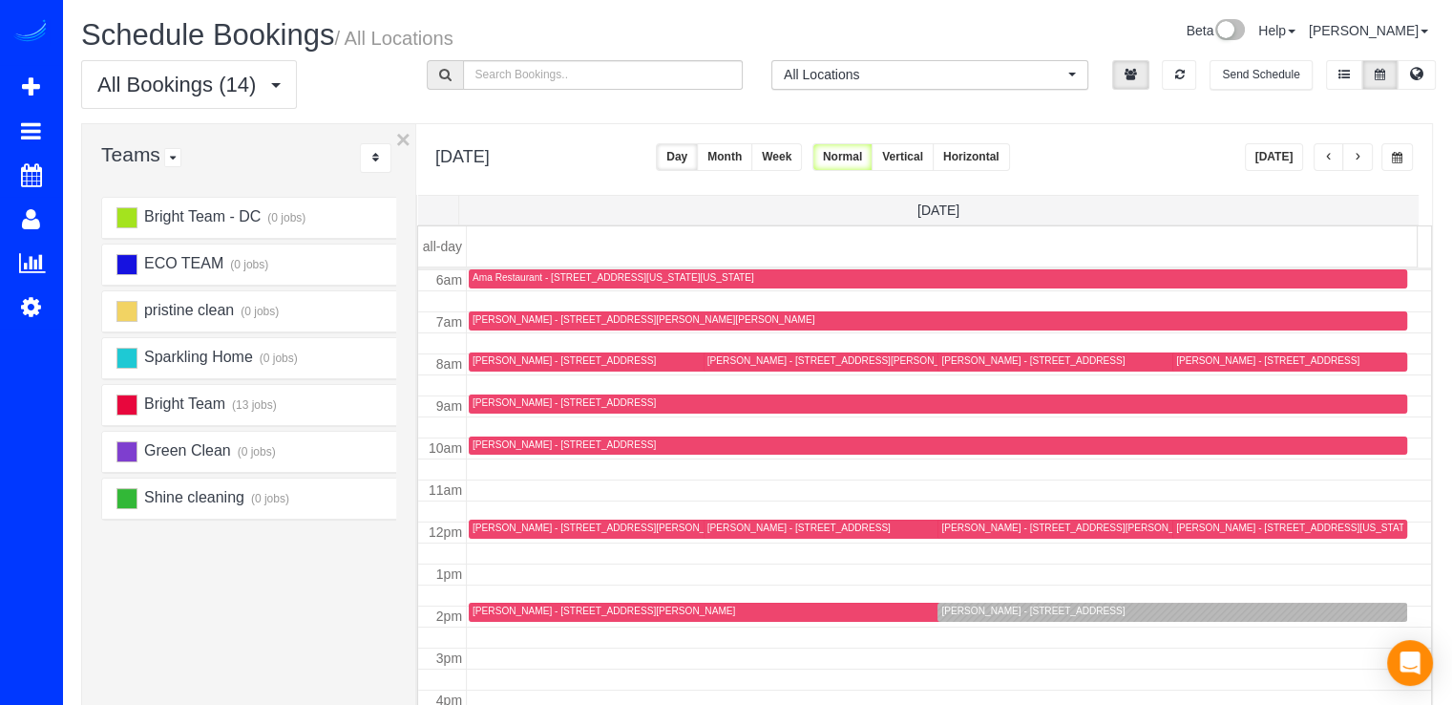
click at [1361, 161] on span "button" at bounding box center [1358, 157] width 10 height 11
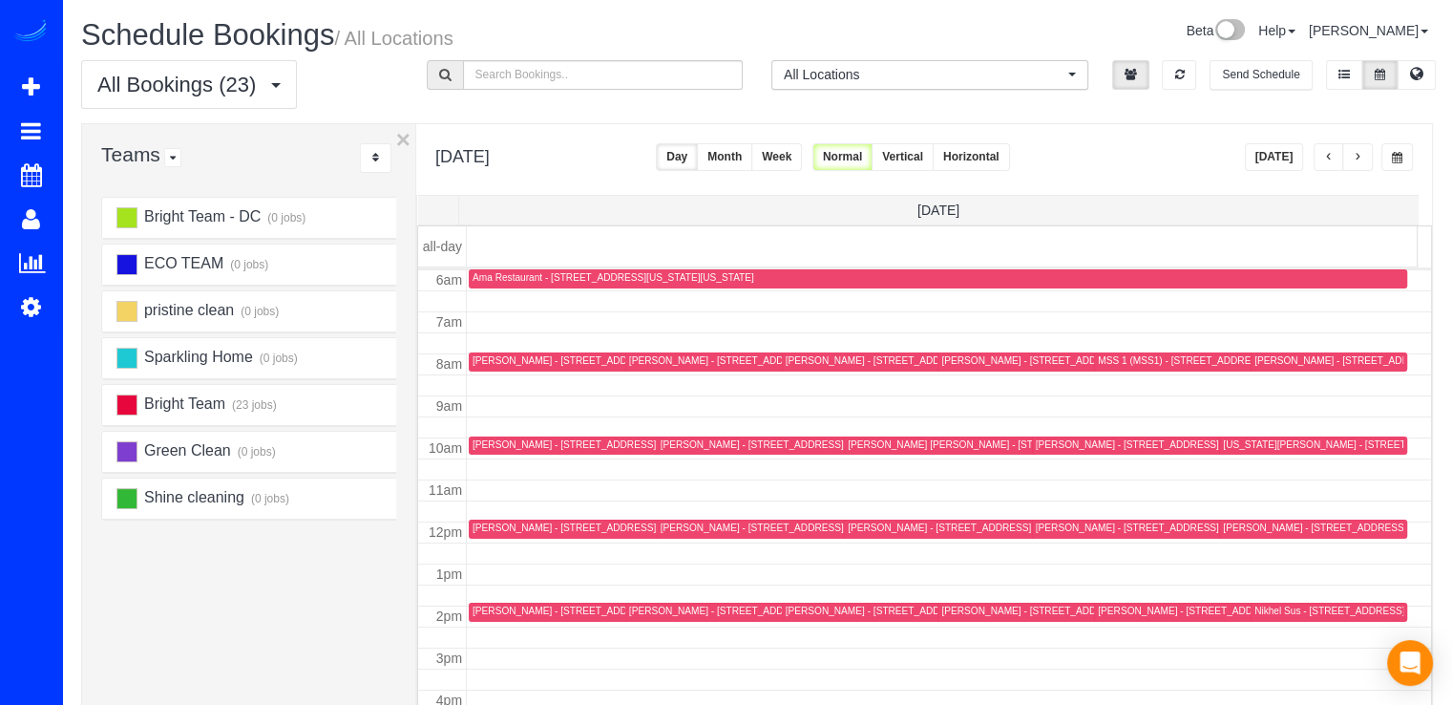
click at [1362, 161] on span "button" at bounding box center [1358, 157] width 10 height 11
click at [1276, 160] on button "Today" at bounding box center [1274, 157] width 59 height 28
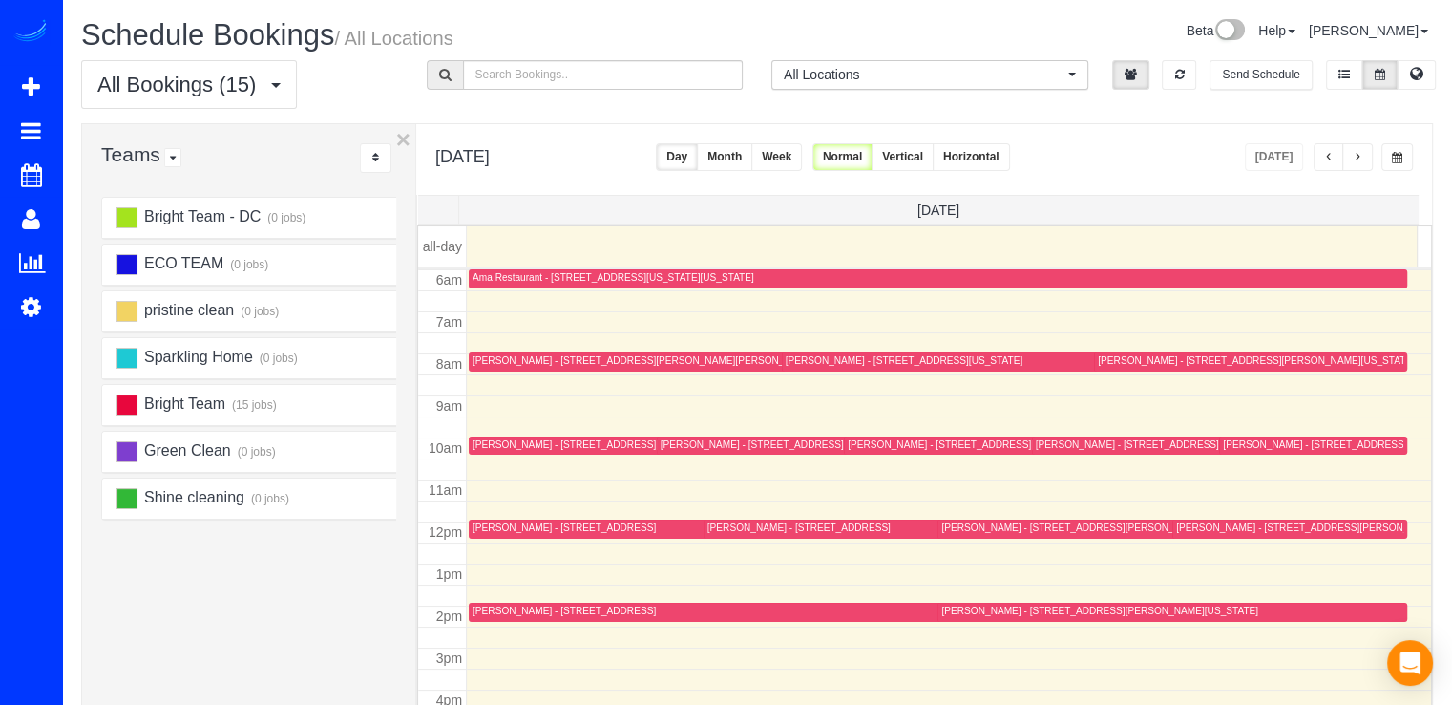
click at [739, 529] on div "Brittany Mitchell - 4510 East-West Hwy, Riverdale, MD 20737" at bounding box center [799, 527] width 183 height 12
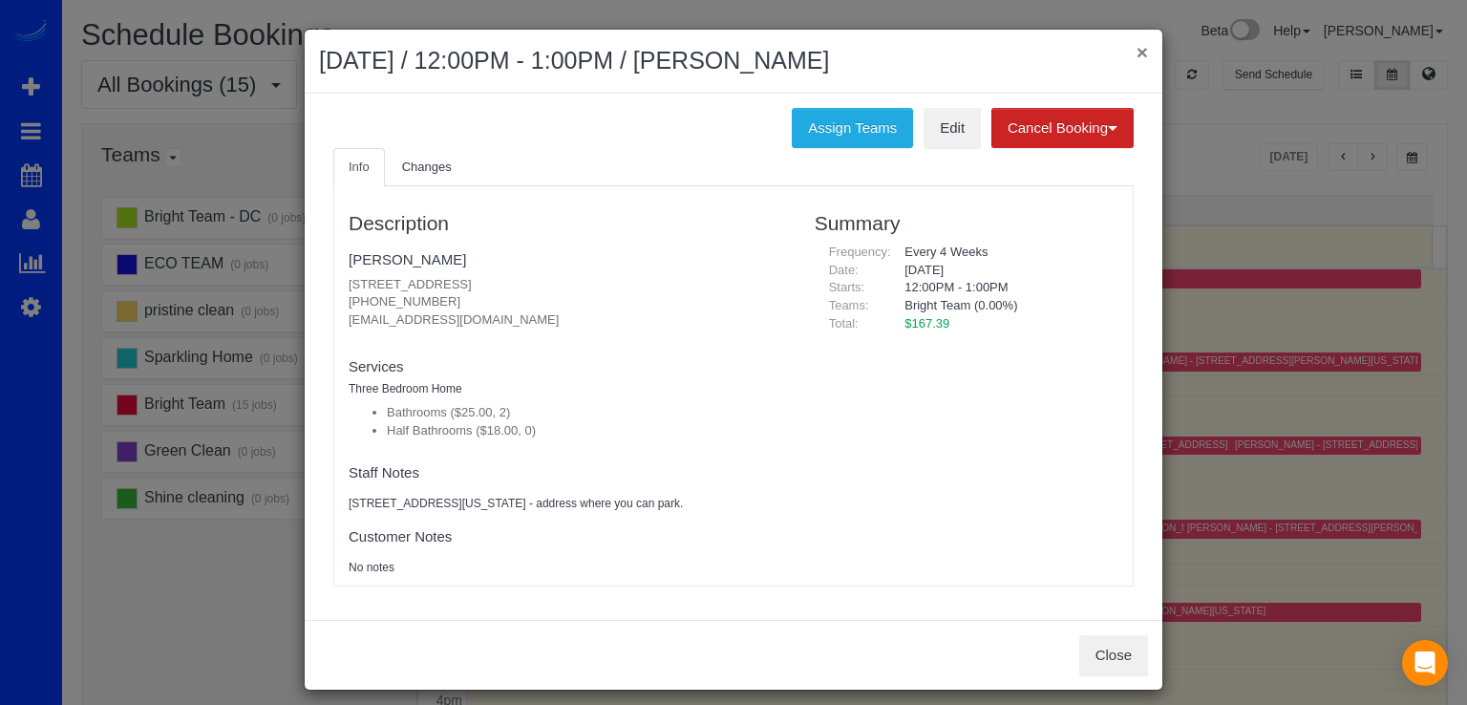
click at [1136, 54] on button "×" at bounding box center [1141, 52] width 11 height 20
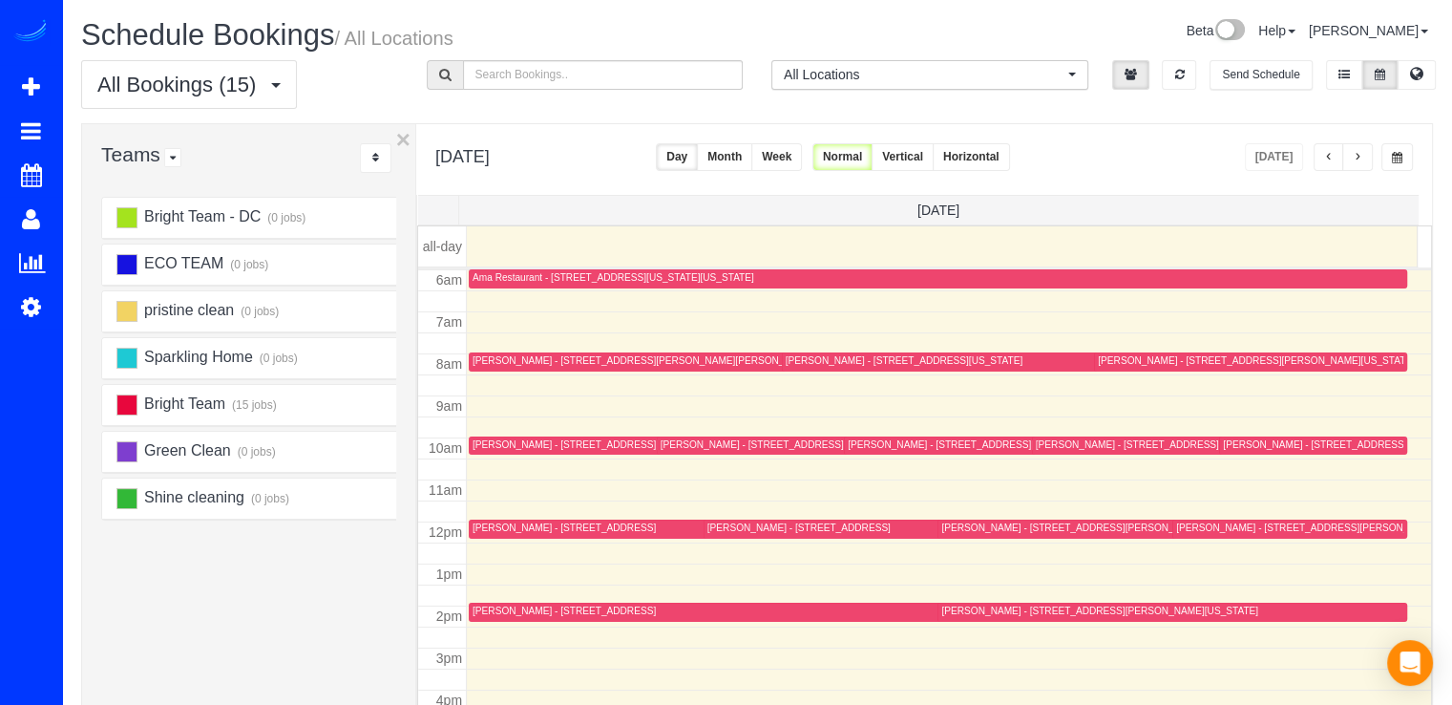
click at [1372, 164] on button "button" at bounding box center [1358, 157] width 31 height 28
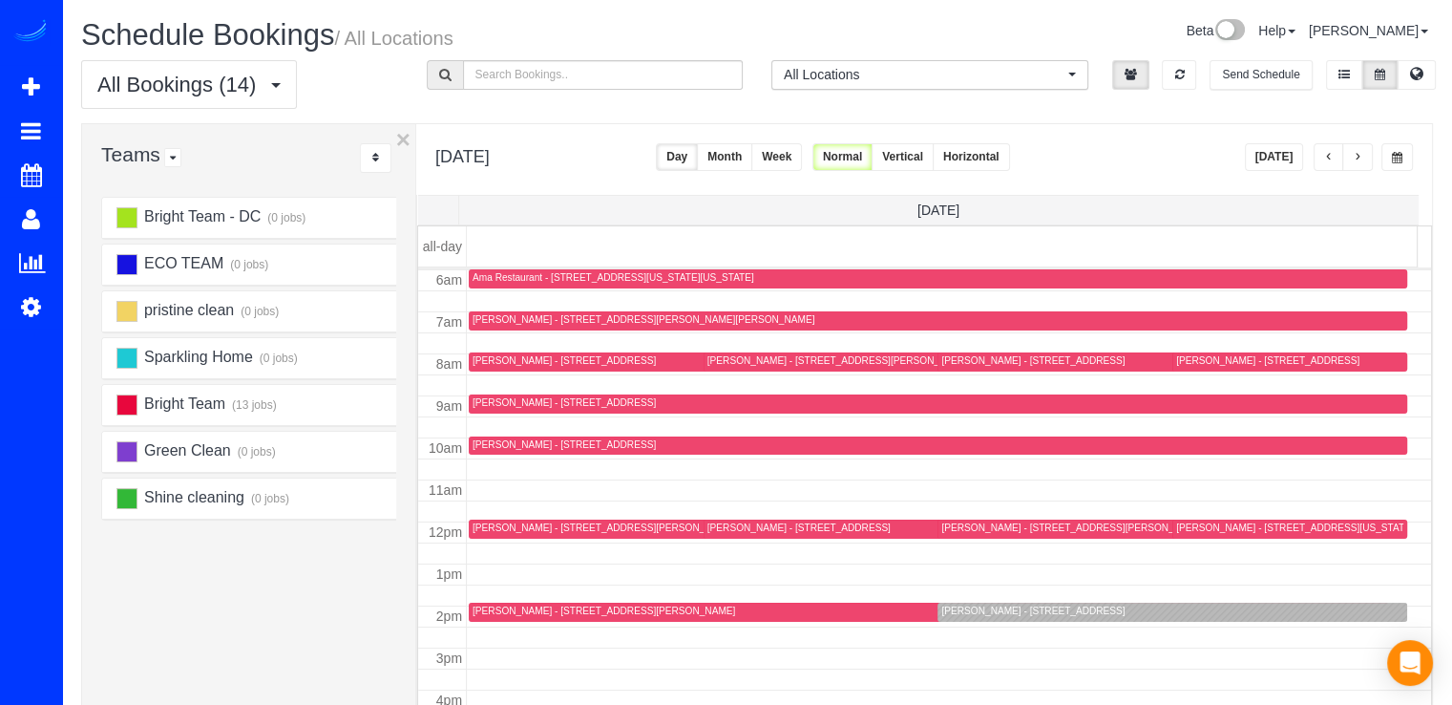
click at [972, 618] on div at bounding box center [1172, 612] width 469 height 19
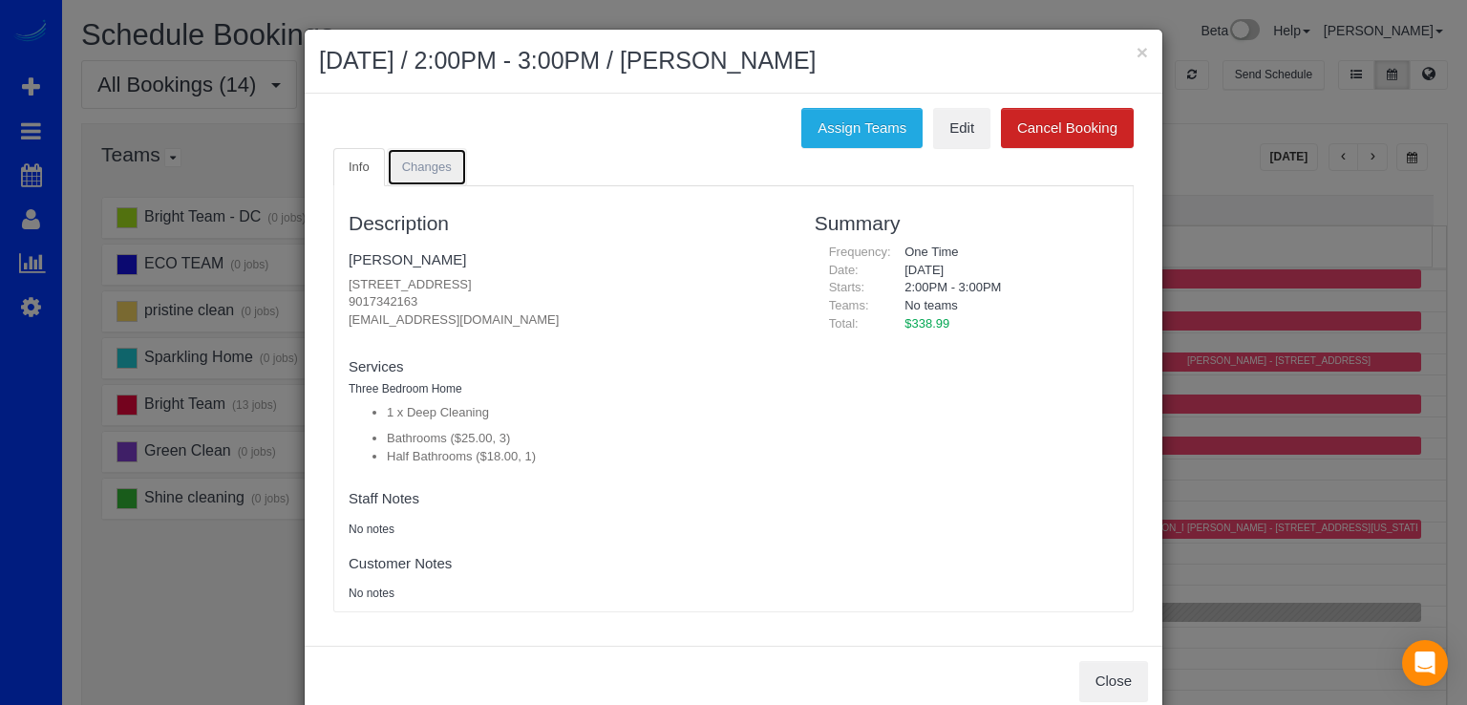
click at [437, 164] on span "Changes" at bounding box center [427, 166] width 50 height 14
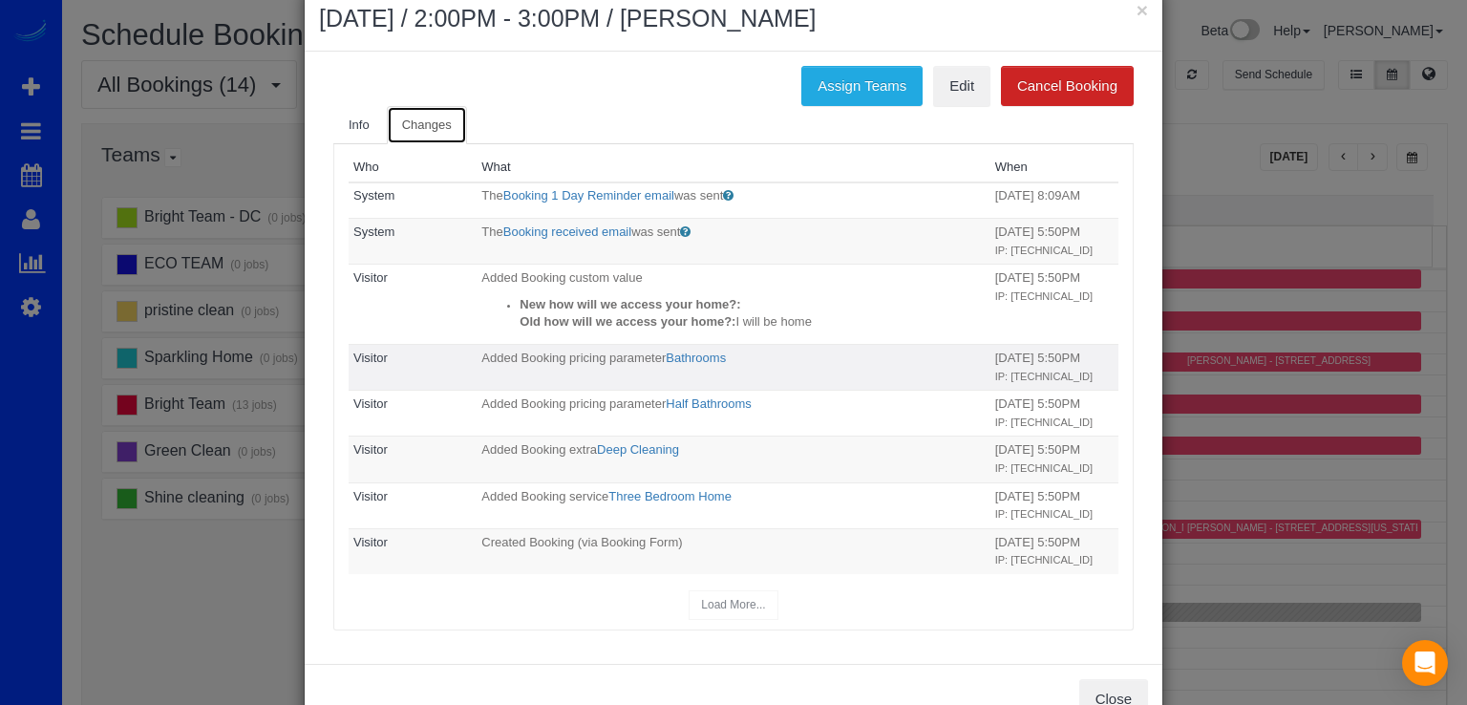
scroll to position [0, 0]
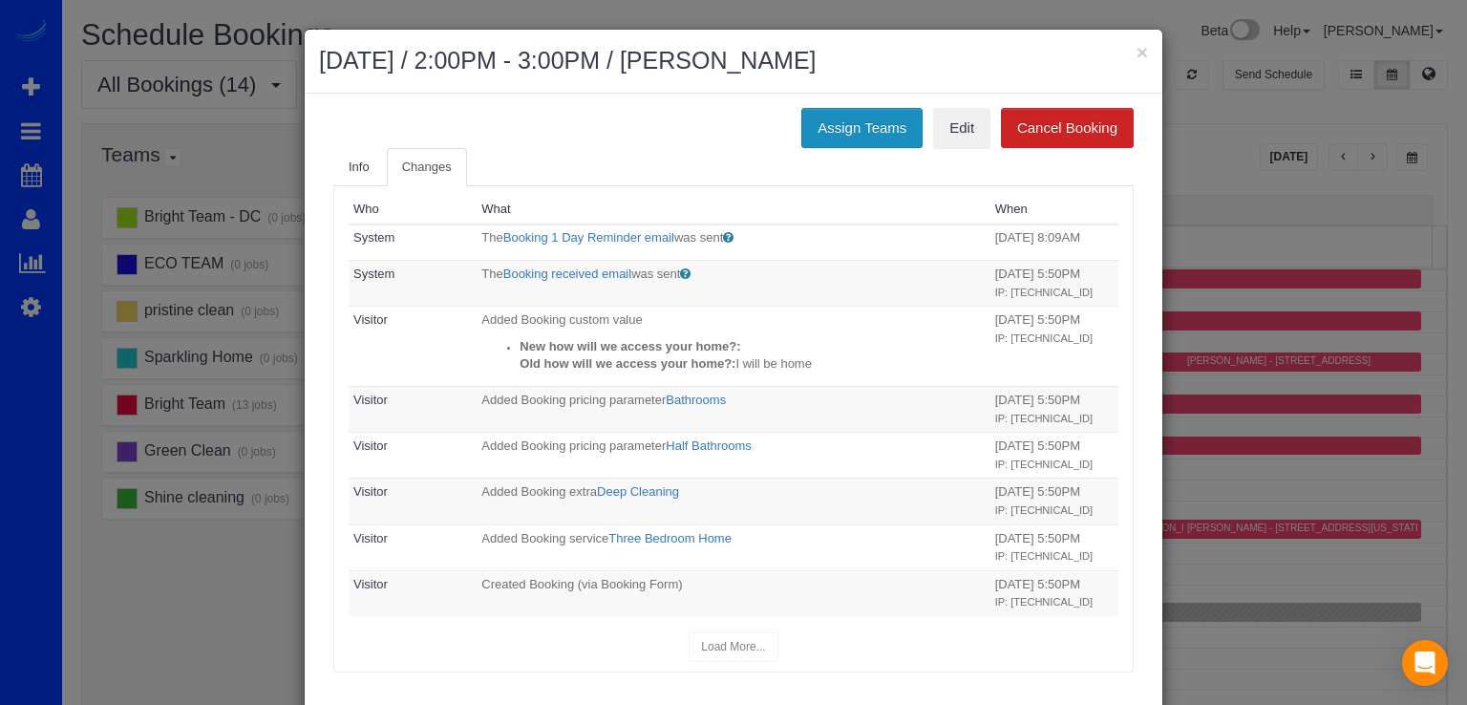
click at [816, 137] on button "Assign Teams" at bounding box center [861, 128] width 121 height 40
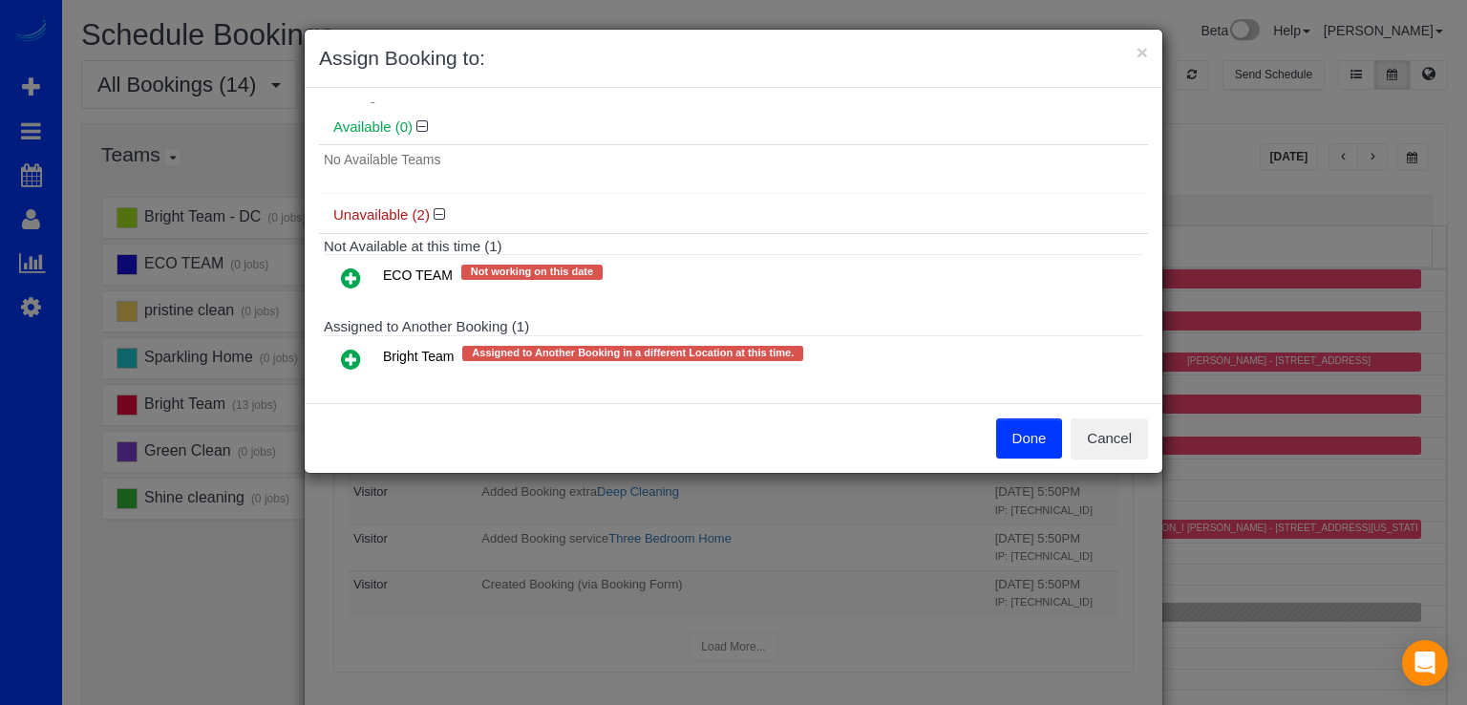
scroll to position [88, 0]
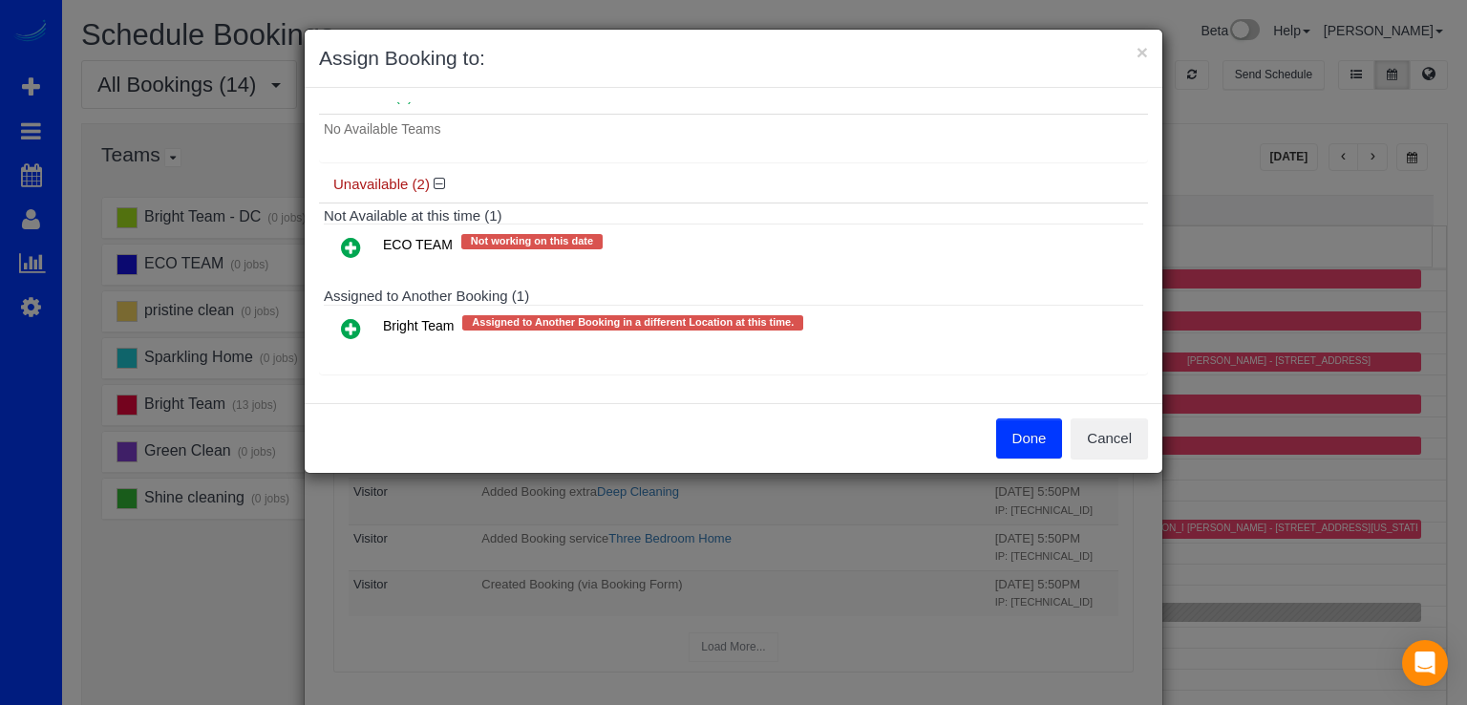
click at [358, 329] on icon at bounding box center [351, 328] width 20 height 23
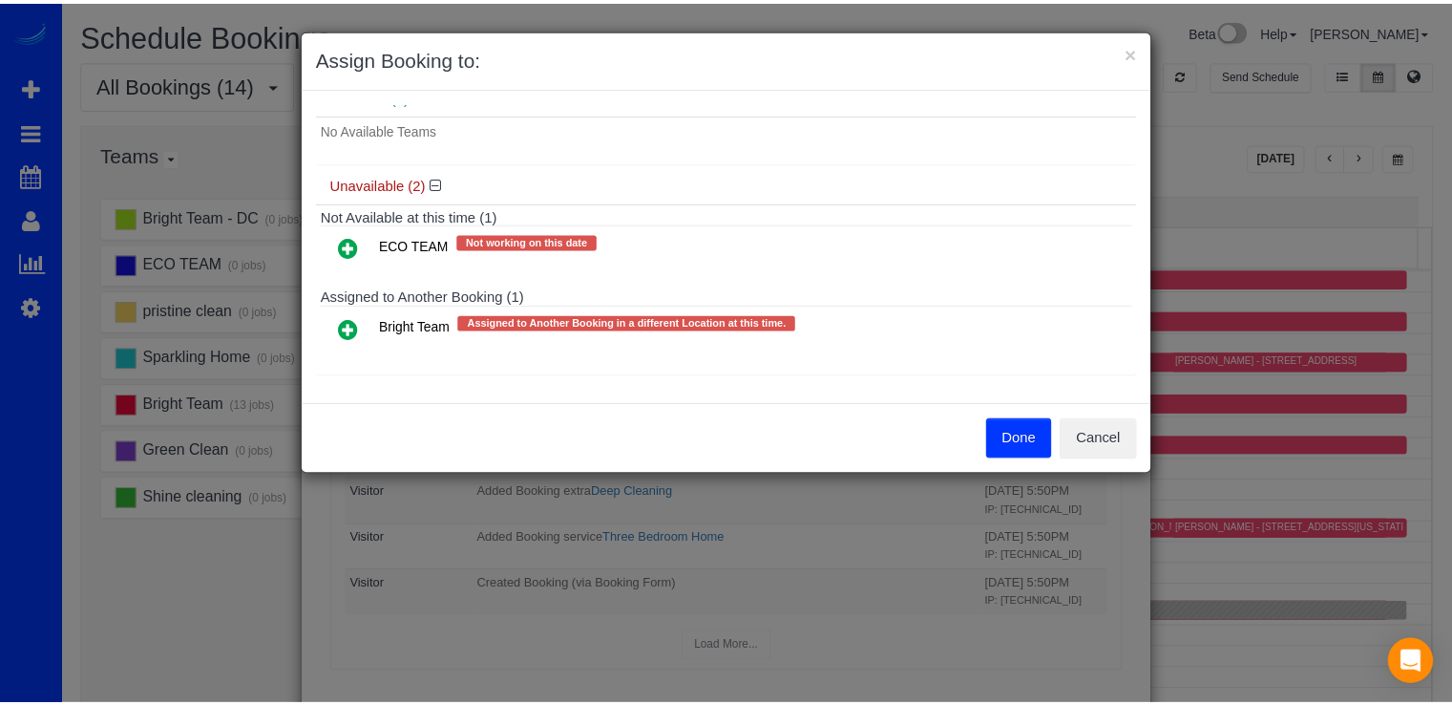
scroll to position [53, 0]
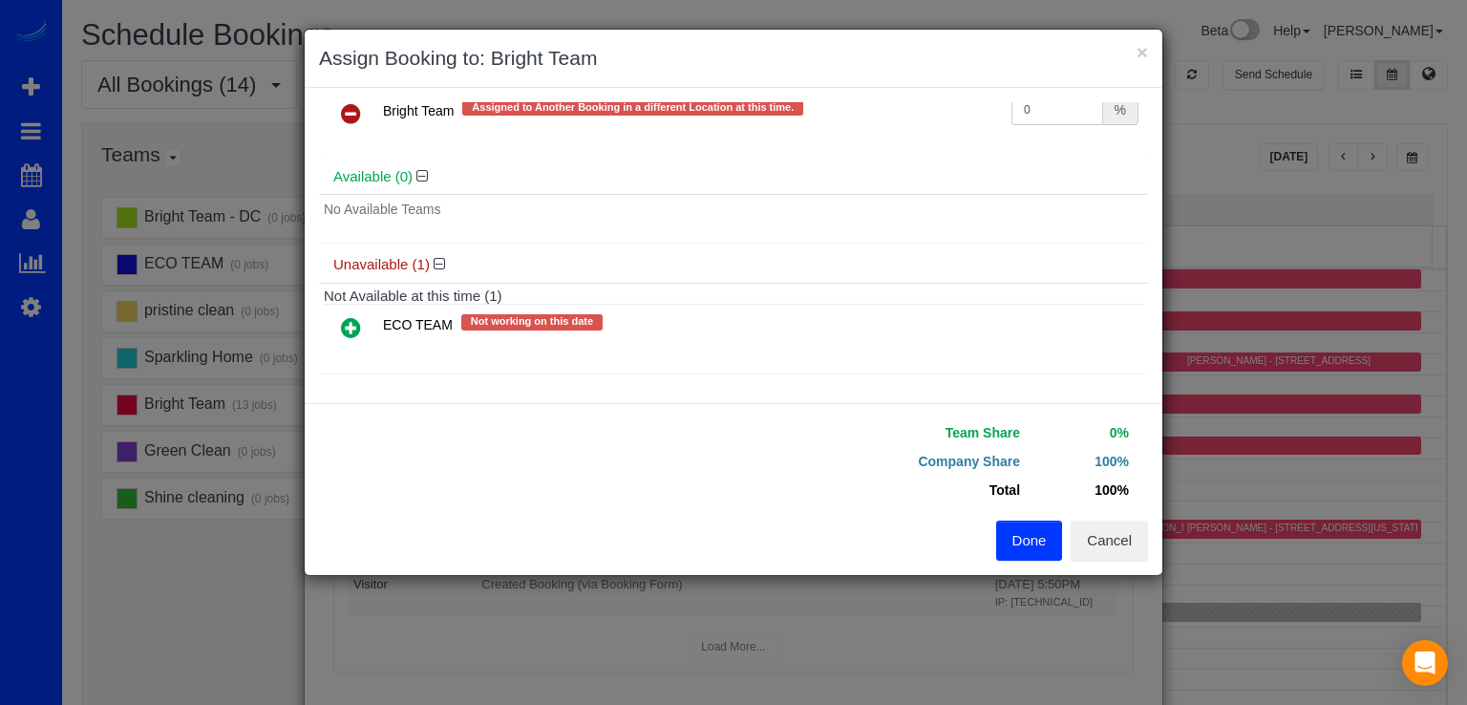
click at [1024, 537] on button "Done" at bounding box center [1029, 540] width 67 height 40
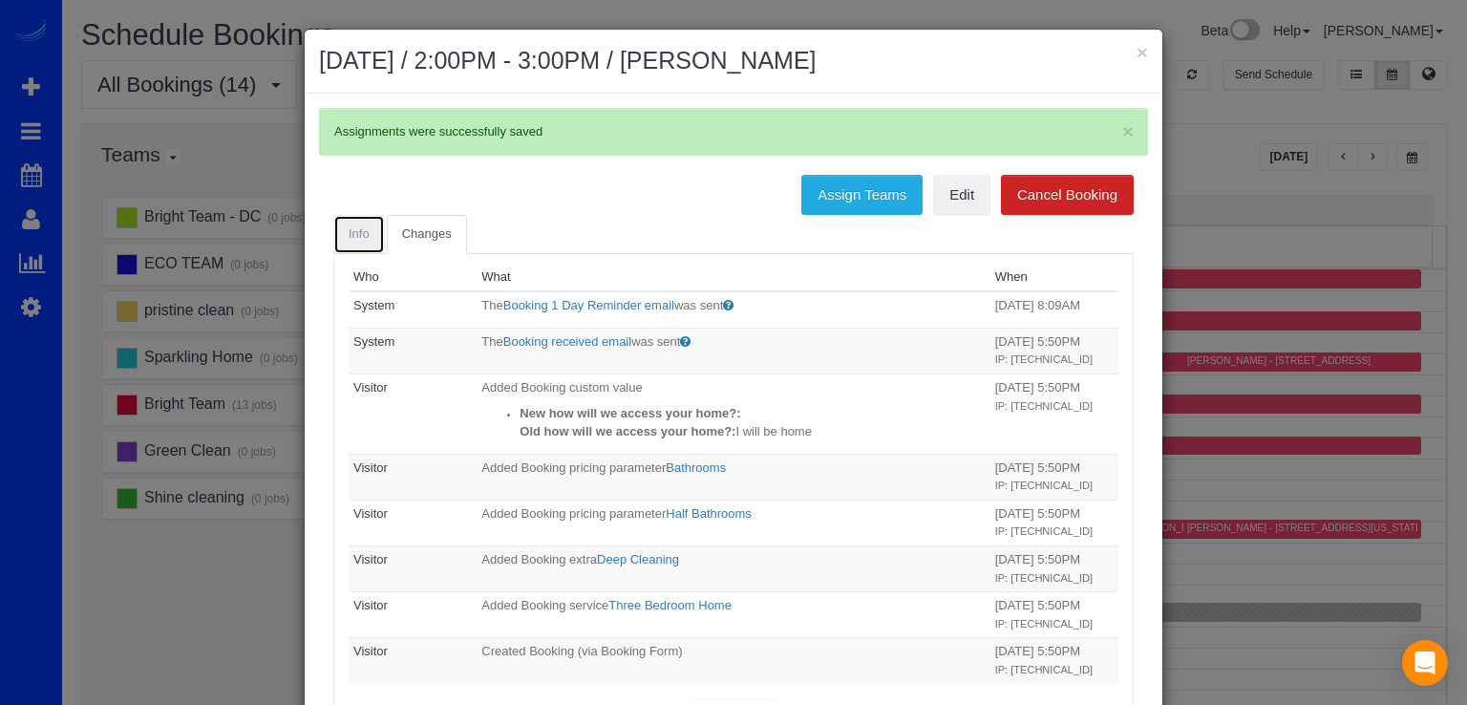
click at [333, 228] on link "Info" at bounding box center [359, 234] width 52 height 39
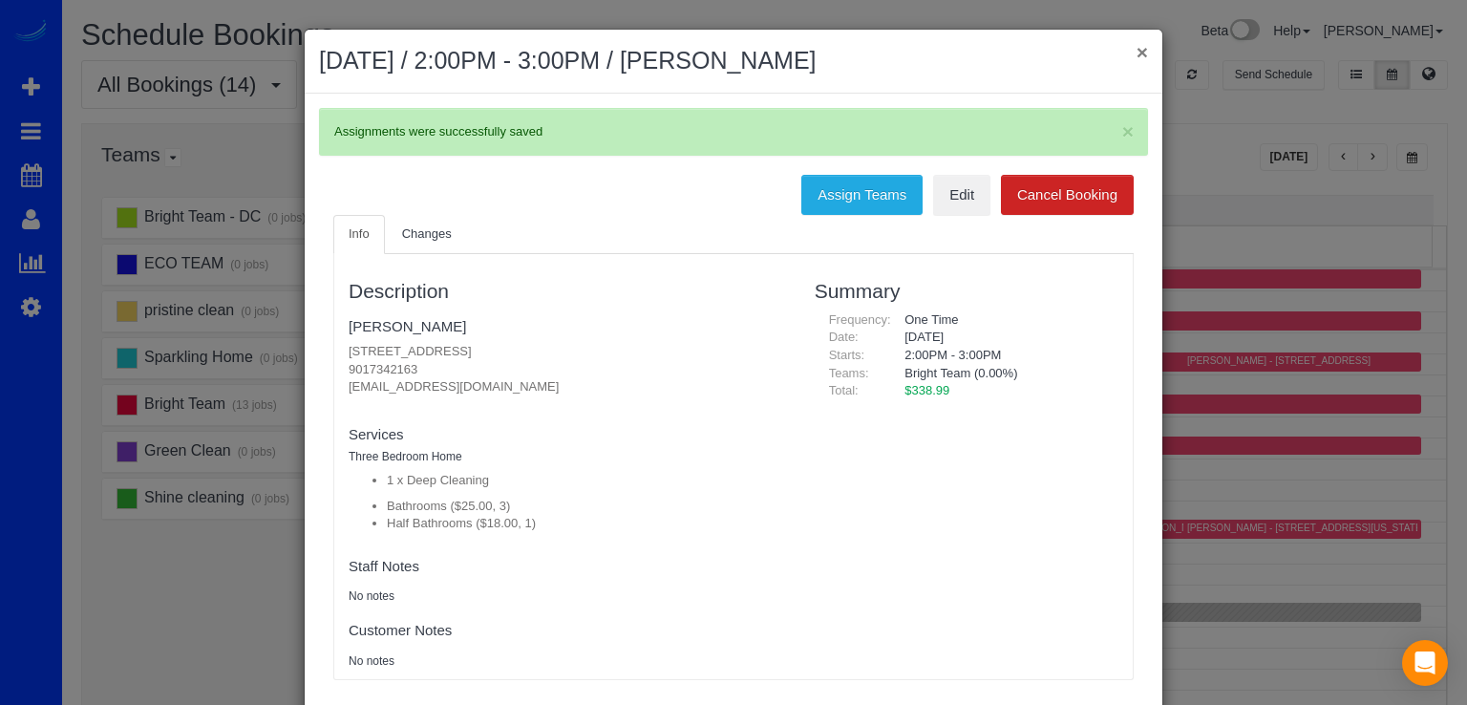
click at [1136, 55] on button "×" at bounding box center [1141, 52] width 11 height 20
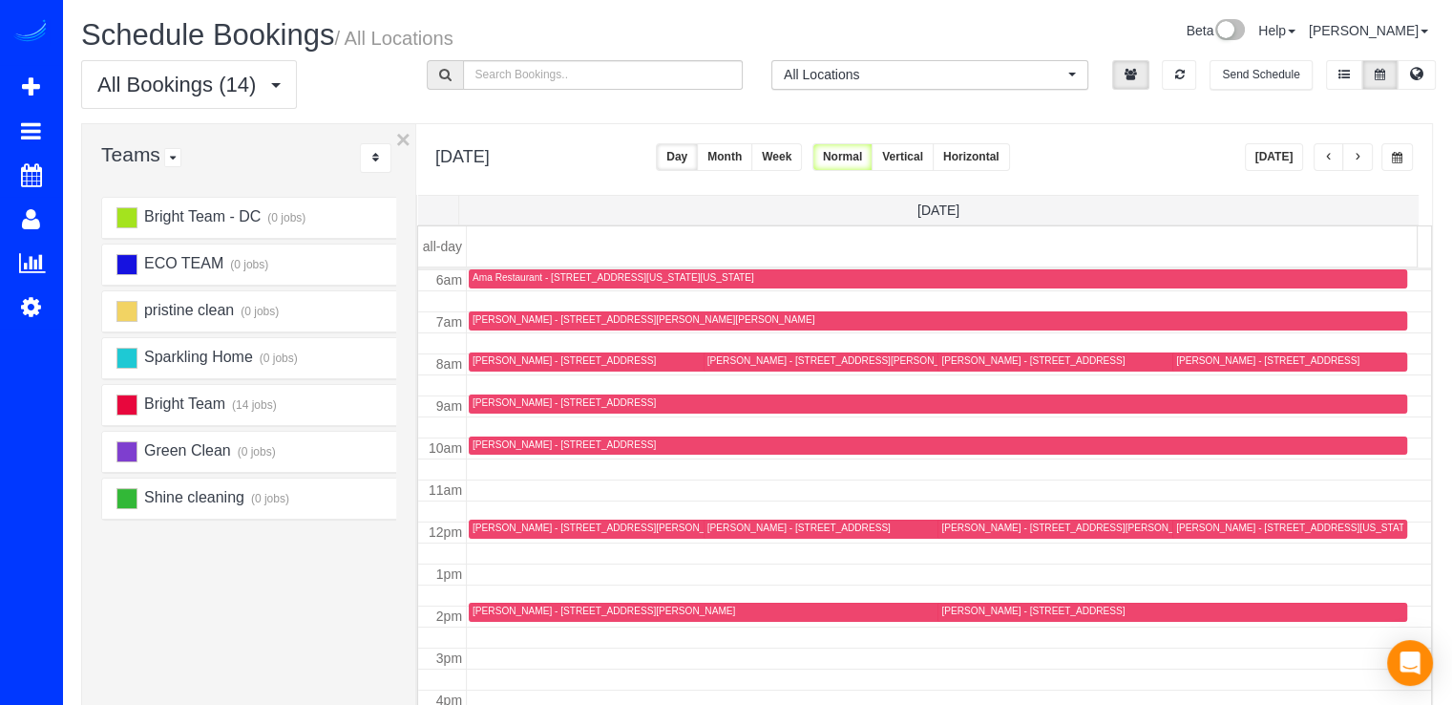
click at [1279, 155] on button "Today" at bounding box center [1274, 157] width 59 height 28
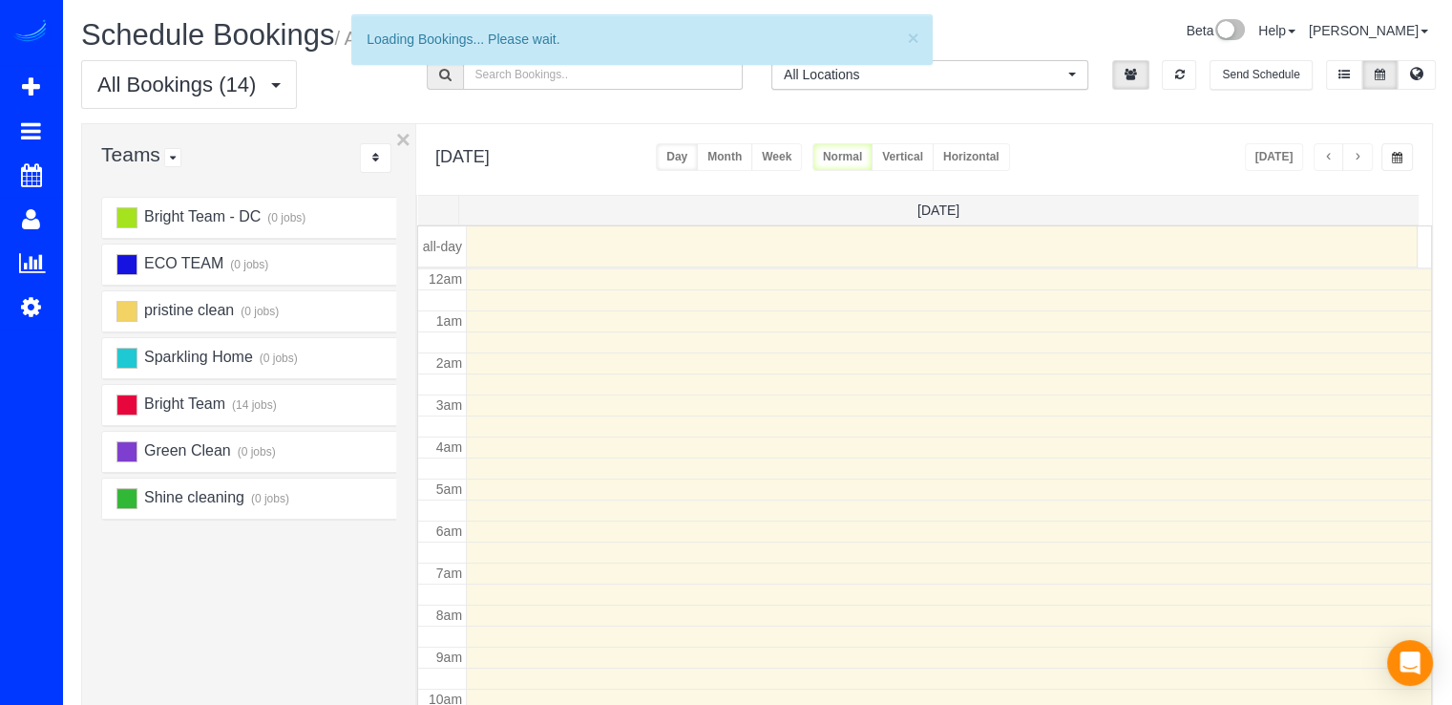
scroll to position [251, 0]
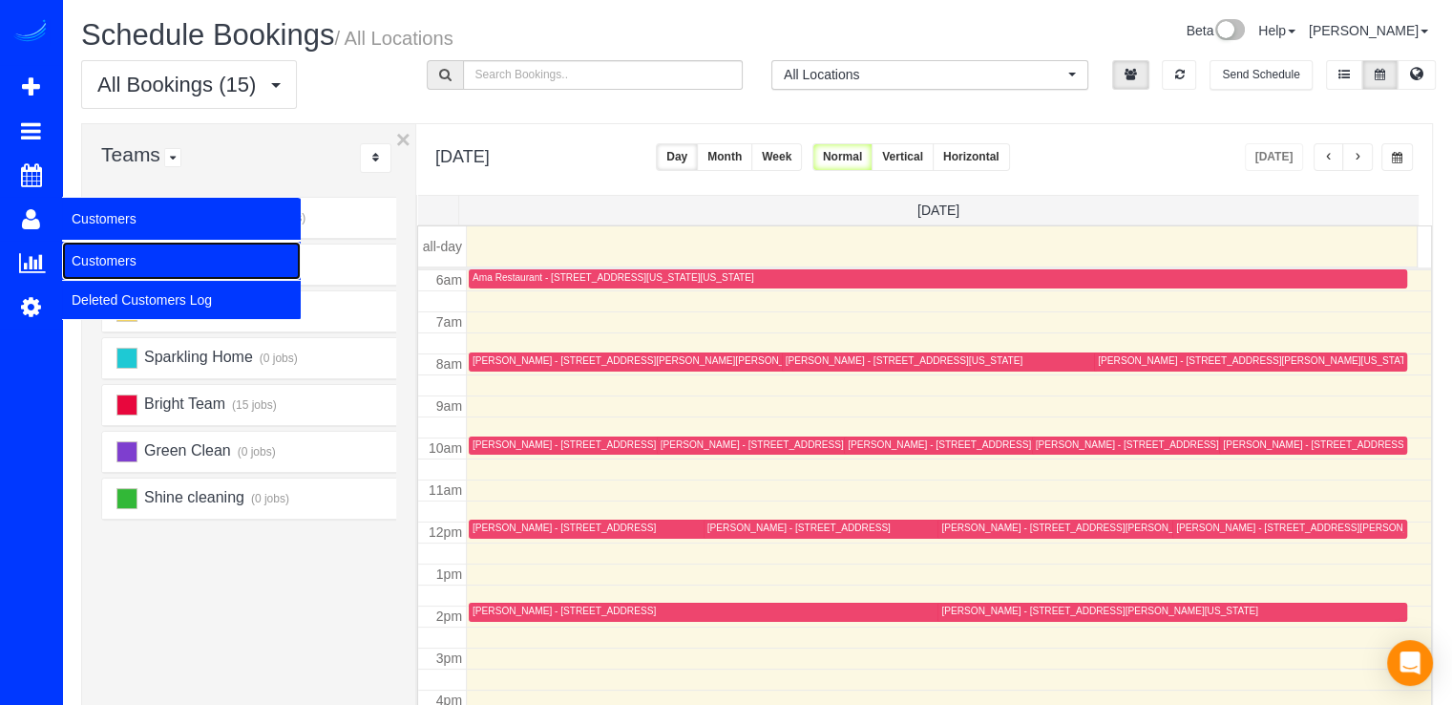
click at [107, 262] on link "Customers" at bounding box center [181, 261] width 239 height 38
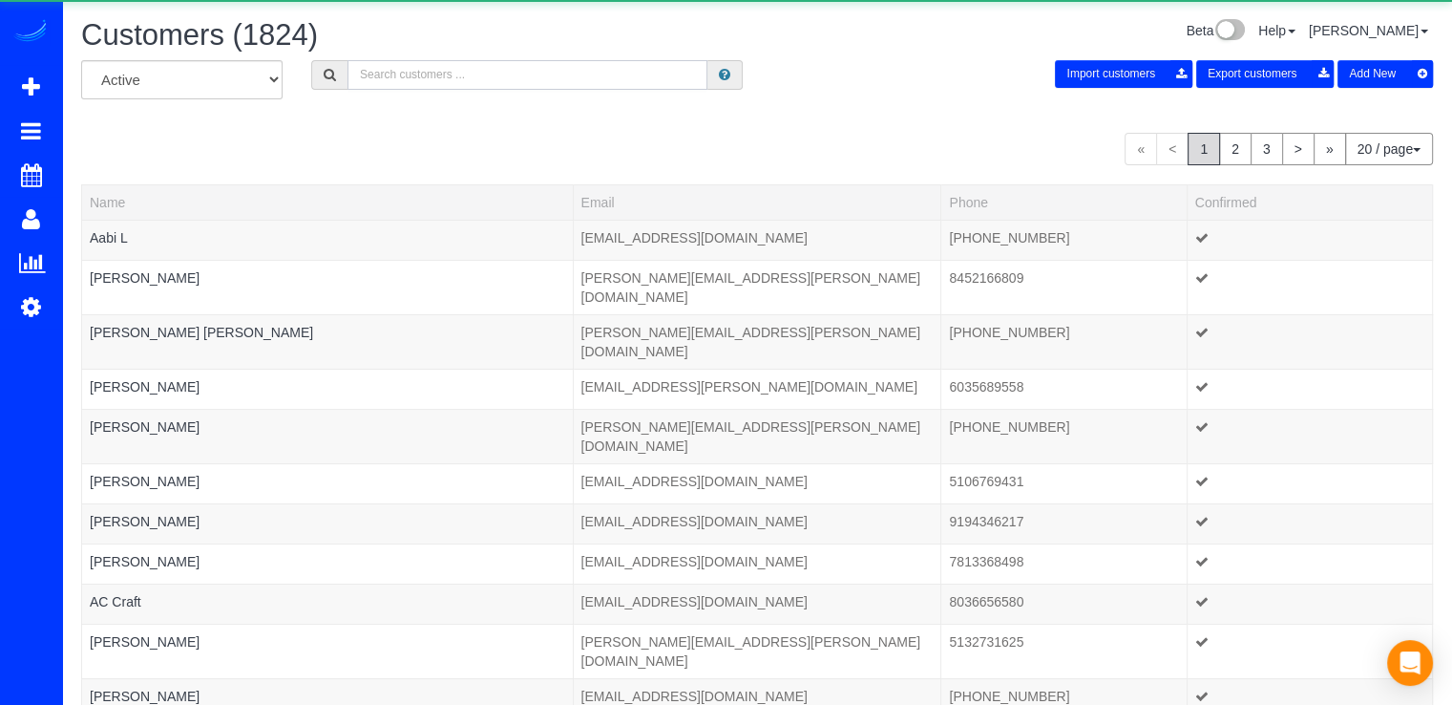
drag, startPoint x: 478, startPoint y: 78, endPoint x: 456, endPoint y: 78, distance: 22.0
click at [476, 77] on input "text" at bounding box center [528, 75] width 360 height 30
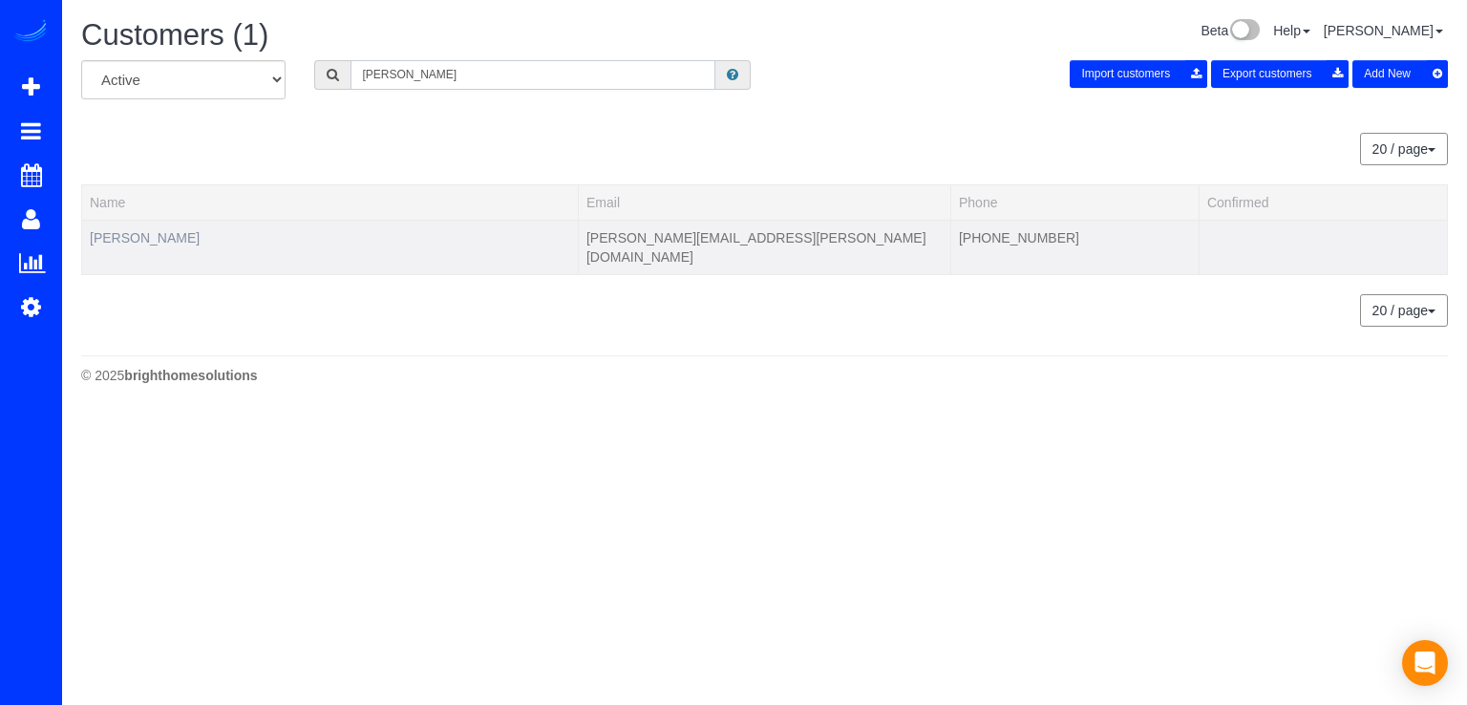
type input "Chris Favela"
click at [157, 237] on link "Chris Favela" at bounding box center [145, 237] width 110 height 15
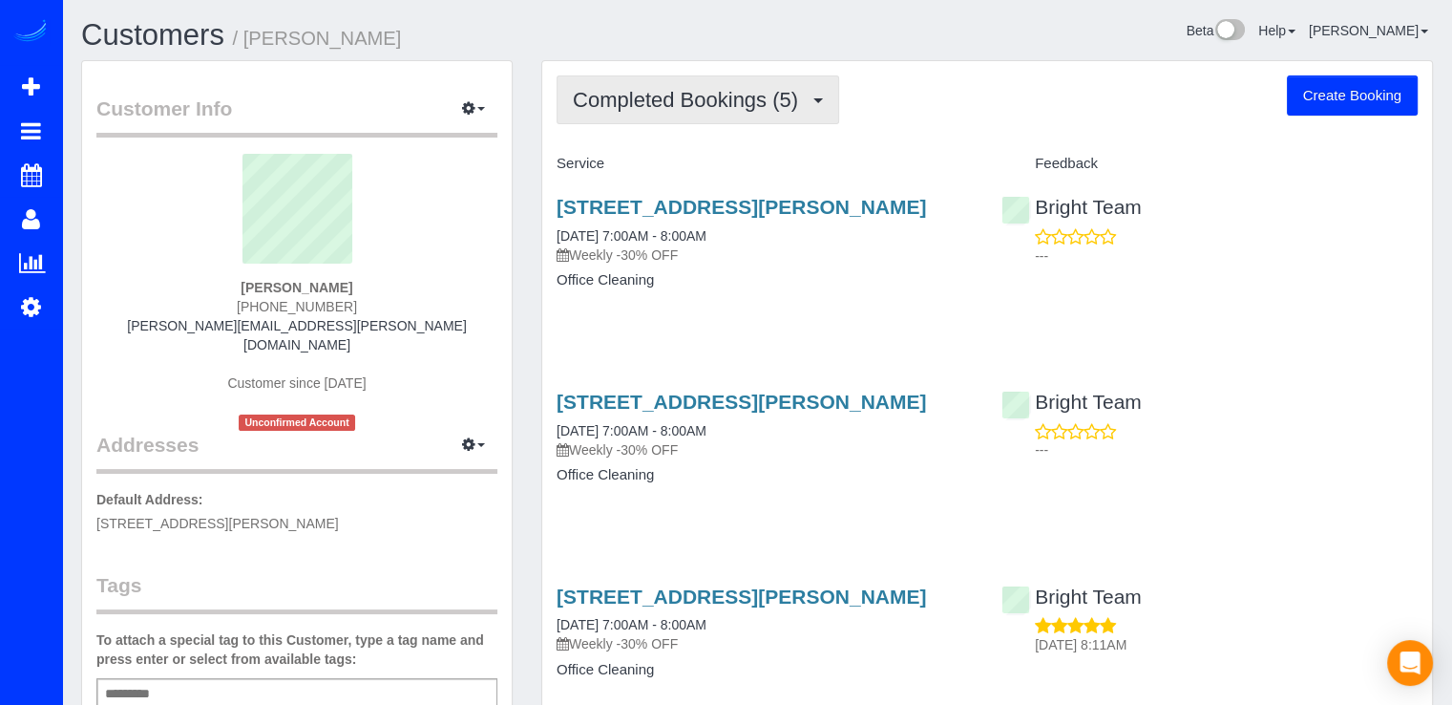
click at [697, 109] on span "Completed Bookings (5)" at bounding box center [690, 100] width 235 height 24
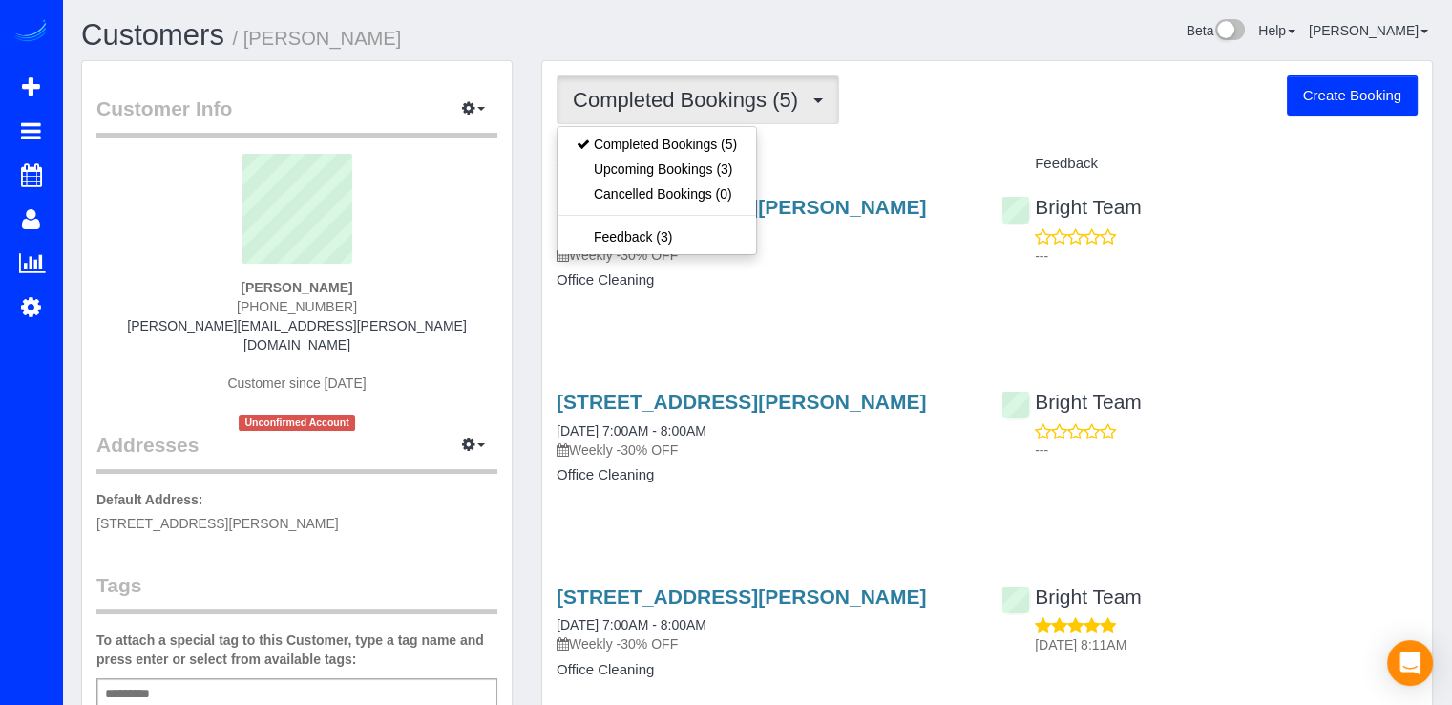
click at [1062, 166] on h4 "Feedback" at bounding box center [1210, 164] width 416 height 16
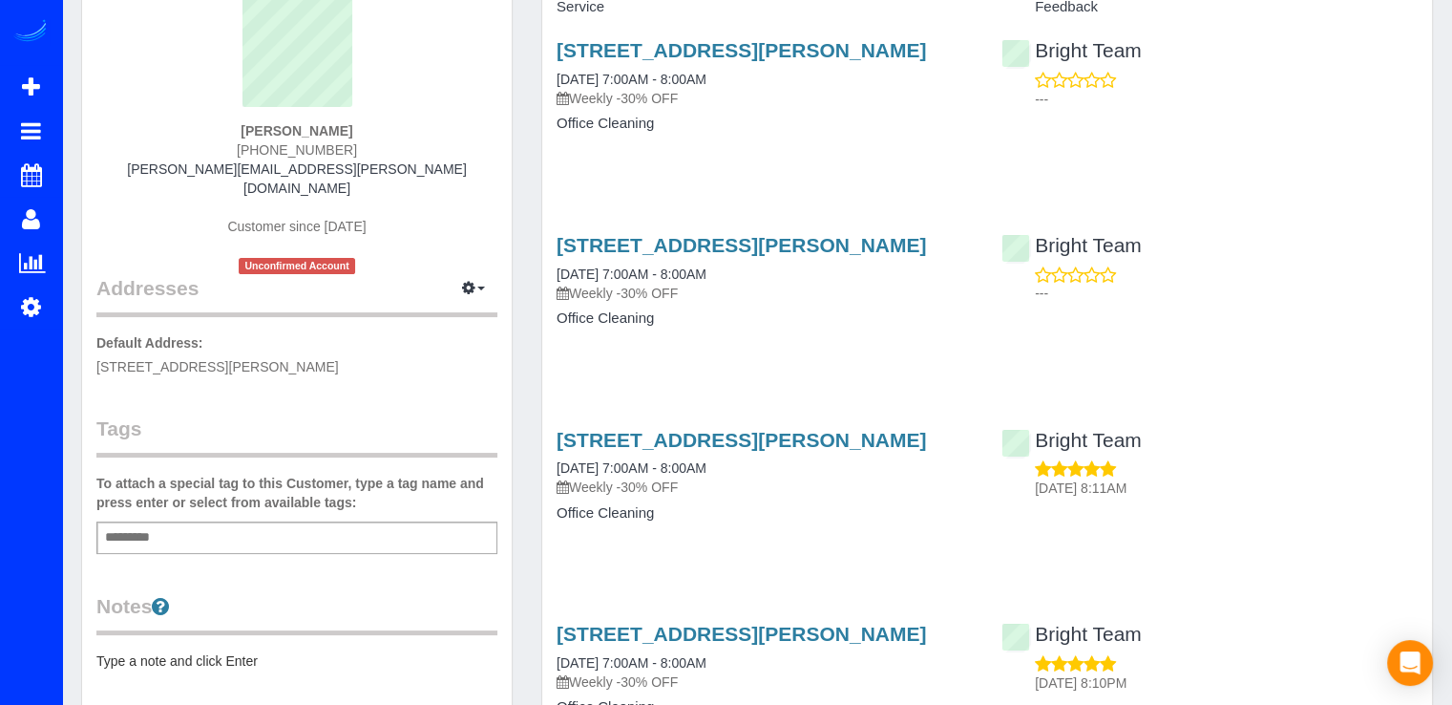
scroll to position [180, 0]
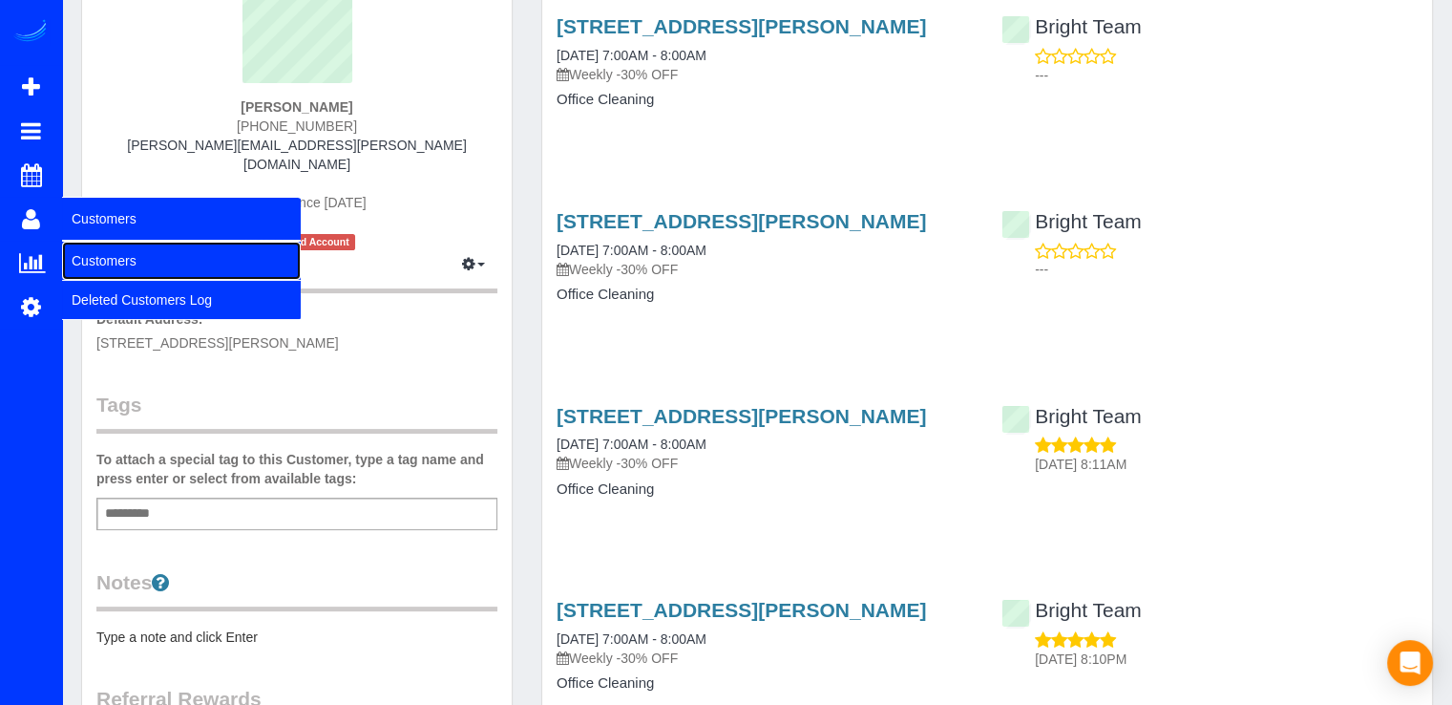
click at [130, 262] on link "Customers" at bounding box center [181, 261] width 239 height 38
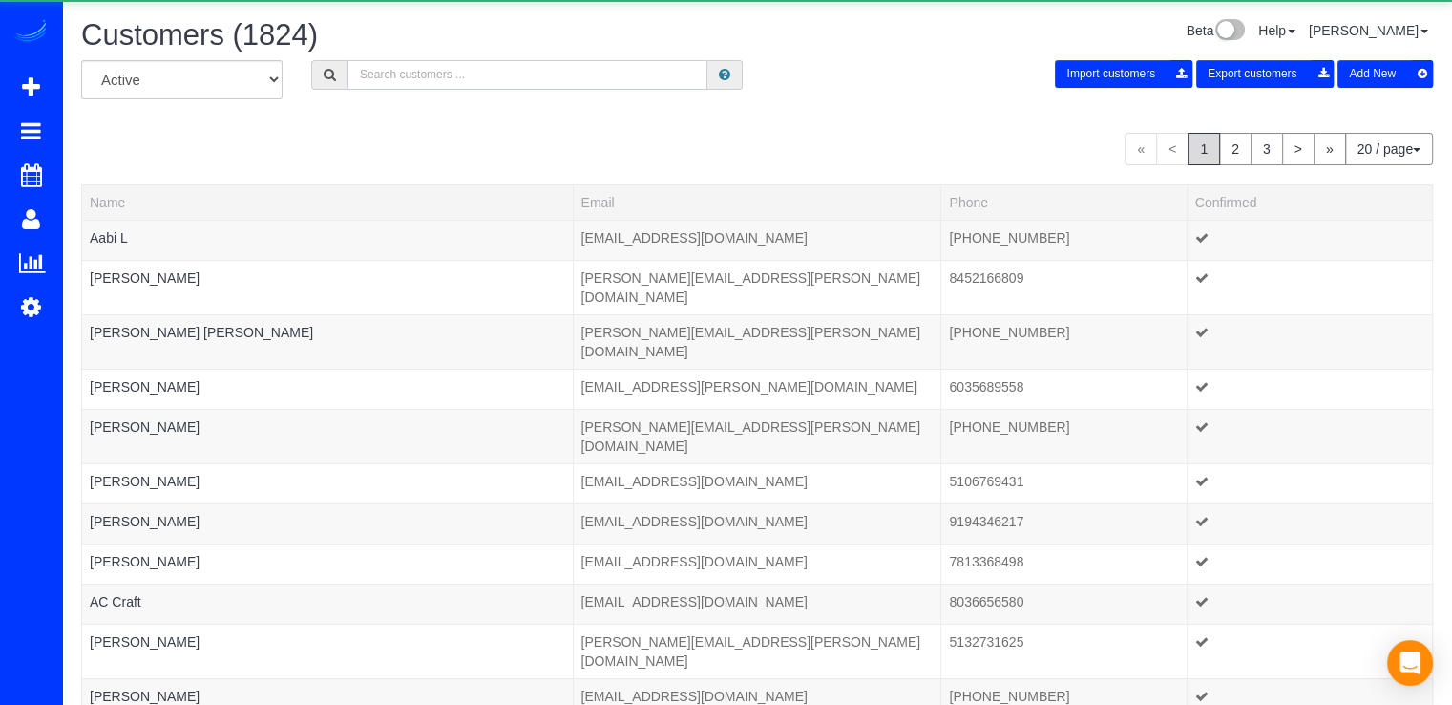
click at [526, 66] on input "text" at bounding box center [528, 75] width 360 height 30
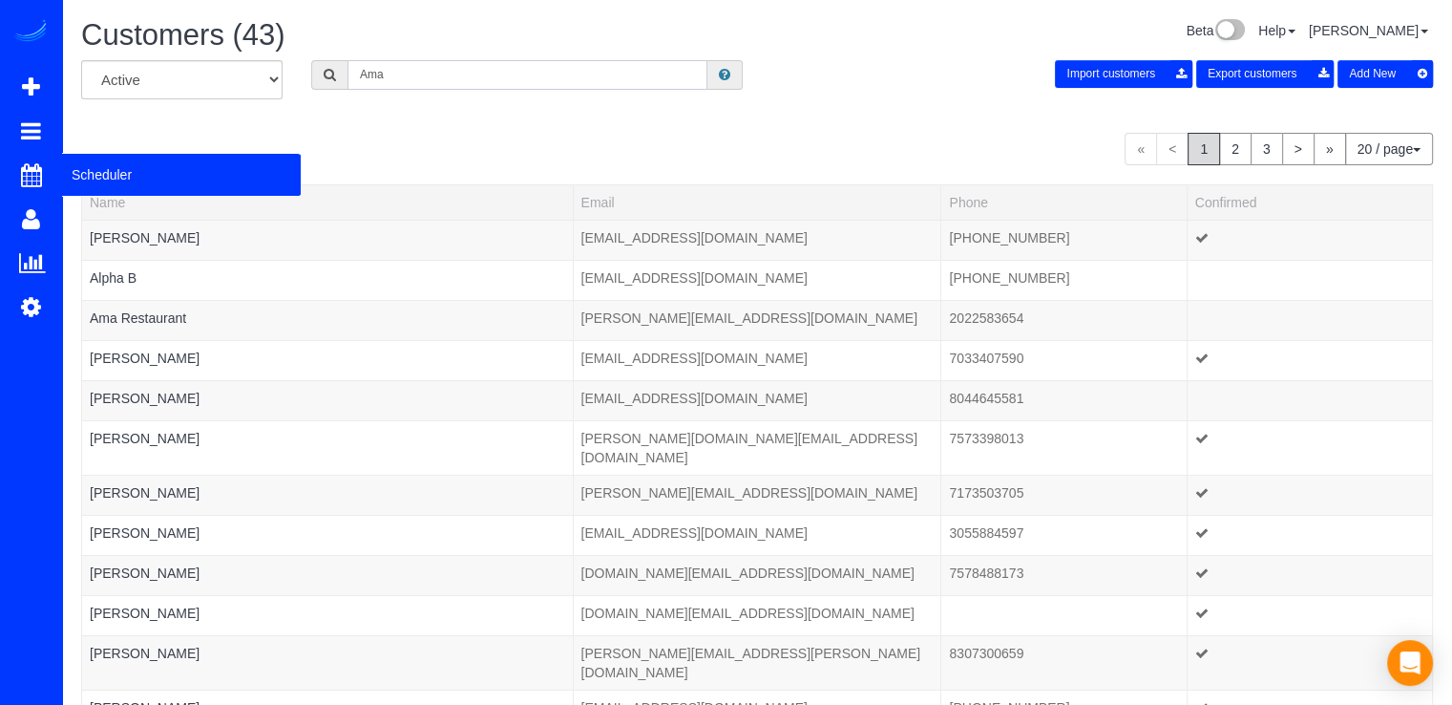
type input "Ama"
click at [79, 173] on span "Scheduler" at bounding box center [181, 175] width 239 height 44
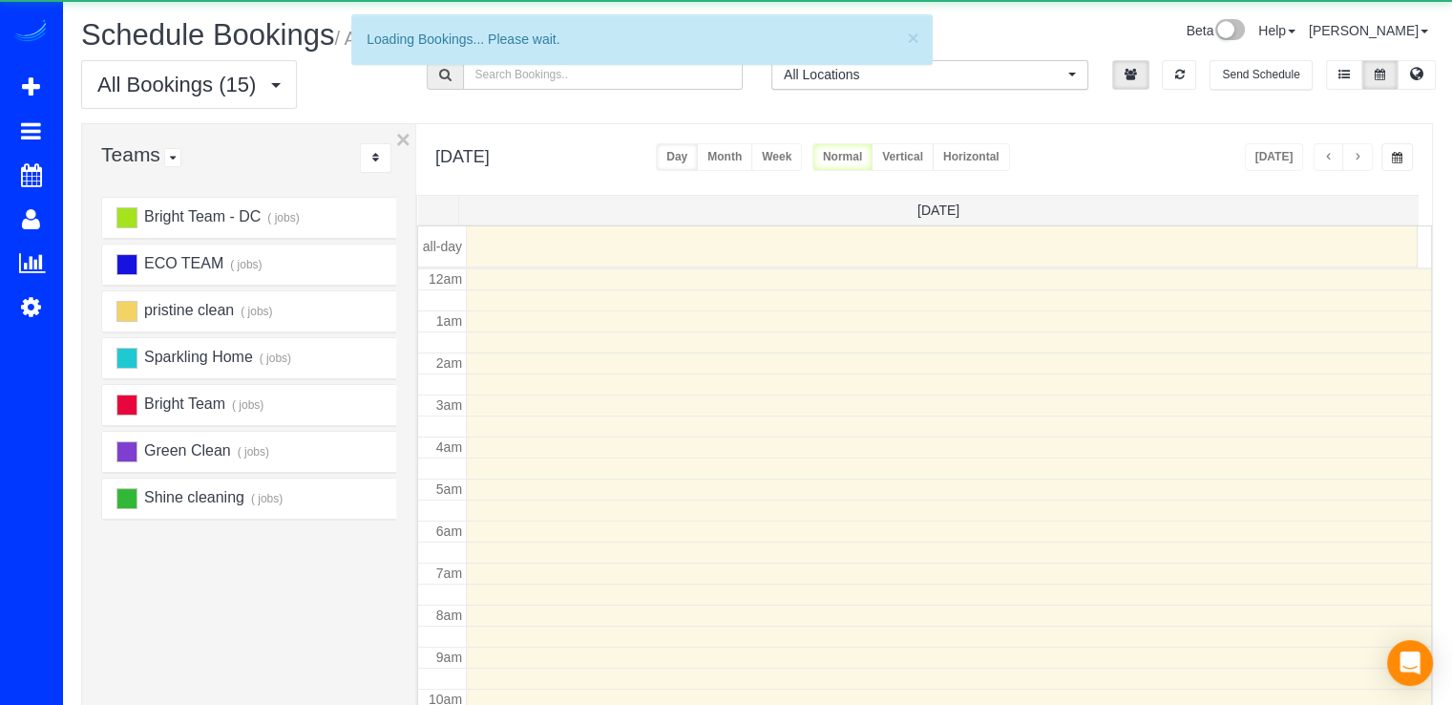
scroll to position [251, 0]
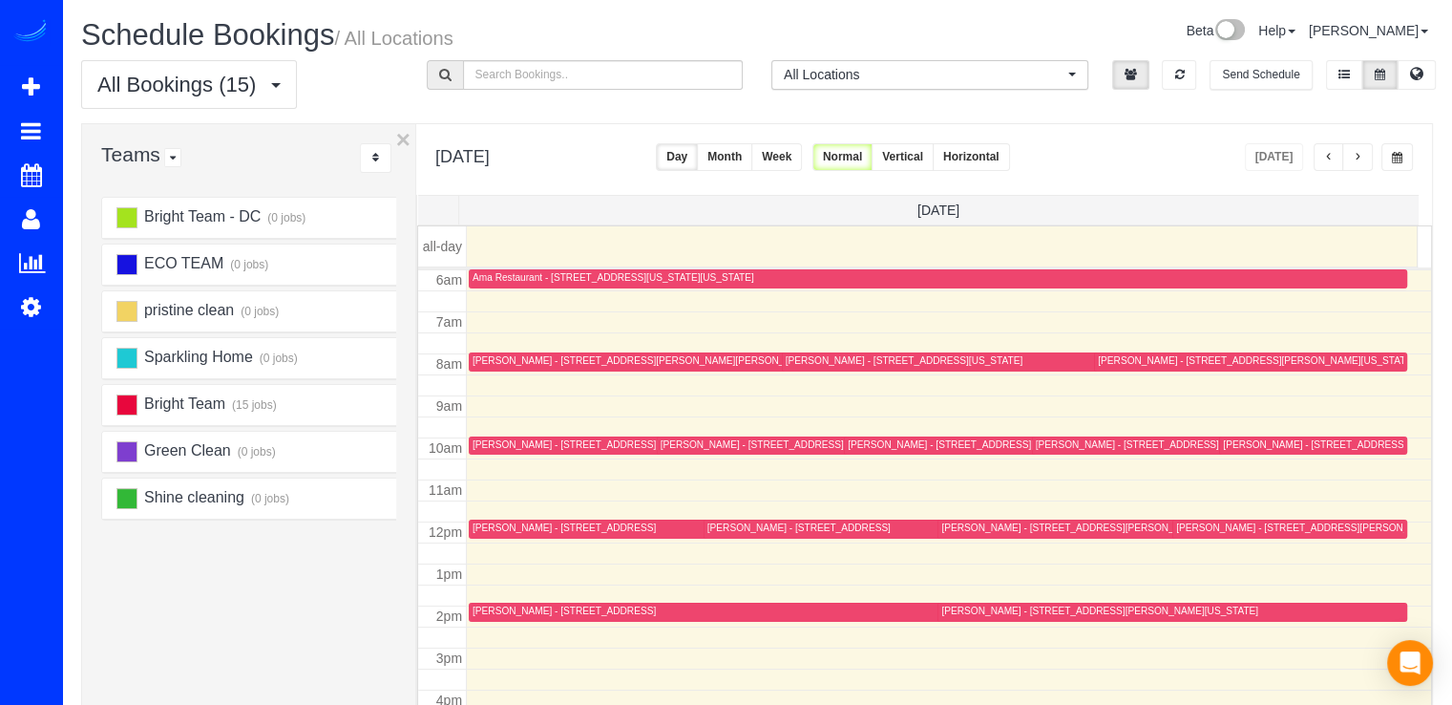
click at [507, 280] on div "Ama Restaurant - 885 New Jersey Ave Se, Washington, DC 2003" at bounding box center [614, 277] width 282 height 12
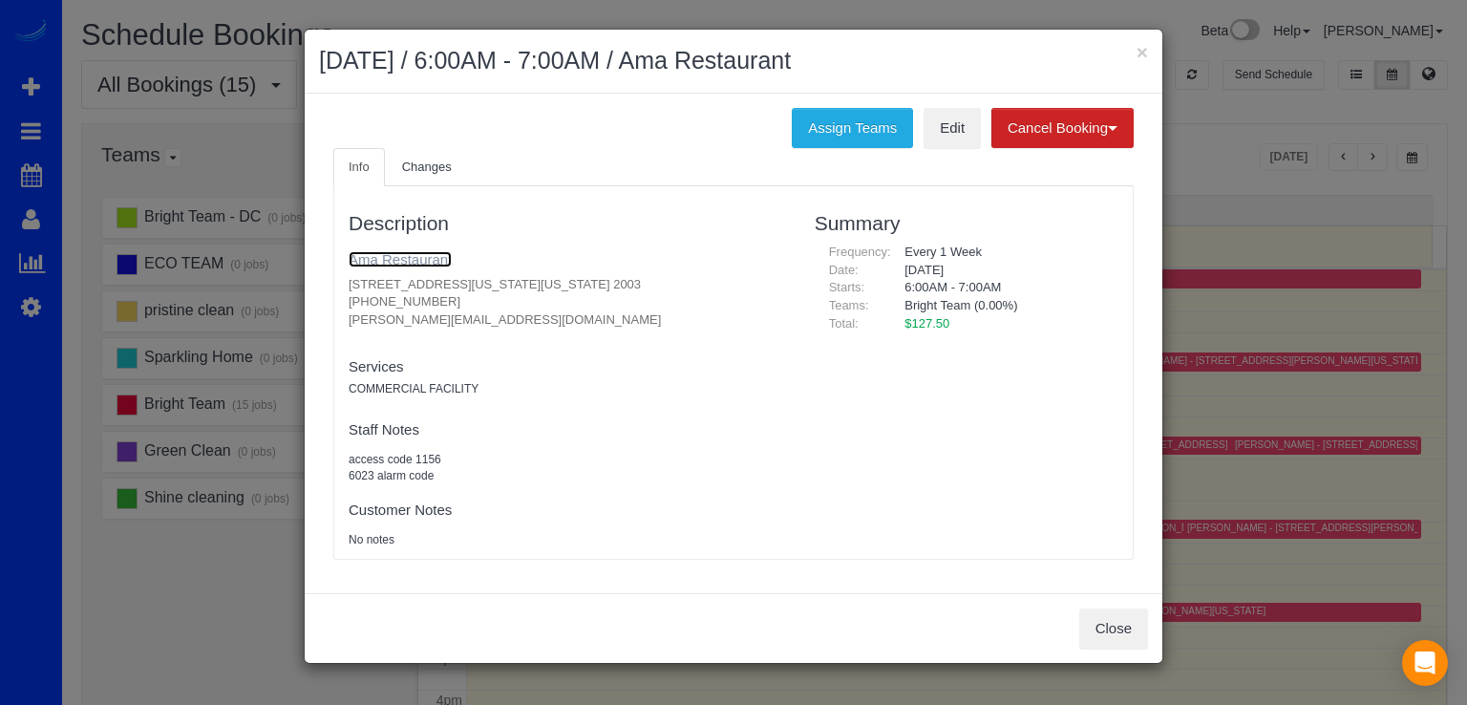
click at [402, 254] on link "Ama Restaurant" at bounding box center [400, 259] width 103 height 16
click at [1138, 51] on button "×" at bounding box center [1141, 52] width 11 height 20
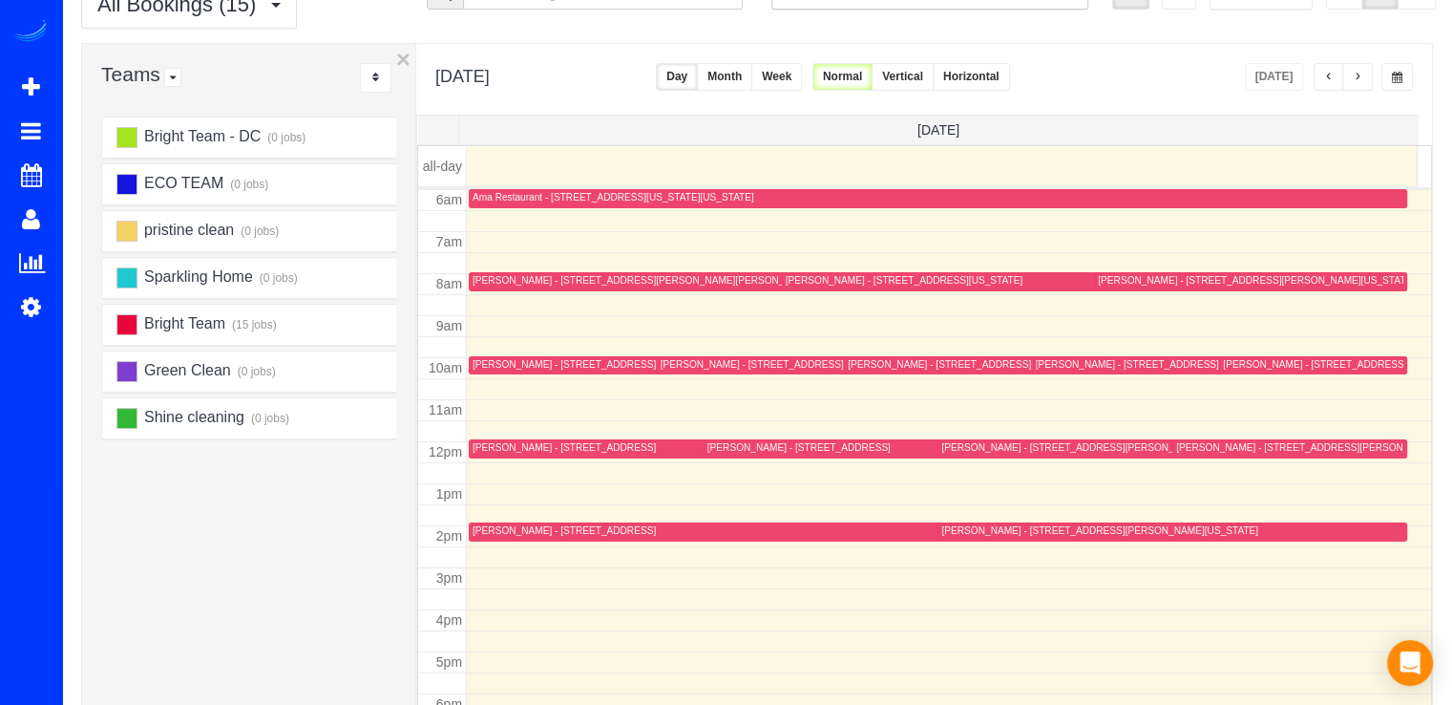
scroll to position [191, 0]
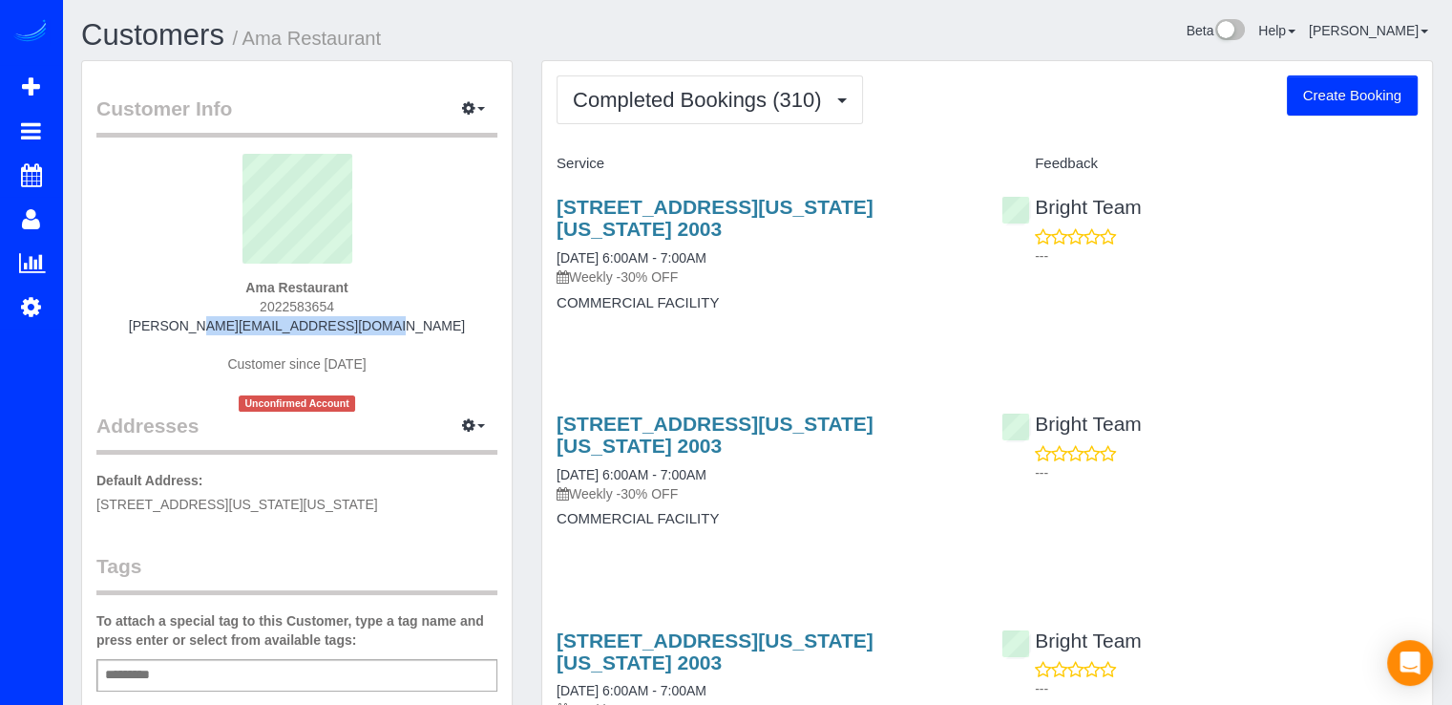
drag, startPoint x: 202, startPoint y: 329, endPoint x: 430, endPoint y: 310, distance: 228.1
click at [404, 328] on div "Ama Restaurant 2022583654 [PERSON_NAME][EMAIL_ADDRESS][DOMAIN_NAME] Customer si…" at bounding box center [296, 283] width 401 height 258
click at [883, 268] on p "Weekly -30% OFF" at bounding box center [765, 276] width 416 height 19
drag, startPoint x: 597, startPoint y: 220, endPoint x: 554, endPoint y: 192, distance: 51.1
click at [554, 192] on div "[STREET_ADDRESS][US_STATE][US_STATE] 2003 [DATE] 6:00AM - 7:00AM Weekly -30% OF…" at bounding box center [764, 264] width 445 height 169
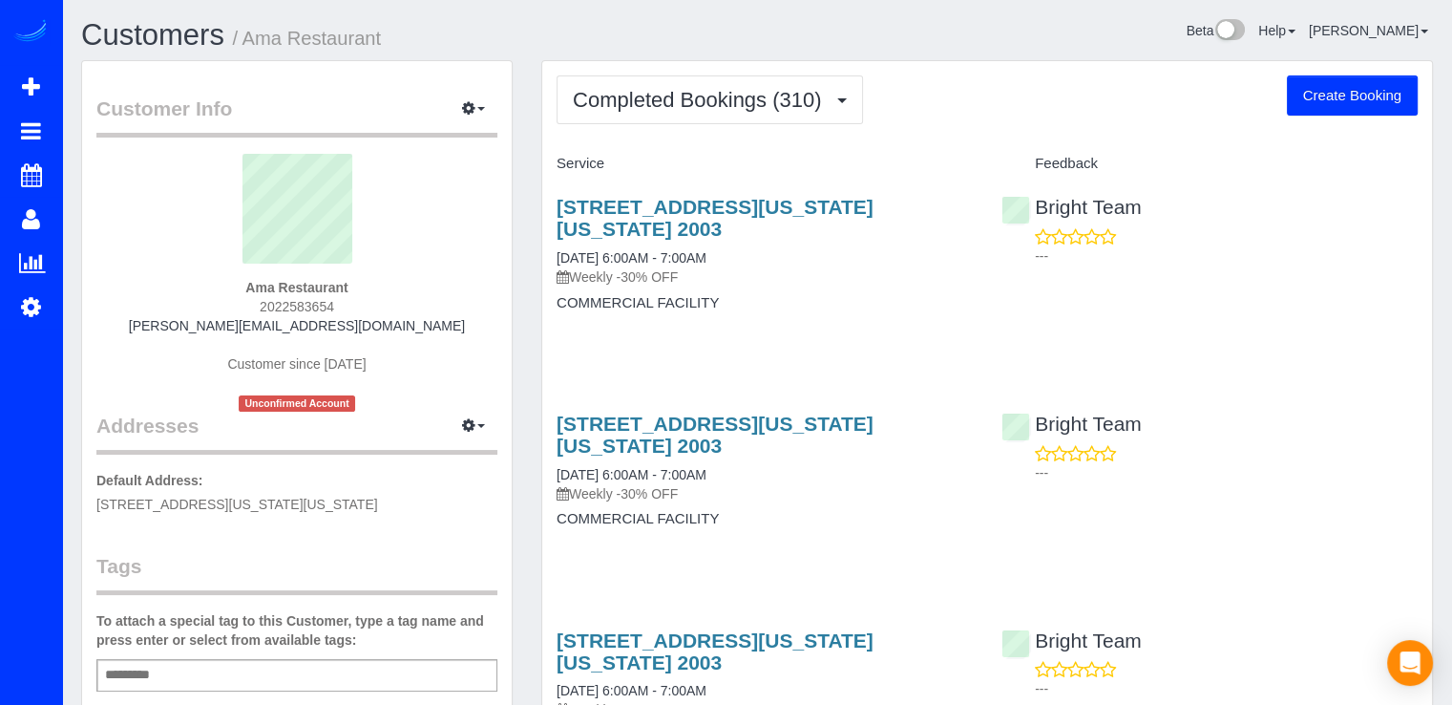
copy link "[STREET_ADDRESS][US_STATE][US_STATE] 2003"
click at [762, 120] on button "Completed Bookings (310)" at bounding box center [710, 99] width 307 height 49
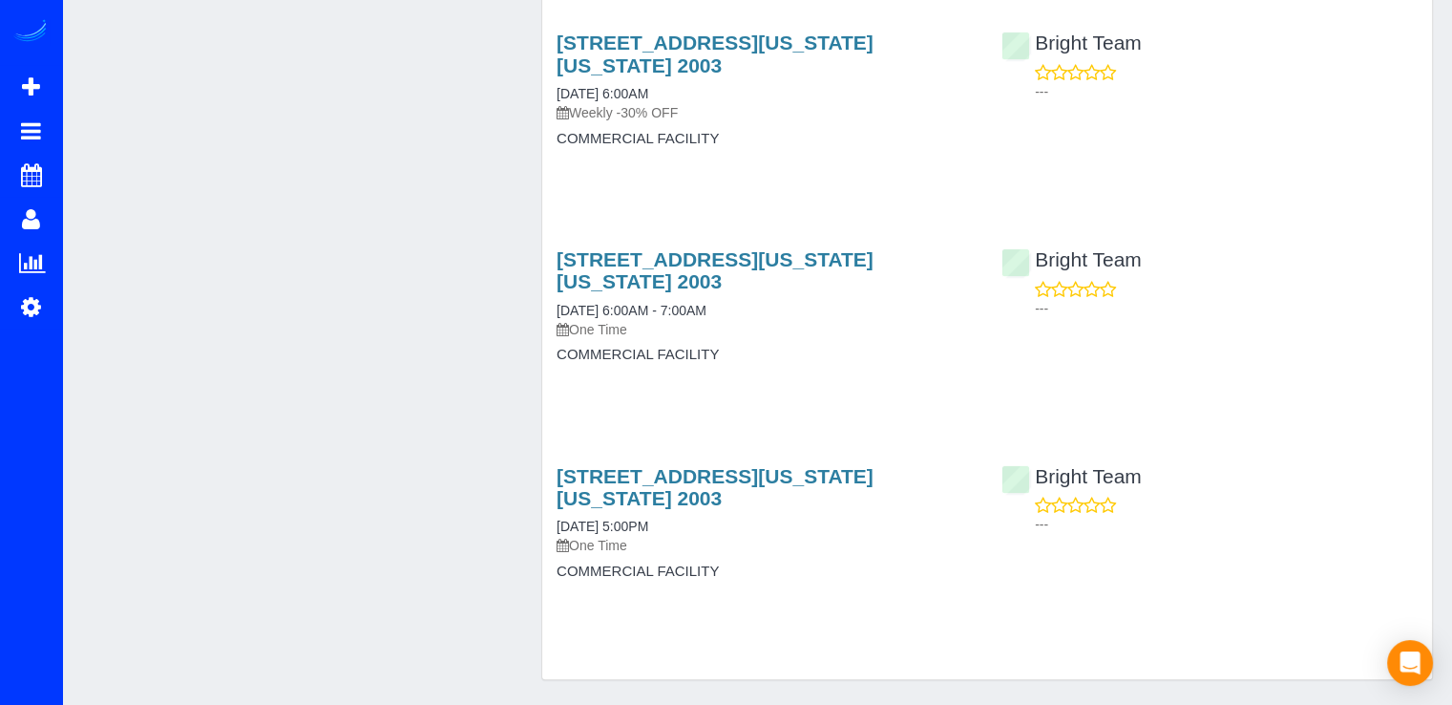
scroll to position [66680, 0]
